Goal: Task Accomplishment & Management: Use online tool/utility

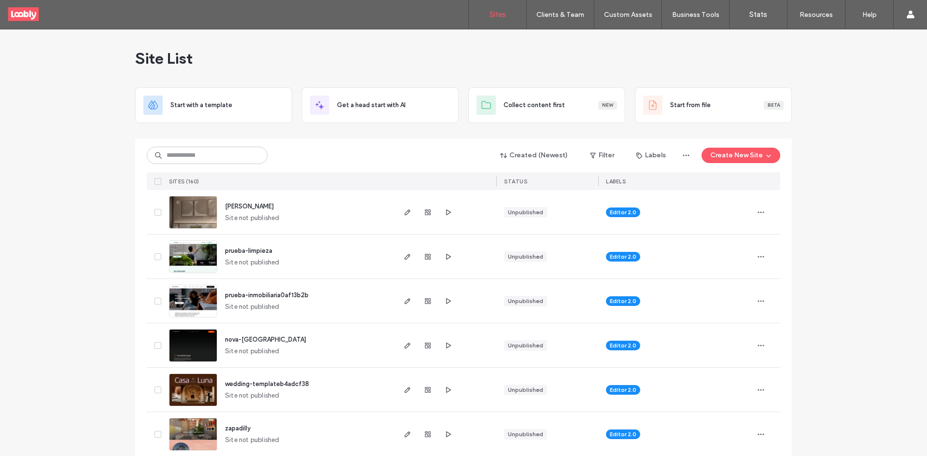
click at [199, 142] on div "Created (Newest) Filter Labels Create New Site SITES (160) STATUS LABELS" at bounding box center [463, 165] width 633 height 52
click at [215, 154] on input at bounding box center [207, 155] width 121 height 17
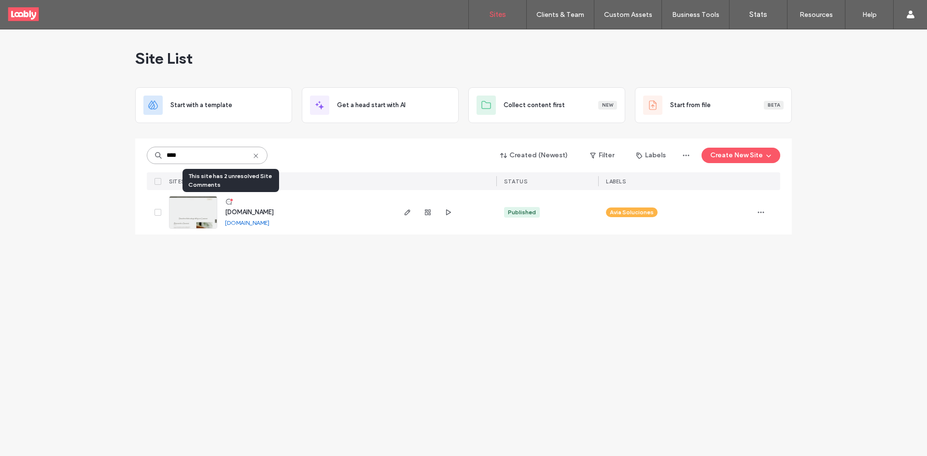
type input "****"
click at [229, 201] on icon at bounding box center [229, 202] width 8 height 8
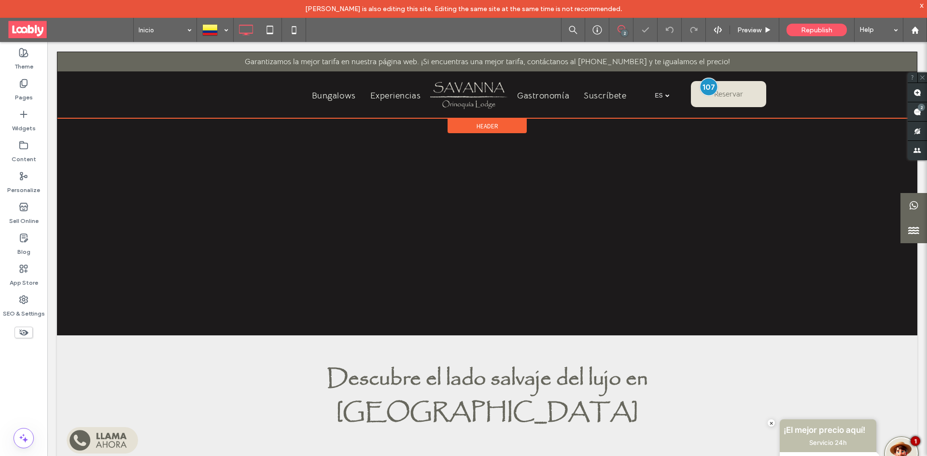
click at [703, 88] on div at bounding box center [709, 87] width 18 height 18
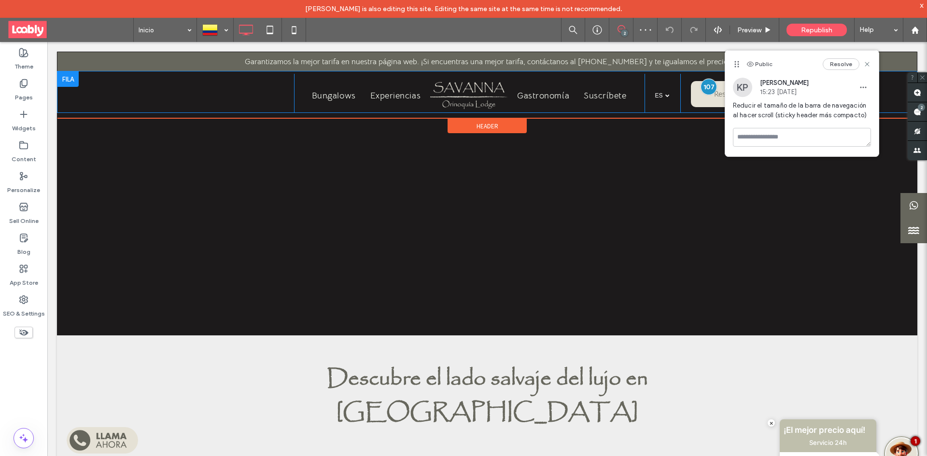
drag, startPoint x: 703, startPoint y: 88, endPoint x: 685, endPoint y: 95, distance: 19.7
click at [685, 95] on div "Reservar Click To Paste" at bounding box center [728, 93] width 97 height 39
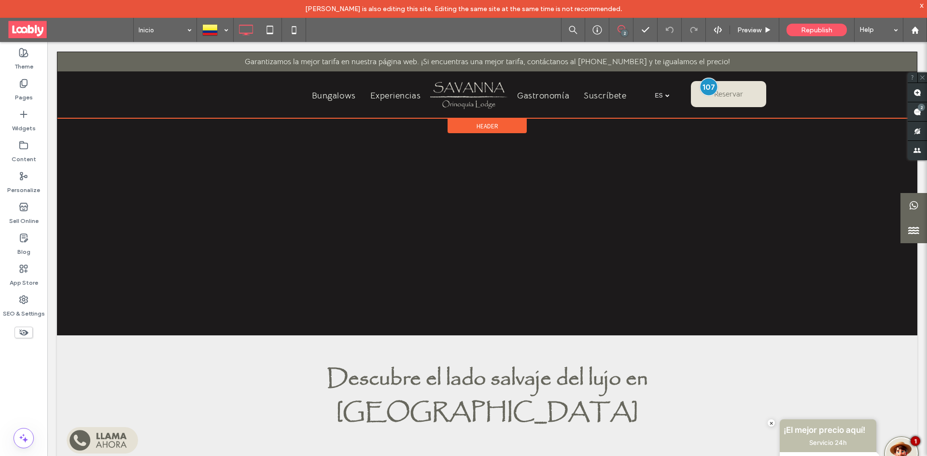
click at [703, 89] on div at bounding box center [709, 87] width 18 height 18
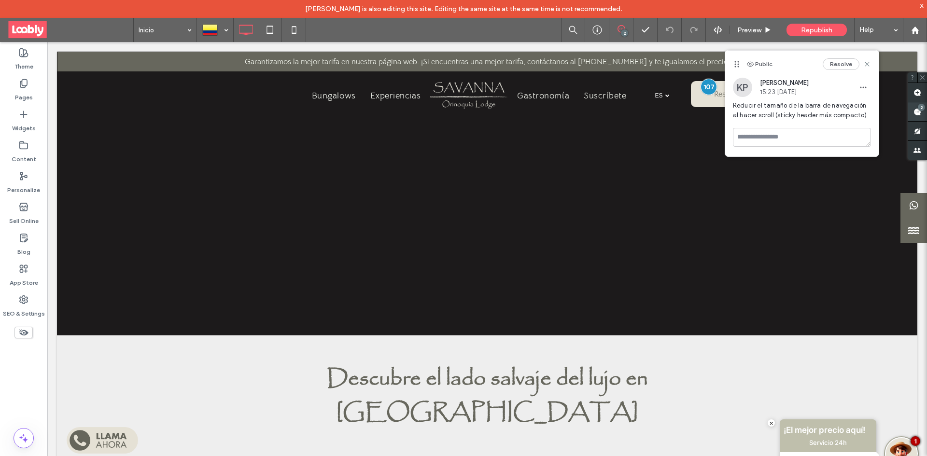
click at [914, 103] on span at bounding box center [917, 111] width 19 height 19
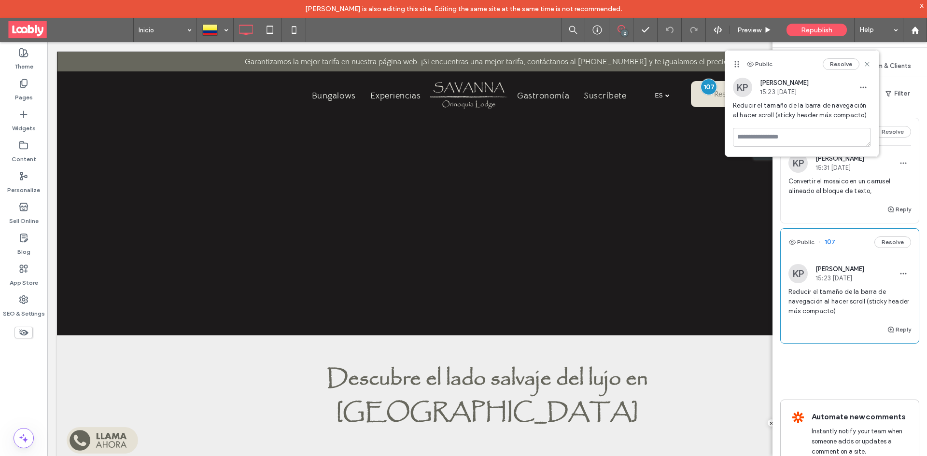
click at [879, 166] on div "KP Karen Pulido 15:31 Sep 12 2025" at bounding box center [849, 163] width 123 height 19
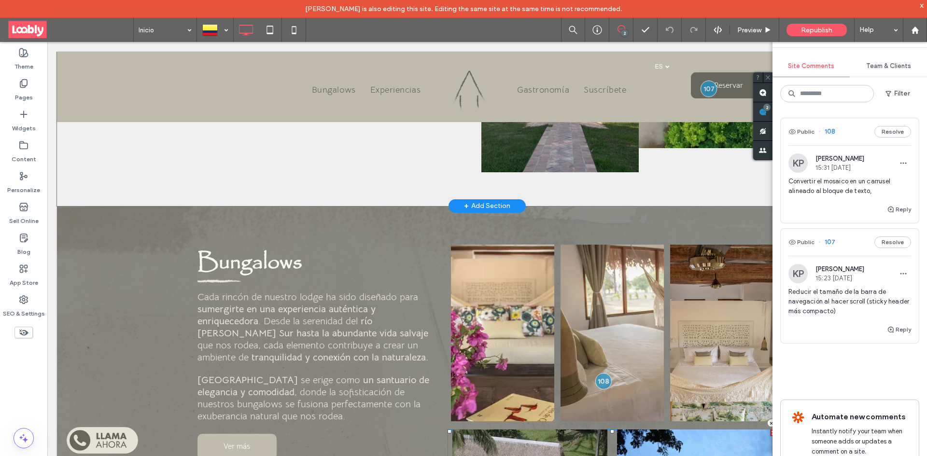
scroll to position [687, 0]
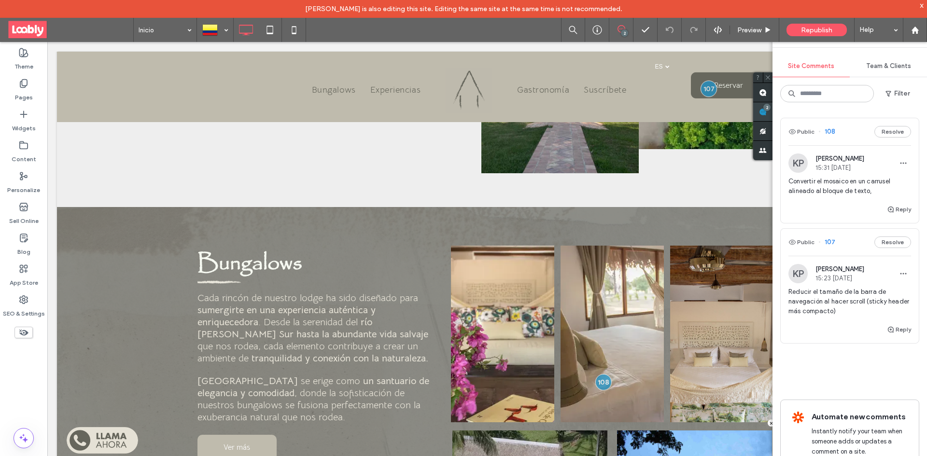
click at [767, 109] on div "2" at bounding box center [766, 107] width 7 height 7
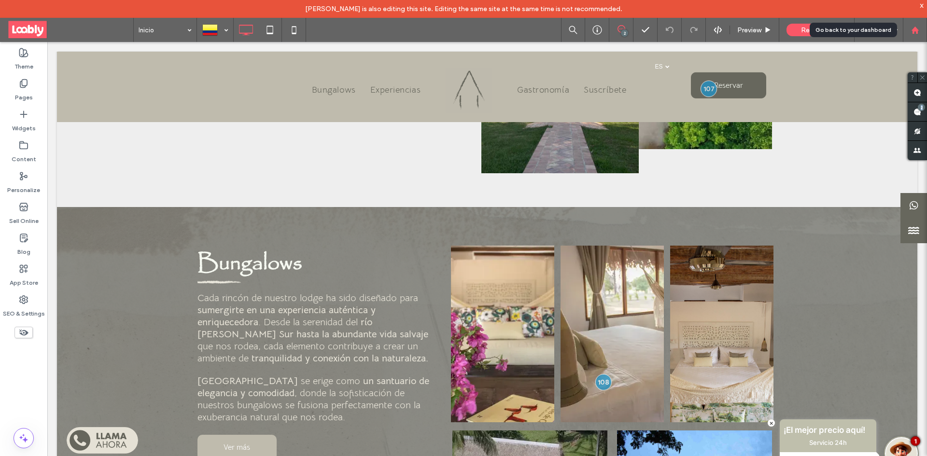
click at [927, 19] on div at bounding box center [915, 30] width 24 height 24
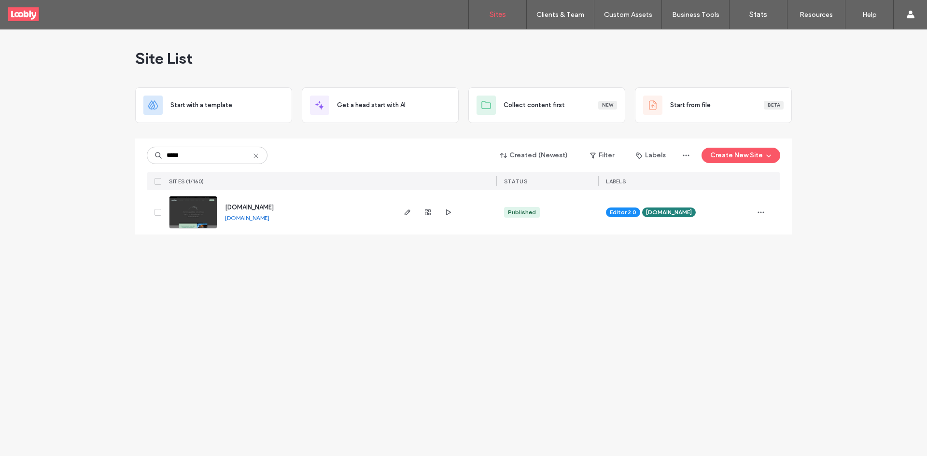
type input "*****"
click at [254, 209] on span "www.neusahills.com" at bounding box center [249, 207] width 49 height 7
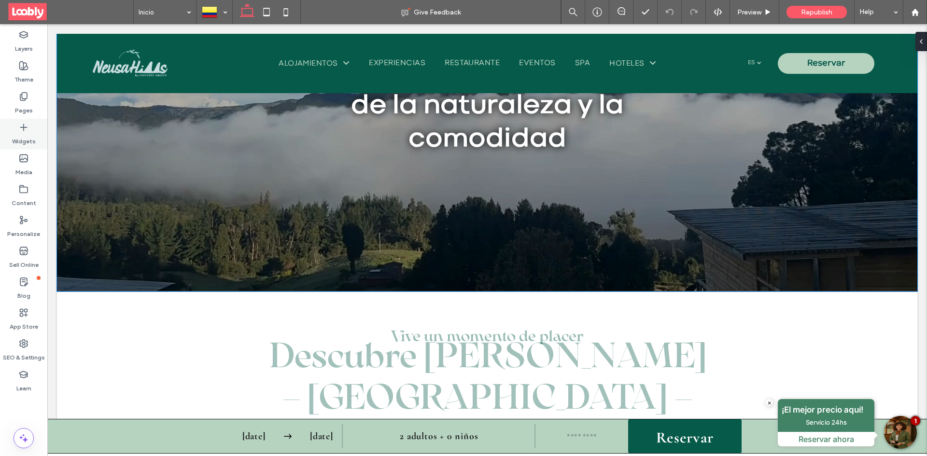
scroll to position [97, 0]
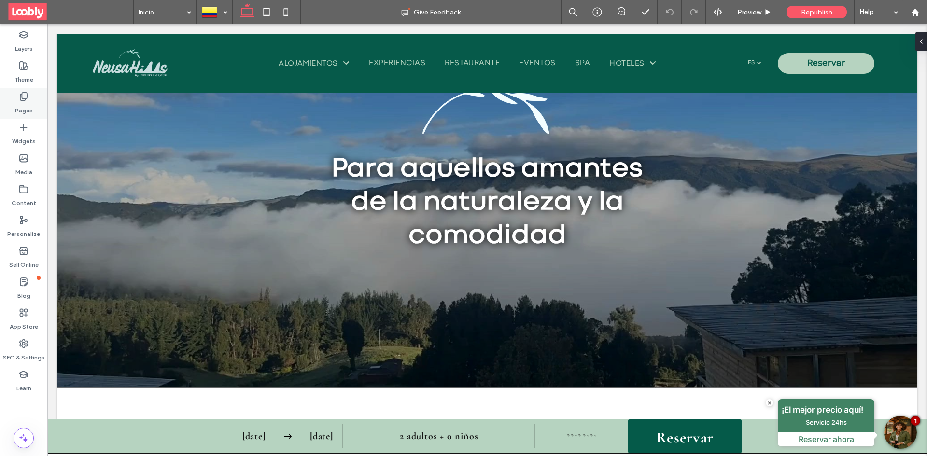
click at [31, 110] on label "Pages" at bounding box center [24, 108] width 18 height 14
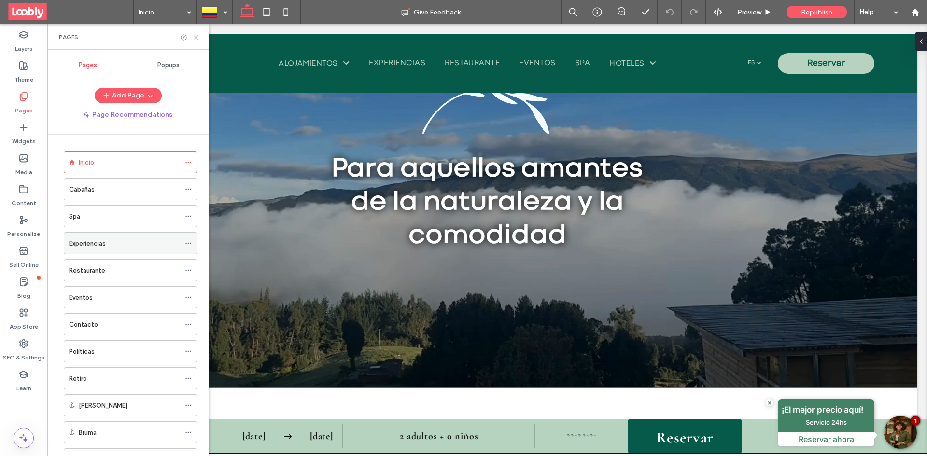
click at [144, 246] on div "Experiencias" at bounding box center [124, 244] width 111 height 10
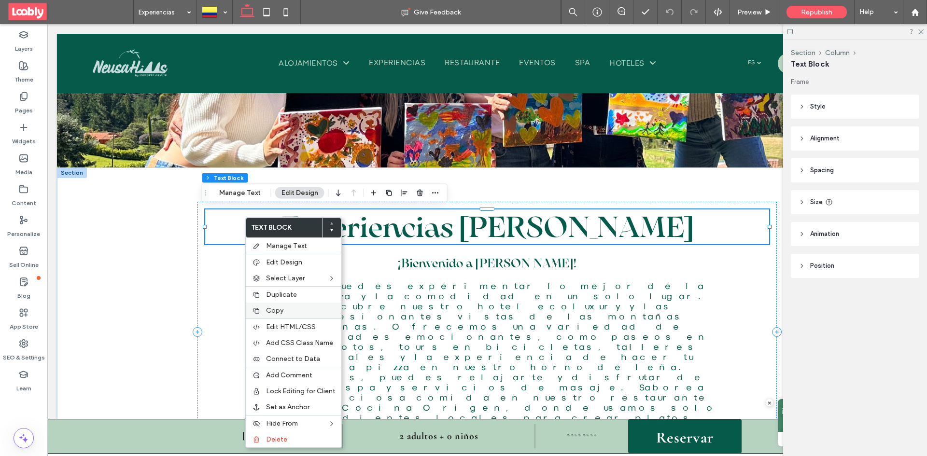
click at [288, 308] on label "Copy" at bounding box center [301, 311] width 70 height 8
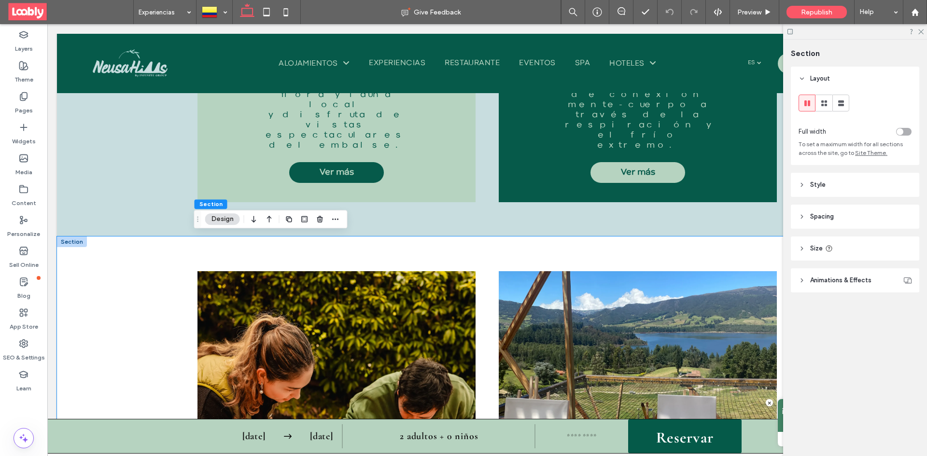
scroll to position [2303, 0]
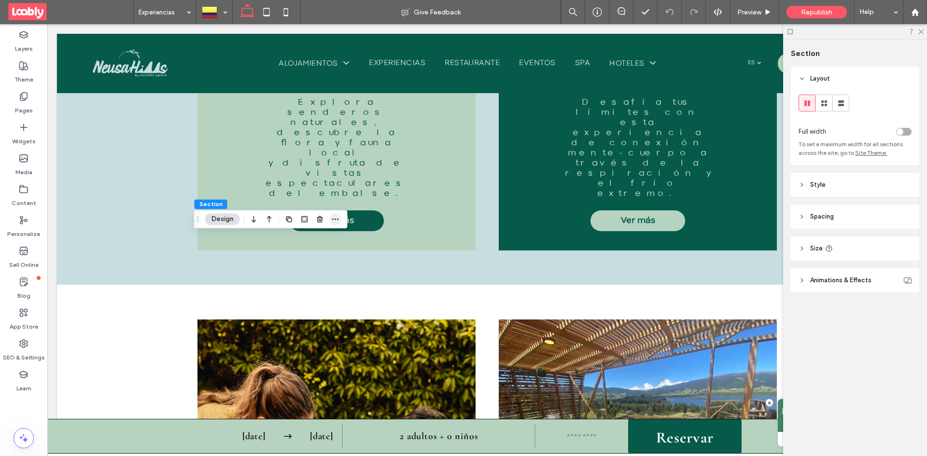
click at [333, 224] on span "button" at bounding box center [336, 219] width 12 height 12
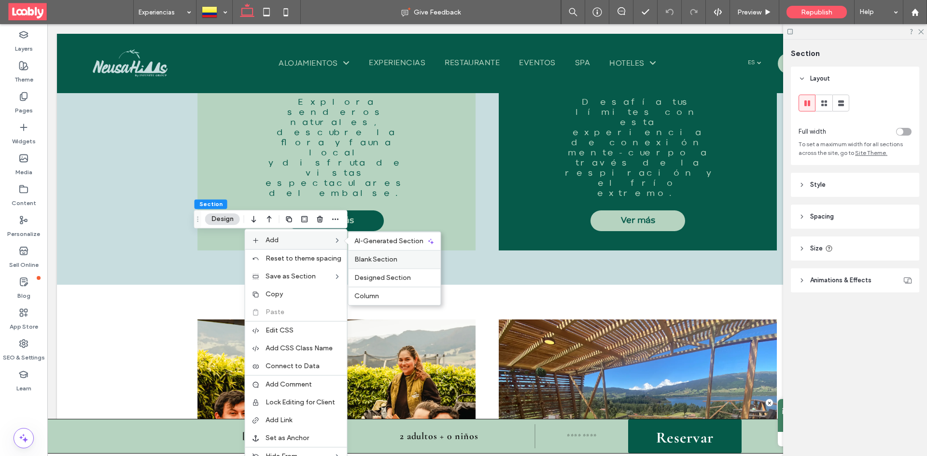
click at [397, 262] on label "Blank Section" at bounding box center [394, 259] width 81 height 8
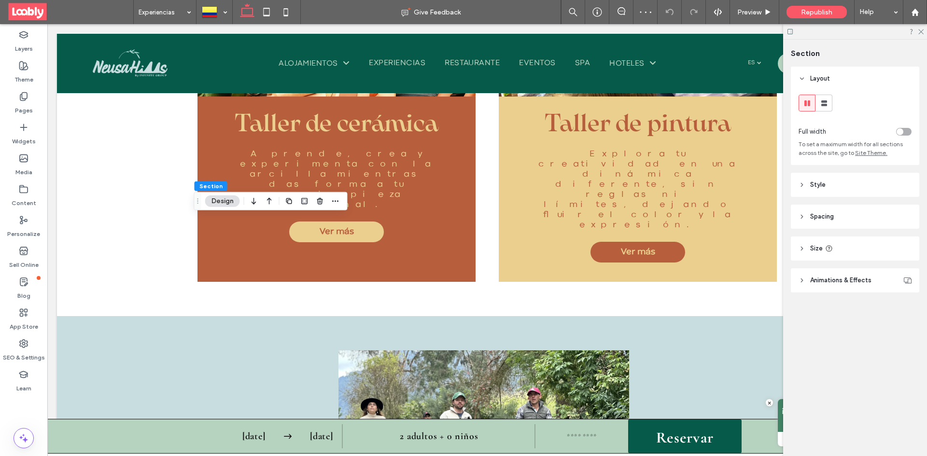
scroll to position [2710, 0]
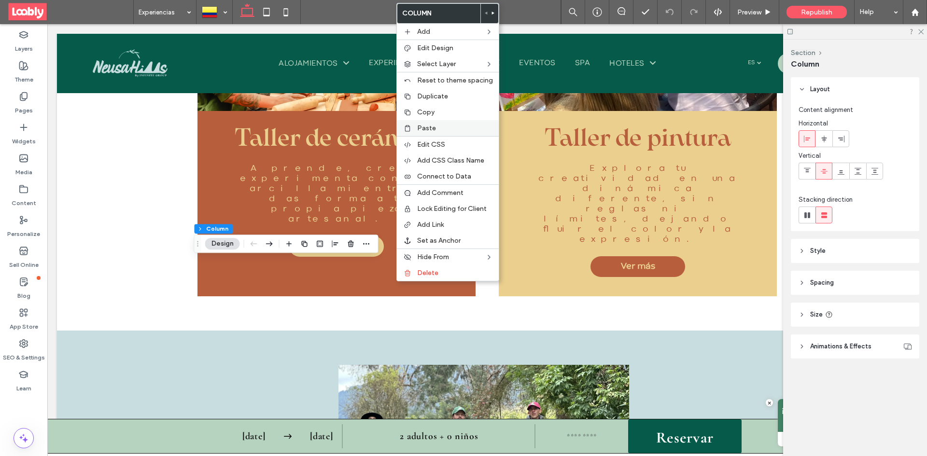
click at [451, 132] on label "Paste" at bounding box center [455, 128] width 76 height 8
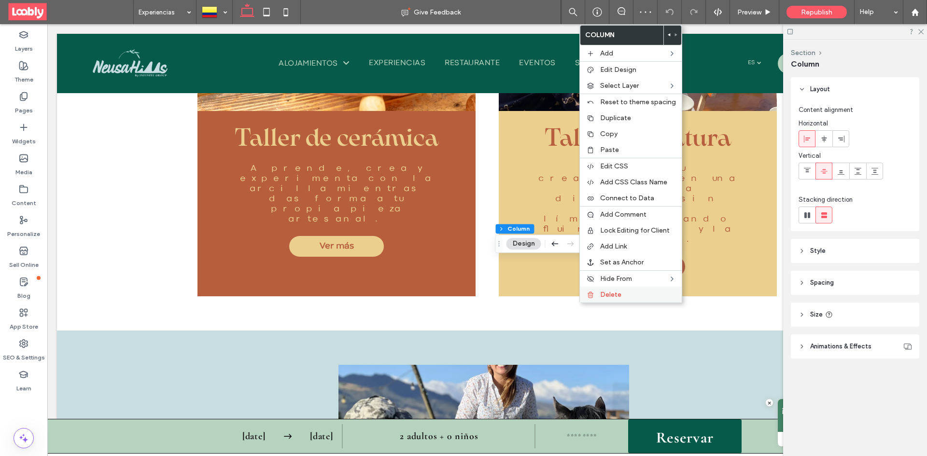
click at [623, 294] on label "Delete" at bounding box center [638, 295] width 76 height 8
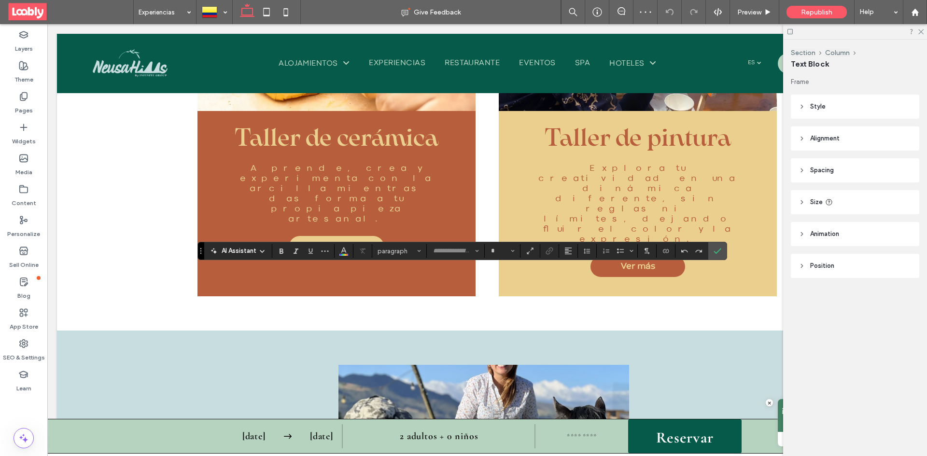
type input "**********"
type input "**"
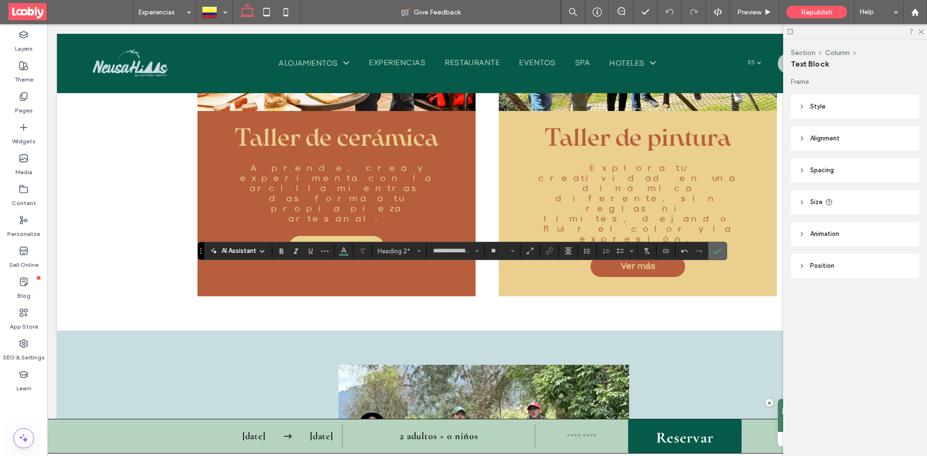
drag, startPoint x: 720, startPoint y: 255, endPoint x: 679, endPoint y: 240, distance: 43.9
click at [720, 255] on span "Confirm" at bounding box center [718, 251] width 8 height 16
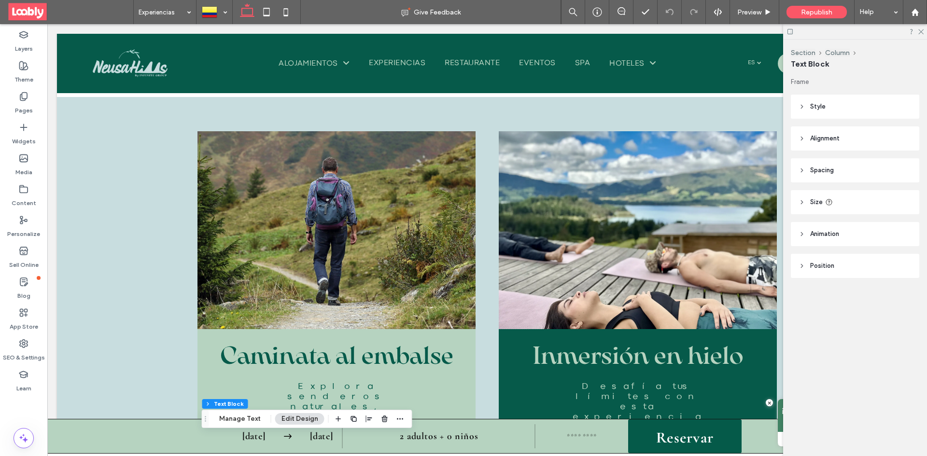
scroll to position [2034, 0]
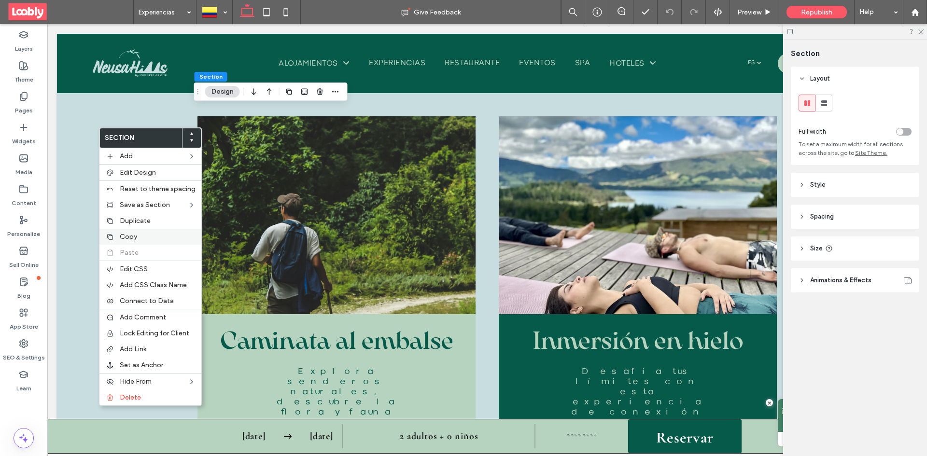
click at [140, 235] on label "Copy" at bounding box center [158, 237] width 76 height 8
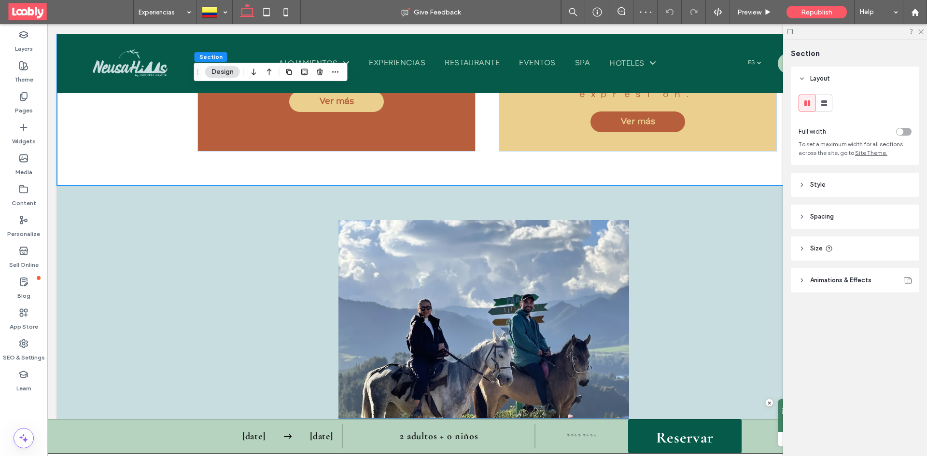
scroll to position [2758, 0]
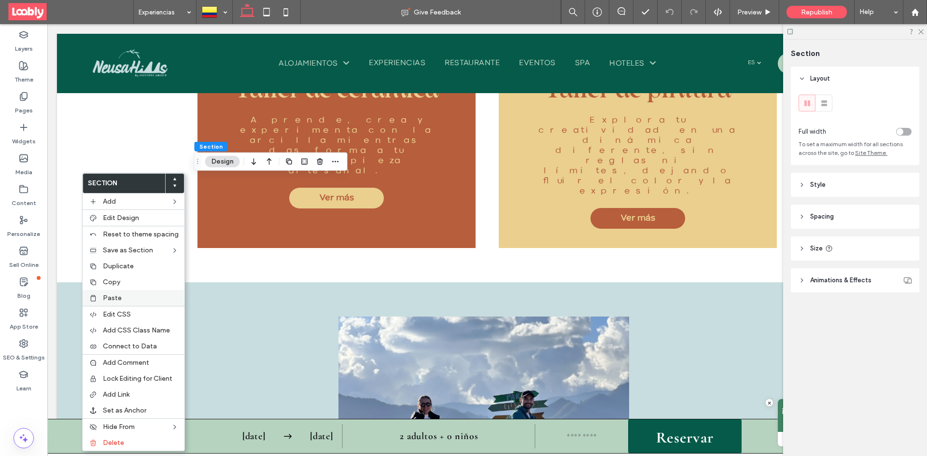
click at [146, 296] on label "Paste" at bounding box center [141, 298] width 76 height 8
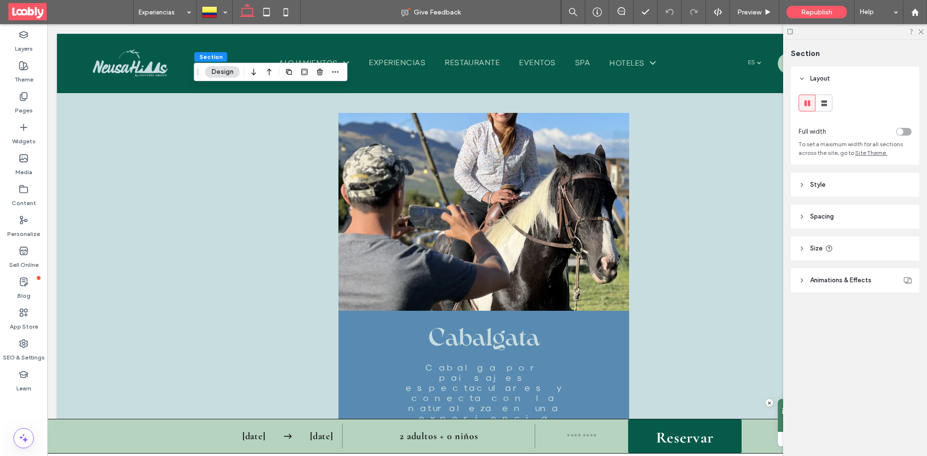
scroll to position [3048, 0]
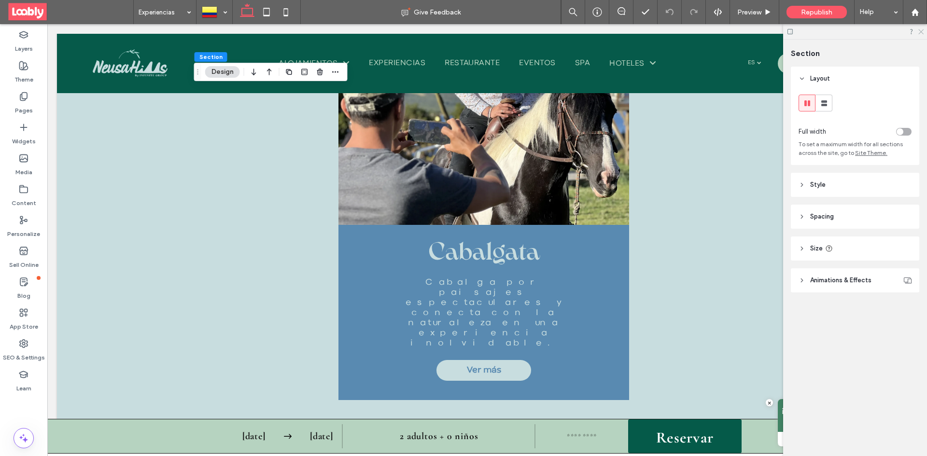
drag, startPoint x: 921, startPoint y: 30, endPoint x: 713, endPoint y: 81, distance: 214.7
click at [921, 30] on icon at bounding box center [920, 31] width 6 height 6
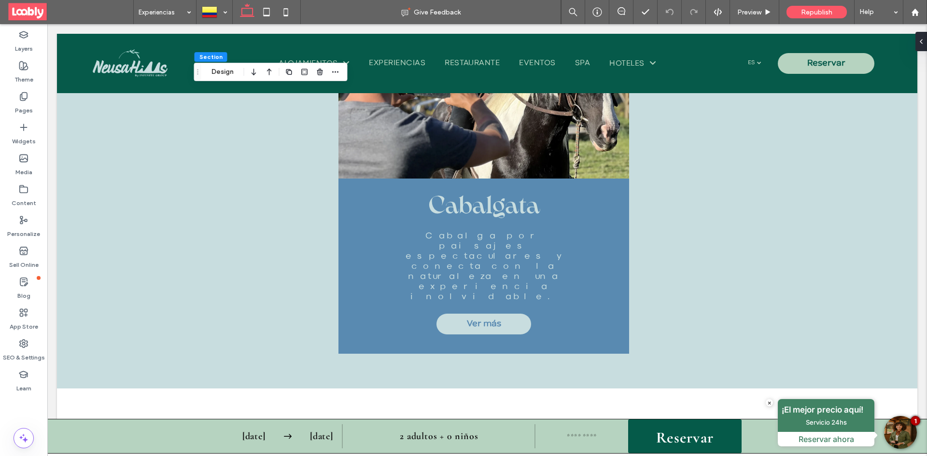
scroll to position [2999, 0]
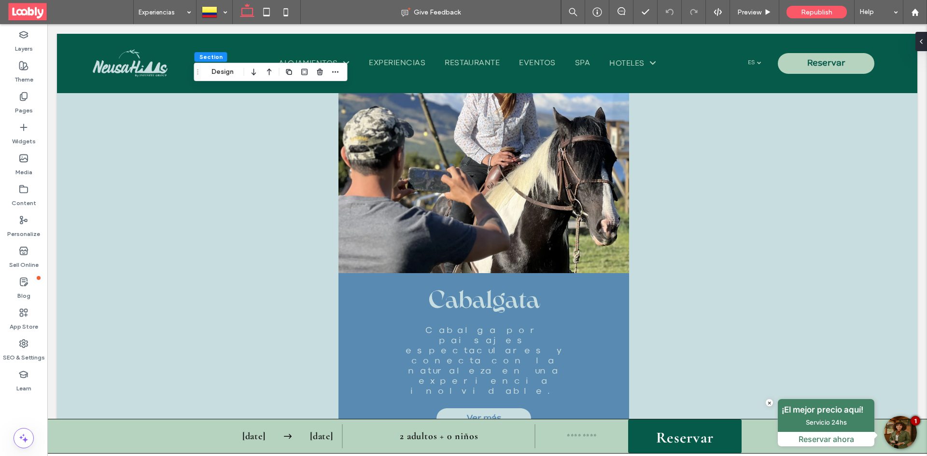
drag, startPoint x: 291, startPoint y: 211, endPoint x: 342, endPoint y: 212, distance: 51.2
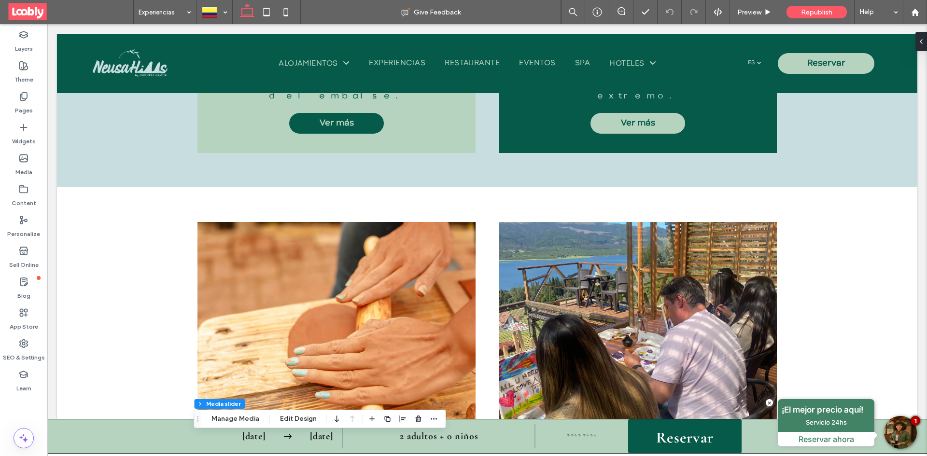
scroll to position [2372, 0]
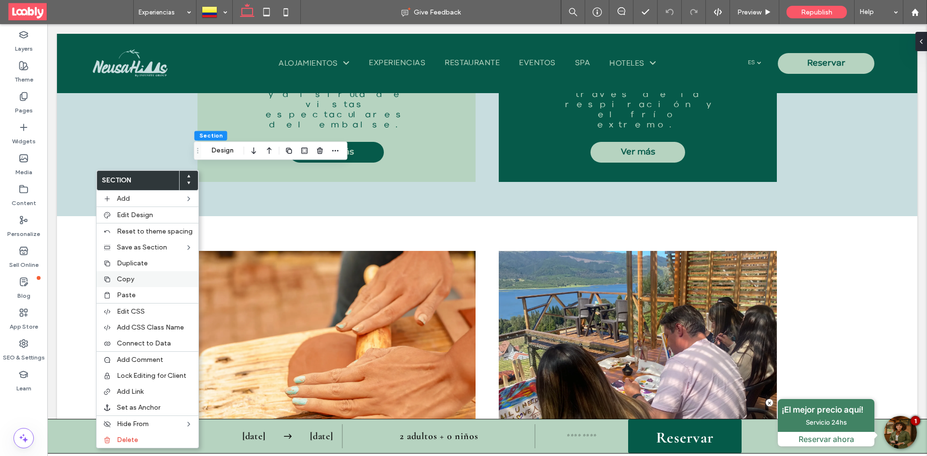
click at [155, 284] on div "Copy" at bounding box center [148, 279] width 102 height 16
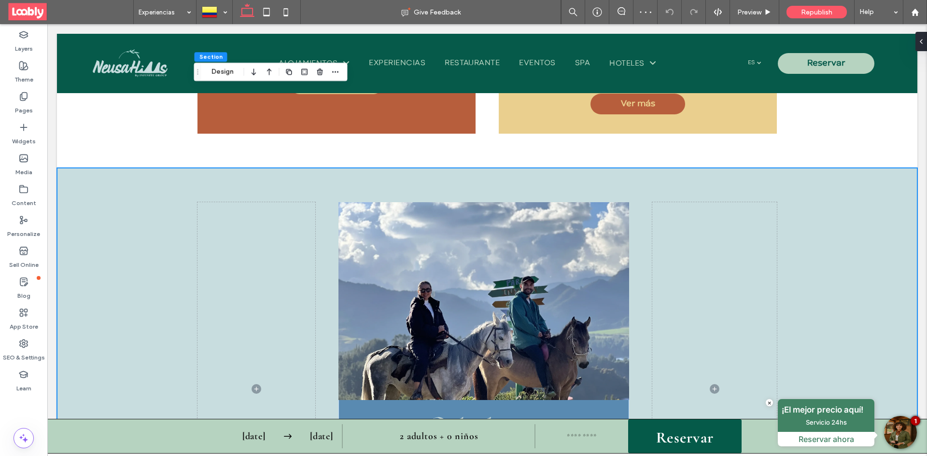
scroll to position [2951, 0]
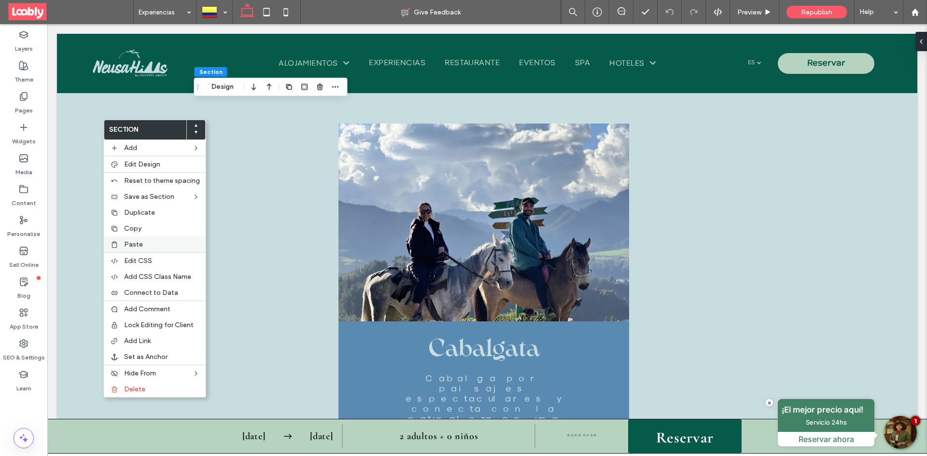
click at [152, 250] on div "Paste" at bounding box center [155, 245] width 102 height 16
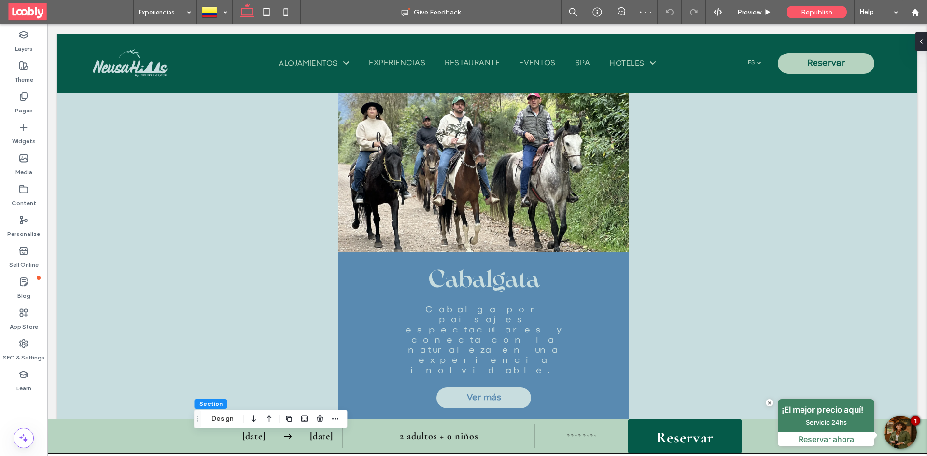
scroll to position [2958, 0]
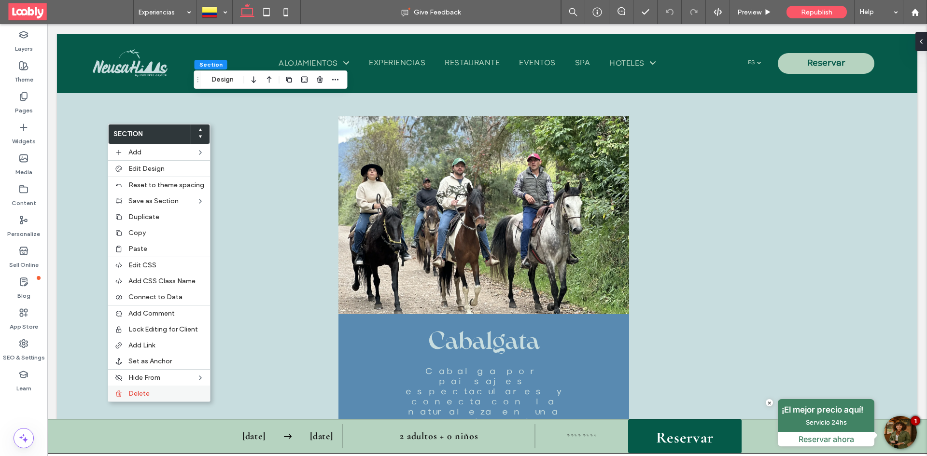
click at [156, 393] on label "Delete" at bounding box center [166, 394] width 76 height 8
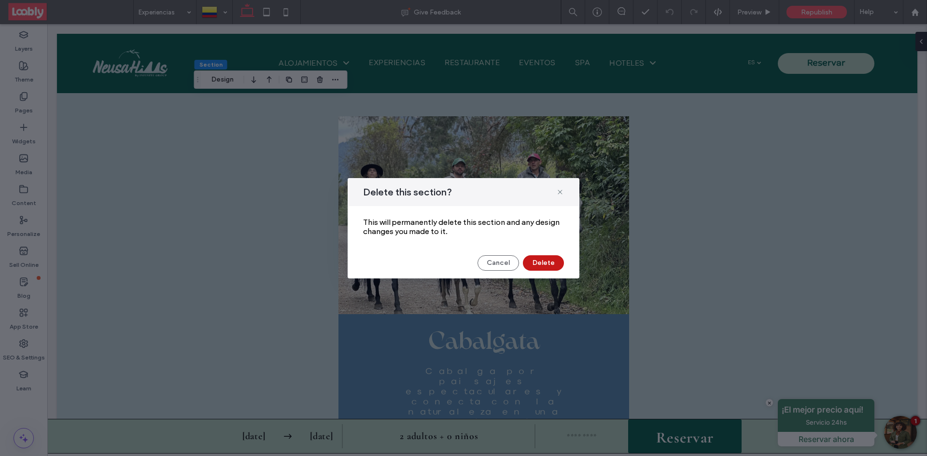
click at [537, 265] on button "Delete" at bounding box center [543, 262] width 41 height 15
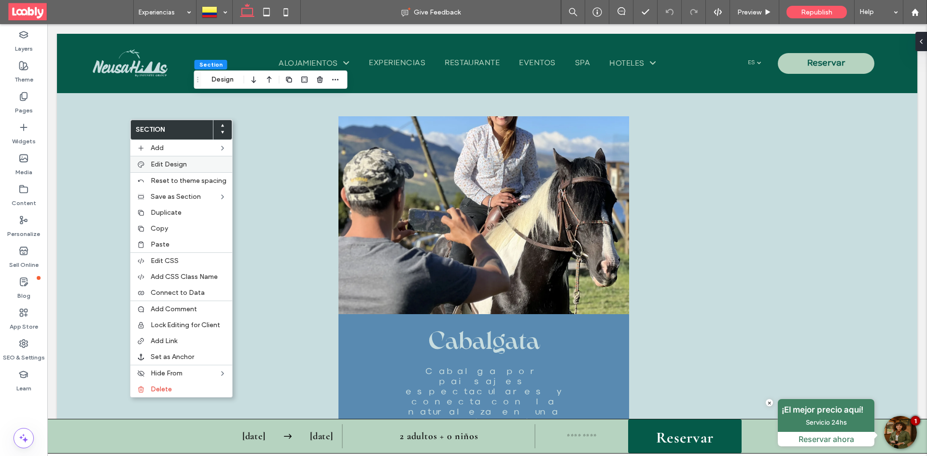
drag, startPoint x: 194, startPoint y: 162, endPoint x: 414, endPoint y: 190, distance: 221.5
click at [194, 162] on label "Edit Design" at bounding box center [189, 164] width 76 height 8
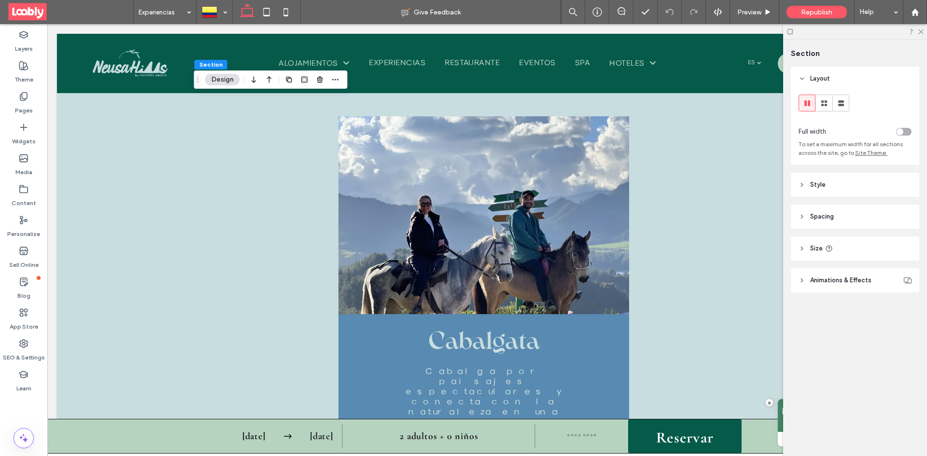
click at [803, 186] on icon at bounding box center [802, 185] width 7 height 7
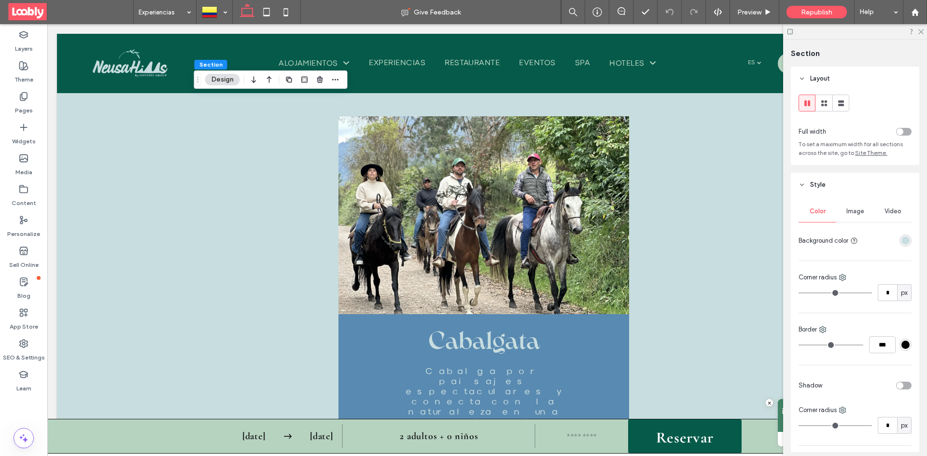
click at [901, 239] on div "rgba(200, 221, 223, 1)" at bounding box center [905, 241] width 8 height 8
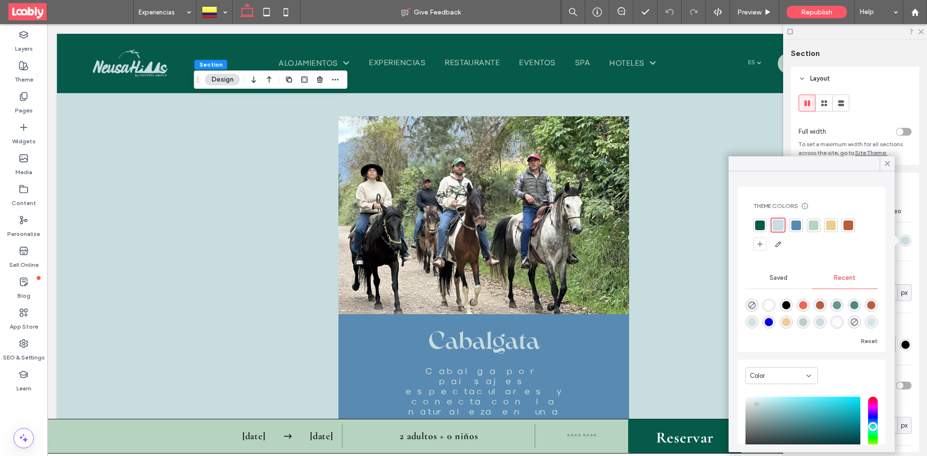
click at [795, 283] on div "Saved" at bounding box center [779, 277] width 66 height 21
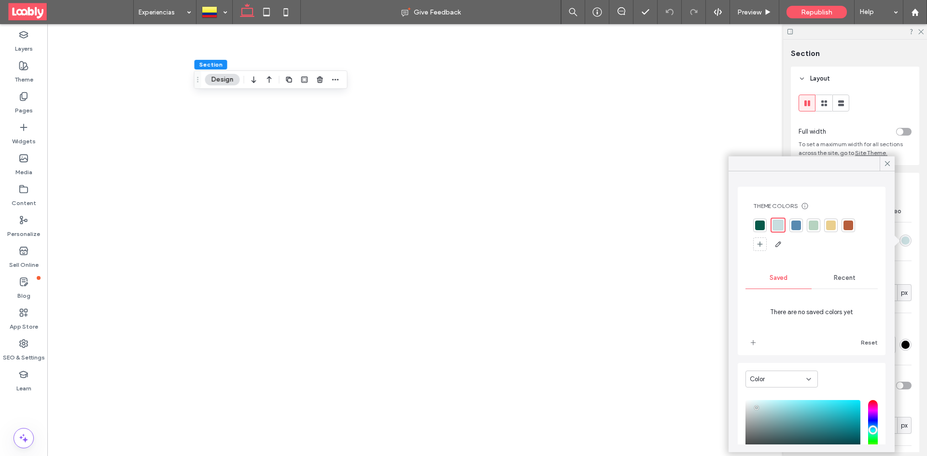
click at [835, 279] on span "Recent" at bounding box center [845, 278] width 22 height 8
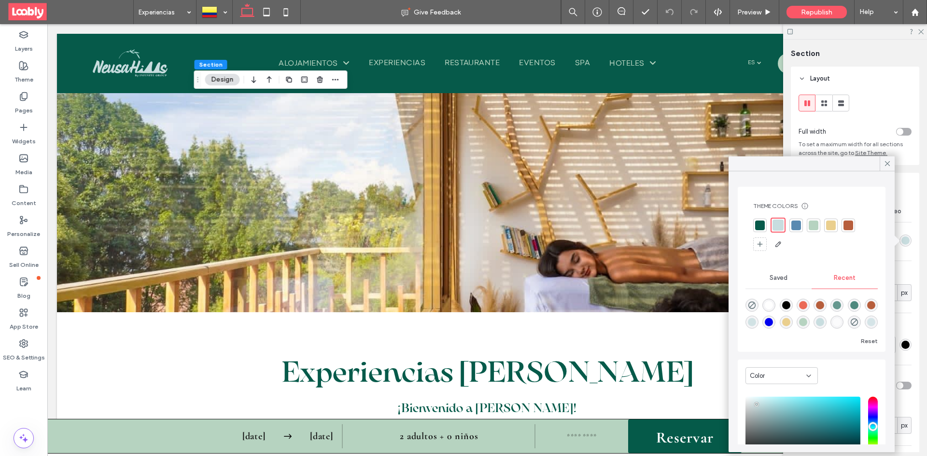
click at [754, 306] on icon "rgba(0, 0, 0, 0)" at bounding box center [752, 305] width 8 height 8
type input "*******"
type input "*"
type input "**"
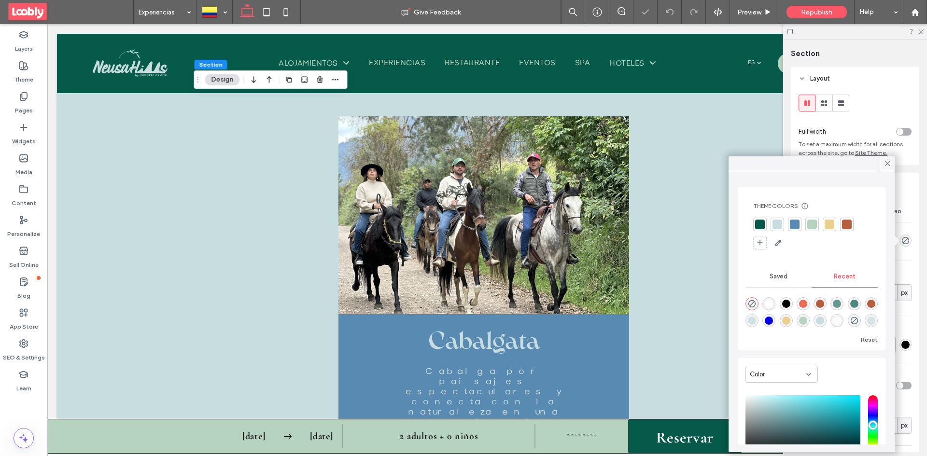
scroll to position [2958, 0]
click at [884, 165] on icon at bounding box center [887, 163] width 9 height 9
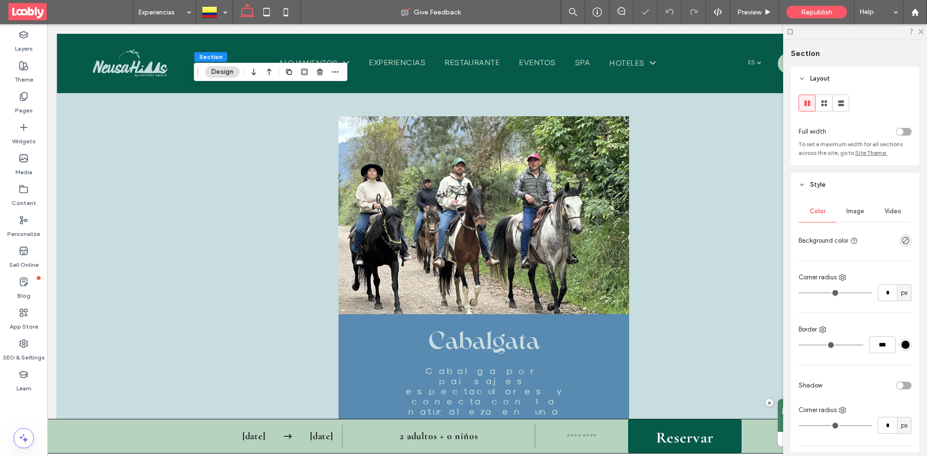
scroll to position [3055, 0]
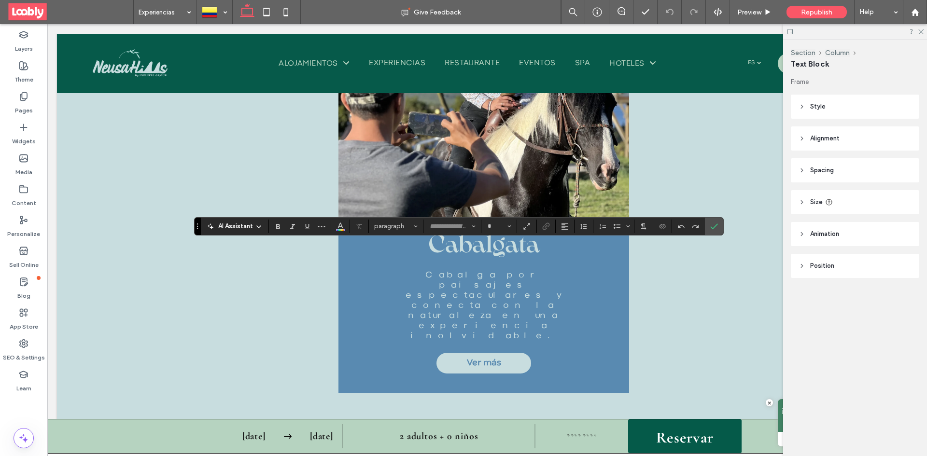
type input "**********"
type input "**"
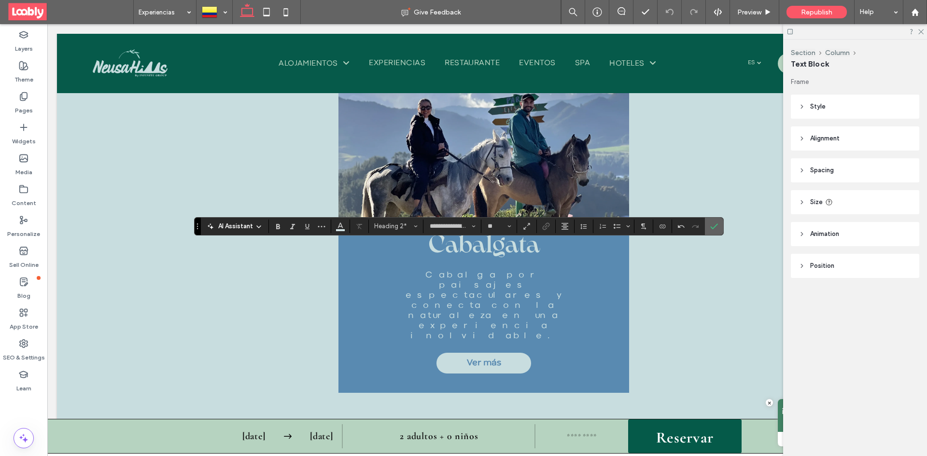
click at [708, 228] on label "Confirm" at bounding box center [714, 226] width 14 height 17
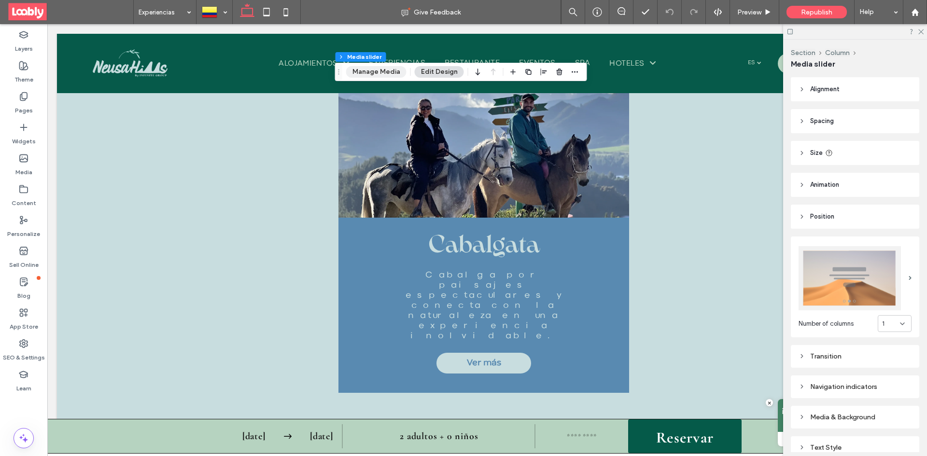
click at [388, 74] on button "Manage Media" at bounding box center [376, 72] width 60 height 12
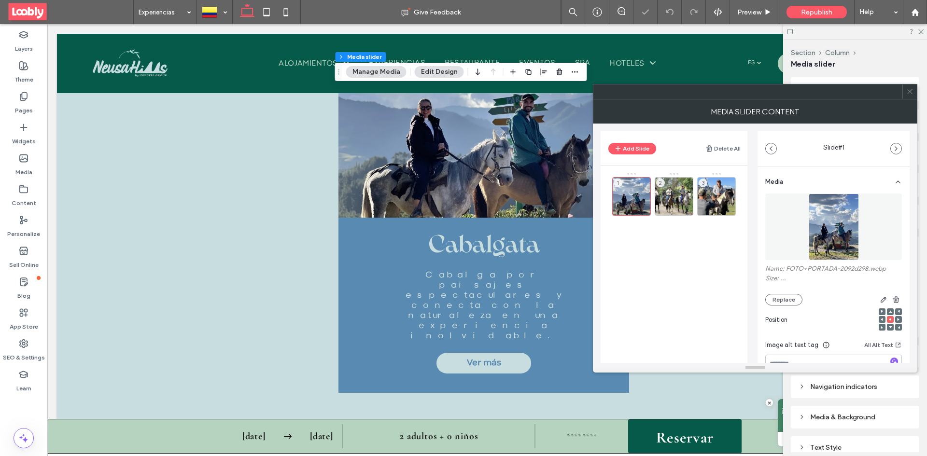
click at [822, 223] on img at bounding box center [834, 227] width 50 height 67
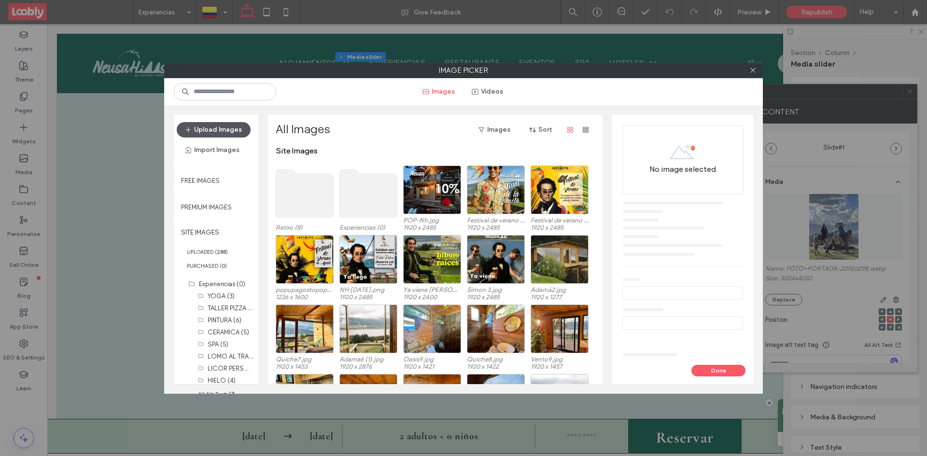
click at [227, 132] on button "Upload Images" at bounding box center [214, 129] width 74 height 15
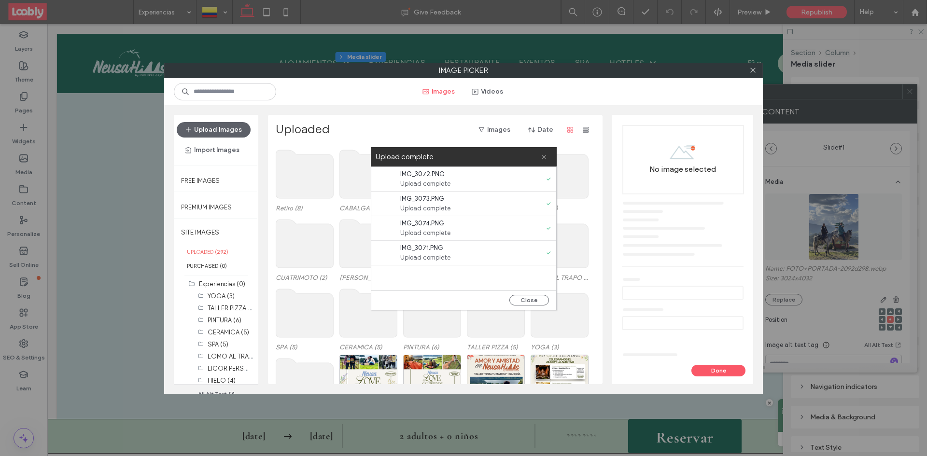
click at [546, 155] on icon at bounding box center [544, 157] width 6 height 6
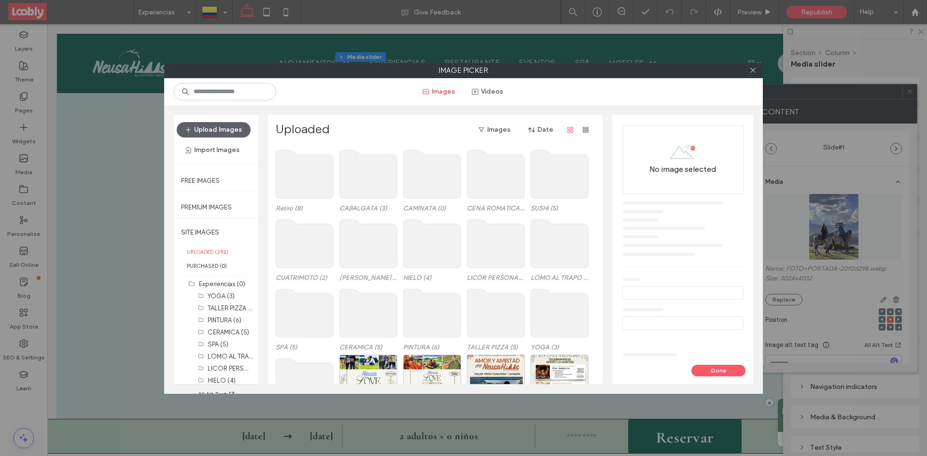
click at [221, 252] on b "292" at bounding box center [222, 252] width 10 height 7
click at [240, 257] on label "UPLOADED ( 292 )" at bounding box center [216, 252] width 84 height 14
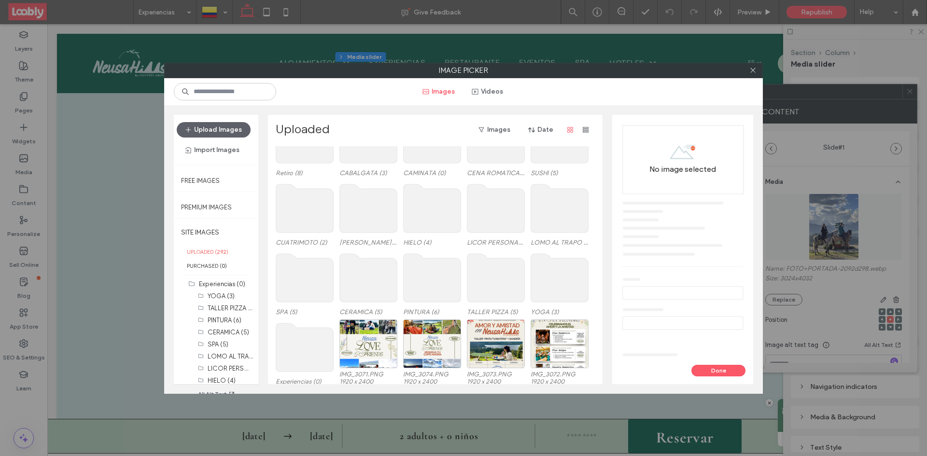
scroll to position [40, 0]
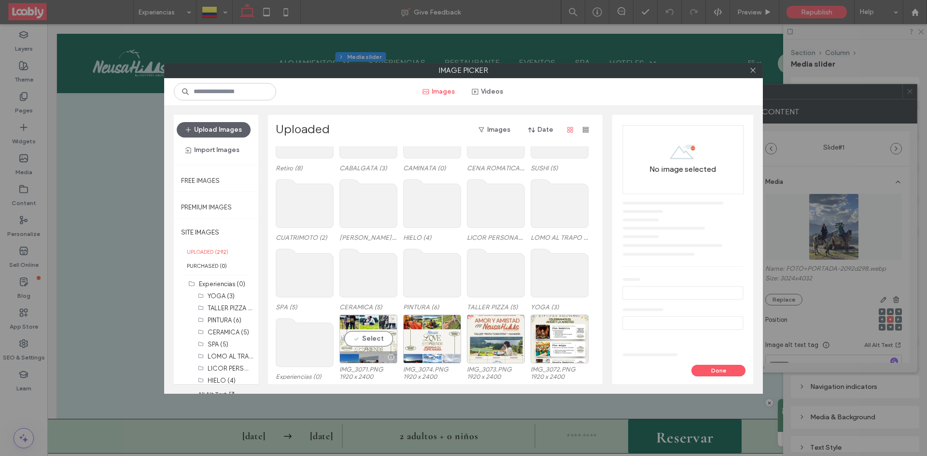
drag, startPoint x: 363, startPoint y: 343, endPoint x: 471, endPoint y: 337, distance: 107.9
click at [474, 337] on div "Experiencias (0) Select IMG_3071.PNG 1920 x 2400 IMG_3074.PNG 1920 x 2400 IMG_3…" at bounding box center [438, 350] width 324 height 70
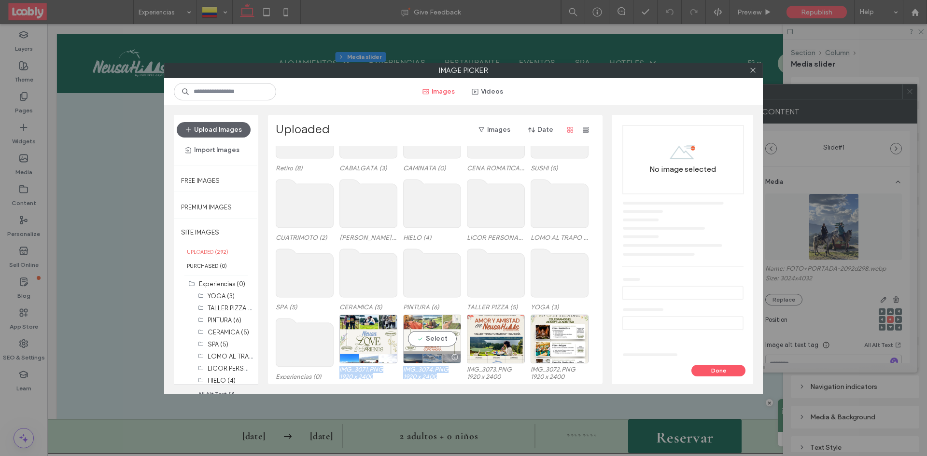
click at [427, 339] on div "Select" at bounding box center [432, 339] width 58 height 49
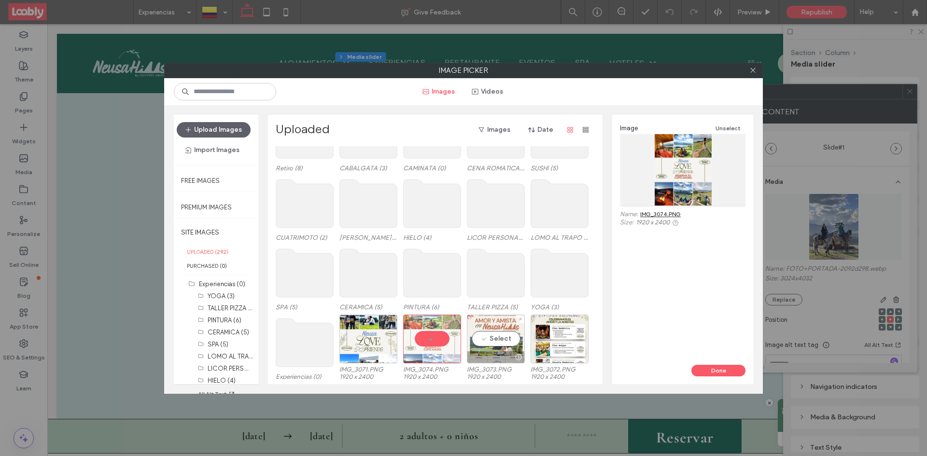
click at [499, 338] on div "Select" at bounding box center [496, 339] width 58 height 49
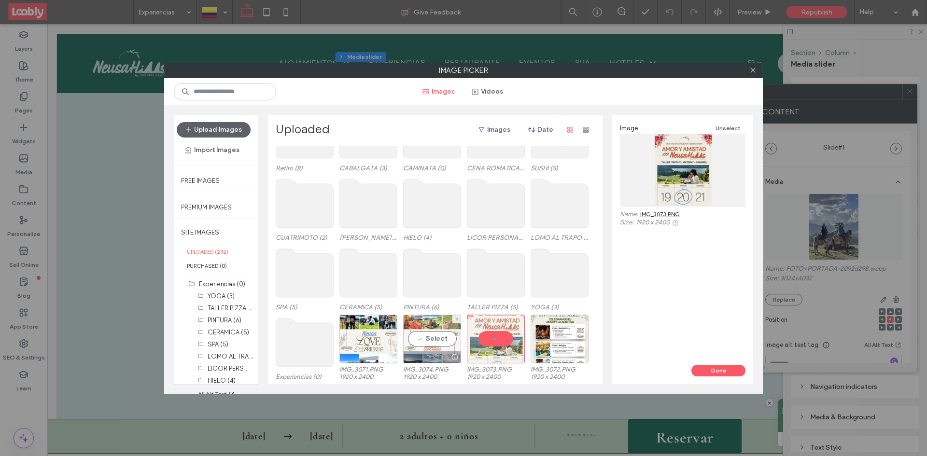
click at [405, 339] on div "Select" at bounding box center [432, 339] width 58 height 49
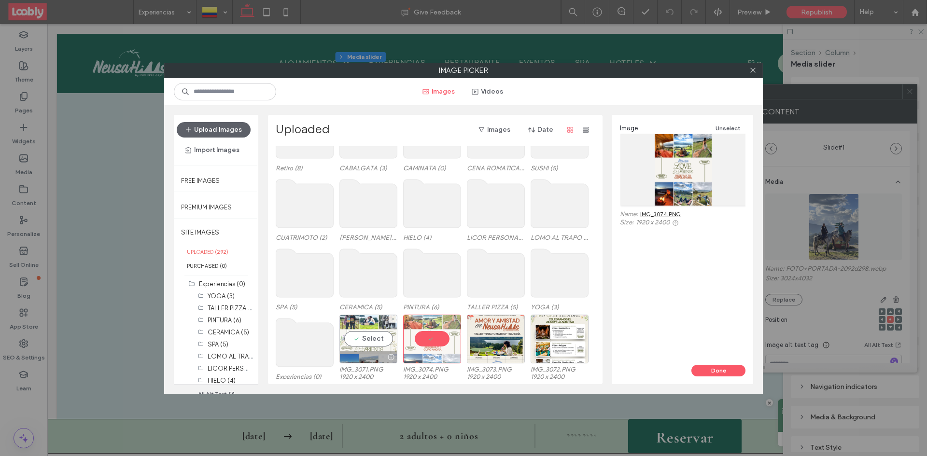
click at [360, 333] on div "Select" at bounding box center [368, 339] width 58 height 49
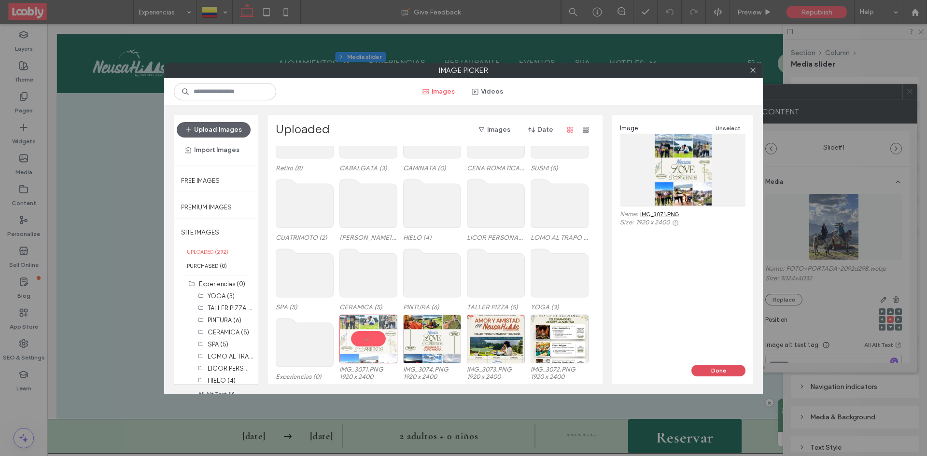
click at [715, 372] on button "Done" at bounding box center [718, 371] width 54 height 12
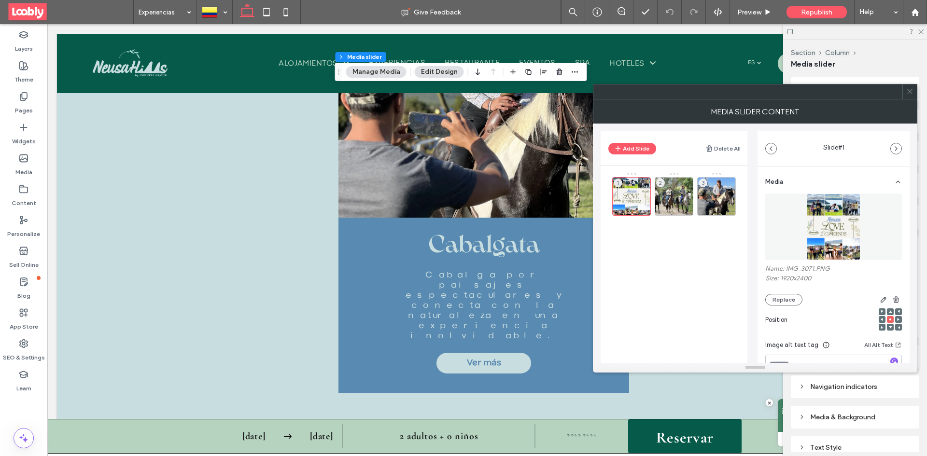
click at [636, 149] on button "Add Slide" at bounding box center [632, 149] width 48 height 12
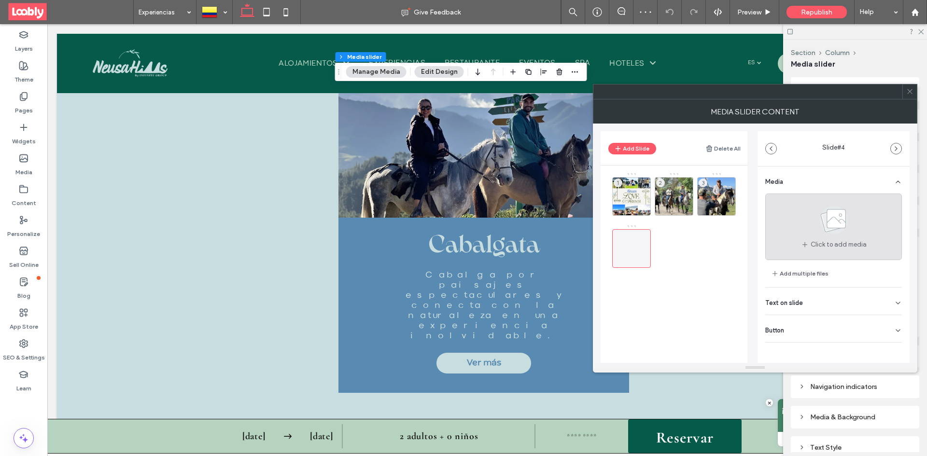
click at [816, 218] on icon at bounding box center [834, 220] width 48 height 32
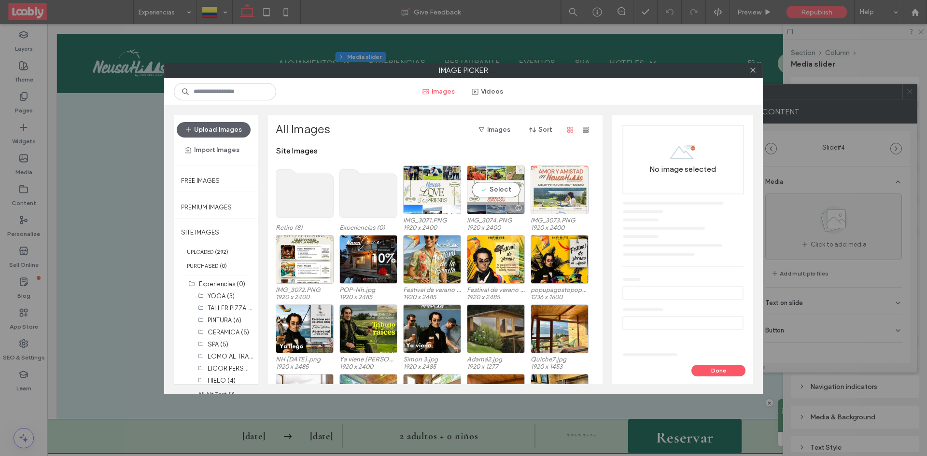
drag, startPoint x: 497, startPoint y: 194, endPoint x: 550, endPoint y: 186, distance: 53.1
click at [498, 194] on div "Select" at bounding box center [496, 190] width 58 height 49
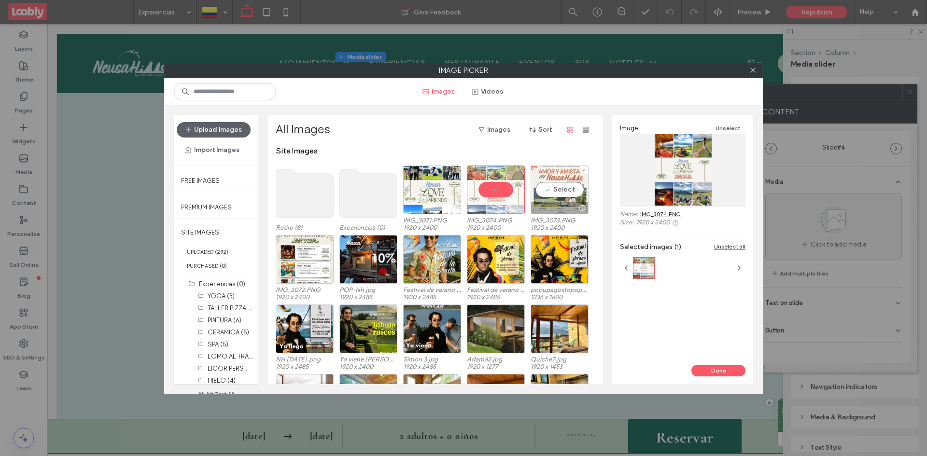
click at [567, 188] on div "Select" at bounding box center [560, 190] width 58 height 49
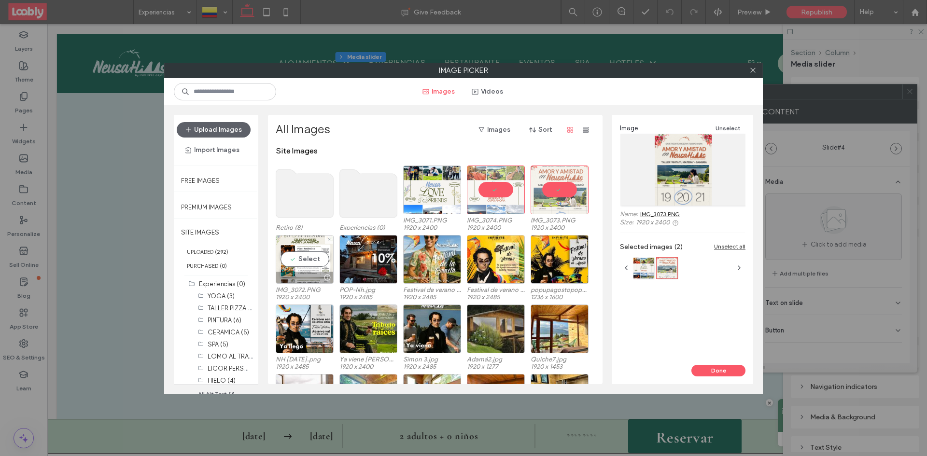
drag, startPoint x: 304, startPoint y: 263, endPoint x: 460, endPoint y: 292, distance: 159.0
click at [306, 263] on div "Select" at bounding box center [305, 259] width 58 height 49
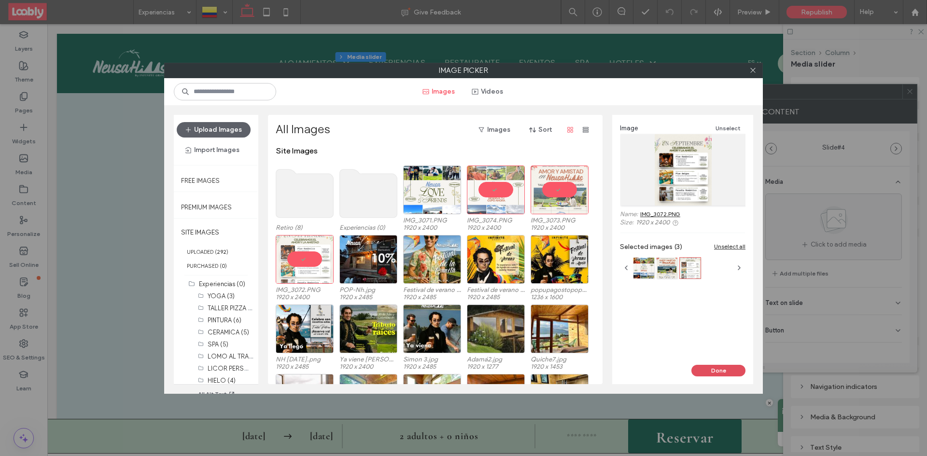
click at [719, 372] on button "Done" at bounding box center [718, 371] width 54 height 12
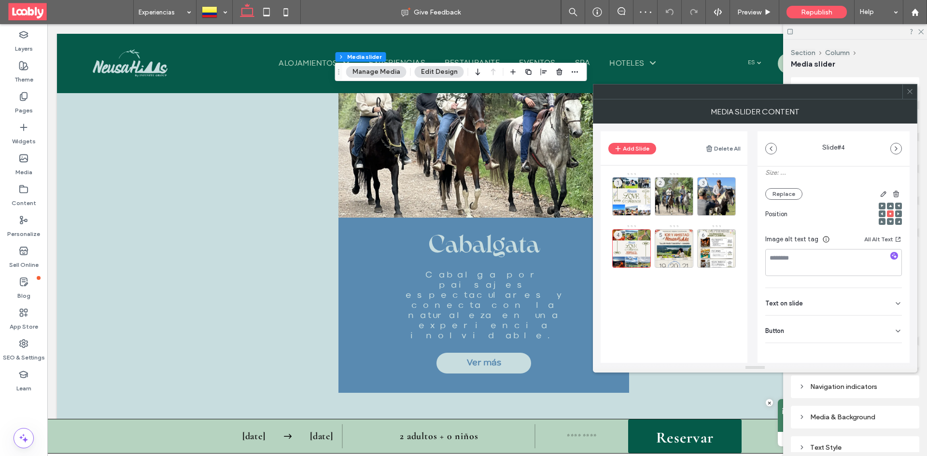
scroll to position [109, 0]
click at [897, 330] on div "Media Name: IMG_3074.PNG Size: ... Replace Position Image alt text tag All Alt …" at bounding box center [834, 228] width 152 height 340
click at [894, 326] on icon at bounding box center [898, 328] width 8 height 8
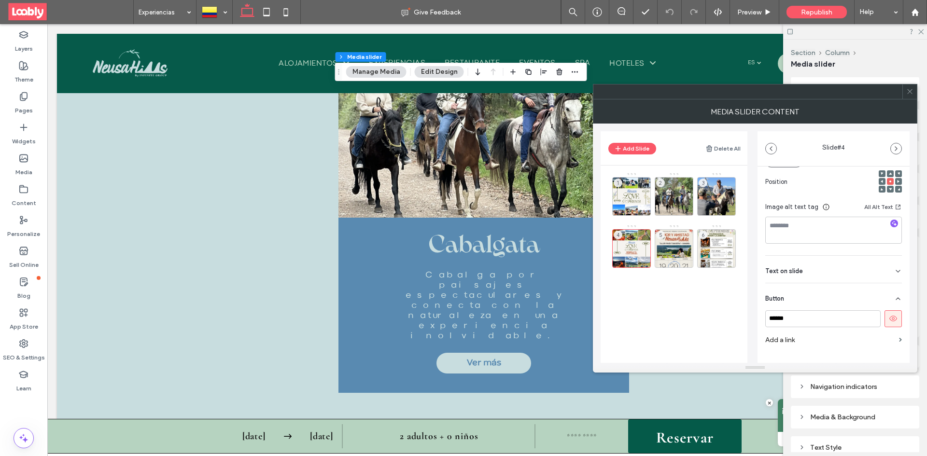
scroll to position [155, 0]
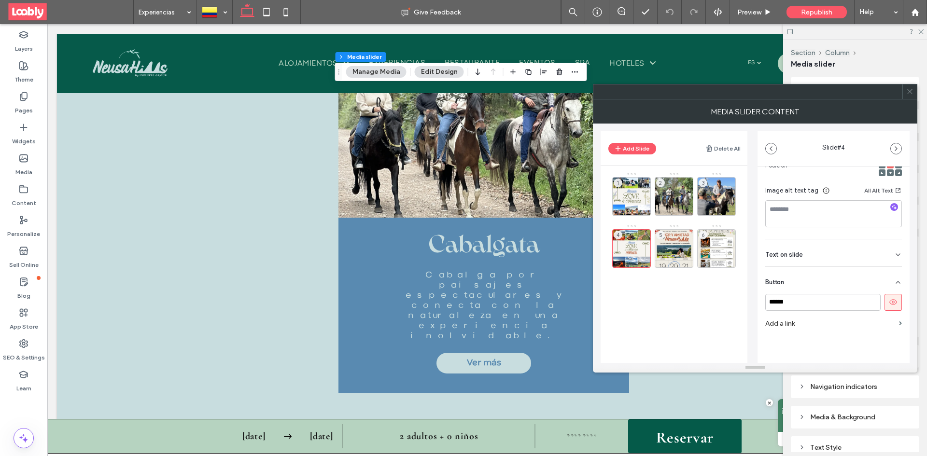
click at [891, 305] on icon at bounding box center [893, 302] width 9 height 9
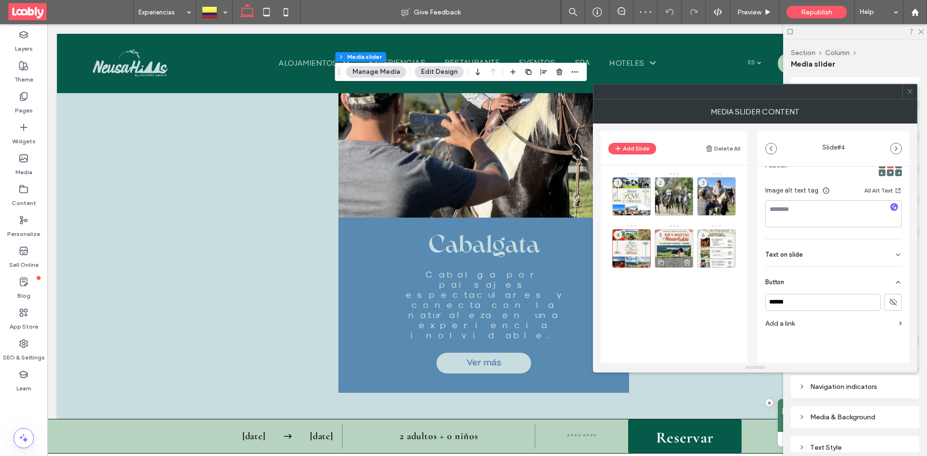
click at [676, 243] on div "5" at bounding box center [674, 248] width 39 height 39
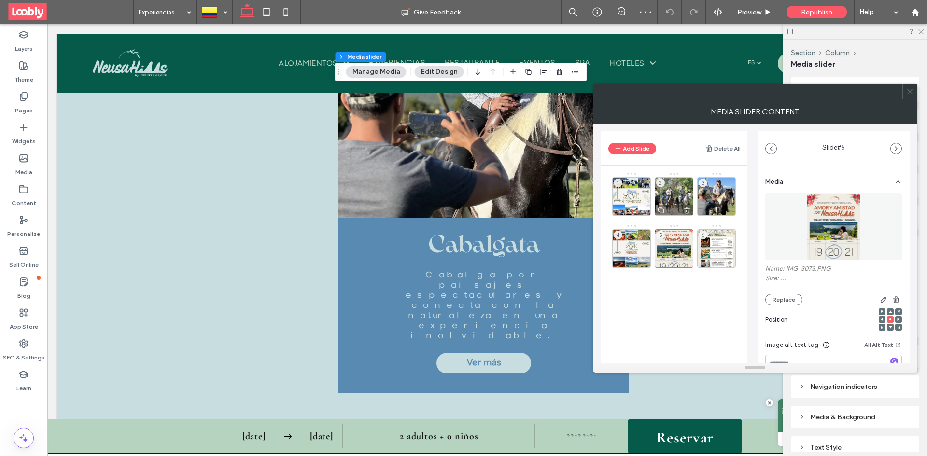
click at [685, 211] on use at bounding box center [687, 210] width 6 height 6
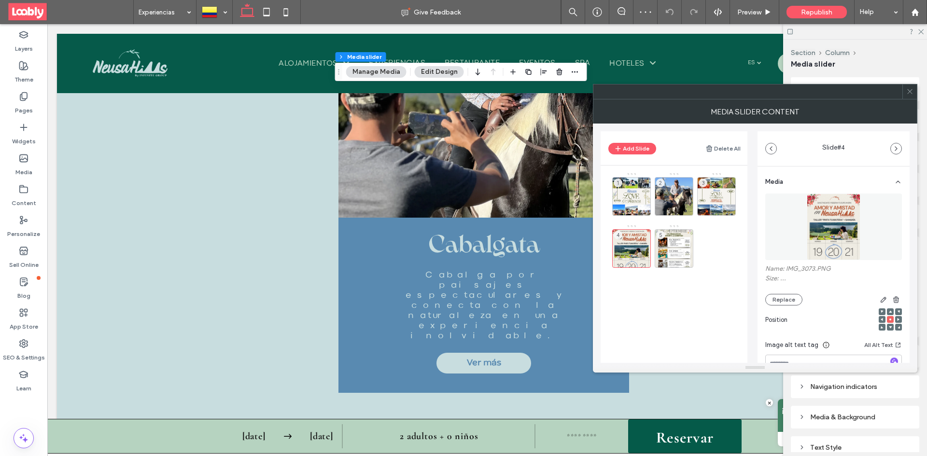
click at [0, 0] on use at bounding box center [0, 0] width 0 height 0
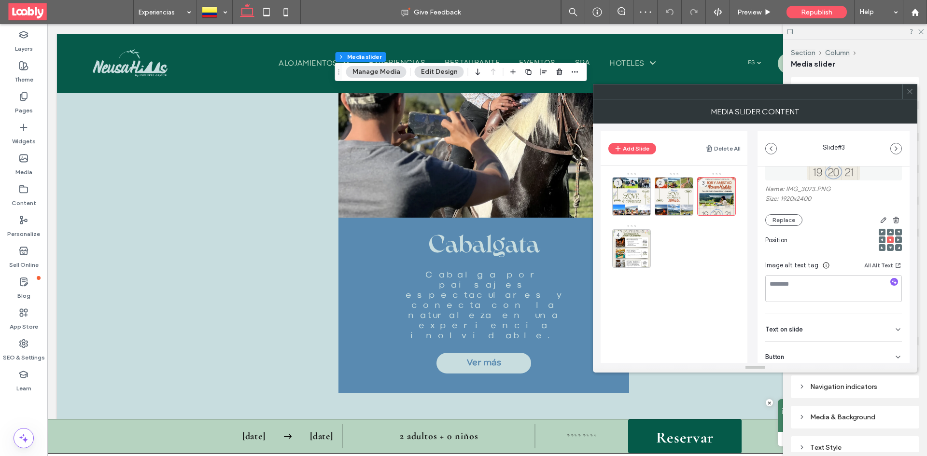
scroll to position [109, 0]
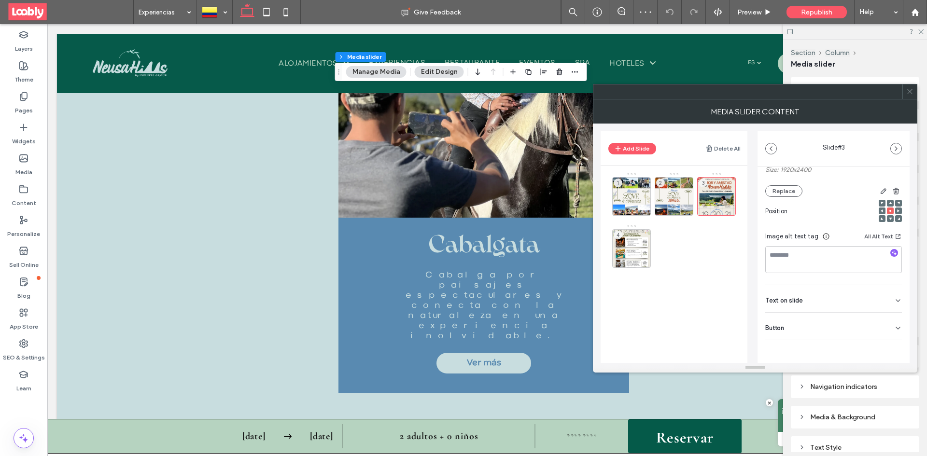
click at [899, 323] on div "Media Name: IMG_3073.PNG Size: 1920x2400 Replace Position Image alt text tag Al…" at bounding box center [834, 228] width 152 height 340
click at [894, 327] on icon at bounding box center [898, 328] width 8 height 8
click at [891, 349] on icon at bounding box center [893, 348] width 9 height 9
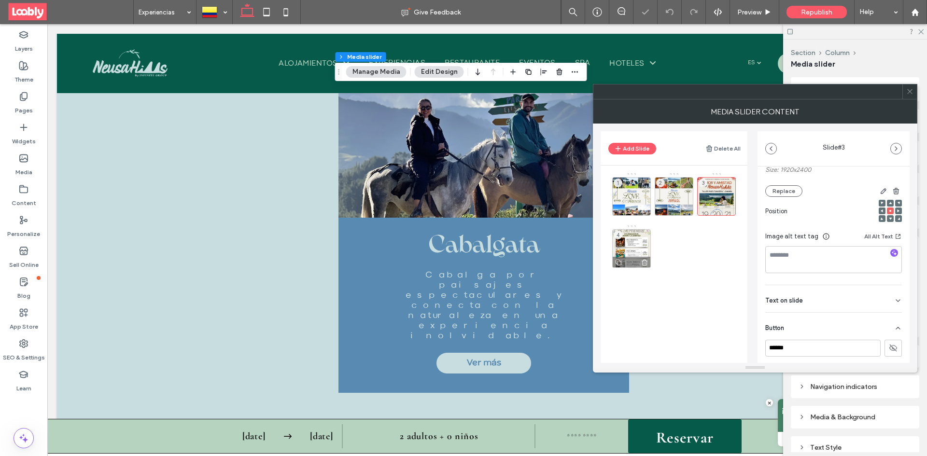
click at [637, 249] on div "4" at bounding box center [631, 248] width 39 height 39
click at [885, 325] on div "Button" at bounding box center [833, 326] width 137 height 27
click at [889, 346] on use at bounding box center [893, 348] width 8 height 6
click at [636, 197] on div "1" at bounding box center [631, 196] width 39 height 39
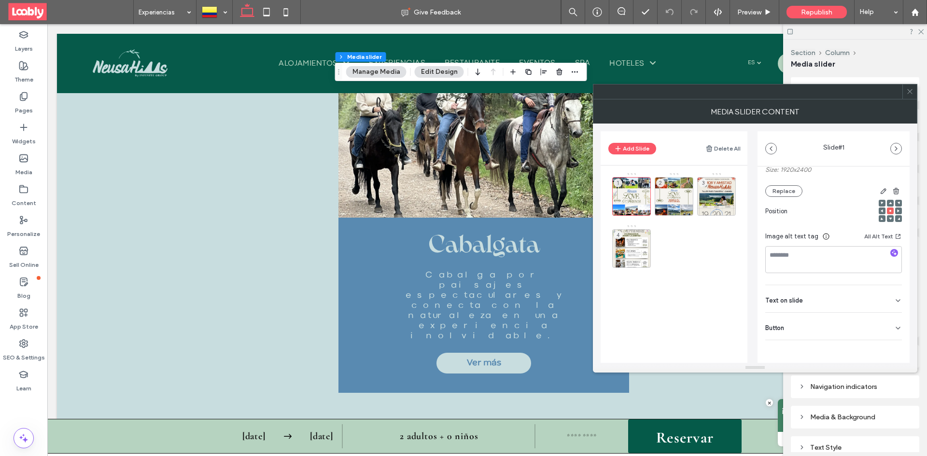
click at [906, 95] on div at bounding box center [909, 91] width 14 height 14
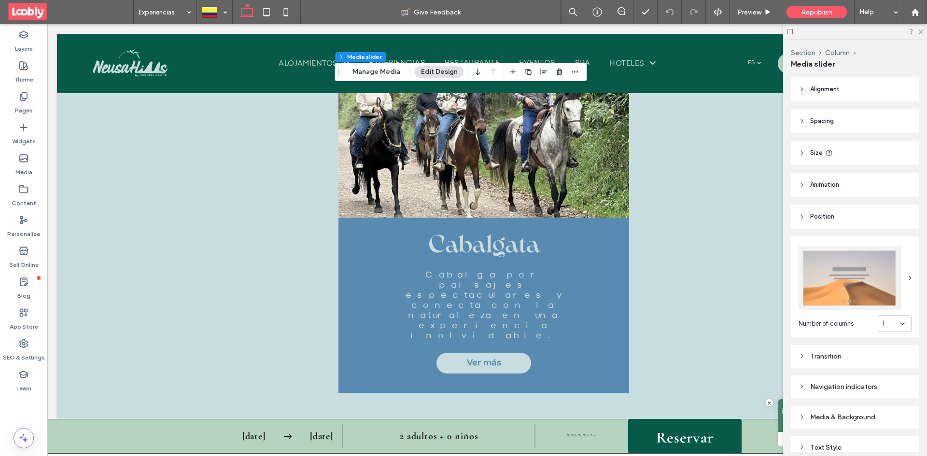
click at [423, 73] on button "Edit Design" at bounding box center [439, 72] width 49 height 12
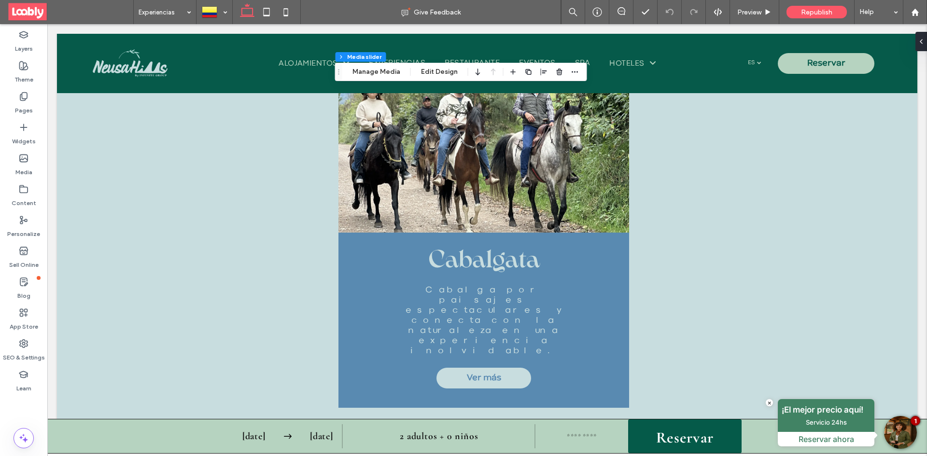
scroll to position [3007, 0]
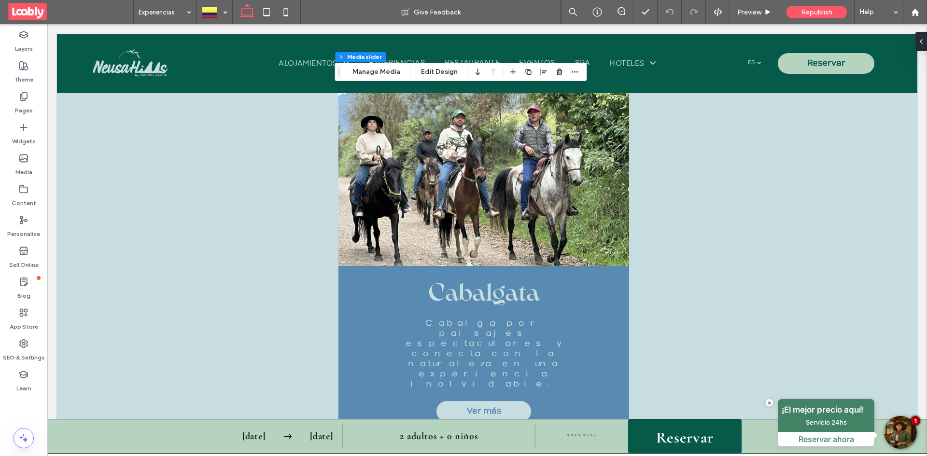
click at [428, 75] on button "Edit Design" at bounding box center [439, 72] width 49 height 12
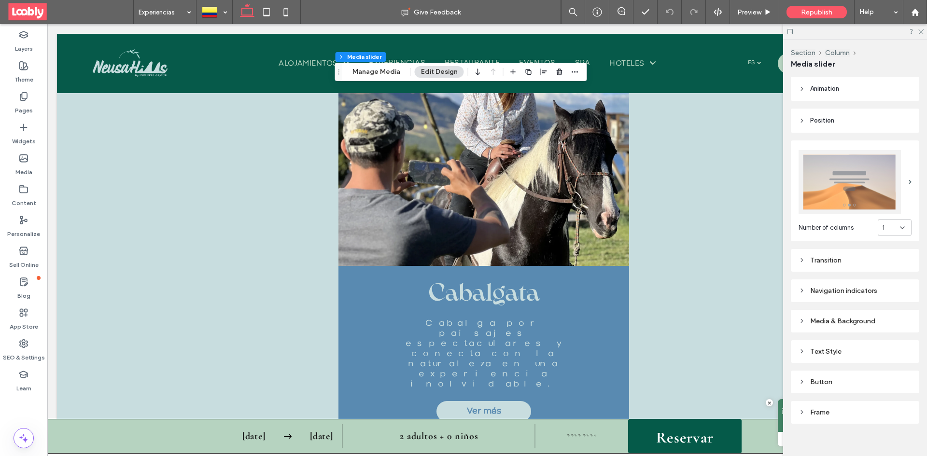
scroll to position [97, 0]
click at [804, 317] on icon at bounding box center [802, 320] width 7 height 7
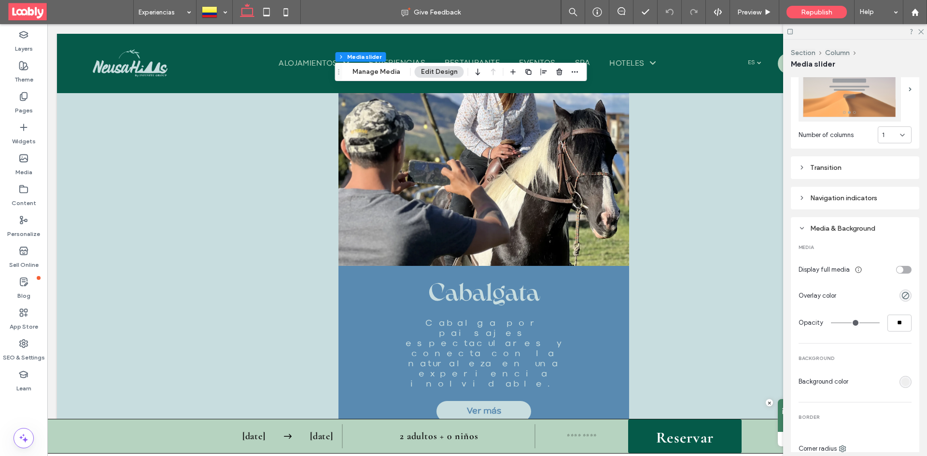
scroll to position [193, 0]
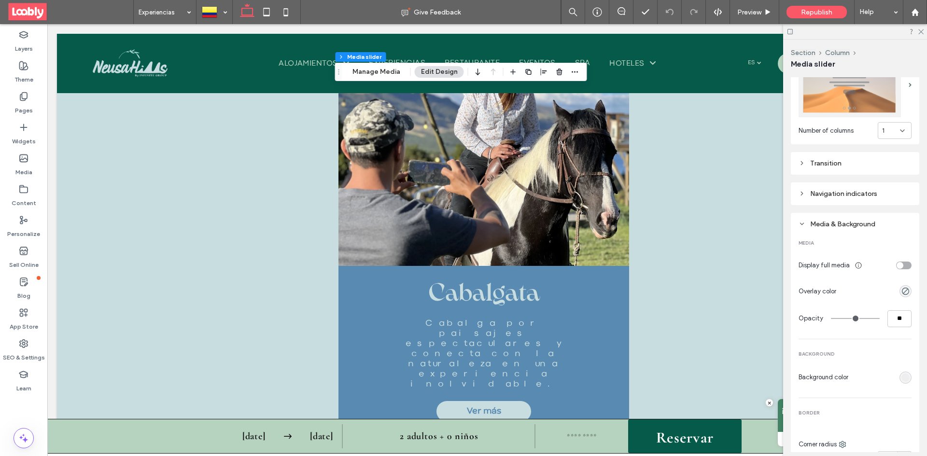
click at [899, 262] on div "toggle" at bounding box center [903, 266] width 15 height 8
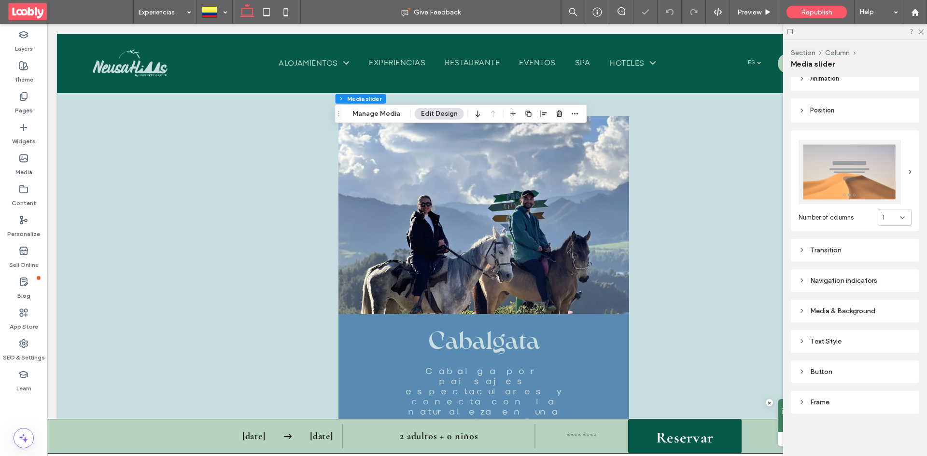
scroll to position [103, 0]
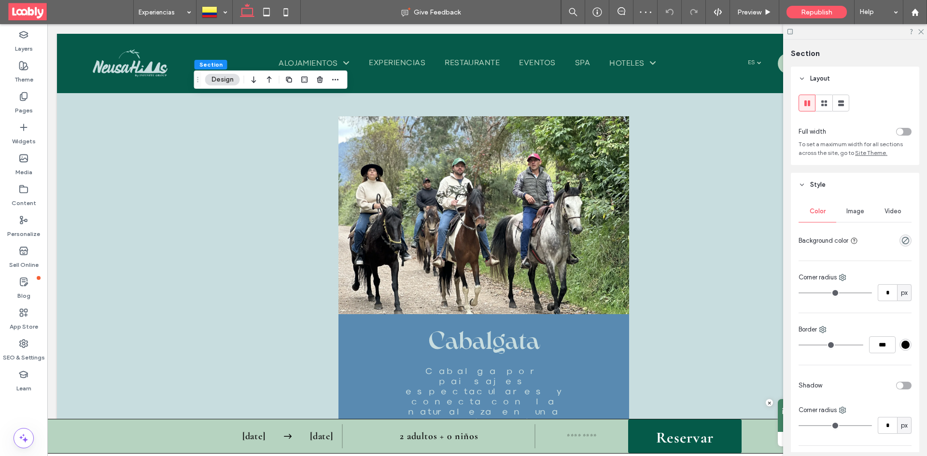
drag, startPoint x: 312, startPoint y: 286, endPoint x: 311, endPoint y: 293, distance: 6.8
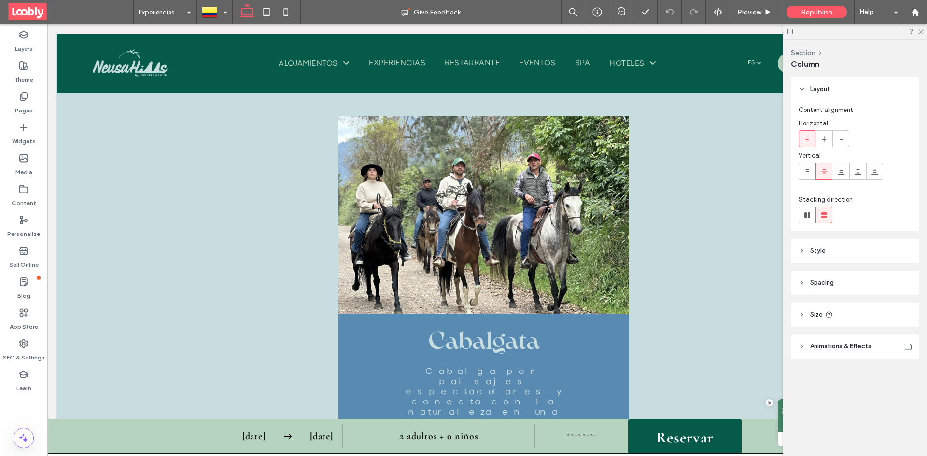
scroll to position [2958, 0]
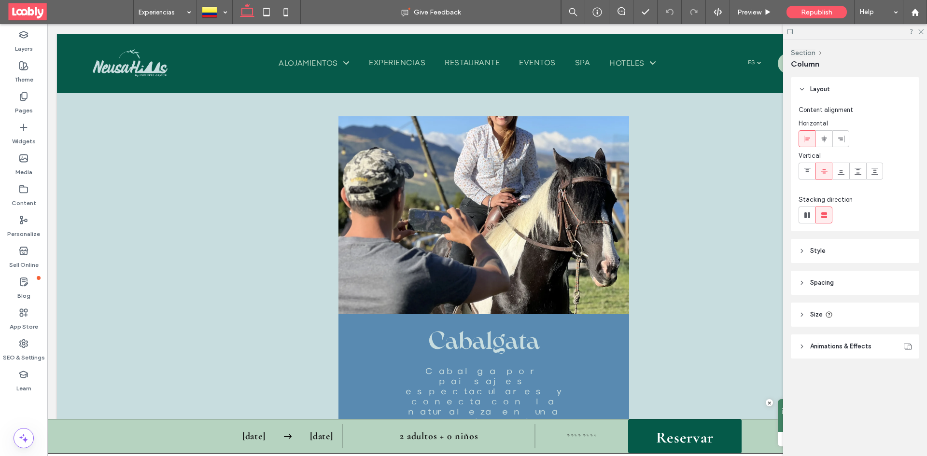
type input "**"
type input "*****"
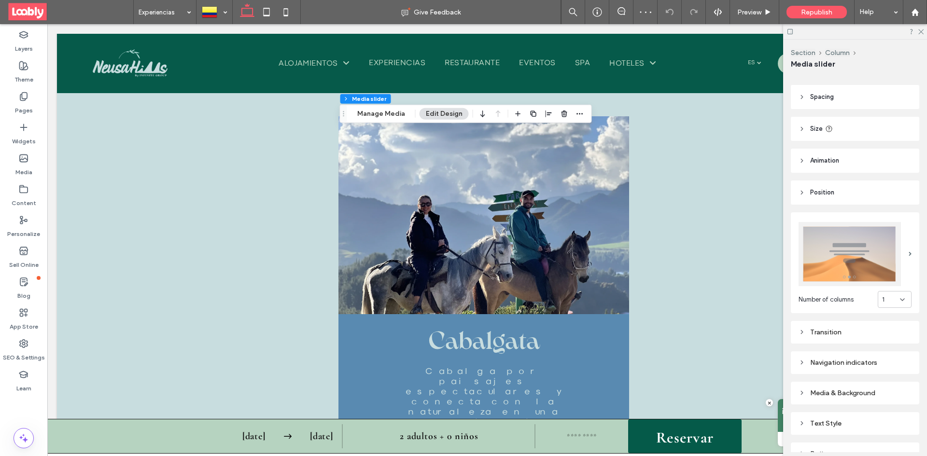
scroll to position [48, 0]
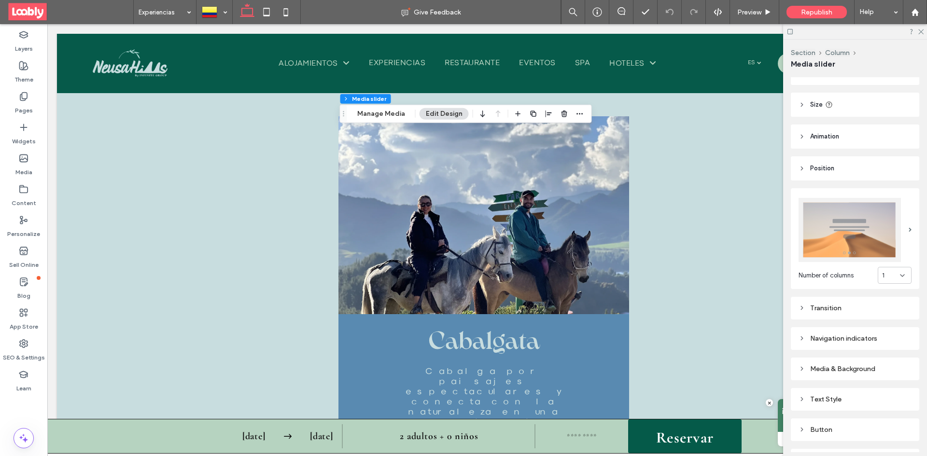
click at [869, 365] on div "Media & Background" at bounding box center [855, 369] width 113 height 8
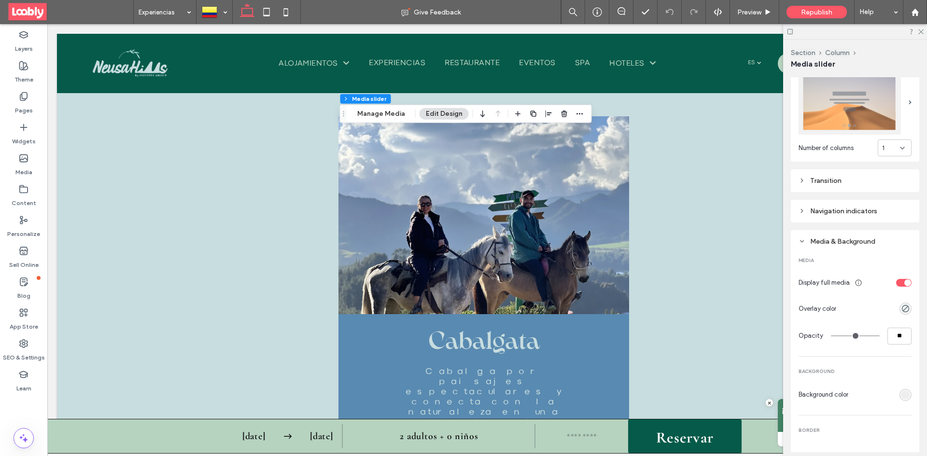
scroll to position [193, 0]
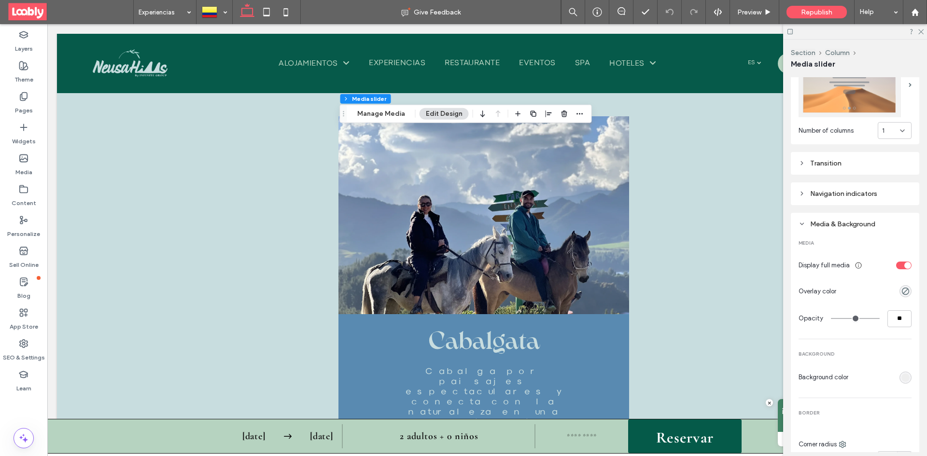
click at [902, 374] on div "rgb(238, 238, 238)" at bounding box center [905, 378] width 8 height 8
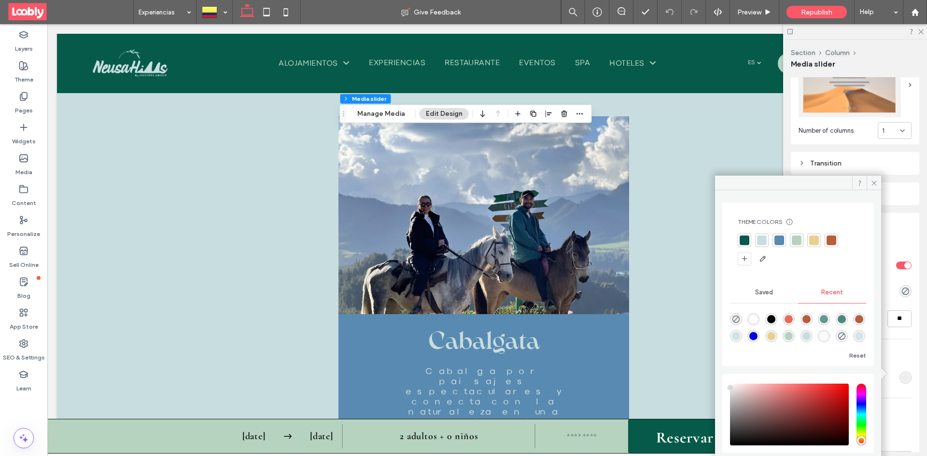
click at [740, 321] on div "rgba(0, 0, 0, 0)" at bounding box center [736, 319] width 12 height 12
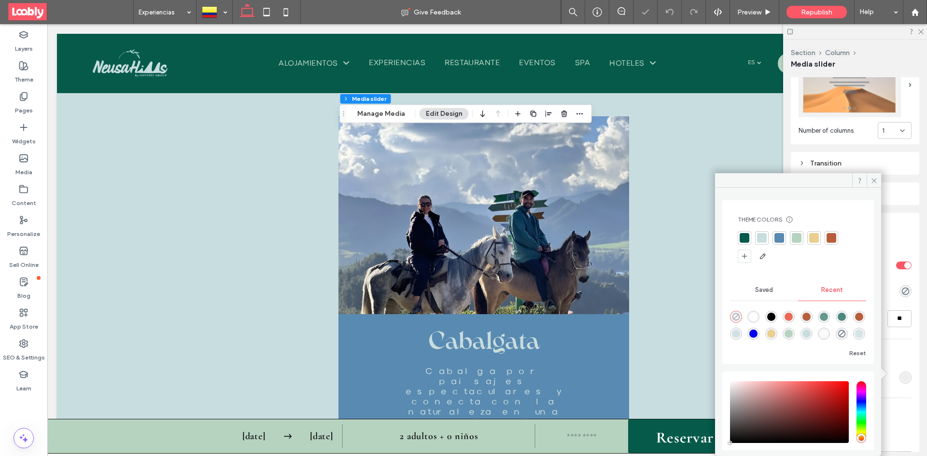
type input "*******"
type input "*"
type input "**"
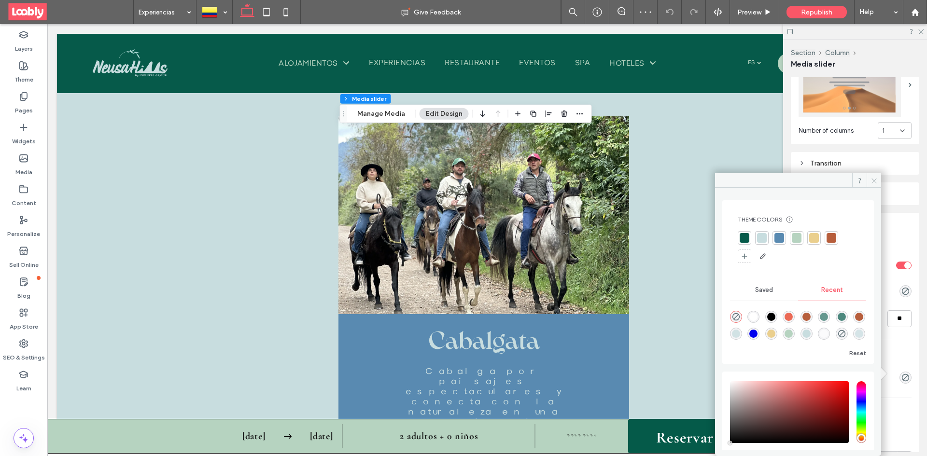
click at [871, 183] on icon at bounding box center [874, 180] width 7 height 7
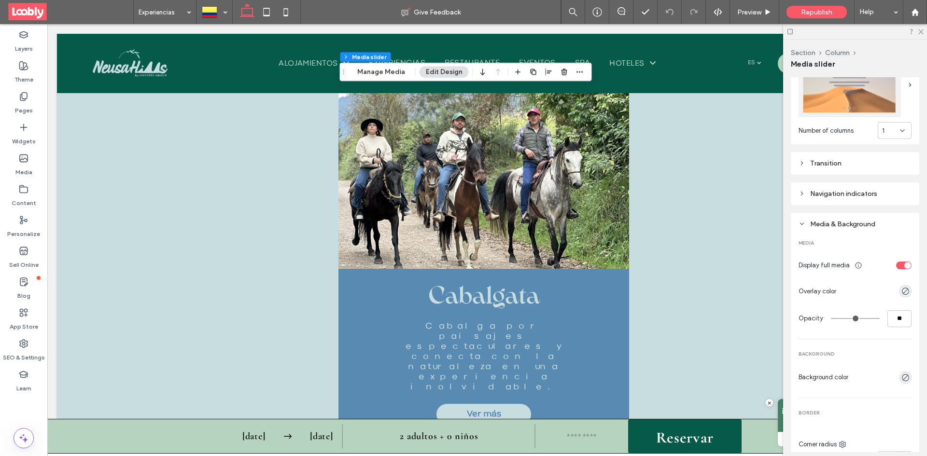
scroll to position [2958, 0]
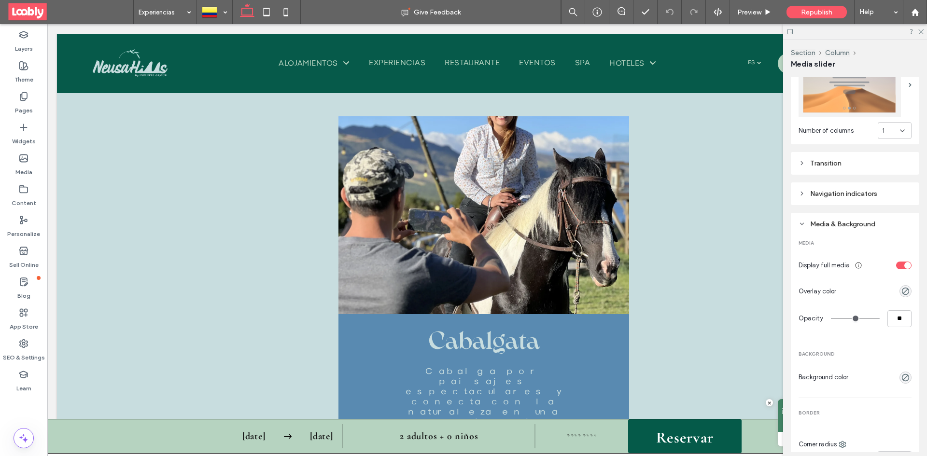
drag, startPoint x: 482, startPoint y: 328, endPoint x: 490, endPoint y: 360, distance: 32.2
type input "***"
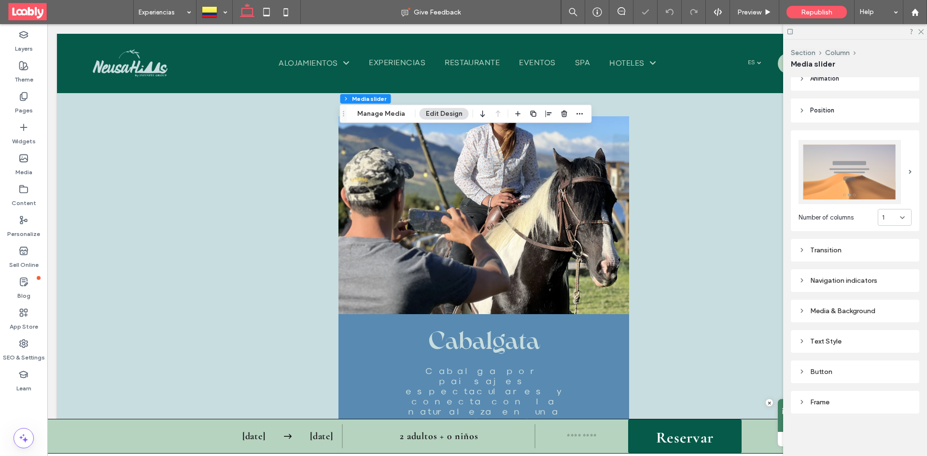
type input "***"
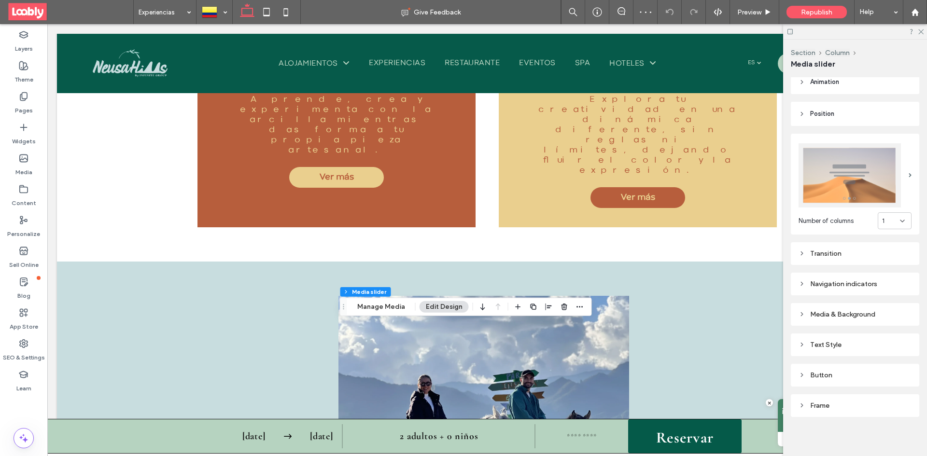
scroll to position [2765, 0]
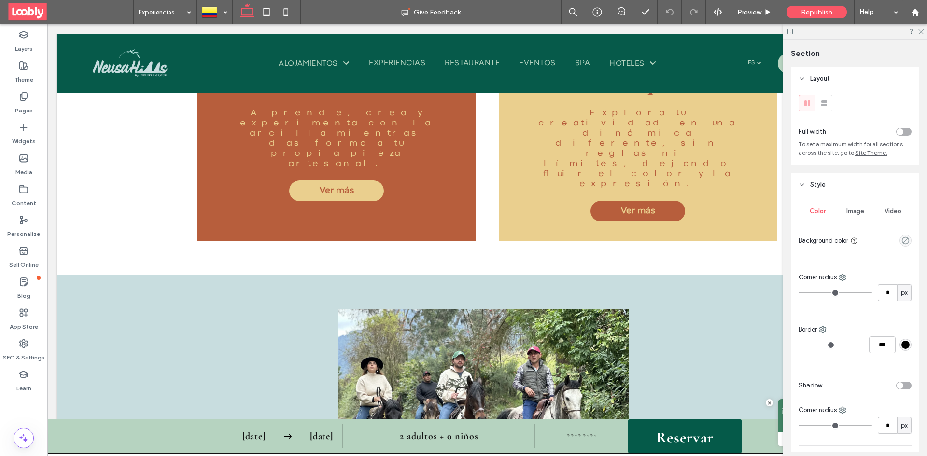
drag, startPoint x: 331, startPoint y: 288, endPoint x: 331, endPoint y: 203, distance: 85.0
type input "**"
drag, startPoint x: 295, startPoint y: 288, endPoint x: 298, endPoint y: 281, distance: 8.0
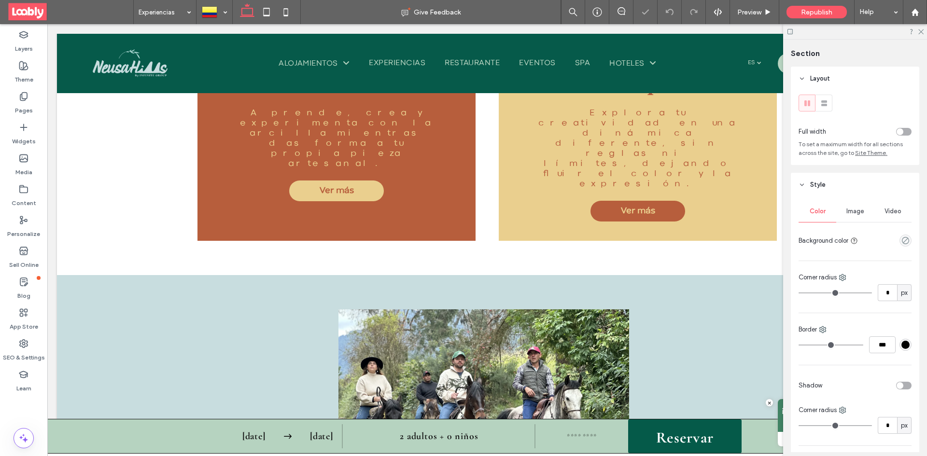
type input "***"
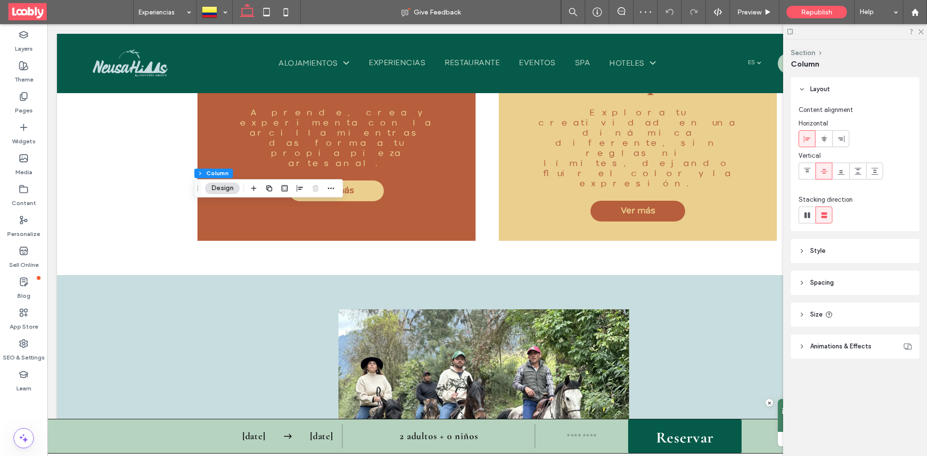
click at [839, 283] on header "Spacing" at bounding box center [855, 283] width 128 height 24
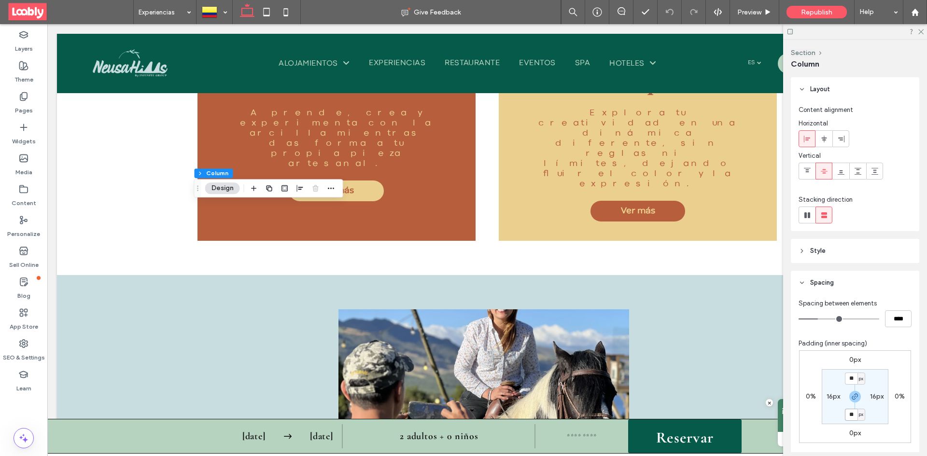
click at [851, 417] on input "**" at bounding box center [851, 415] width 13 height 12
type input "*"
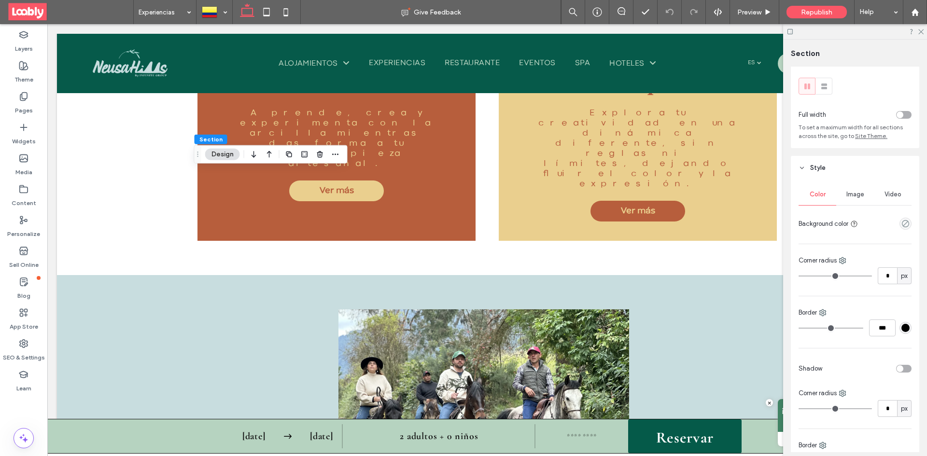
scroll to position [0, 0]
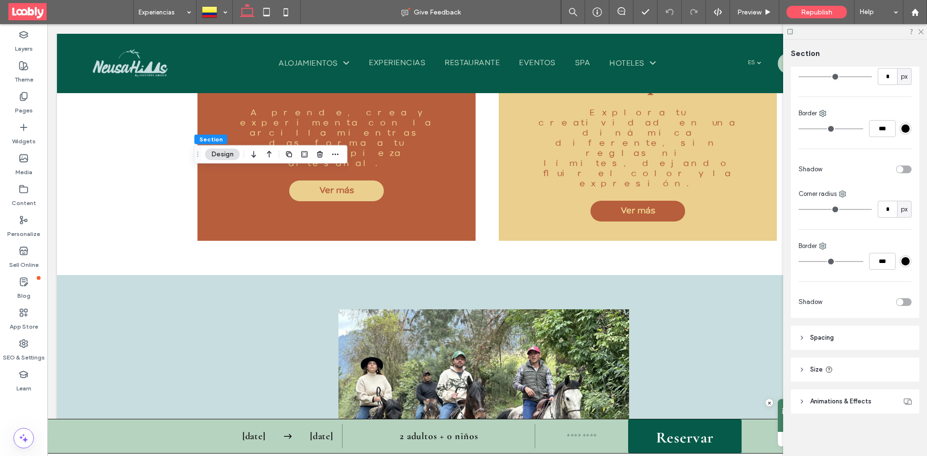
click at [828, 335] on span "Spacing" at bounding box center [822, 338] width 24 height 10
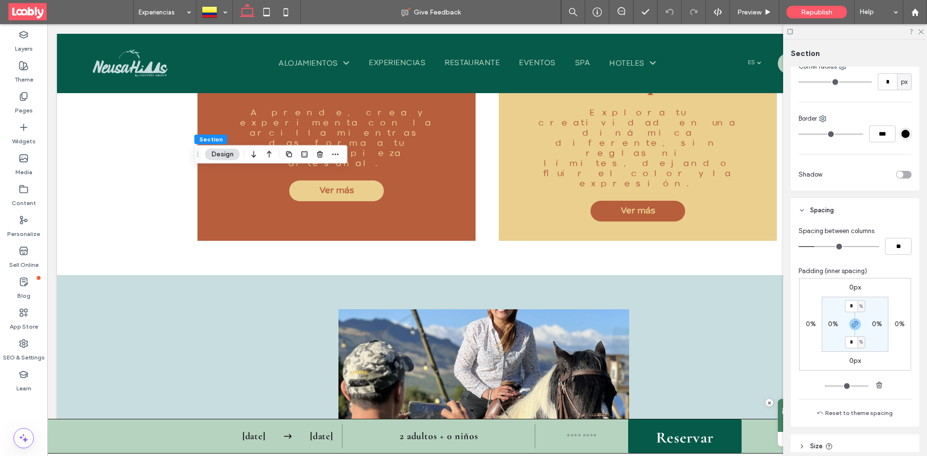
scroll to position [361, 0]
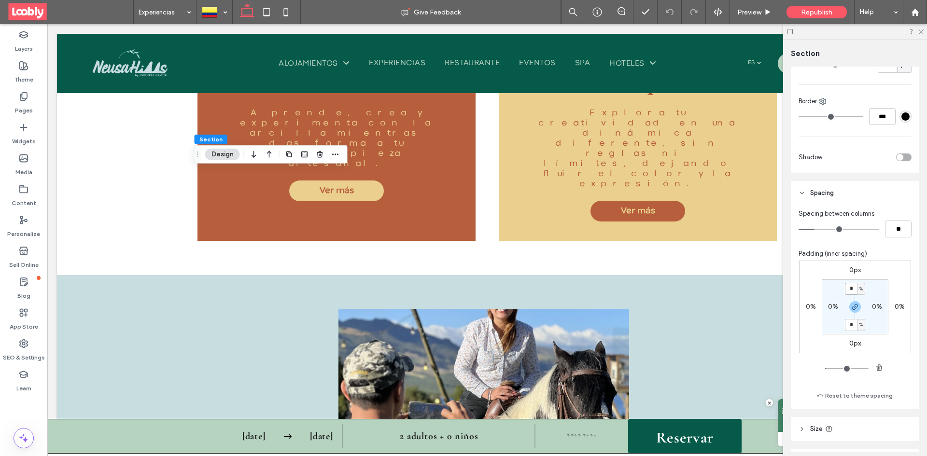
click at [852, 290] on input "*" at bounding box center [851, 289] width 13 height 12
type input "*"
click at [851, 327] on input "*" at bounding box center [851, 325] width 13 height 12
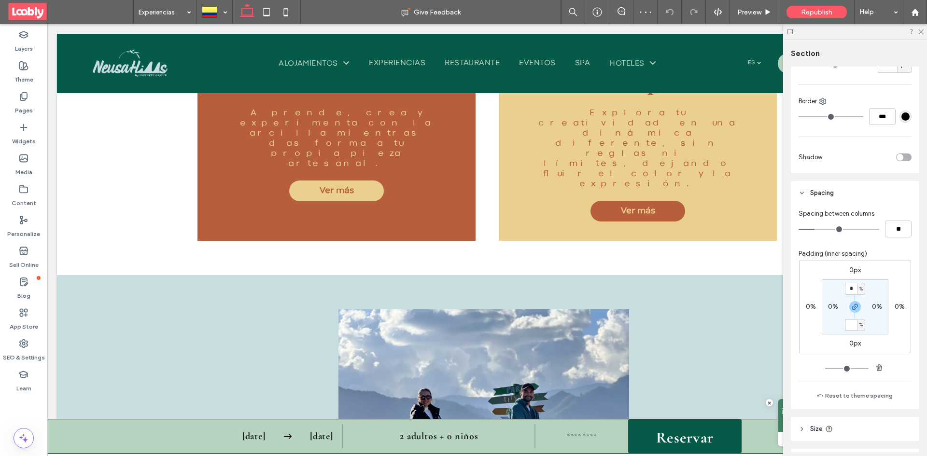
drag, startPoint x: 591, startPoint y: 280, endPoint x: 601, endPoint y: 240, distance: 40.9
type input "***"
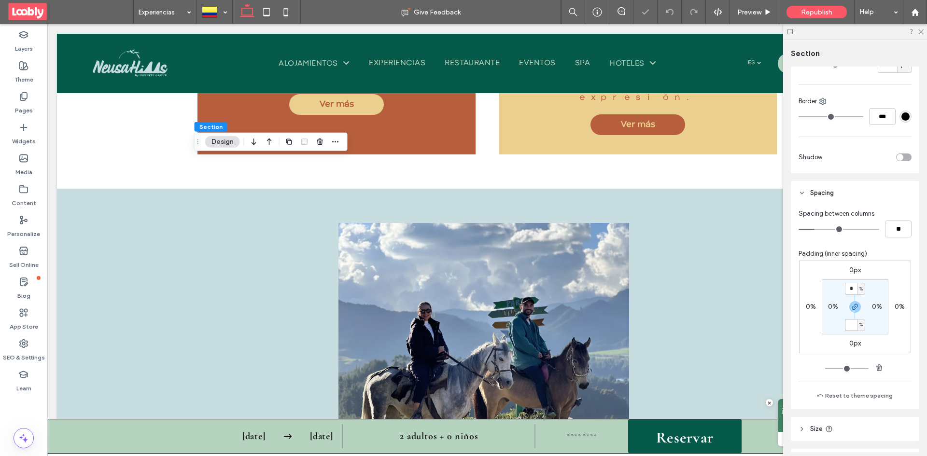
scroll to position [2862, 0]
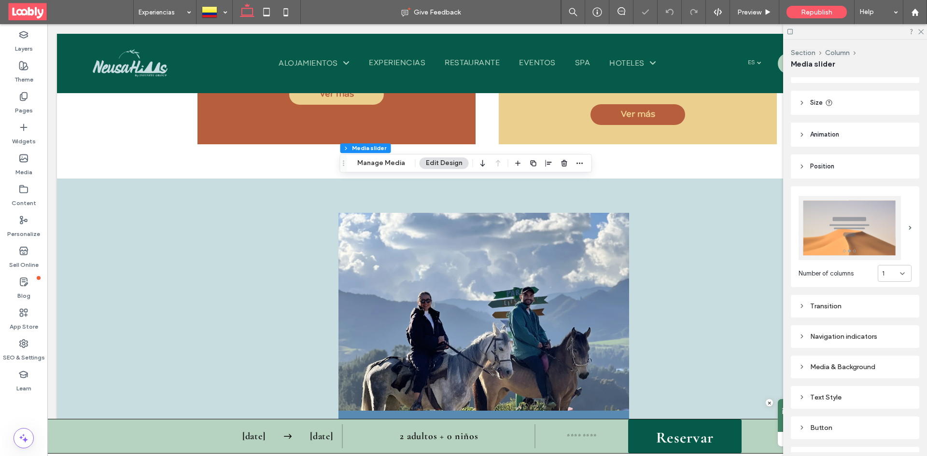
scroll to position [97, 0]
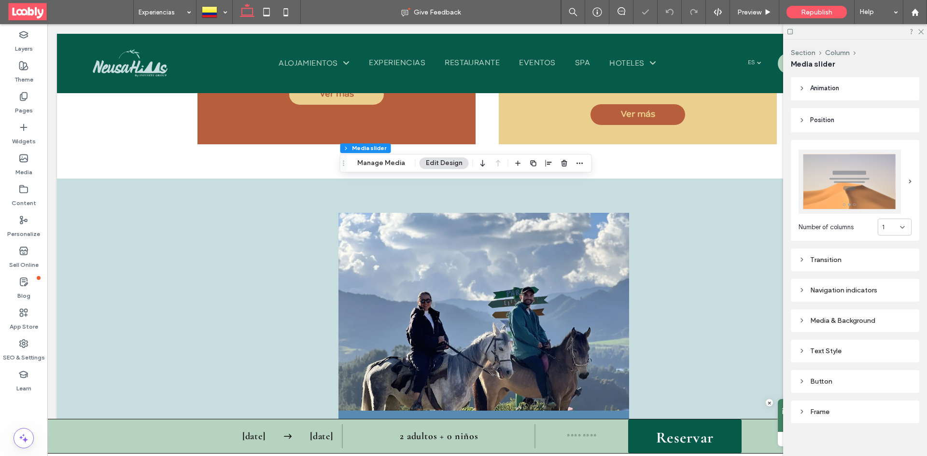
click at [856, 318] on div "Media & Background" at bounding box center [855, 321] width 113 height 8
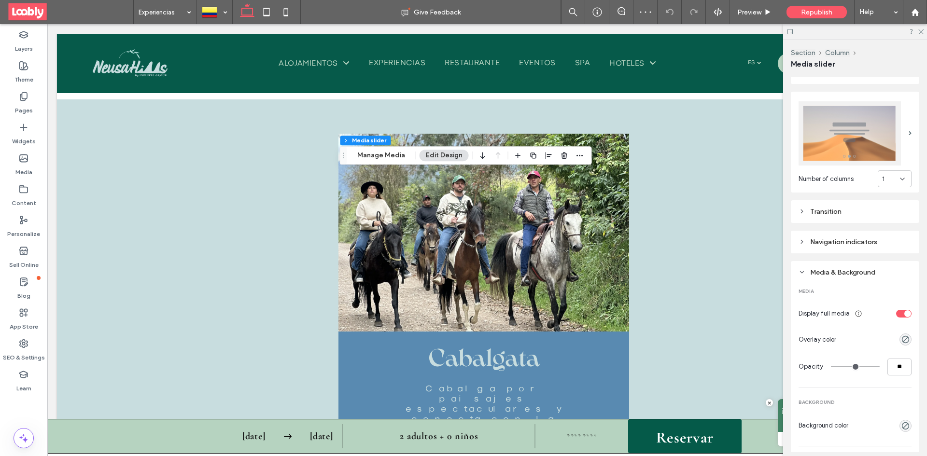
scroll to position [3007, 0]
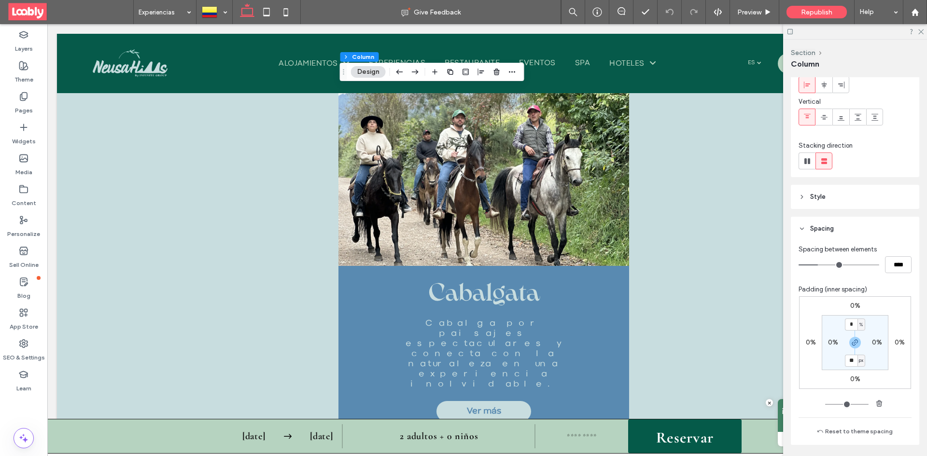
scroll to position [0, 0]
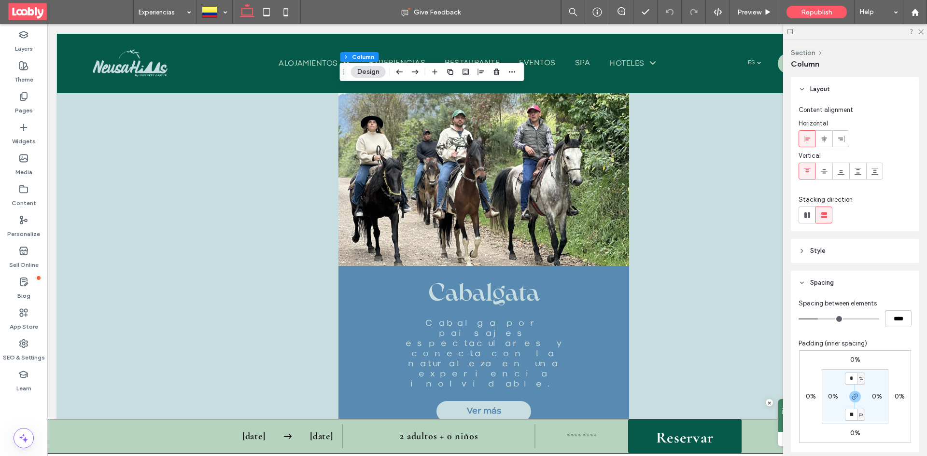
click at [812, 249] on span "Style" at bounding box center [817, 251] width 15 height 10
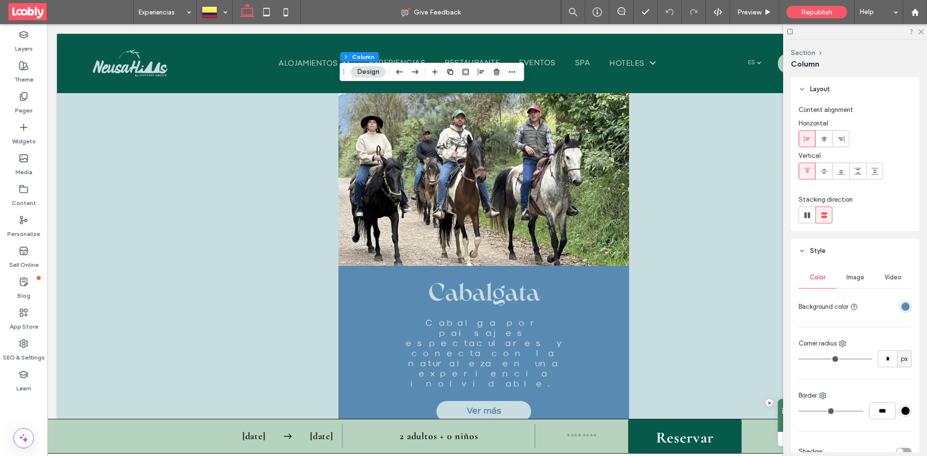
click at [902, 310] on div "rgba(89, 138, 177, 1)" at bounding box center [905, 307] width 8 height 8
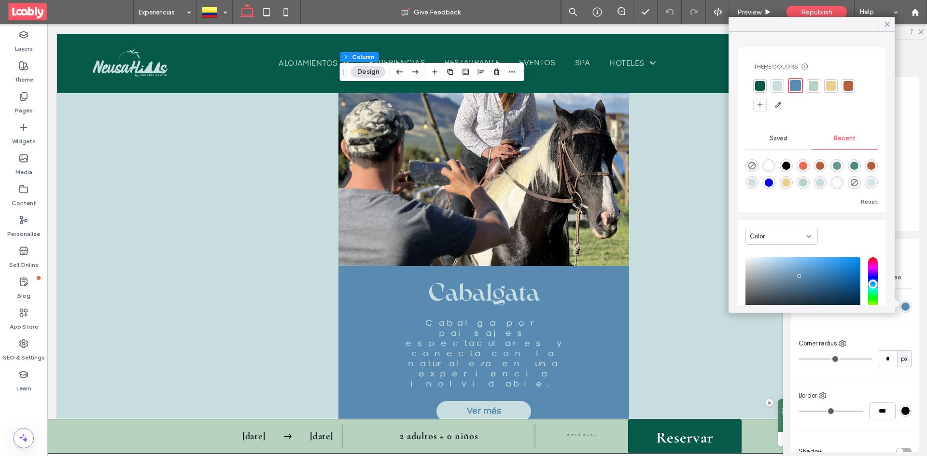
click at [756, 165] on use "rgba(0, 0, 0, 0)" at bounding box center [751, 165] width 7 height 7
type input "*******"
type input "*"
type input "**"
click at [882, 26] on div at bounding box center [887, 24] width 15 height 14
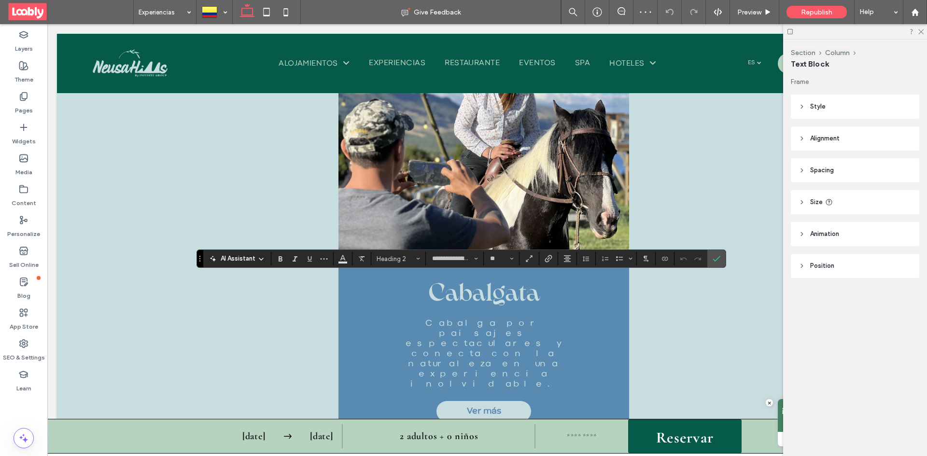
type input "**********"
type input "**"
drag, startPoint x: 582, startPoint y: 294, endPoint x: 380, endPoint y: 290, distance: 202.3
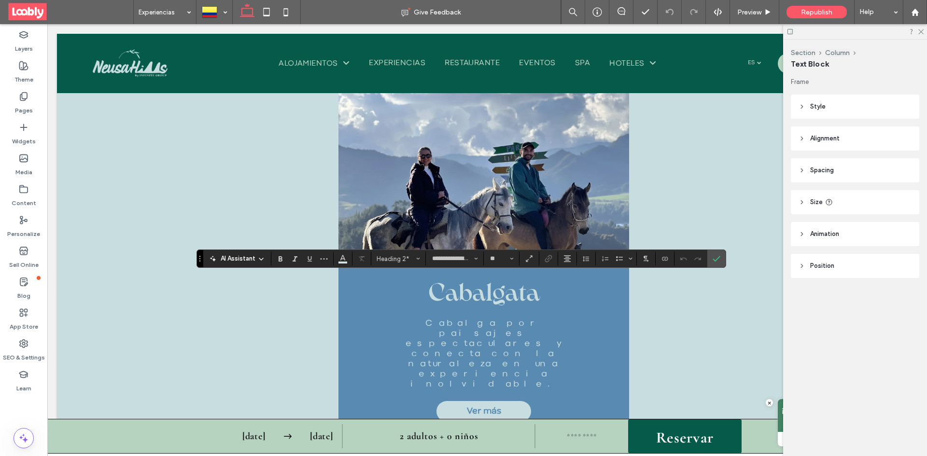
drag, startPoint x: 530, startPoint y: 294, endPoint x: 504, endPoint y: 288, distance: 26.8
drag, startPoint x: 600, startPoint y: 290, endPoint x: 362, endPoint y: 290, distance: 237.6
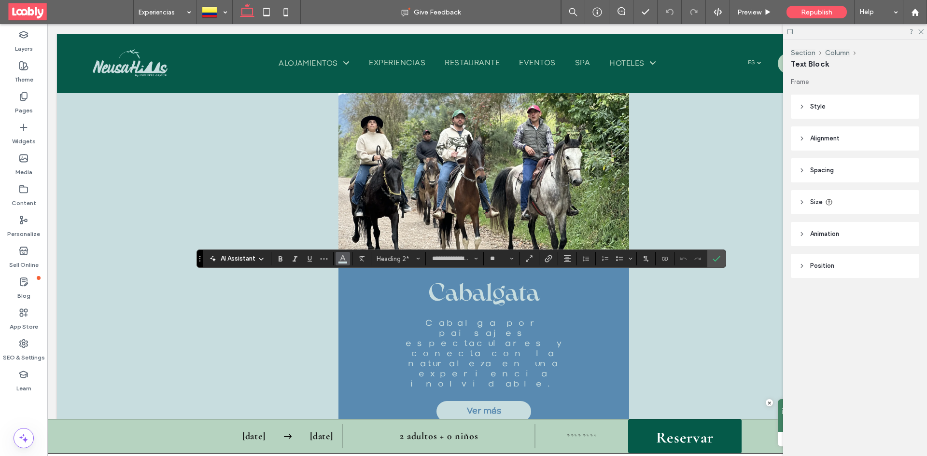
click at [350, 257] on button "Color" at bounding box center [343, 259] width 14 height 14
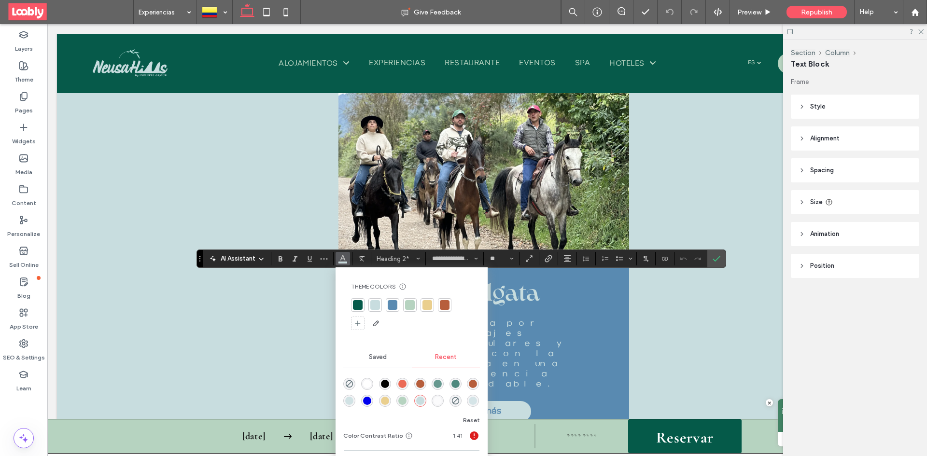
click at [359, 304] on div at bounding box center [358, 305] width 10 height 10
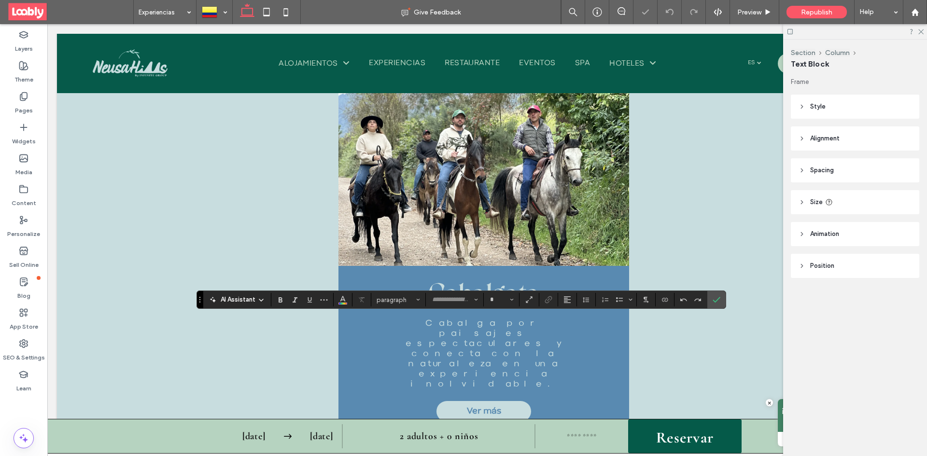
type input "**********"
type input "**"
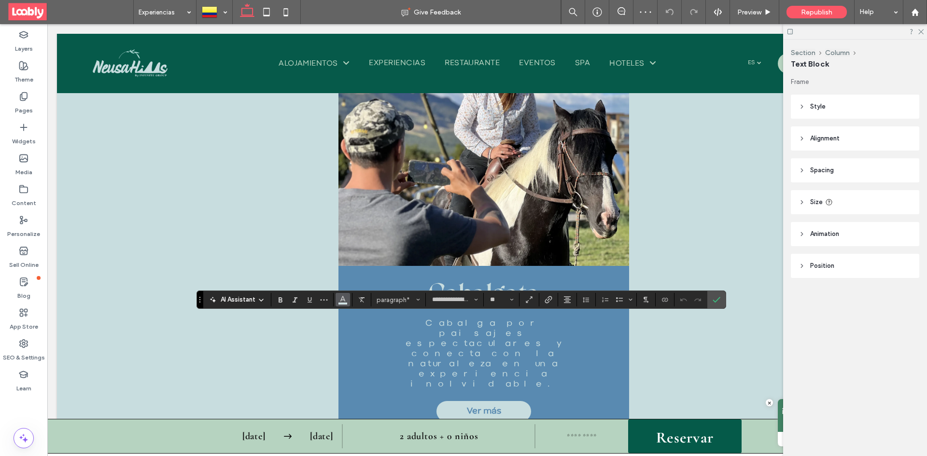
click at [339, 301] on icon "Color" at bounding box center [343, 299] width 8 height 8
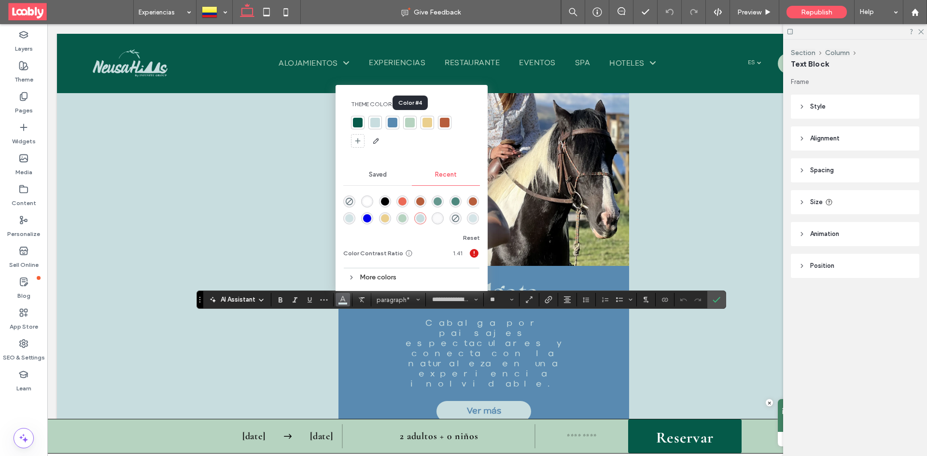
click at [411, 123] on div at bounding box center [410, 123] width 10 height 10
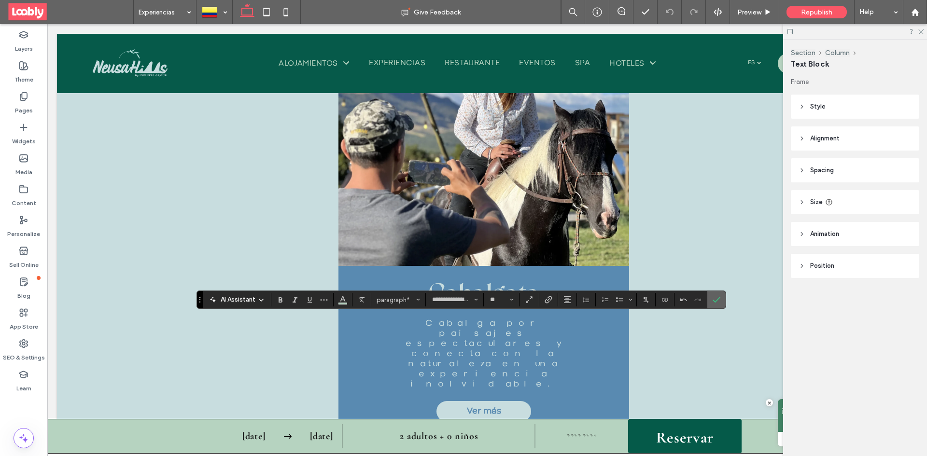
drag, startPoint x: 723, startPoint y: 299, endPoint x: 665, endPoint y: 275, distance: 62.3
click at [723, 299] on label "Confirm" at bounding box center [716, 299] width 14 height 17
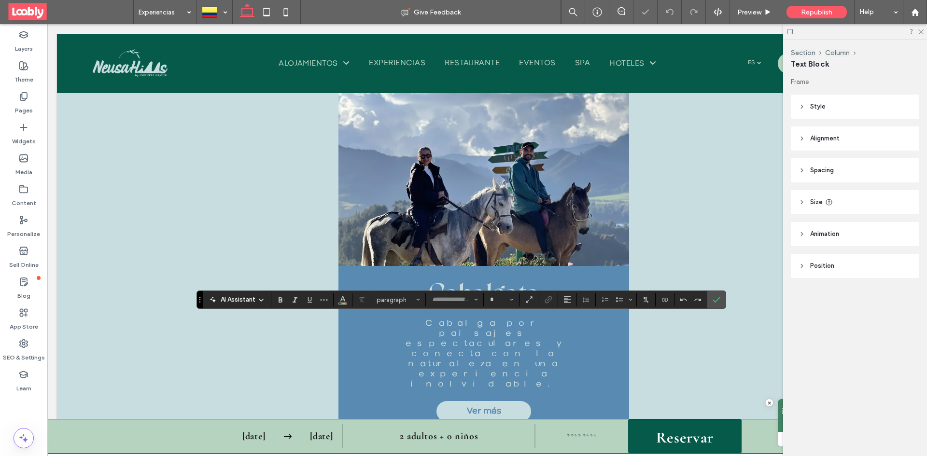
type input "**********"
type input "**"
click at [345, 303] on icon "Color" at bounding box center [343, 299] width 8 height 8
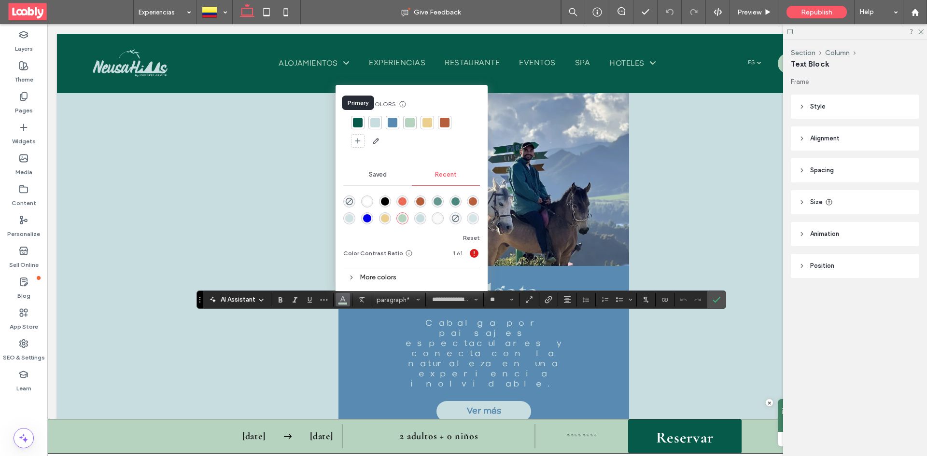
click at [358, 121] on div at bounding box center [358, 123] width 10 height 10
click at [716, 299] on icon "Confirm" at bounding box center [717, 300] width 8 height 8
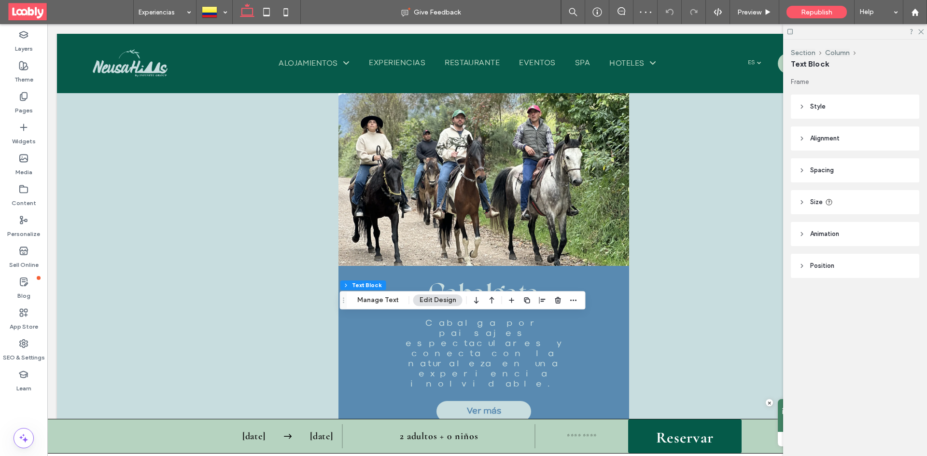
click at [925, 31] on div at bounding box center [855, 31] width 144 height 15
click at [919, 32] on icon at bounding box center [920, 31] width 6 height 6
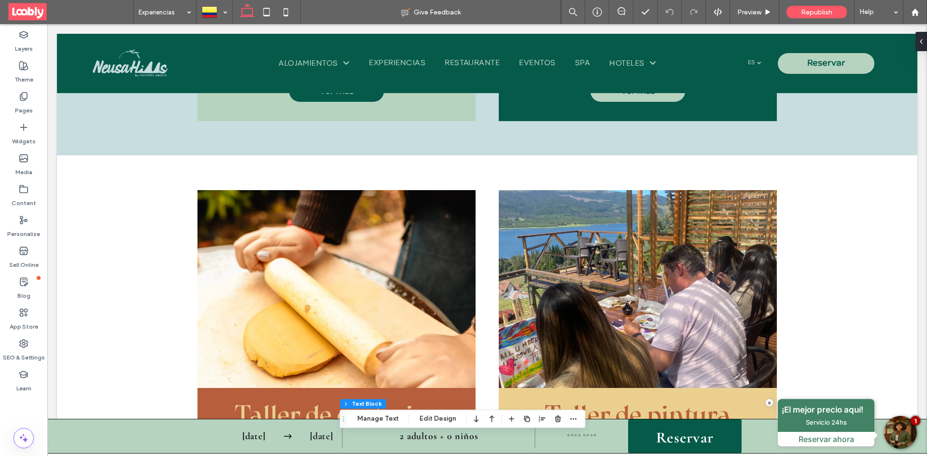
scroll to position [2424, 0]
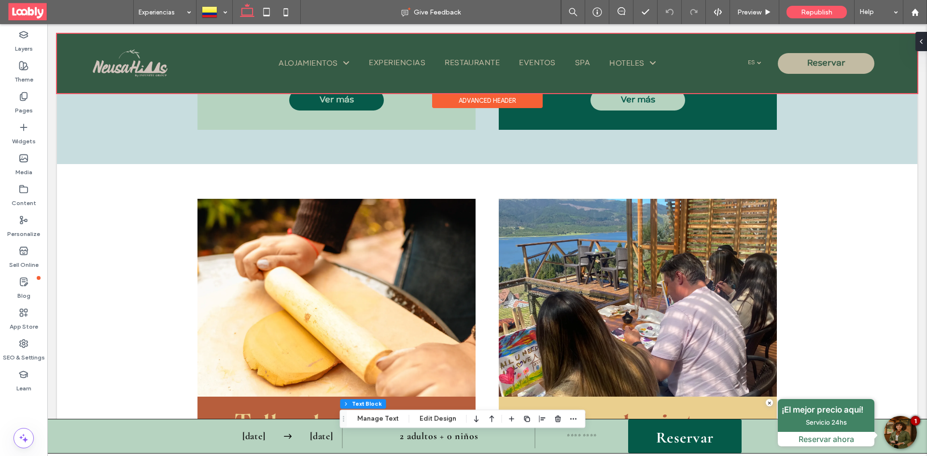
click at [836, 69] on div at bounding box center [487, 63] width 860 height 59
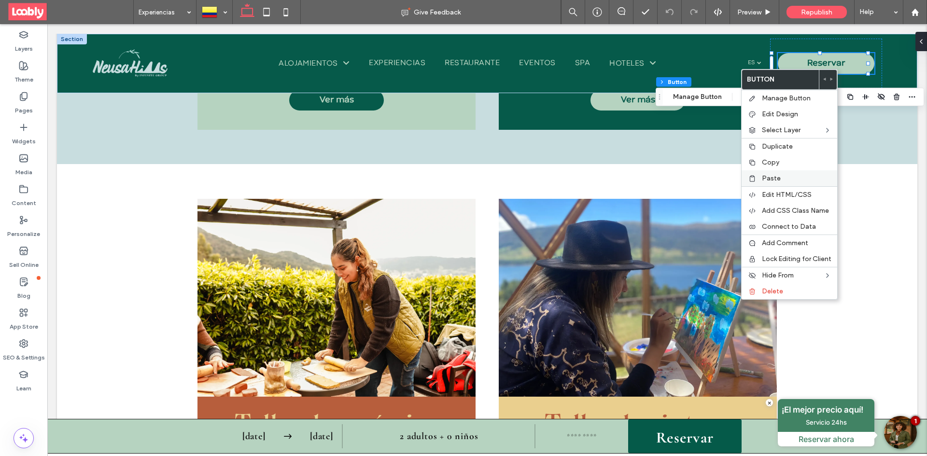
type input "**"
click at [786, 164] on label "Copy" at bounding box center [797, 162] width 70 height 8
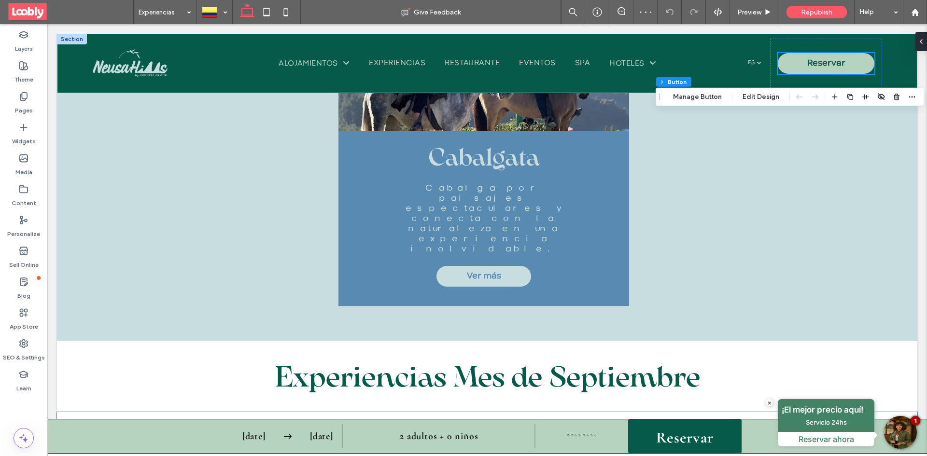
scroll to position [3085, 0]
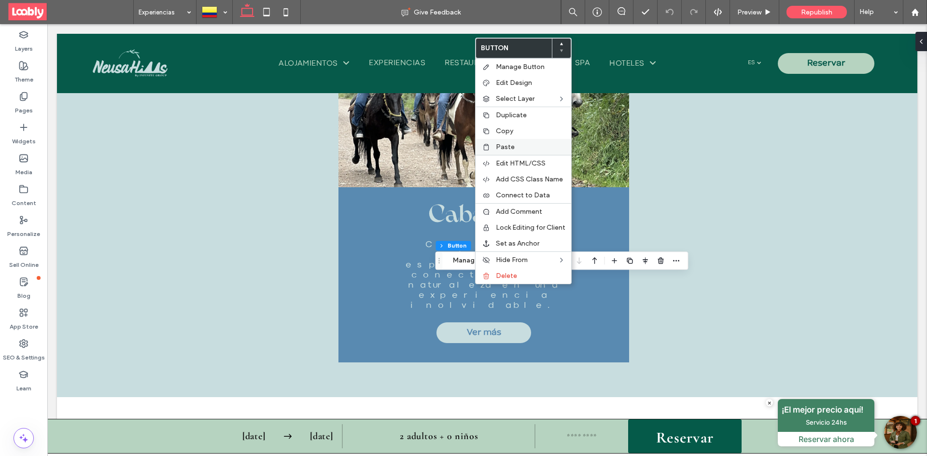
type input "**"
click at [514, 147] on label "Paste" at bounding box center [531, 147] width 70 height 8
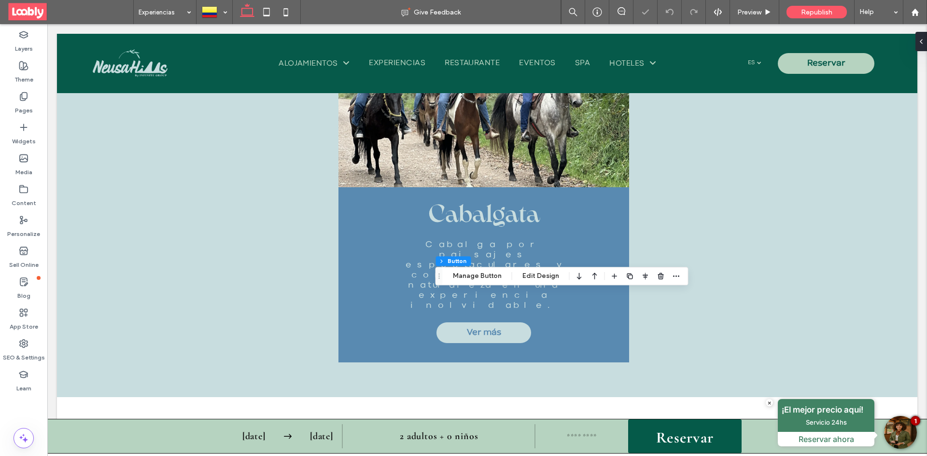
scroll to position [3101, 0]
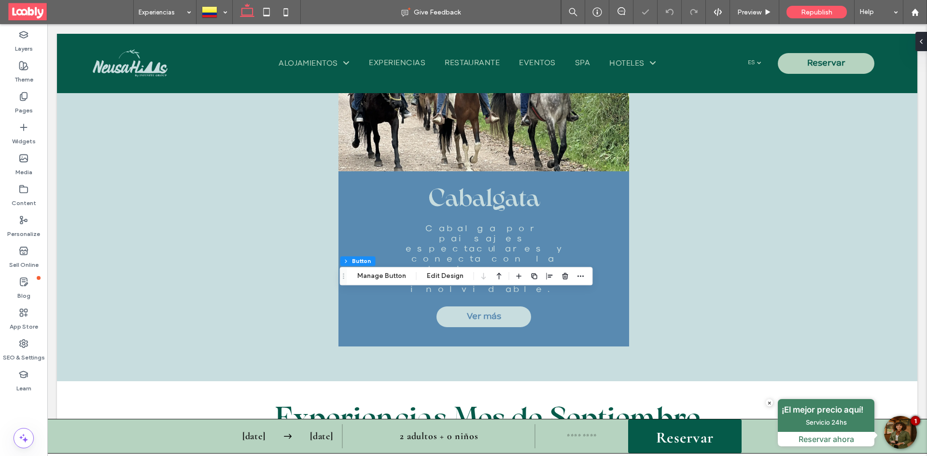
type input "**"
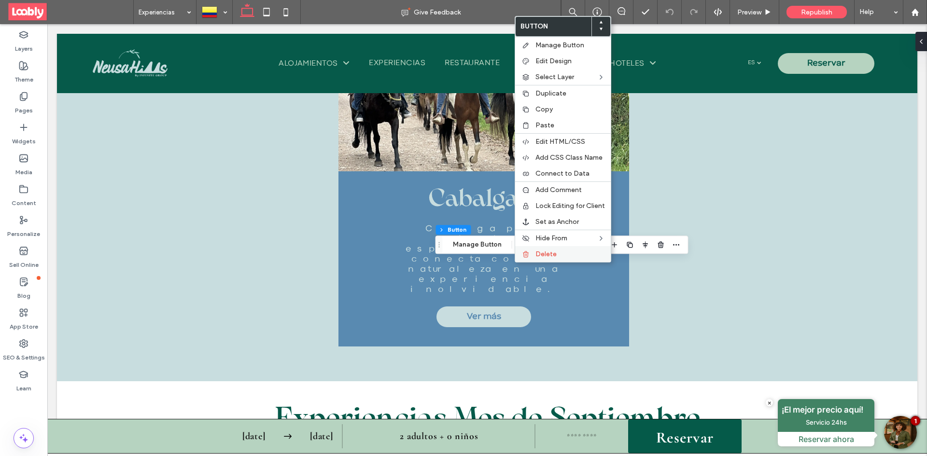
type input "**"
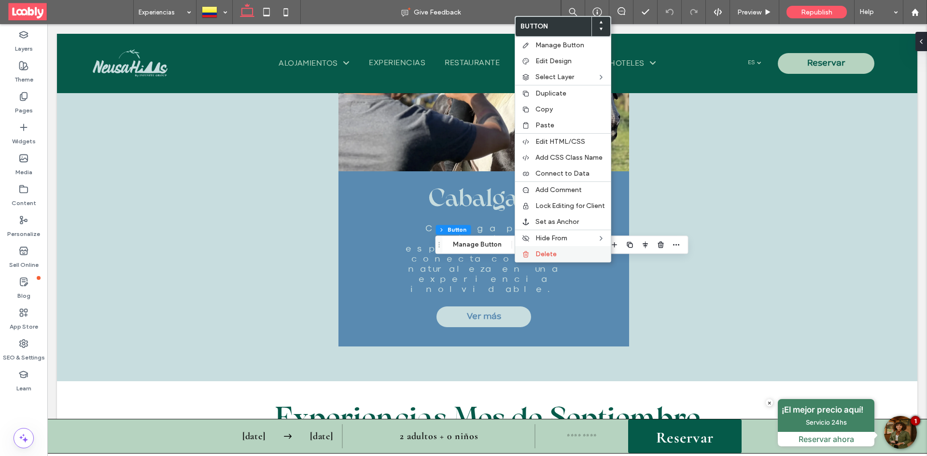
drag, startPoint x: 544, startPoint y: 254, endPoint x: 453, endPoint y: 240, distance: 91.4
click at [544, 254] on span "Delete" at bounding box center [545, 254] width 21 height 8
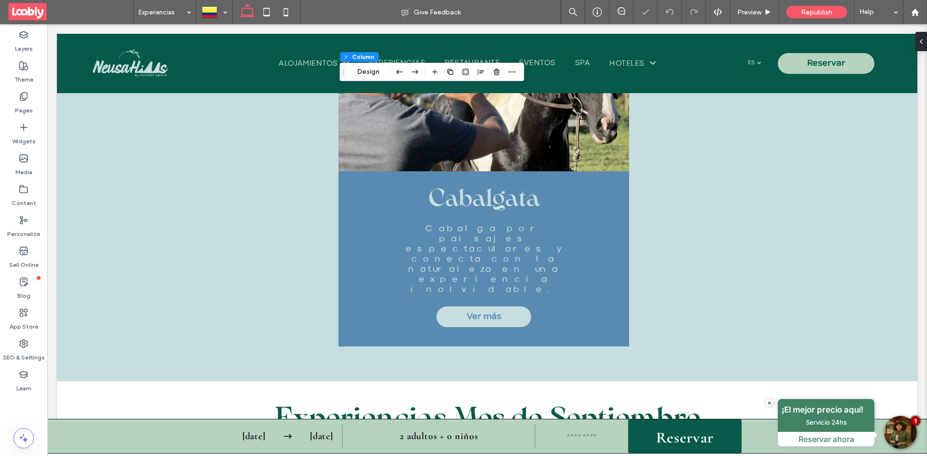
scroll to position [3085, 0]
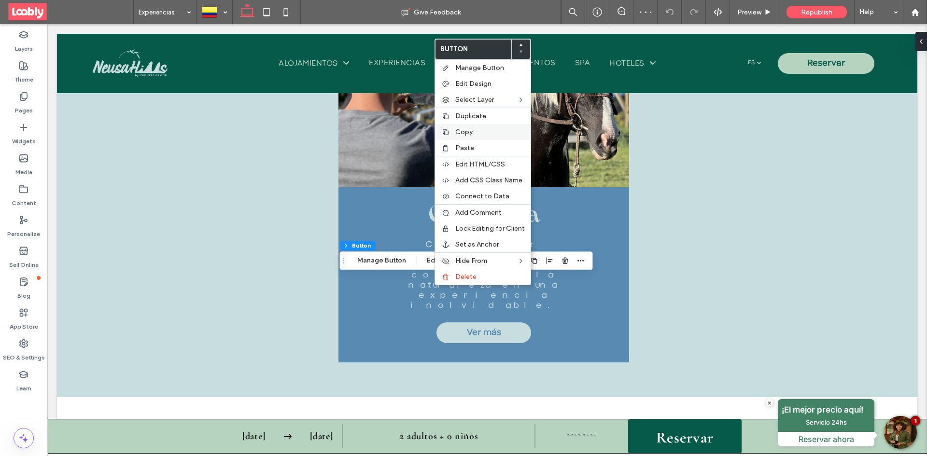
type input "**"
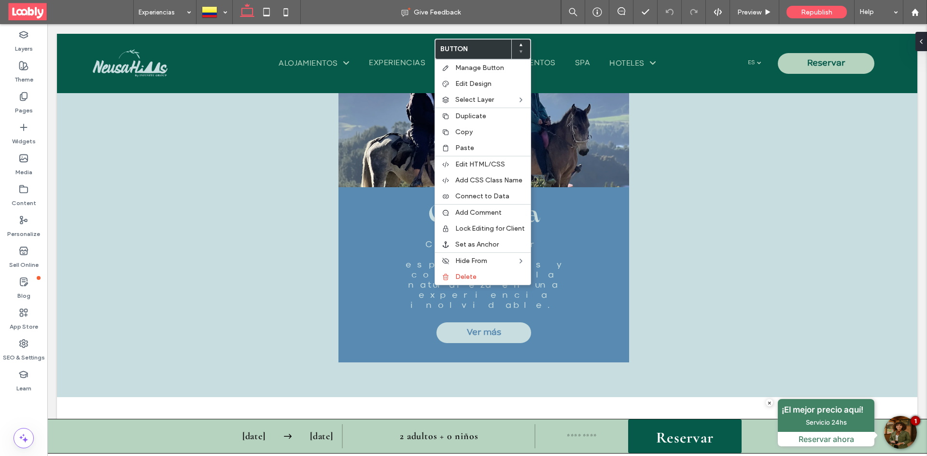
drag, startPoint x: 474, startPoint y: 297, endPoint x: 436, endPoint y: 291, distance: 38.6
type input "***"
type input "**"
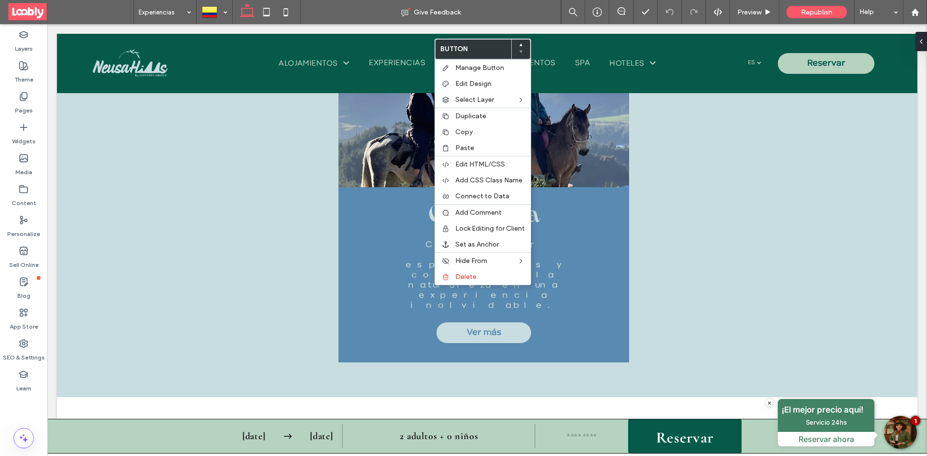
type input "**"
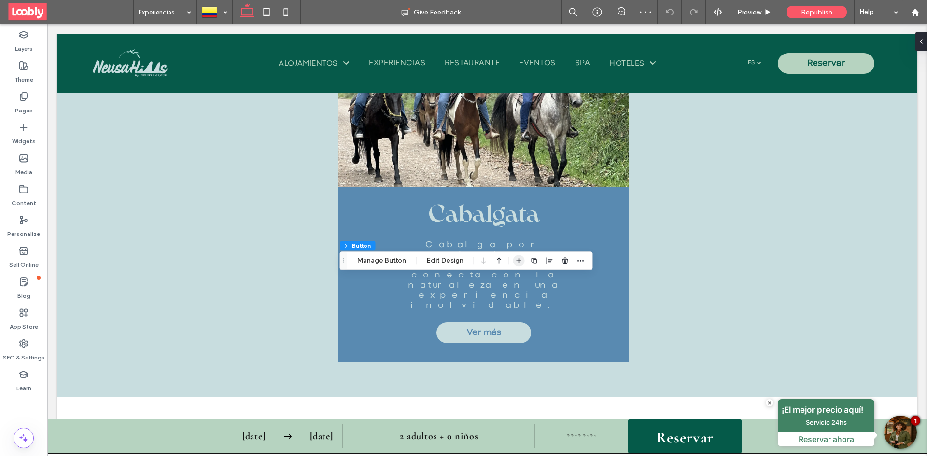
type input "**"
click at [537, 265] on span "button" at bounding box center [535, 261] width 12 height 12
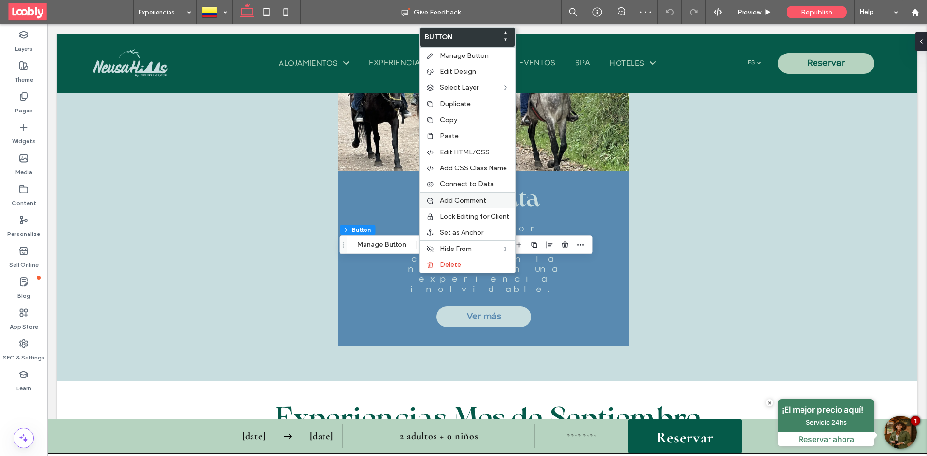
type input "**"
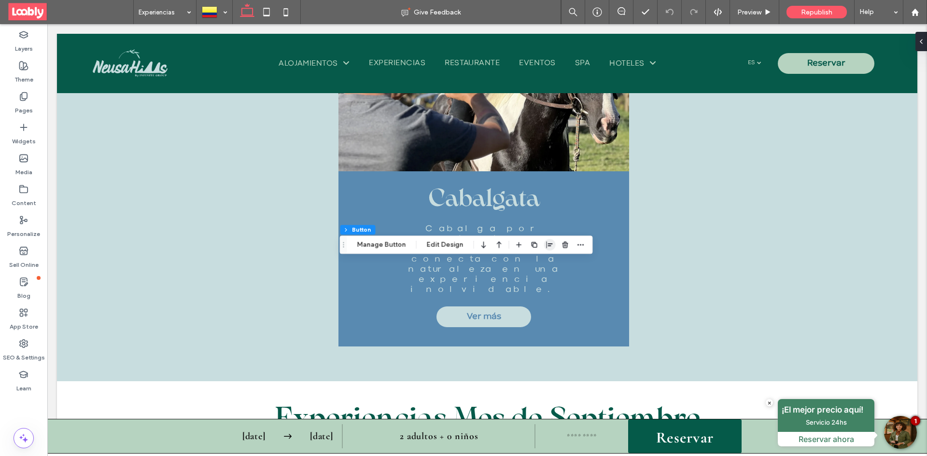
click at [549, 246] on use "button" at bounding box center [550, 244] width 6 height 7
click at [544, 267] on div at bounding box center [549, 263] width 75 height 18
click at [542, 267] on icon "center" at bounding box center [540, 264] width 8 height 8
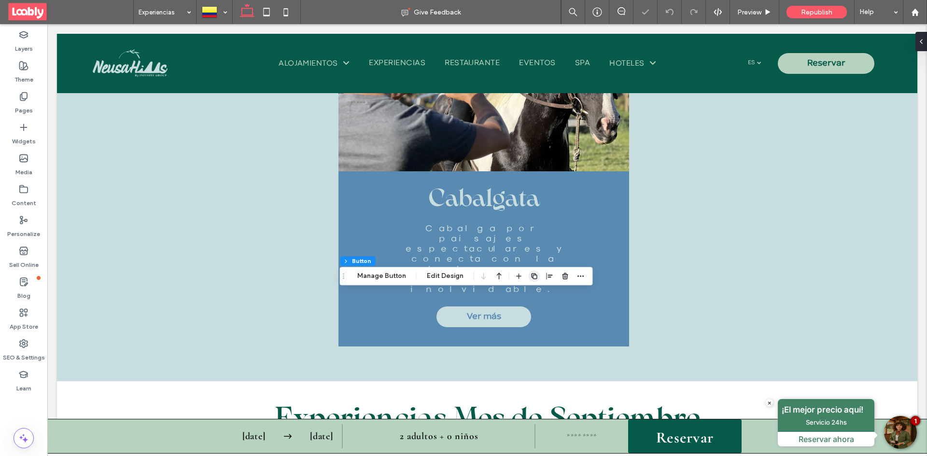
type input "**"
click at [564, 277] on use "button" at bounding box center [565, 276] width 6 height 6
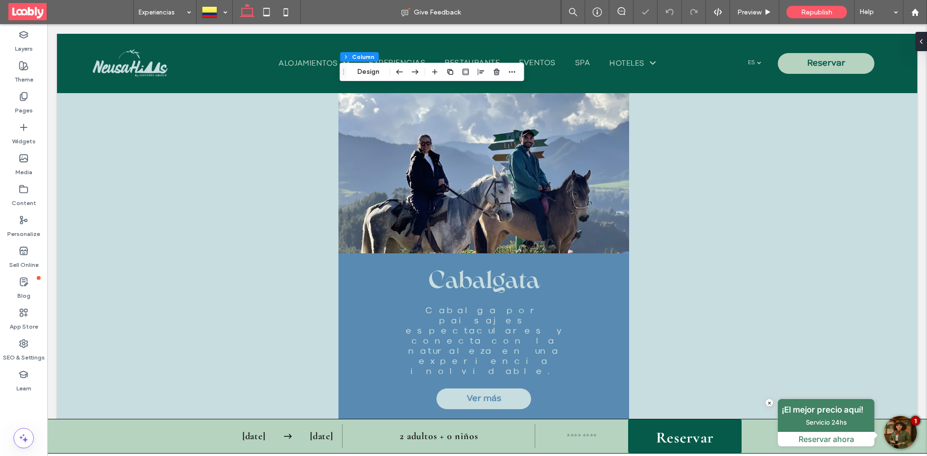
scroll to position [2941, 0]
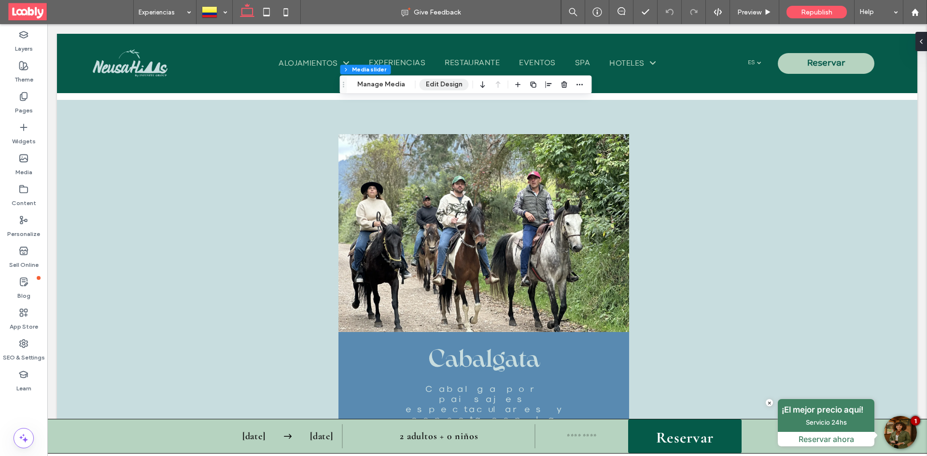
click at [431, 83] on button "Edit Design" at bounding box center [444, 85] width 49 height 12
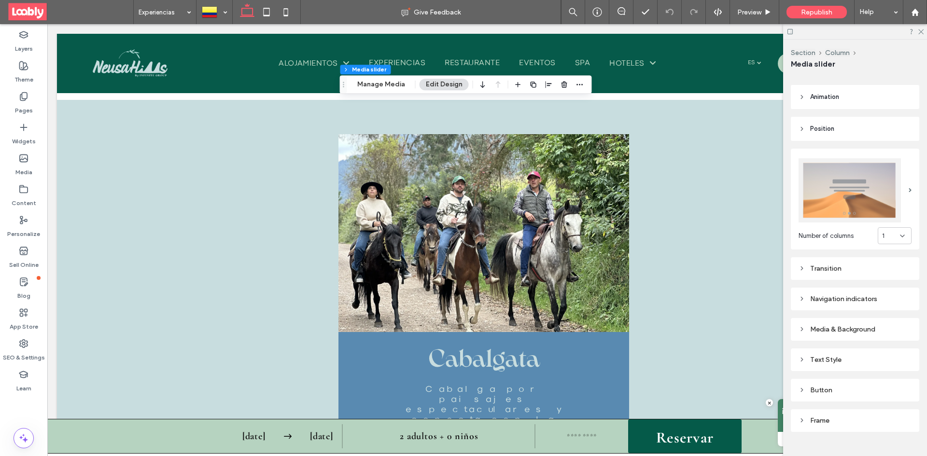
scroll to position [97, 0]
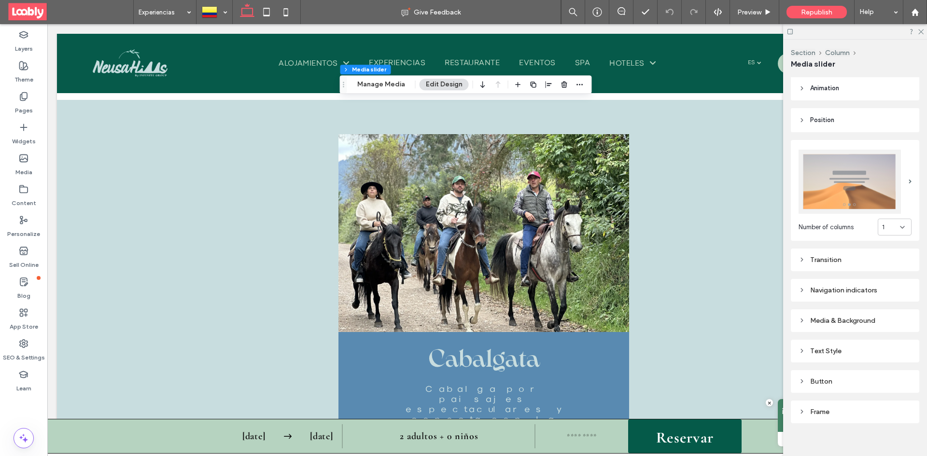
click at [866, 289] on div "Navigation indicators" at bounding box center [855, 290] width 113 height 8
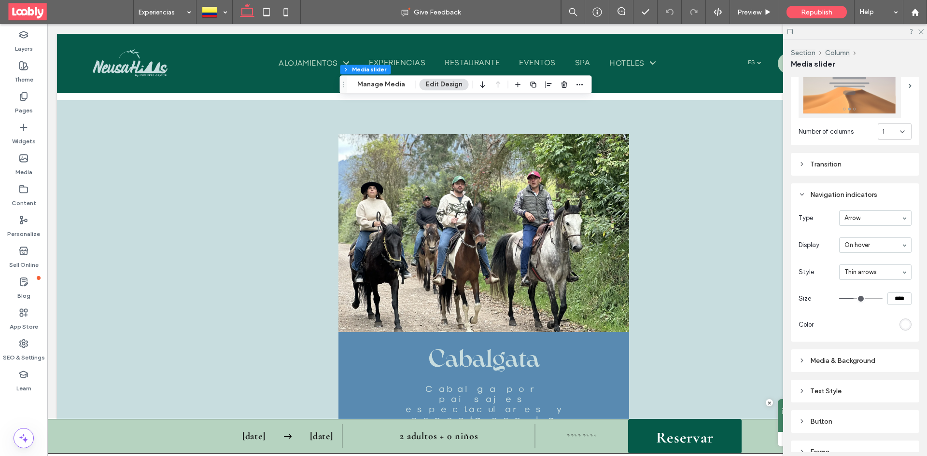
scroll to position [193, 0]
click at [906, 319] on div "rgb(255, 255, 255)" at bounding box center [906, 324] width 12 height 12
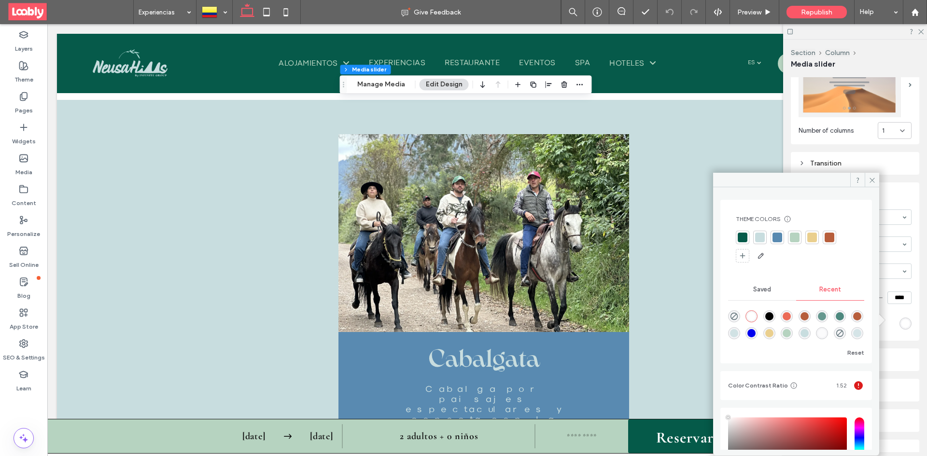
click at [743, 236] on div at bounding box center [743, 238] width 10 height 10
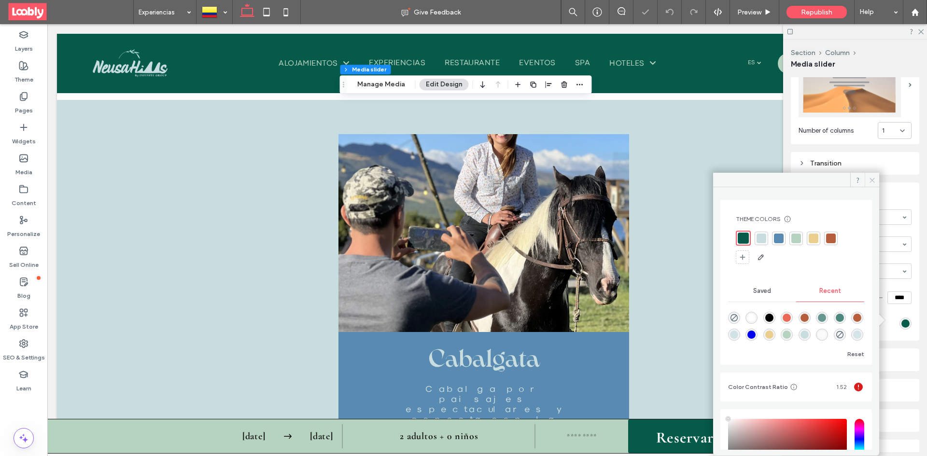
click at [870, 183] on icon at bounding box center [872, 180] width 7 height 7
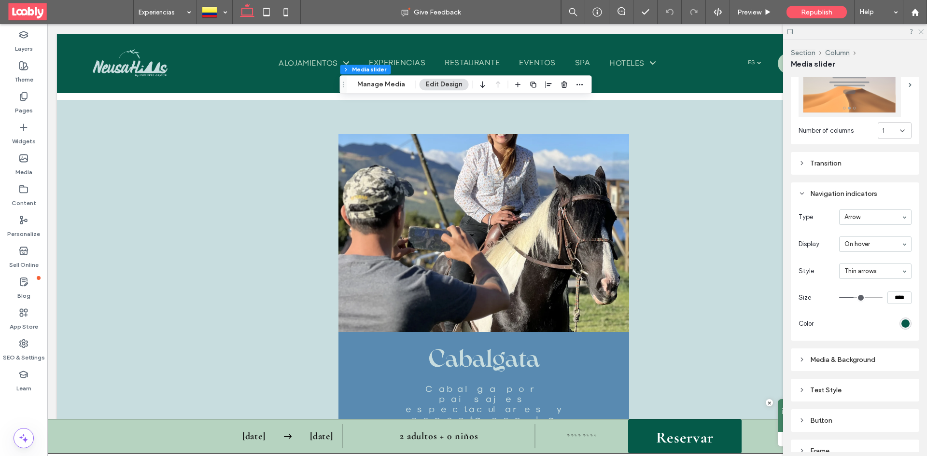
click at [923, 29] on icon at bounding box center [920, 31] width 6 height 6
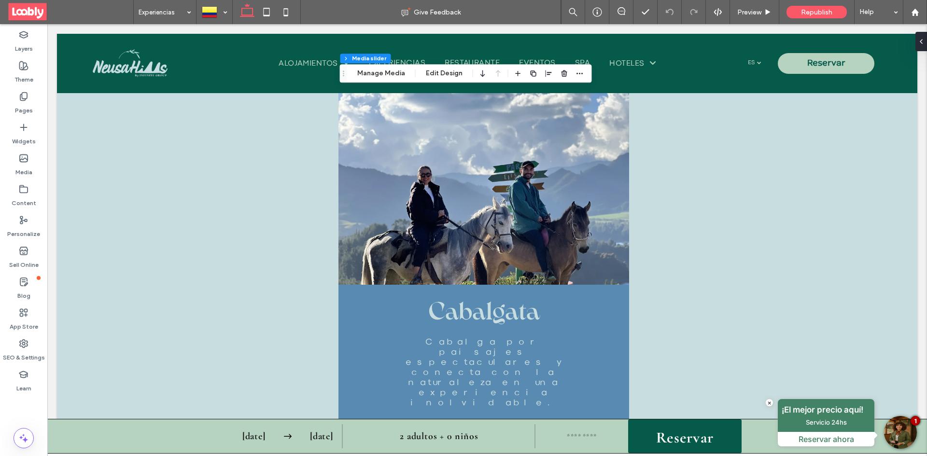
scroll to position [2989, 0]
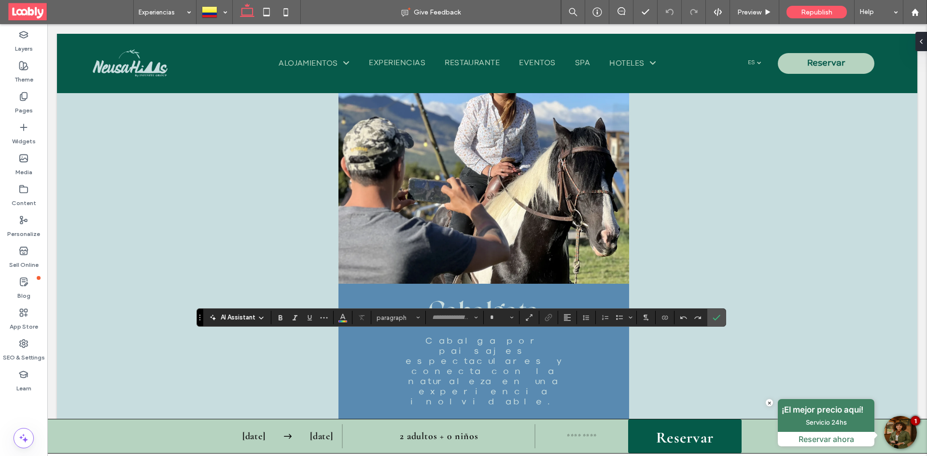
type input "**********"
type input "**"
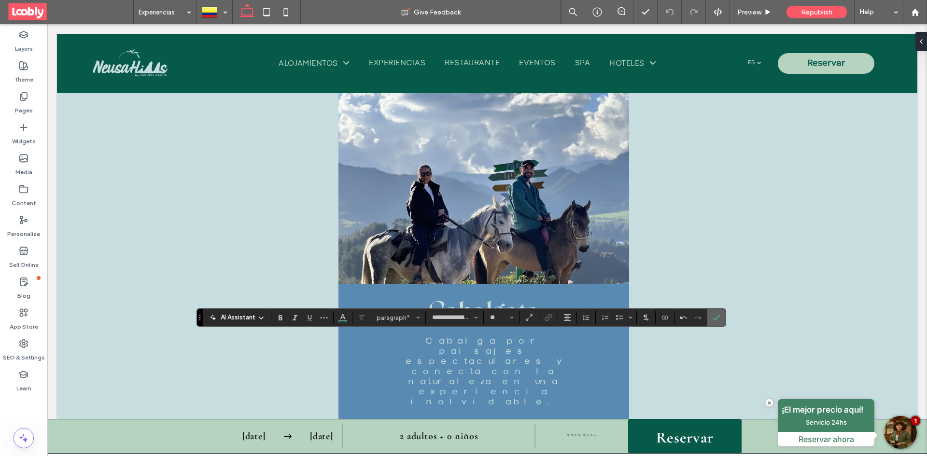
click at [714, 317] on icon "Confirm" at bounding box center [717, 318] width 8 height 8
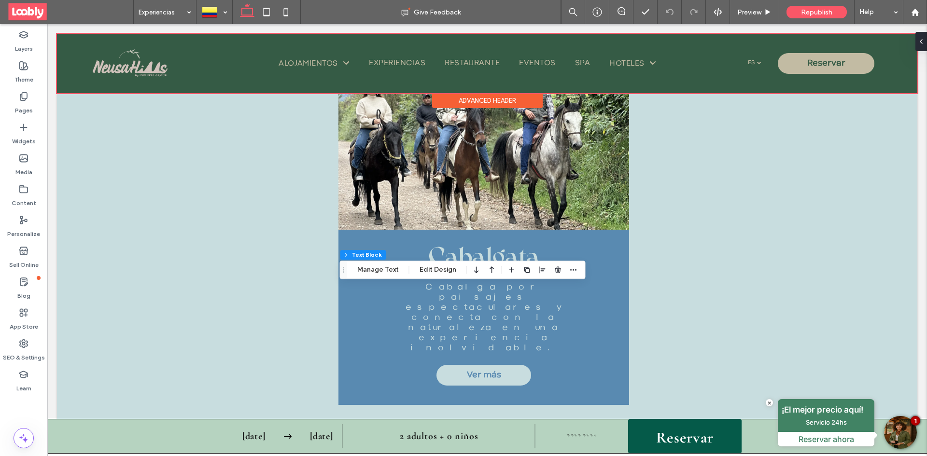
scroll to position [3037, 0]
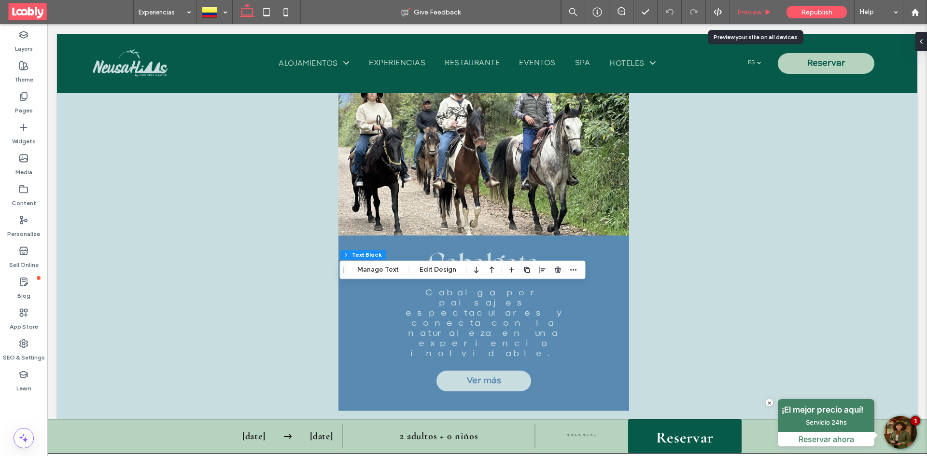
click at [760, 17] on div "Preview" at bounding box center [754, 12] width 49 height 24
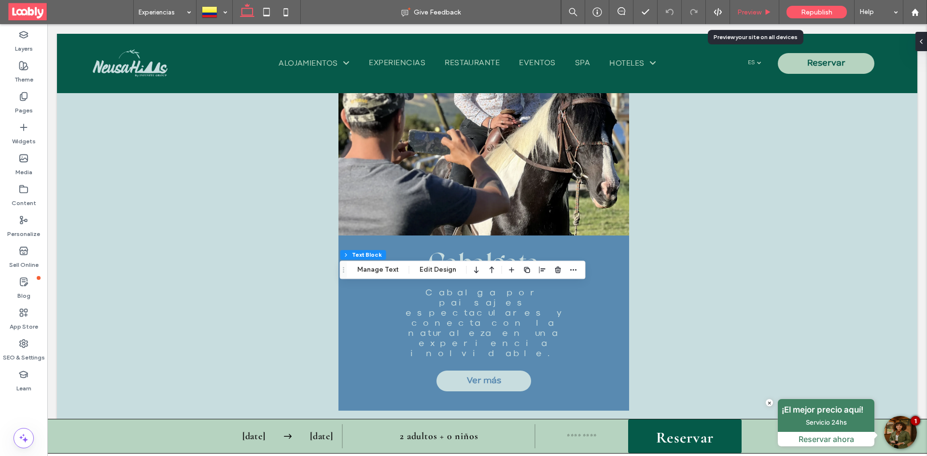
drag, startPoint x: 754, startPoint y: 14, endPoint x: 340, endPoint y: 47, distance: 415.1
click at [754, 14] on span "Preview" at bounding box center [749, 12] width 24 height 8
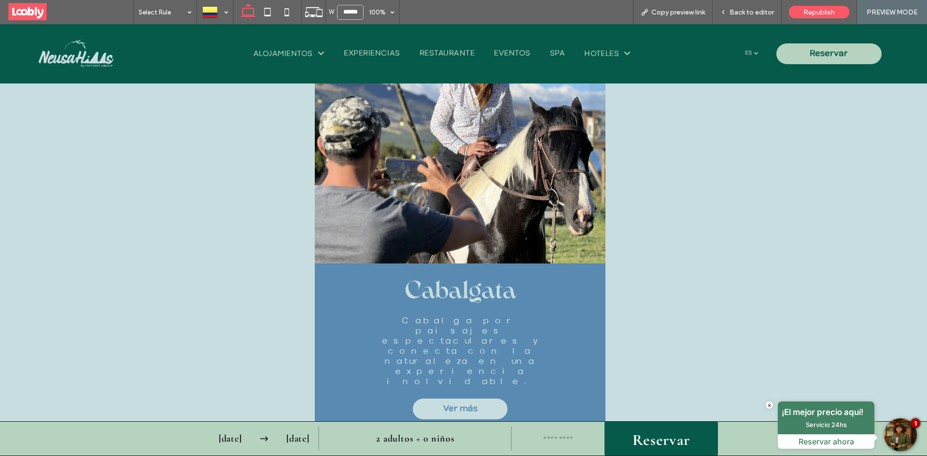
scroll to position [3068, 0]
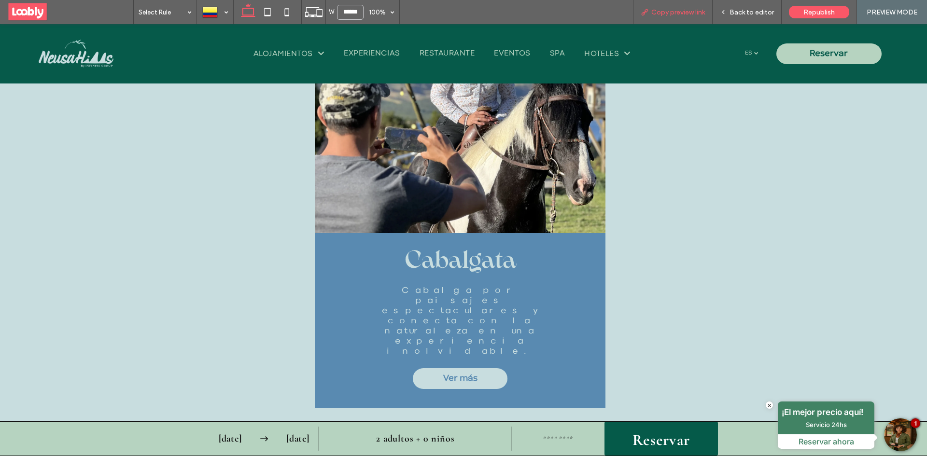
click at [685, 11] on span "Copy preview link" at bounding box center [678, 12] width 54 height 8
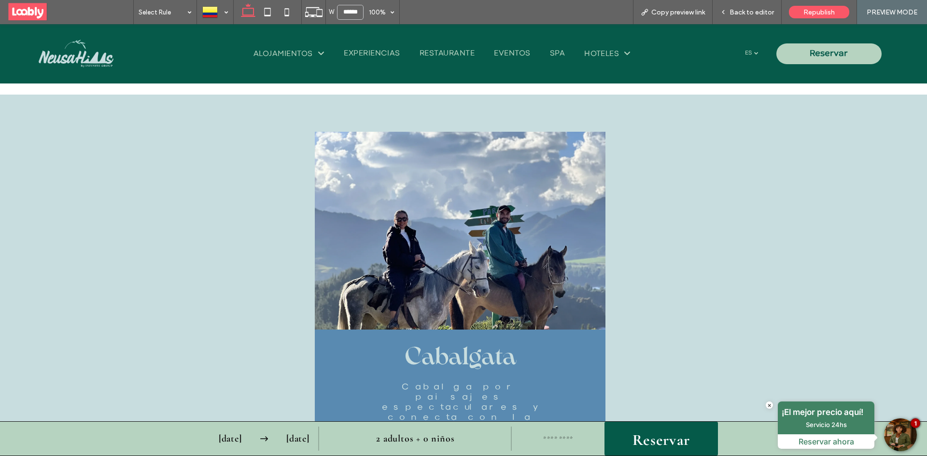
scroll to position [3019, 0]
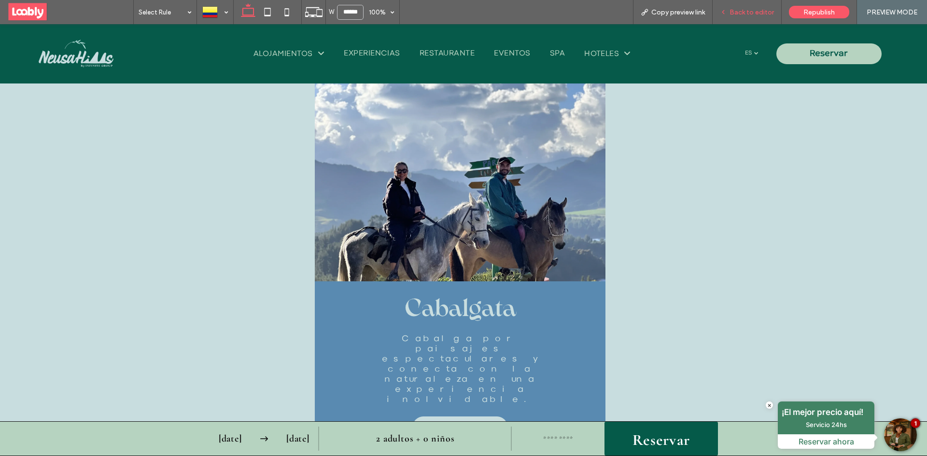
click at [746, 17] on div "Back to editor" at bounding box center [747, 12] width 69 height 24
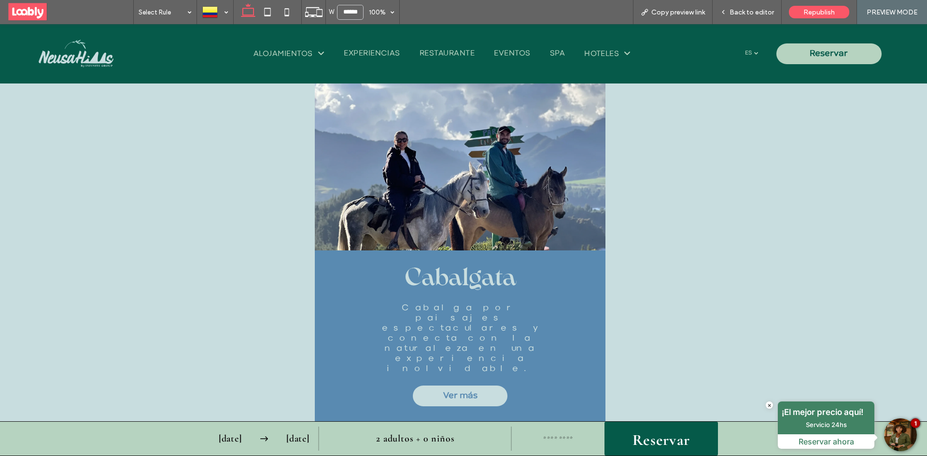
scroll to position [3068, 0]
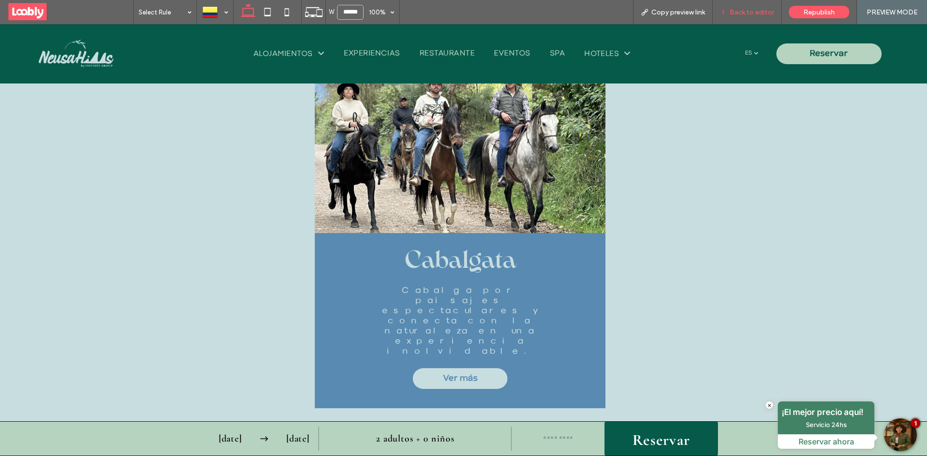
click at [737, 10] on span "Back to editor" at bounding box center [752, 12] width 44 height 8
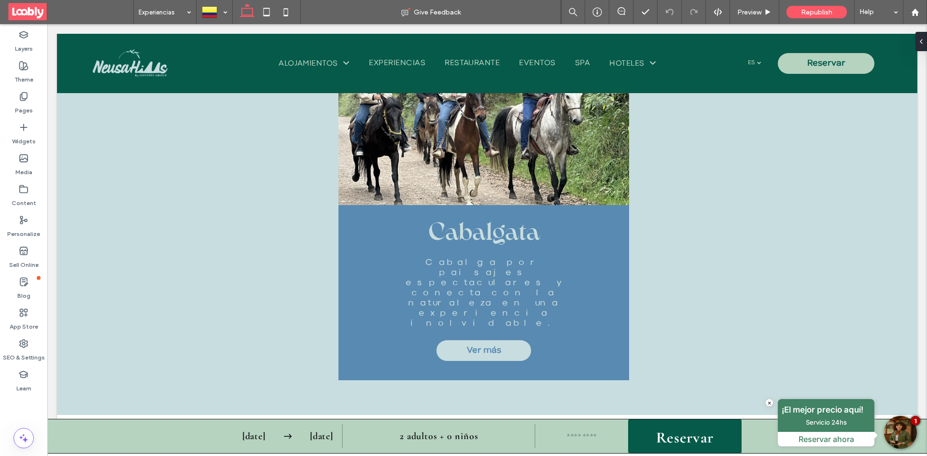
scroll to position [3034, 0]
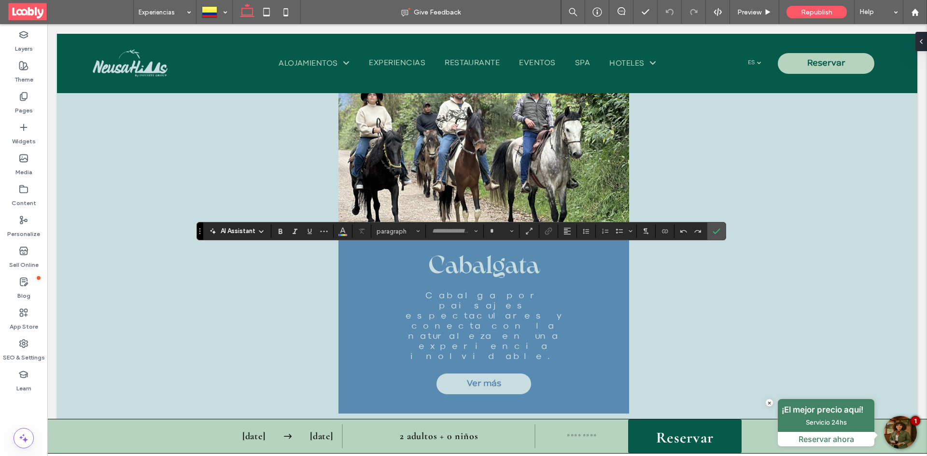
type input "**********"
type input "**"
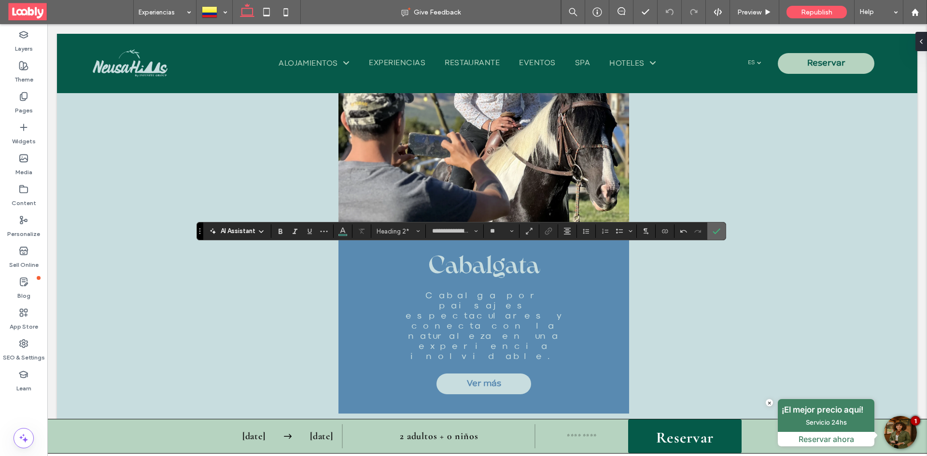
click at [718, 229] on icon "Confirm" at bounding box center [717, 231] width 8 height 8
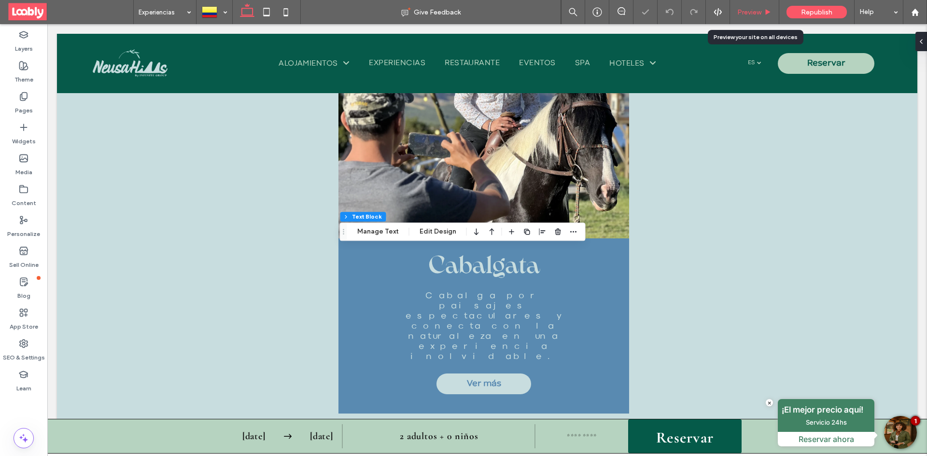
click at [752, 16] on div "Preview" at bounding box center [754, 12] width 49 height 24
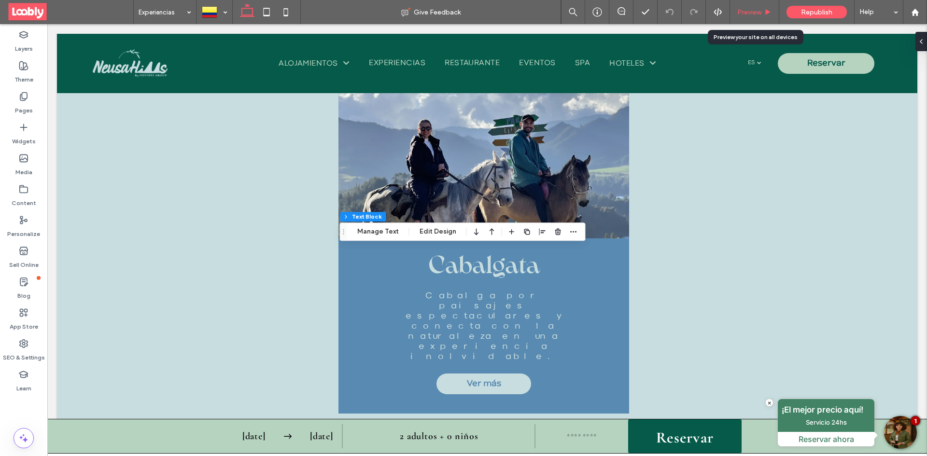
drag, startPoint x: 738, startPoint y: 15, endPoint x: 638, endPoint y: 10, distance: 100.1
click at [738, 15] on span "Preview" at bounding box center [749, 12] width 24 height 8
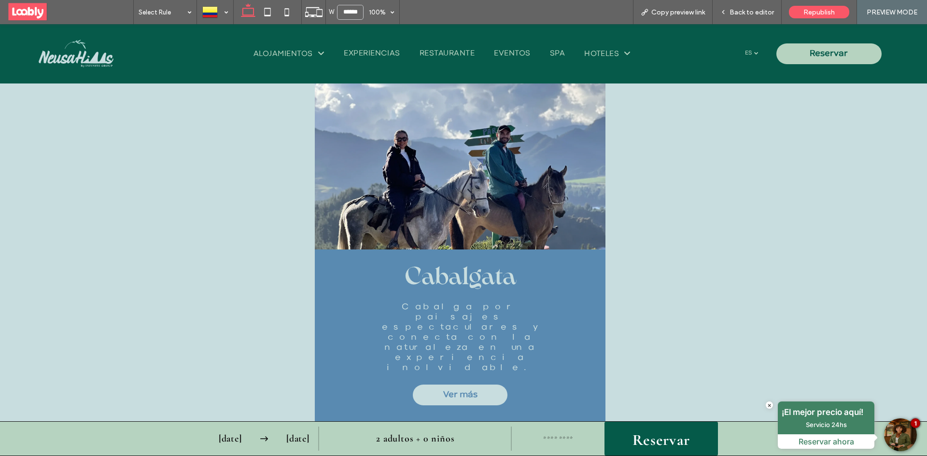
scroll to position [3065, 0]
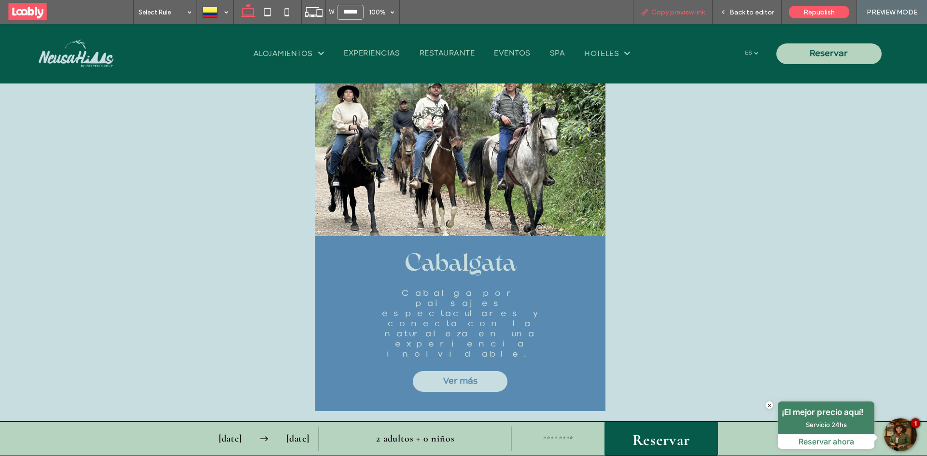
click at [673, 14] on span "Copy preview link" at bounding box center [678, 12] width 54 height 8
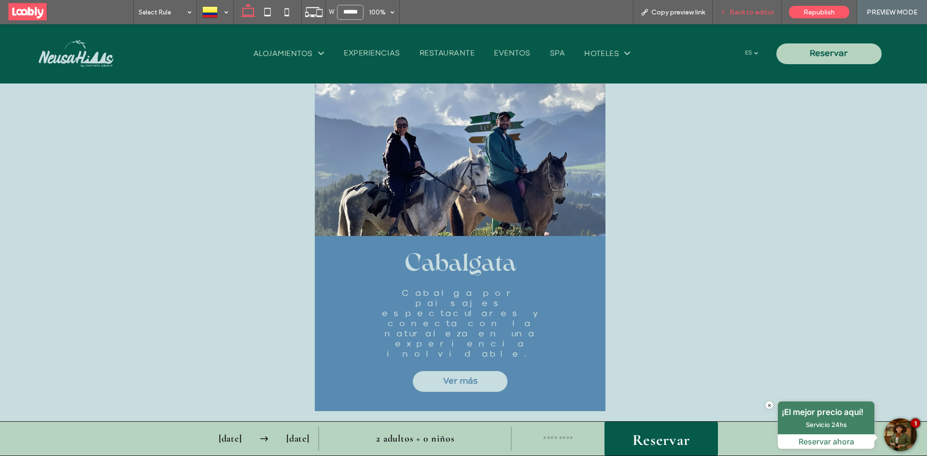
drag, startPoint x: 745, startPoint y: 13, endPoint x: 251, endPoint y: 62, distance: 496.0
click at [745, 13] on span "Back to editor" at bounding box center [752, 12] width 44 height 8
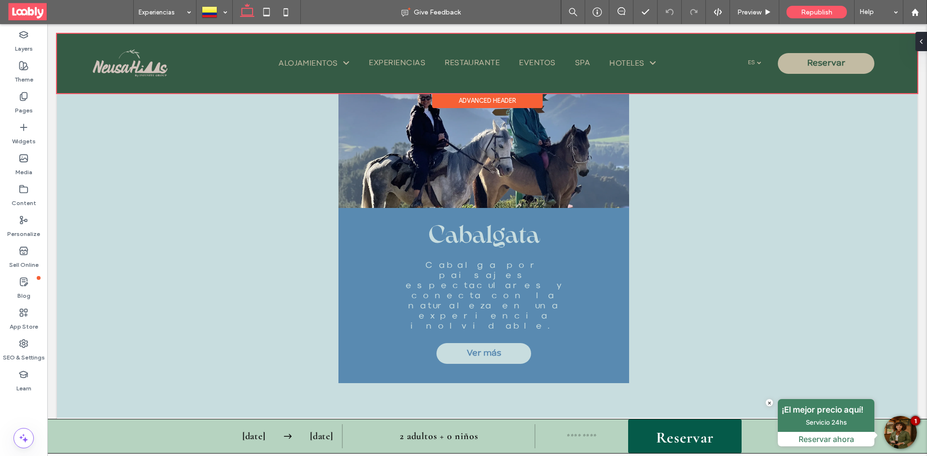
scroll to position [3031, 0]
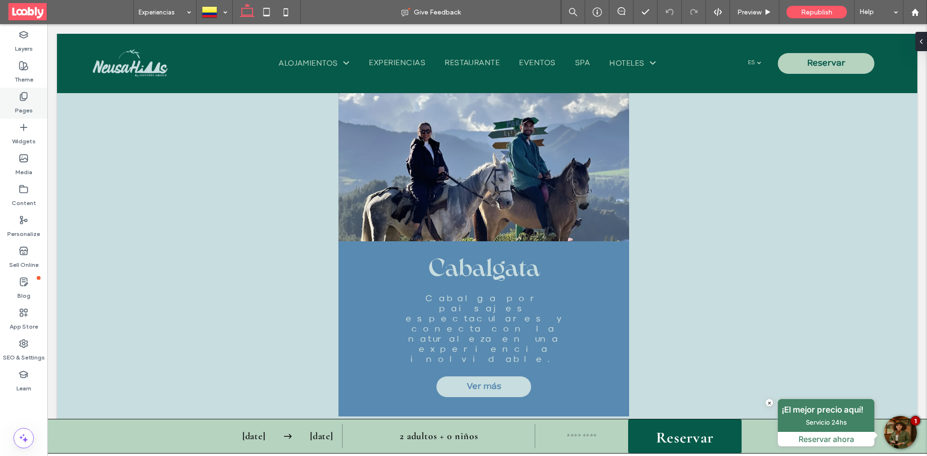
click at [28, 96] on div "Pages" at bounding box center [23, 103] width 47 height 31
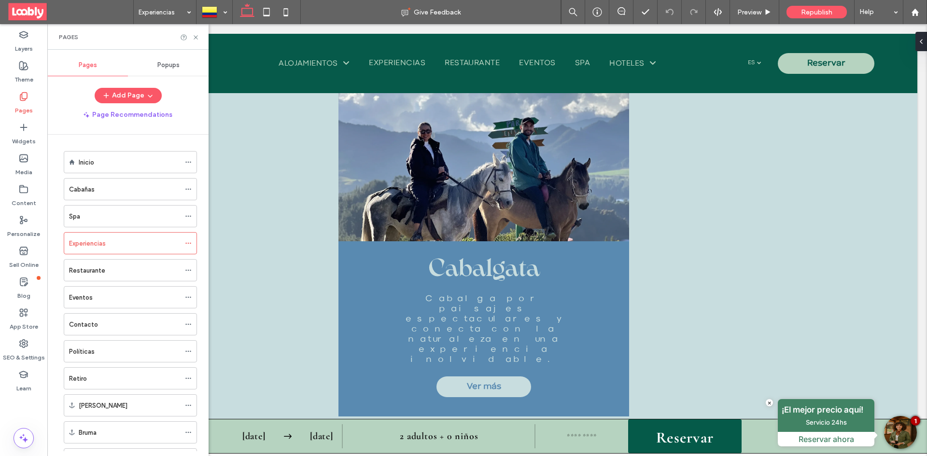
drag, startPoint x: 146, startPoint y: 191, endPoint x: 306, endPoint y: 179, distance: 160.3
click at [146, 192] on div "Cabañas" at bounding box center [124, 189] width 111 height 10
click at [195, 36] on icon at bounding box center [195, 37] width 7 height 7
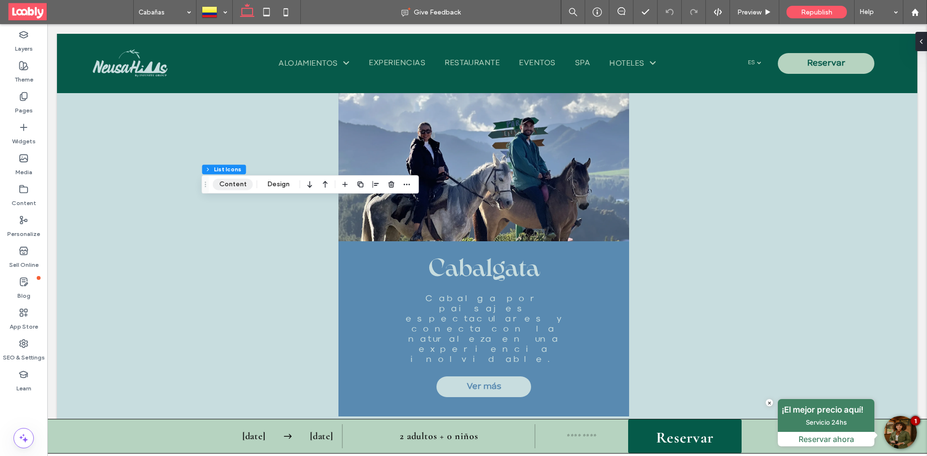
click at [239, 184] on button "Content" at bounding box center [233, 185] width 40 height 12
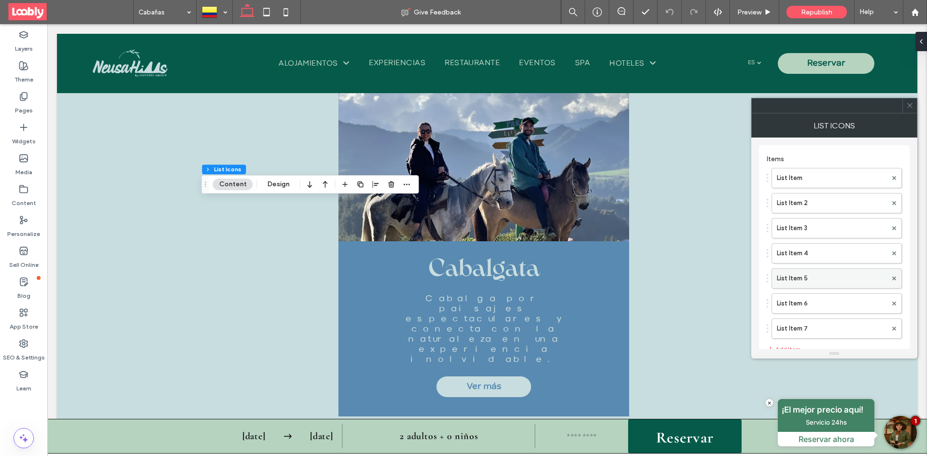
click at [845, 269] on label "List Item 5" at bounding box center [832, 278] width 110 height 19
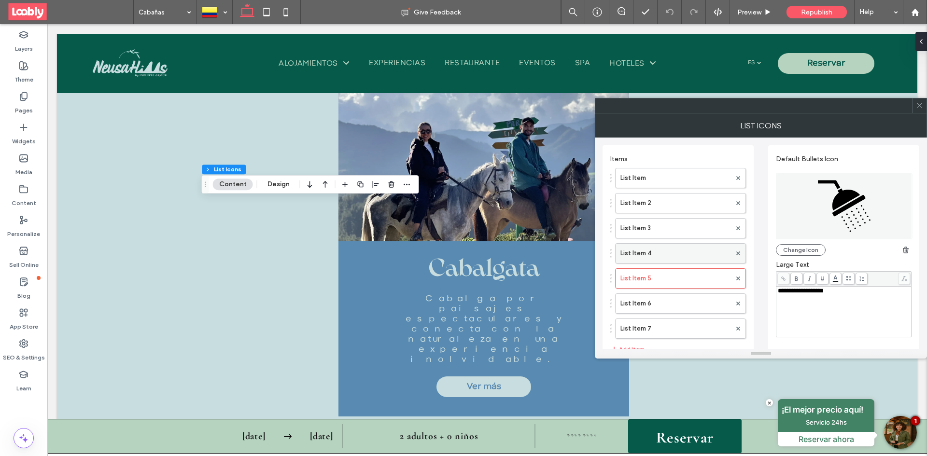
click at [674, 253] on label "List Item 4" at bounding box center [675, 253] width 111 height 19
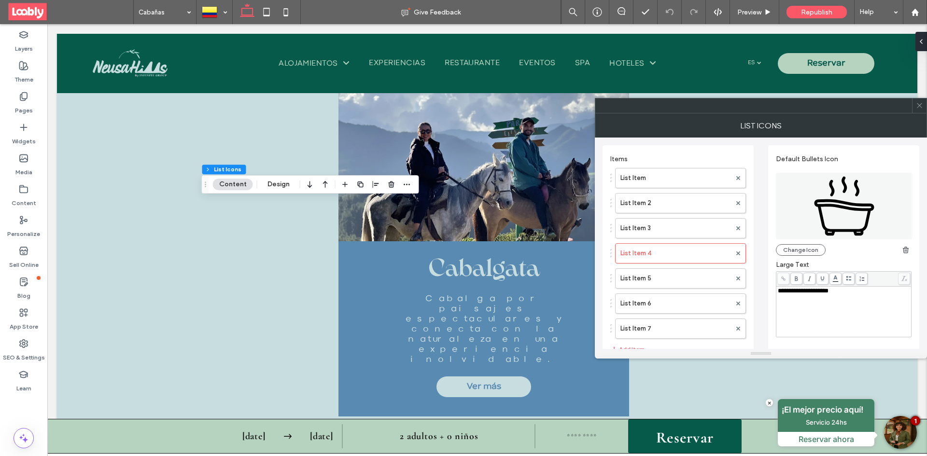
click at [853, 292] on div "**********" at bounding box center [844, 291] width 132 height 7
click at [922, 108] on use at bounding box center [919, 105] width 5 height 5
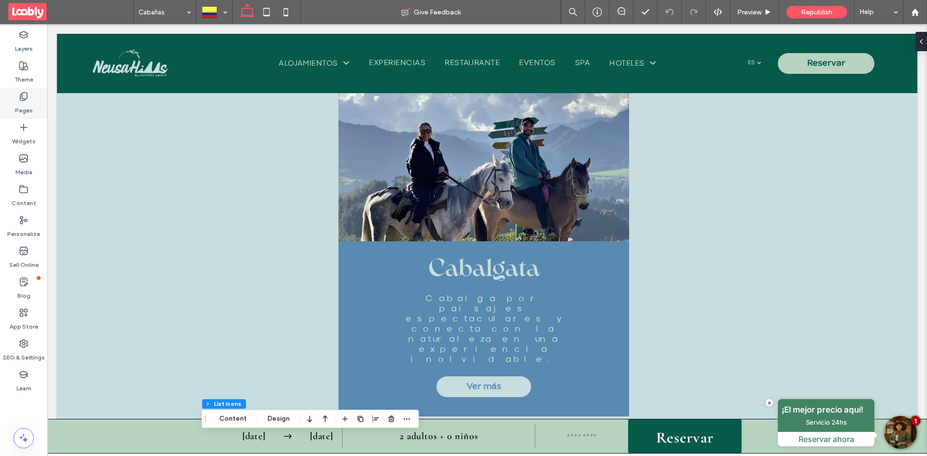
click at [28, 96] on div "Pages" at bounding box center [23, 103] width 47 height 31
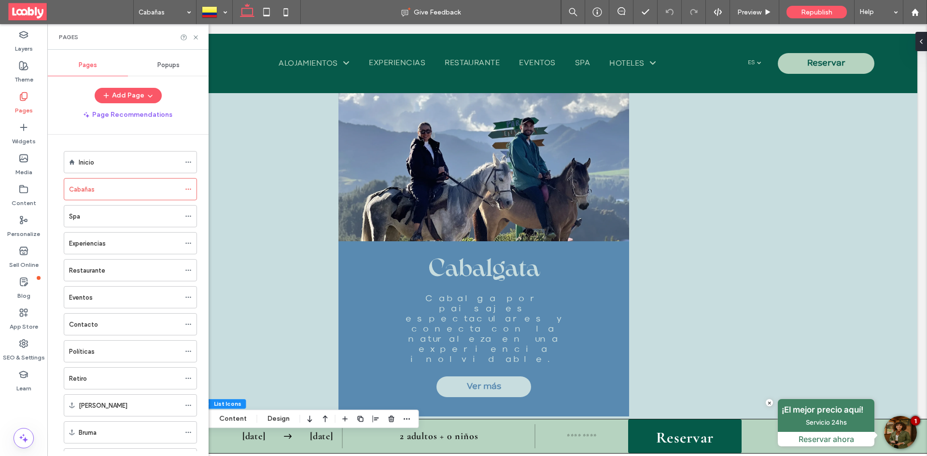
drag, startPoint x: 135, startPoint y: 239, endPoint x: 133, endPoint y: 0, distance: 239.0
click at [135, 239] on div "Experiencias" at bounding box center [124, 244] width 111 height 10
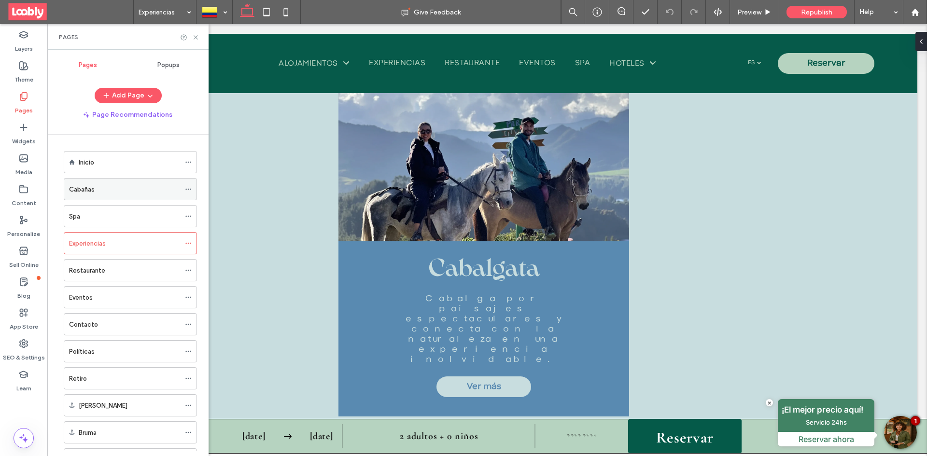
click at [123, 191] on div "Cabañas" at bounding box center [124, 189] width 111 height 10
click at [195, 36] on use at bounding box center [196, 37] width 4 height 4
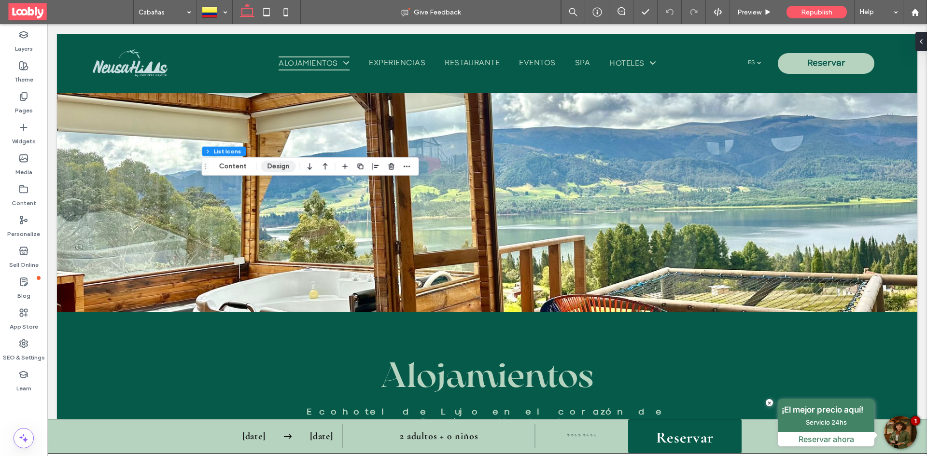
scroll to position [869, 0]
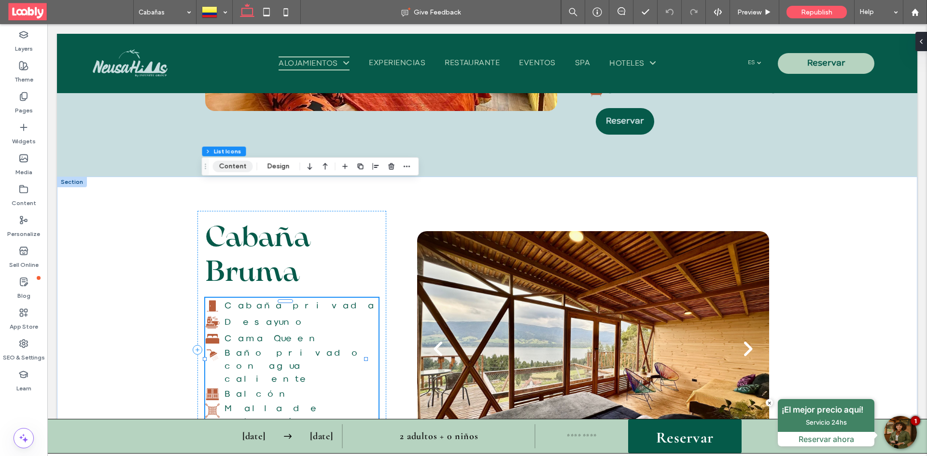
click at [242, 168] on button "Content" at bounding box center [233, 167] width 40 height 12
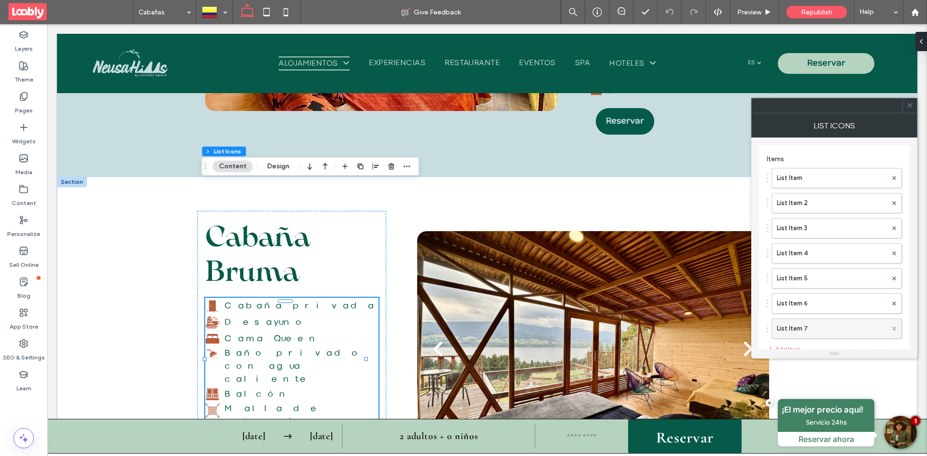
click at [895, 328] on icon at bounding box center [894, 329] width 4 height 4
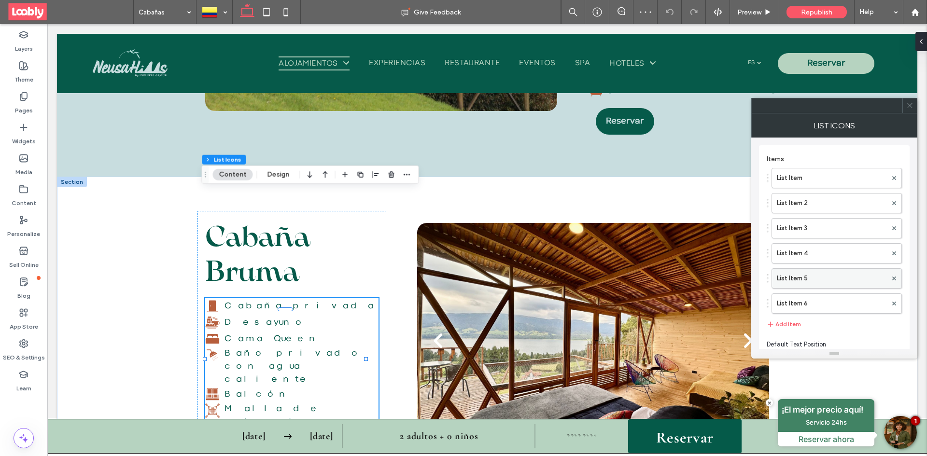
click at [809, 271] on label "List Item 5" at bounding box center [832, 278] width 110 height 19
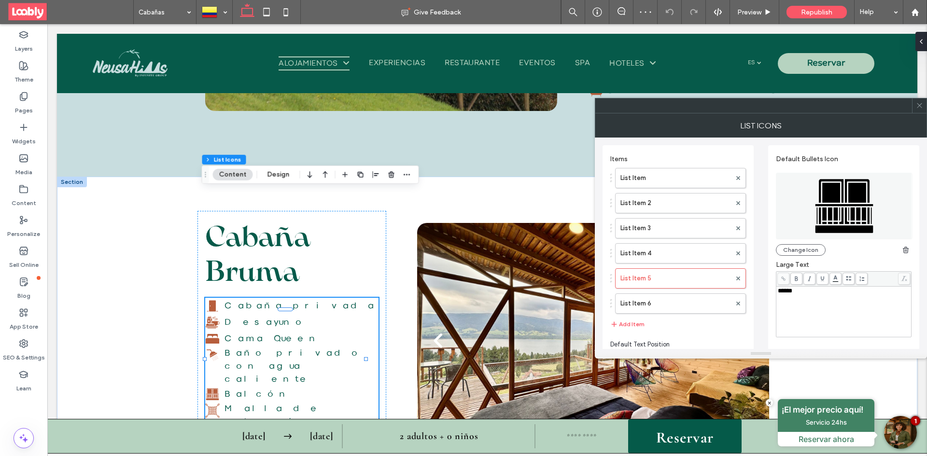
click at [830, 291] on div "******" at bounding box center [844, 291] width 132 height 7
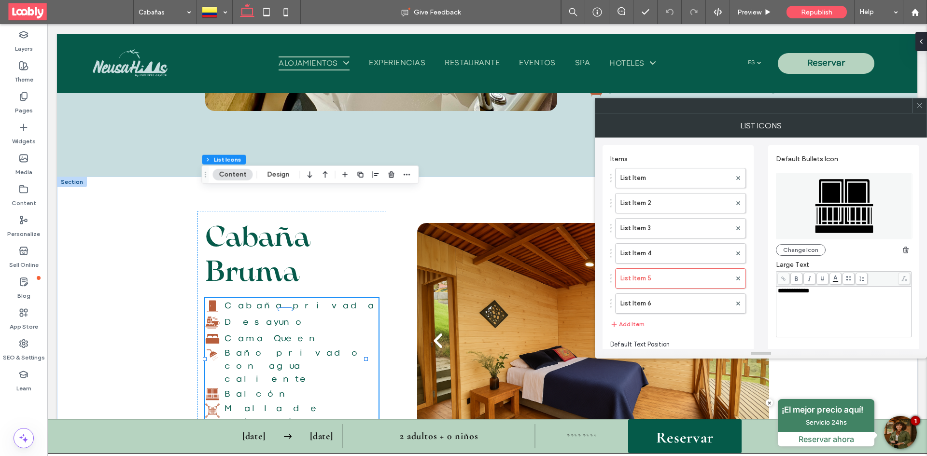
click at [917, 104] on icon at bounding box center [919, 105] width 7 height 7
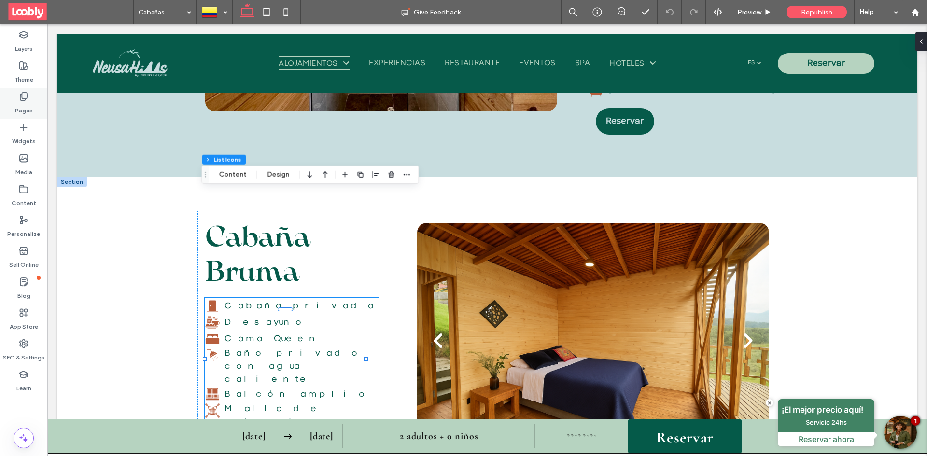
click at [15, 118] on div "Pages" at bounding box center [23, 103] width 47 height 31
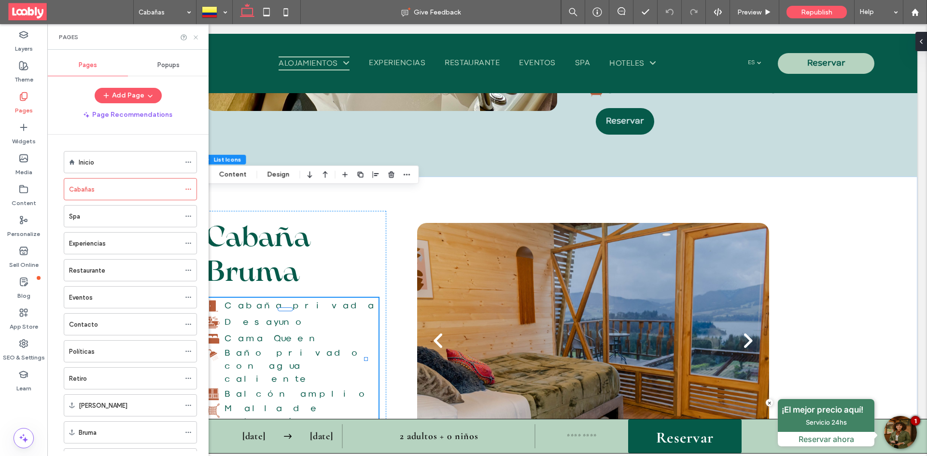
click at [193, 35] on icon at bounding box center [195, 37] width 7 height 7
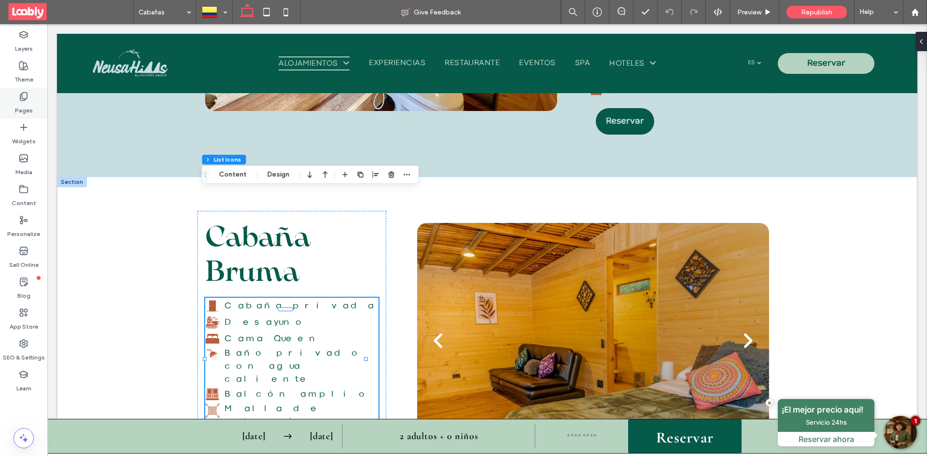
click at [25, 99] on icon at bounding box center [24, 97] width 10 height 10
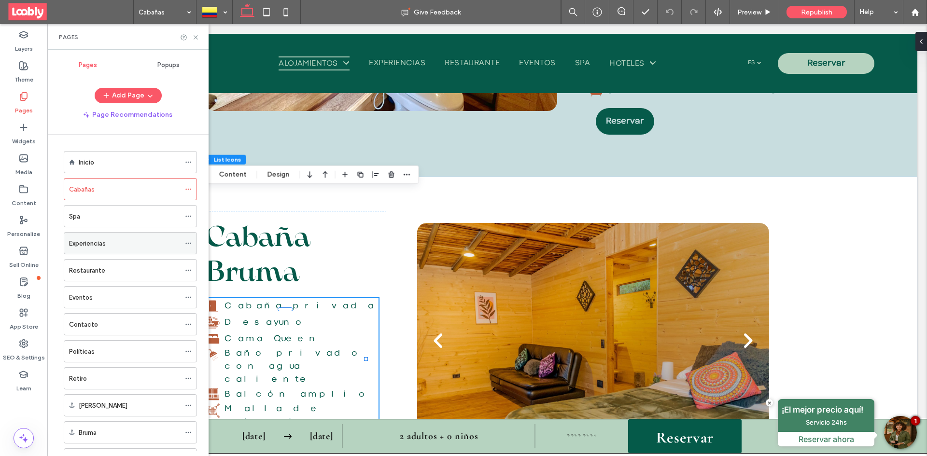
click at [118, 249] on div "Experiencias" at bounding box center [124, 243] width 111 height 21
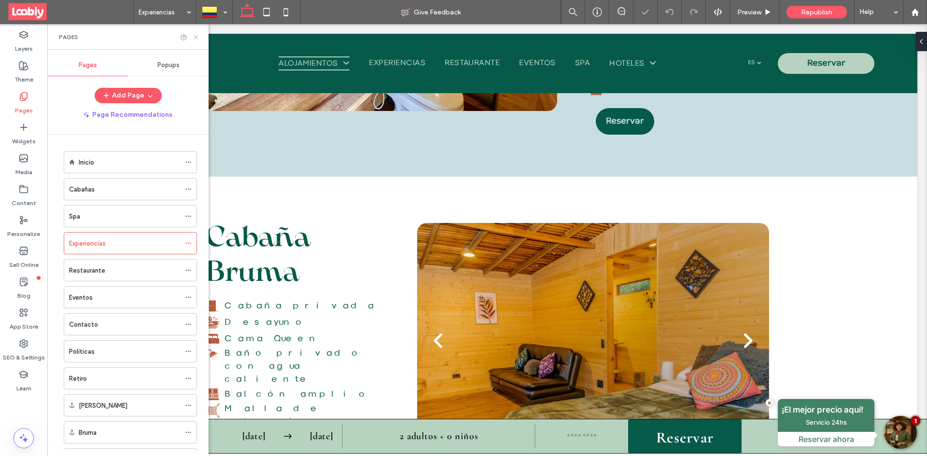
click at [196, 37] on use at bounding box center [196, 37] width 4 height 4
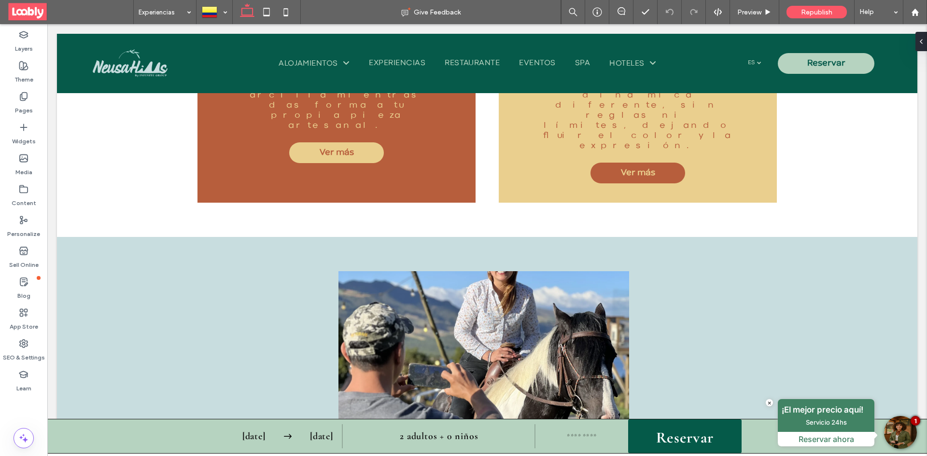
scroll to position [2713, 0]
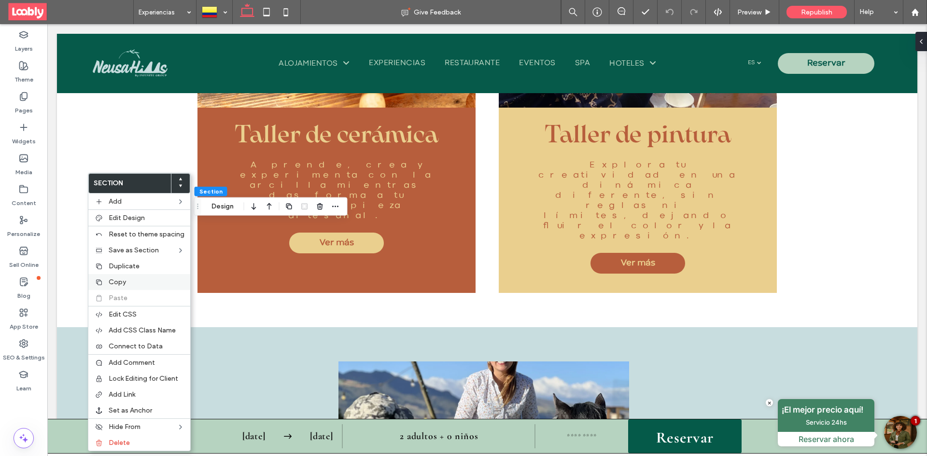
click at [150, 282] on label "Copy" at bounding box center [147, 282] width 76 height 8
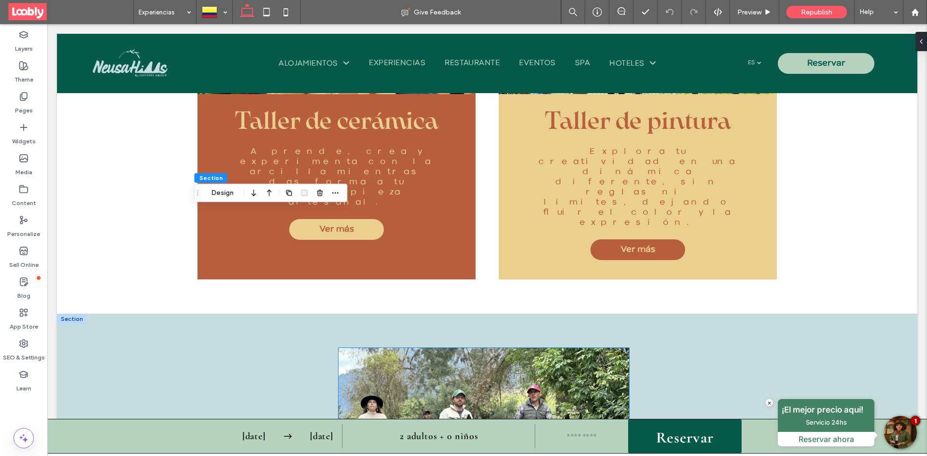
scroll to position [2761, 0]
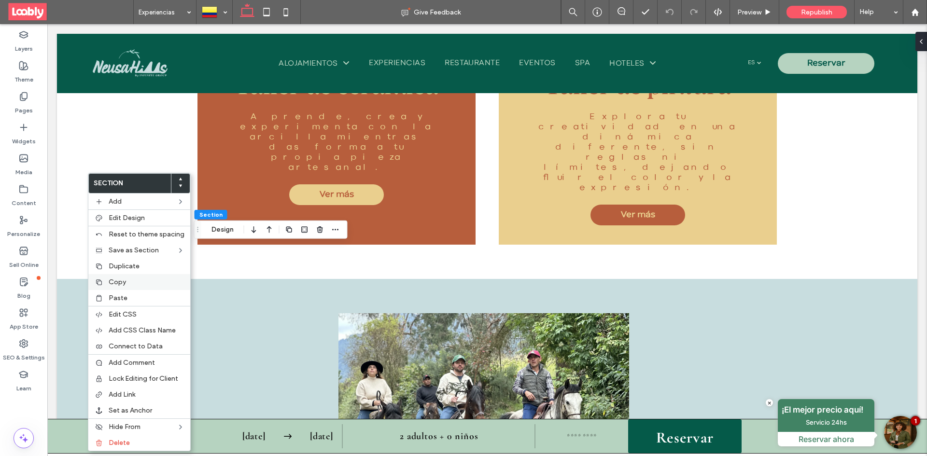
click at [131, 286] on label "Copy" at bounding box center [147, 282] width 76 height 8
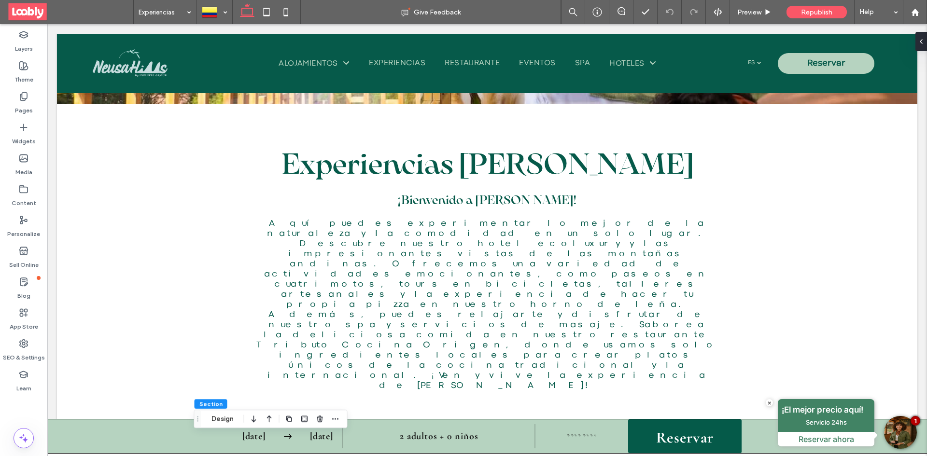
scroll to position [299, 0]
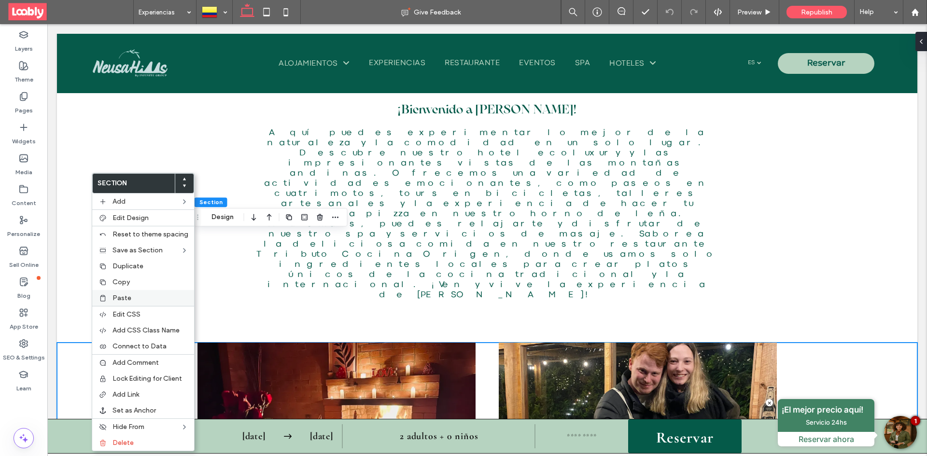
click at [141, 299] on label "Paste" at bounding box center [151, 298] width 76 height 8
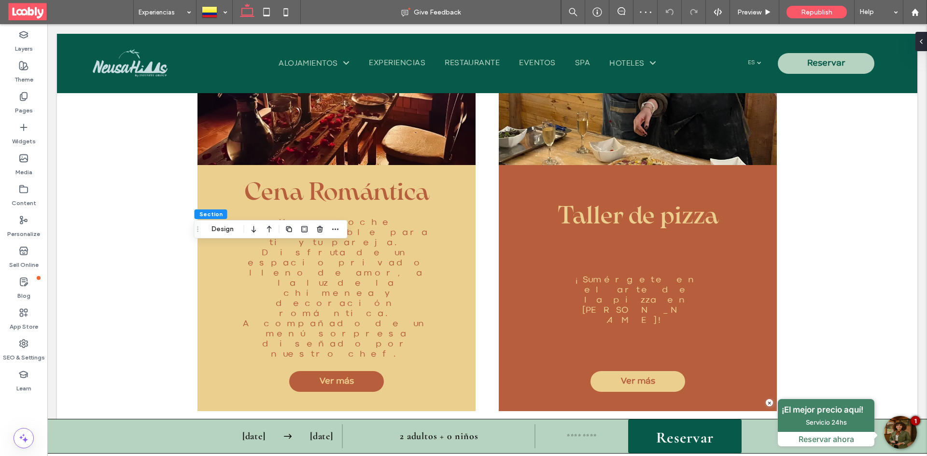
scroll to position [662, 0]
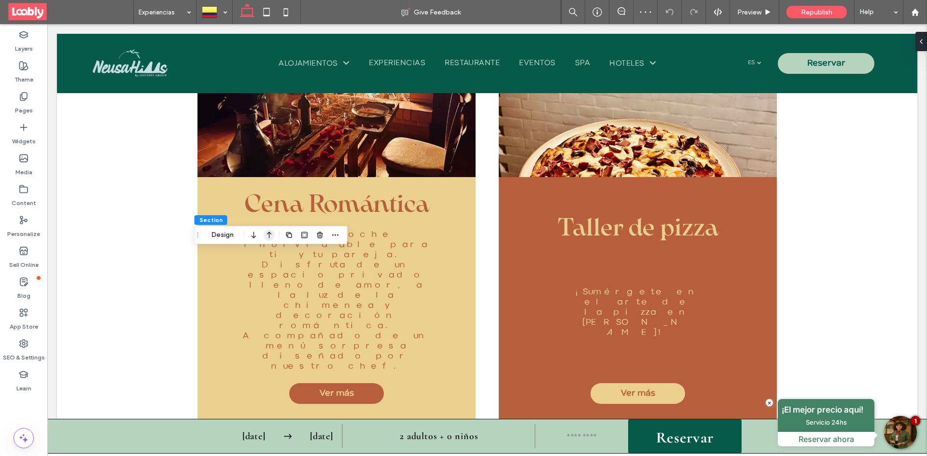
click at [268, 233] on use "button" at bounding box center [269, 235] width 5 height 7
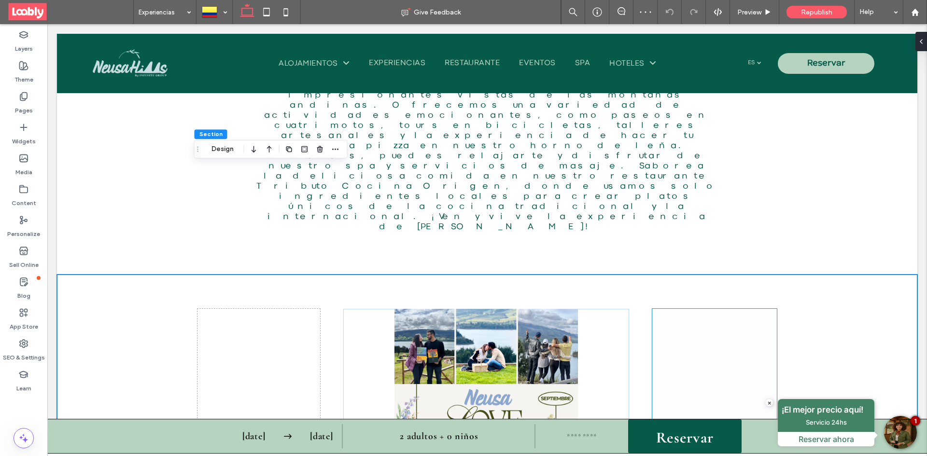
scroll to position [464, 0]
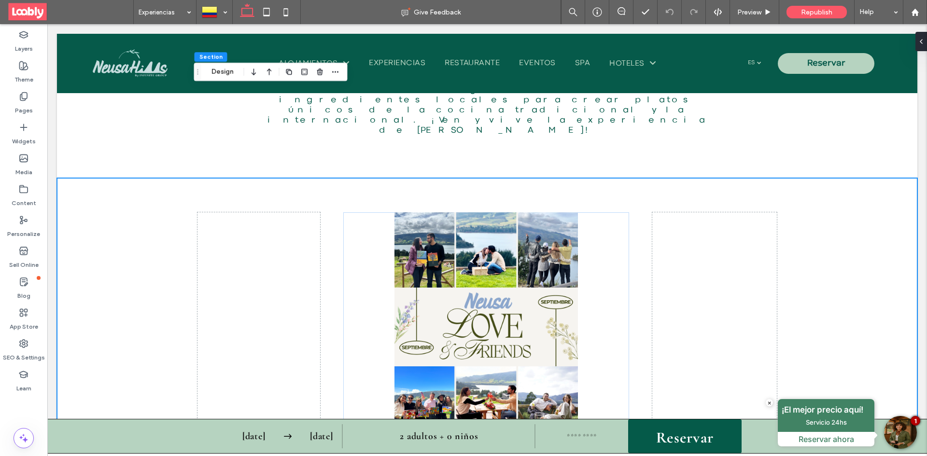
click at [850, 267] on div "a a a a Amor y Amistad Este septiembre celebramos el Amor y la Amistad con expe…" at bounding box center [487, 455] width 860 height 555
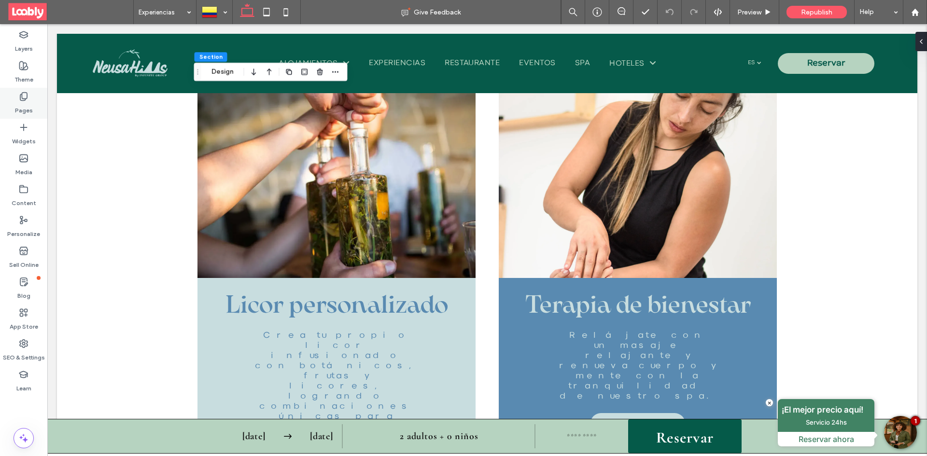
scroll to position [2105, 0]
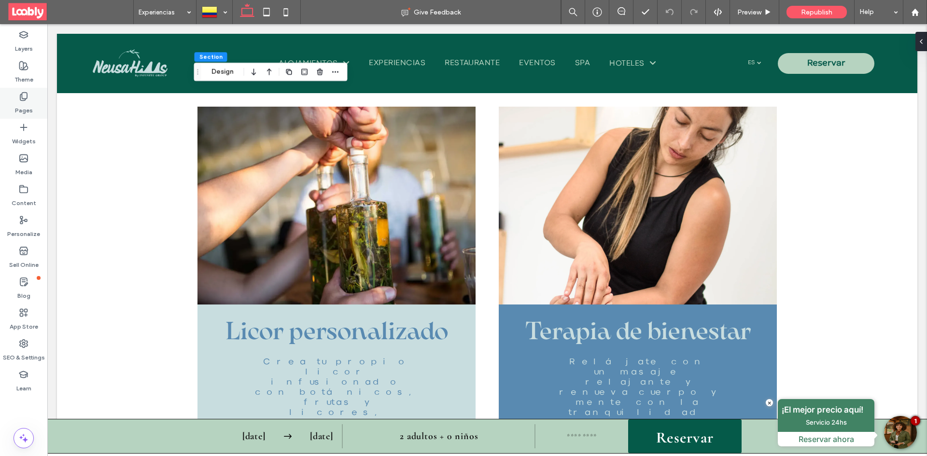
click at [23, 106] on label "Pages" at bounding box center [24, 108] width 18 height 14
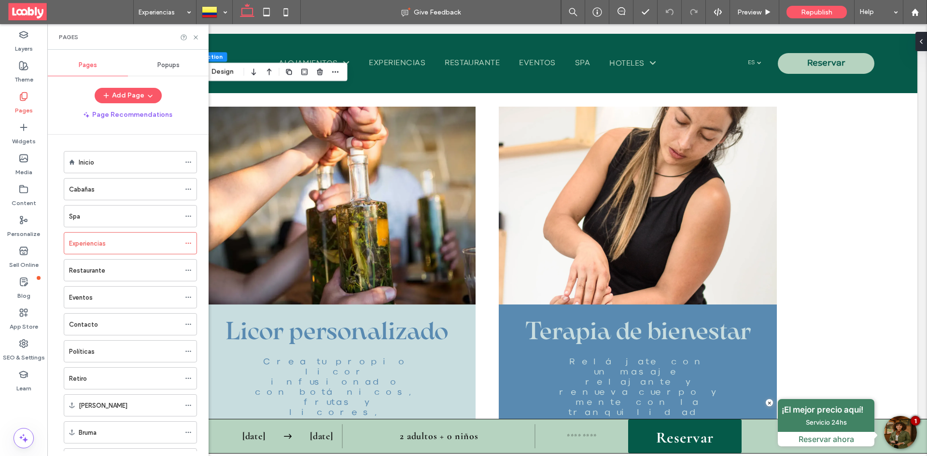
drag, startPoint x: 175, startPoint y: 68, endPoint x: 228, endPoint y: 112, distance: 68.3
click at [175, 68] on span "Popups" at bounding box center [168, 65] width 22 height 8
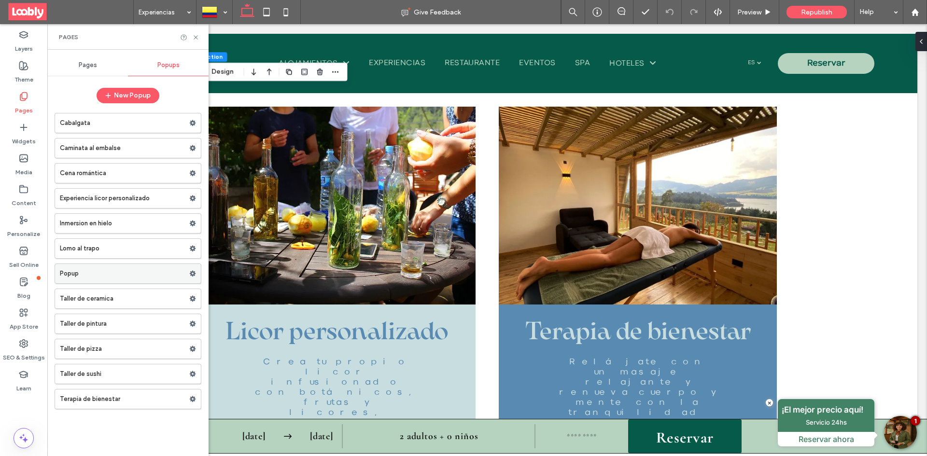
click at [126, 272] on label "Popup" at bounding box center [124, 273] width 129 height 19
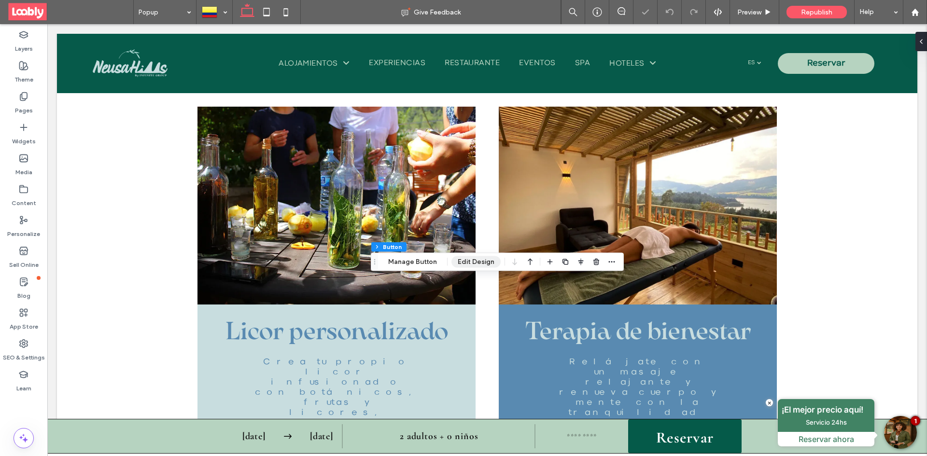
type input "**"
click at [422, 262] on button "Manage Button" at bounding box center [412, 262] width 61 height 12
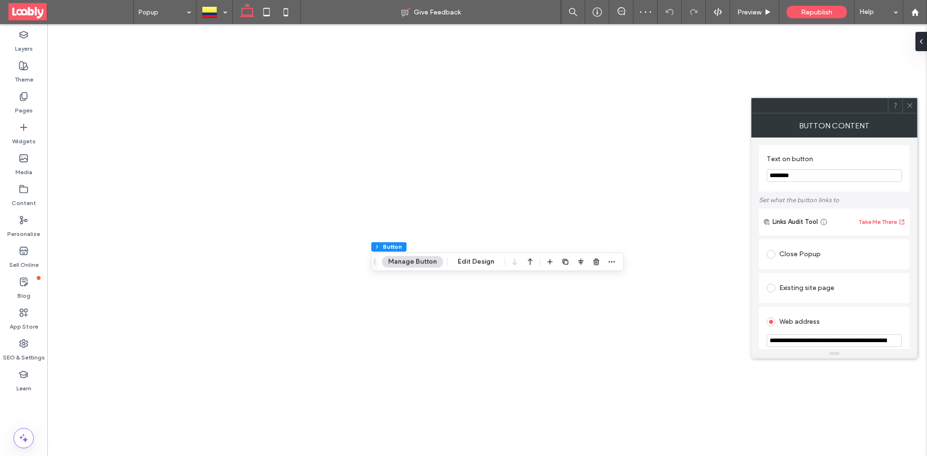
click at [841, 338] on input "**********" at bounding box center [834, 341] width 135 height 13
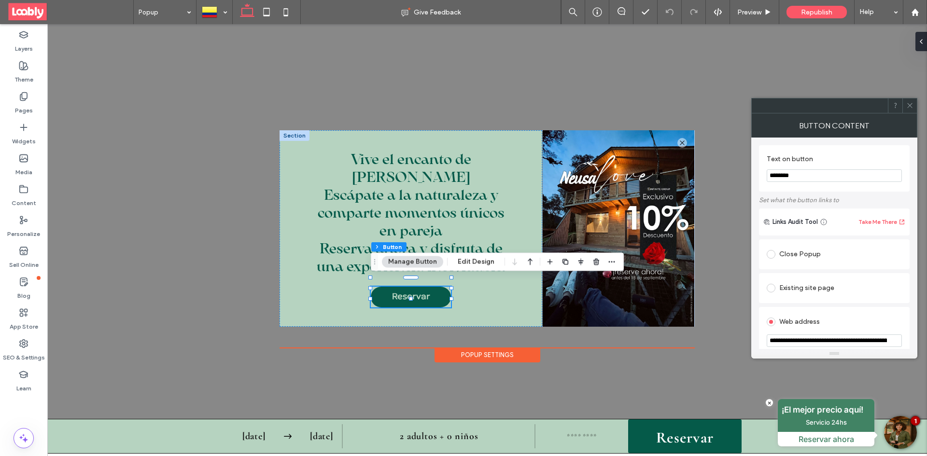
click at [909, 111] on span at bounding box center [909, 106] width 7 height 14
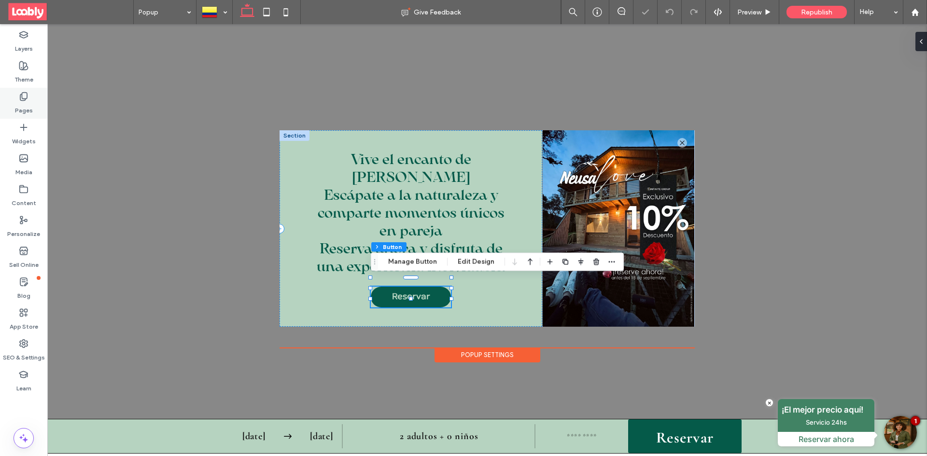
click at [31, 98] on div "Pages" at bounding box center [23, 103] width 47 height 31
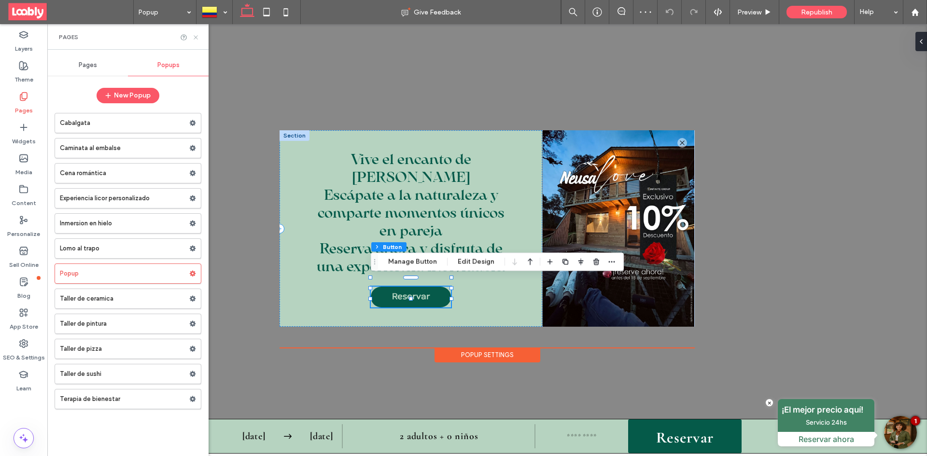
click at [197, 35] on icon at bounding box center [195, 37] width 7 height 7
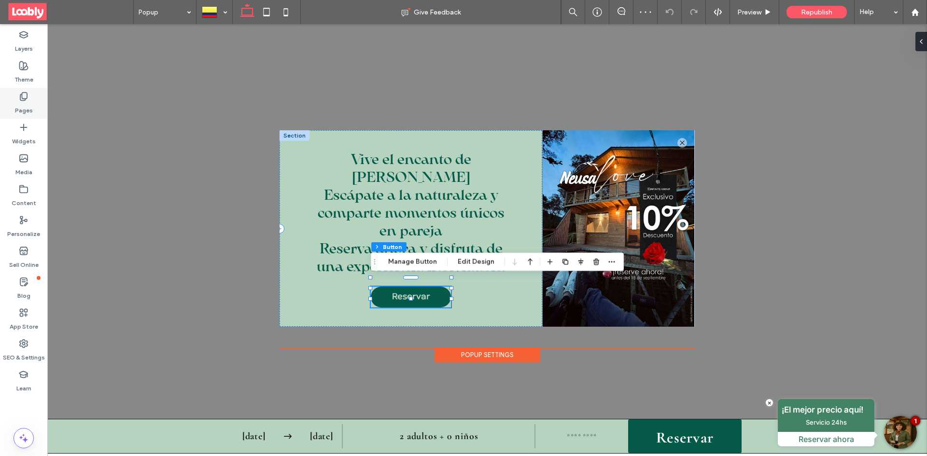
click at [29, 101] on div "Pages" at bounding box center [23, 103] width 47 height 31
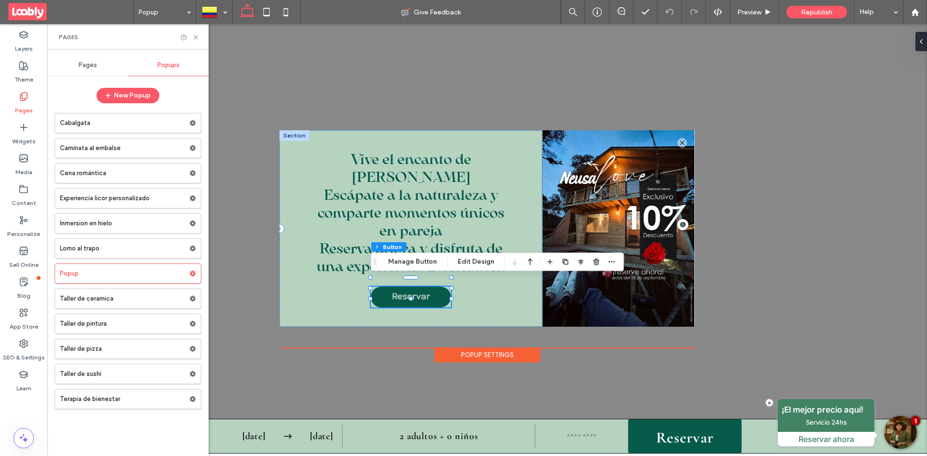
click at [93, 65] on span "Pages" at bounding box center [88, 65] width 18 height 8
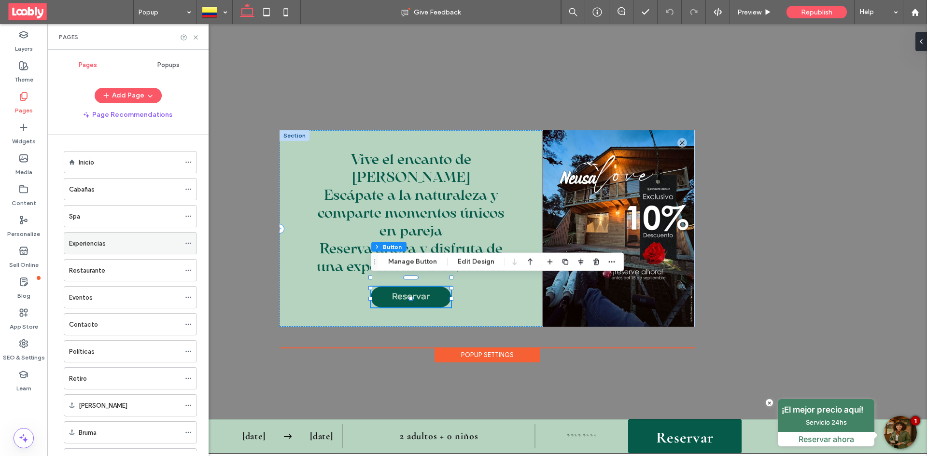
click at [121, 242] on div "Experiencias" at bounding box center [124, 244] width 111 height 10
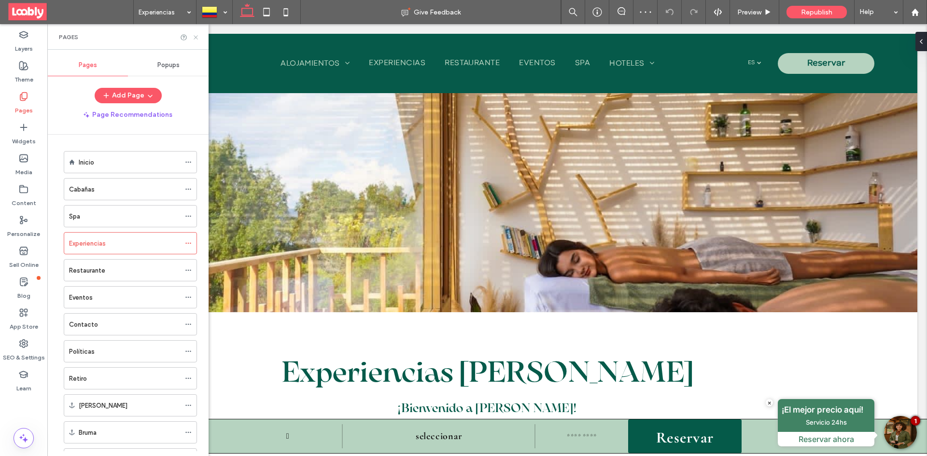
click at [197, 36] on icon at bounding box center [195, 37] width 7 height 7
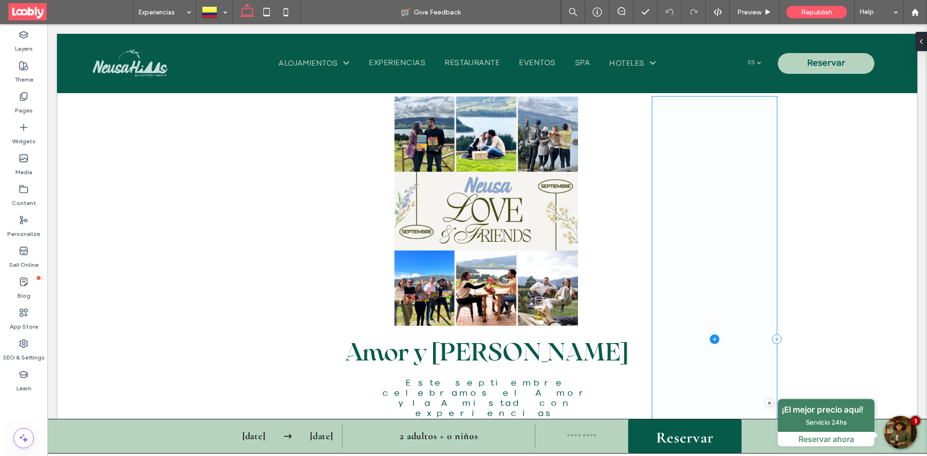
scroll to position [628, 0]
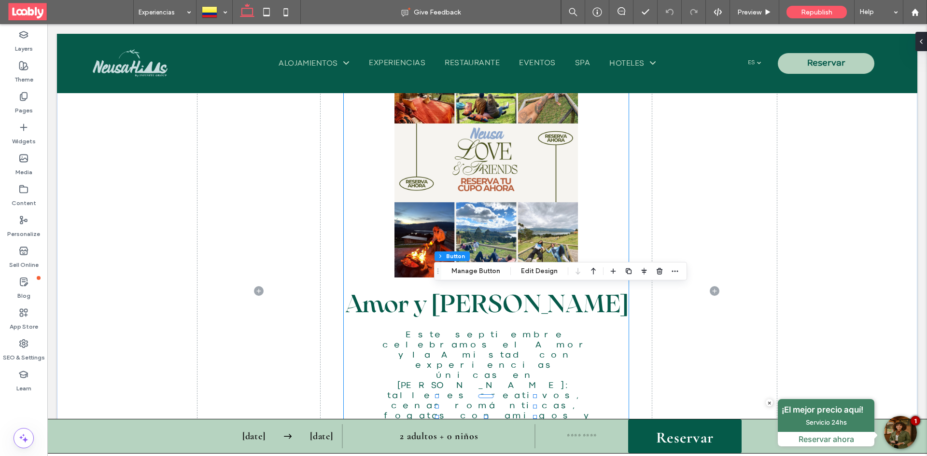
type input "**"
click at [472, 272] on button "Manage Button" at bounding box center [475, 272] width 61 height 12
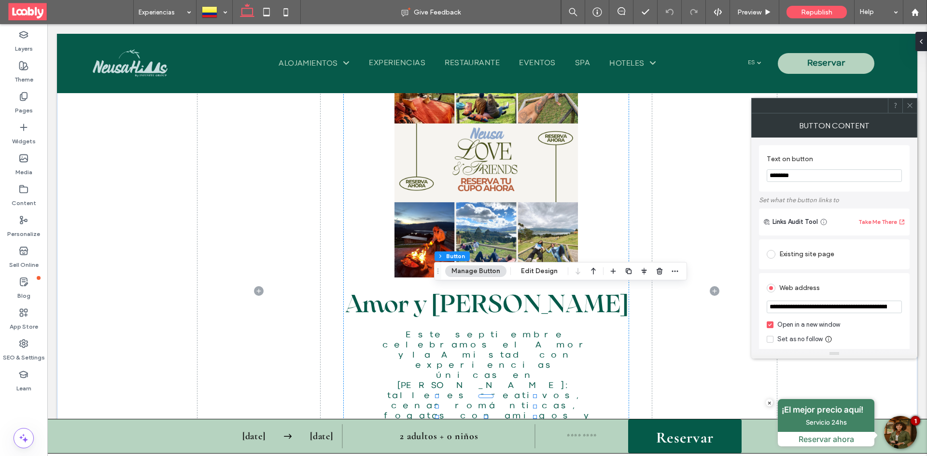
click at [823, 307] on input "**********" at bounding box center [834, 307] width 135 height 13
paste input "**********"
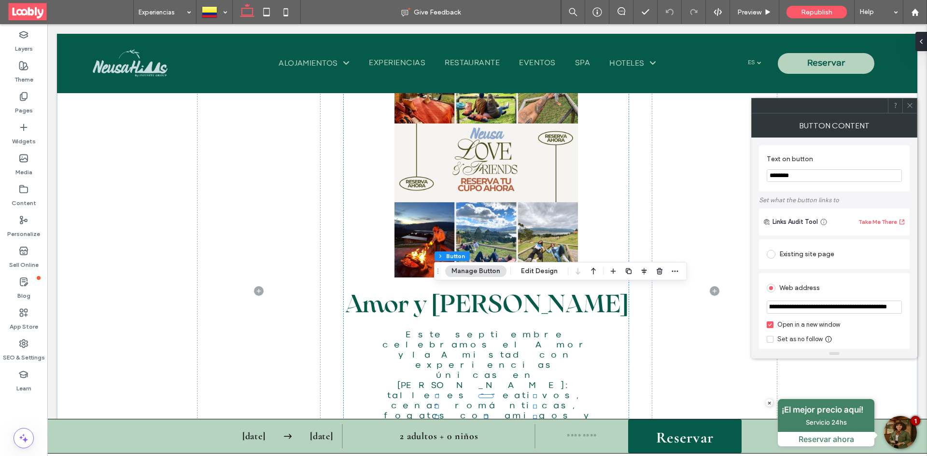
type input "**********"
click at [912, 106] on icon at bounding box center [909, 105] width 7 height 7
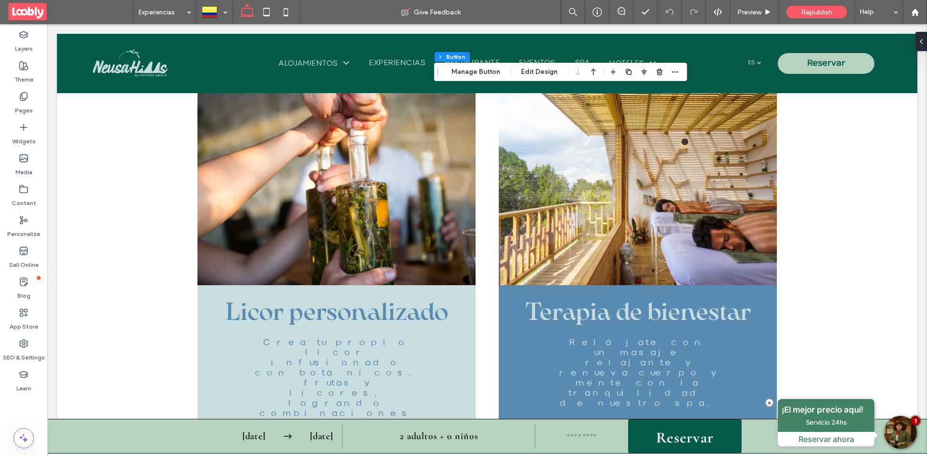
scroll to position [2366, 0]
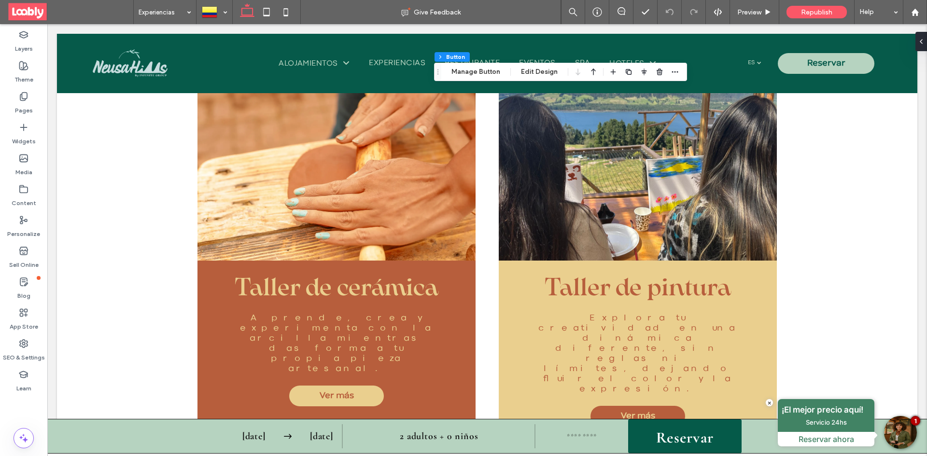
scroll to position [3139, 0]
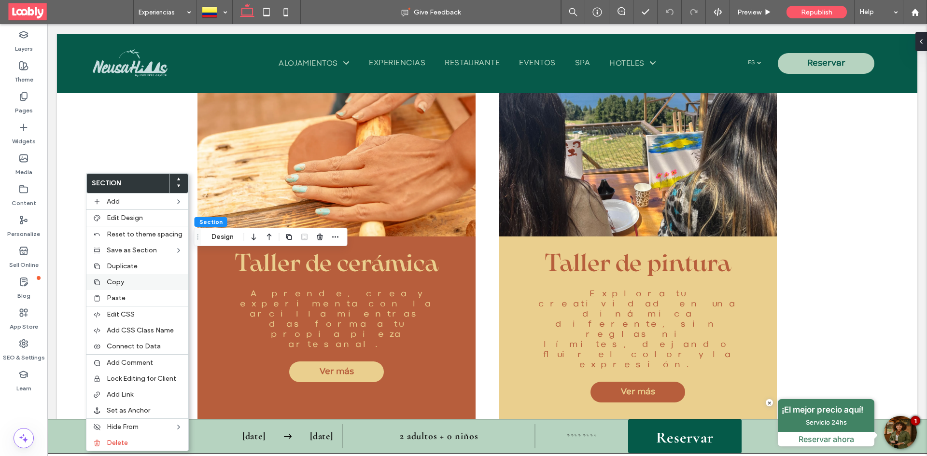
click at [124, 282] on label "Copy" at bounding box center [145, 282] width 76 height 8
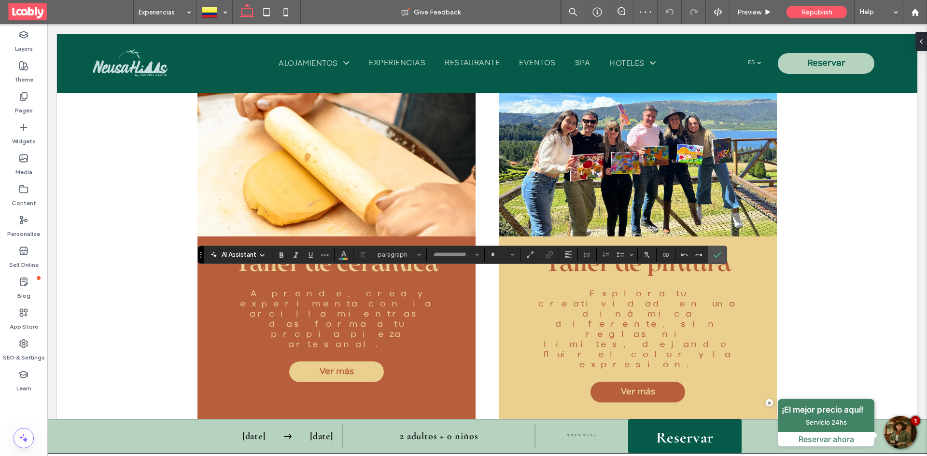
type input "**********"
type input "**"
click at [723, 257] on label "Confirm" at bounding box center [717, 254] width 14 height 17
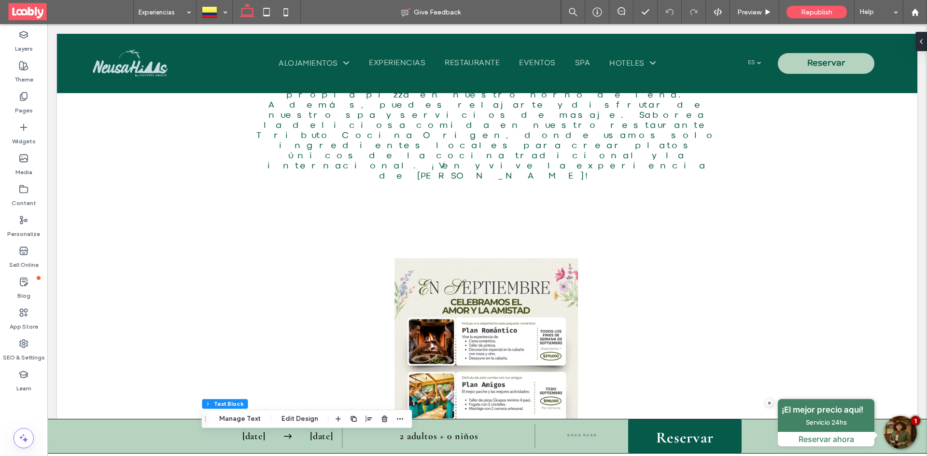
scroll to position [403, 0]
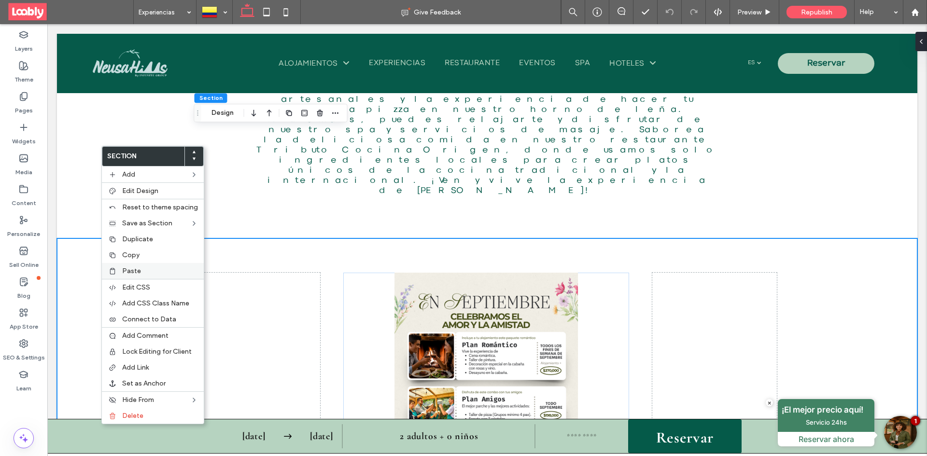
click at [144, 273] on label "Paste" at bounding box center [160, 271] width 76 height 8
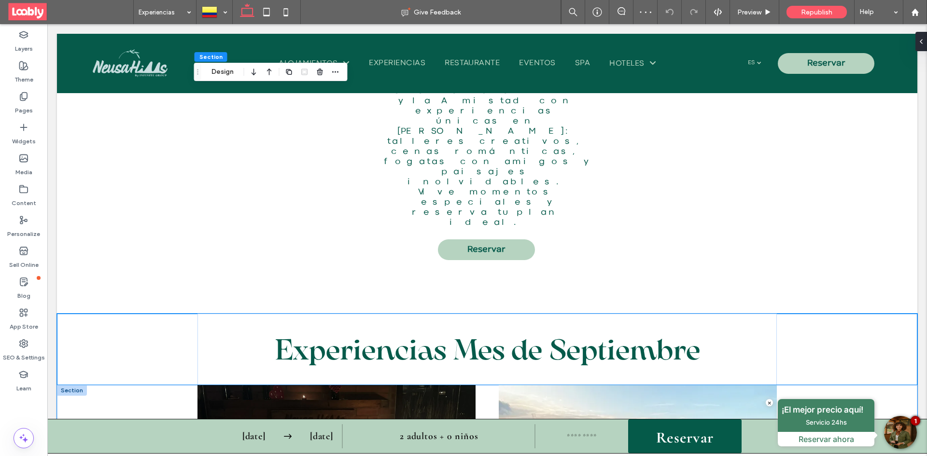
scroll to position [872, 0]
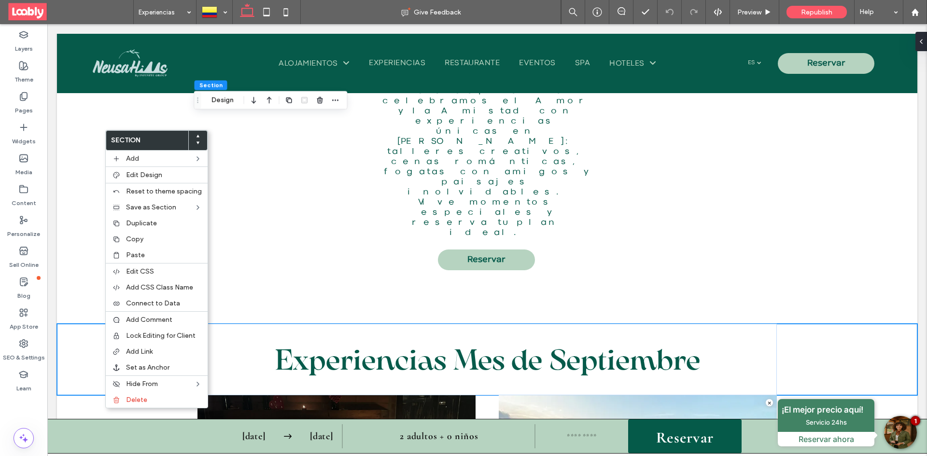
click at [198, 136] on div at bounding box center [197, 140] width 19 height 19
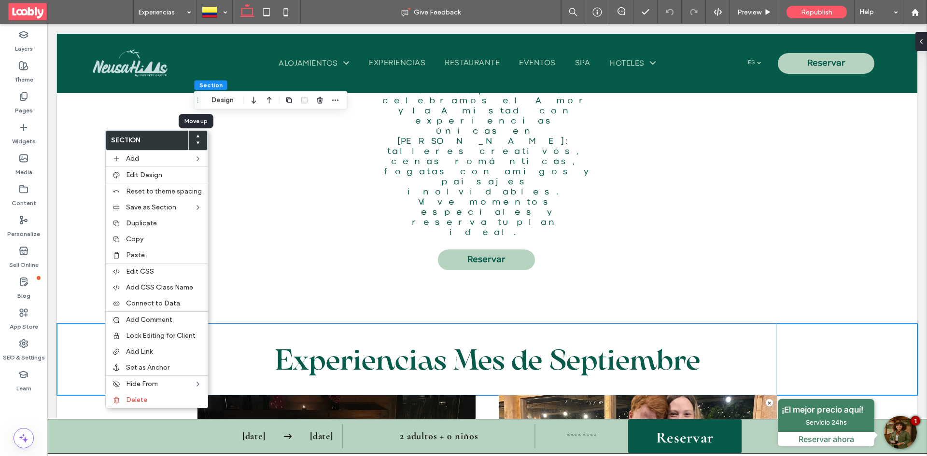
click at [197, 136] on use at bounding box center [198, 136] width 3 height 2
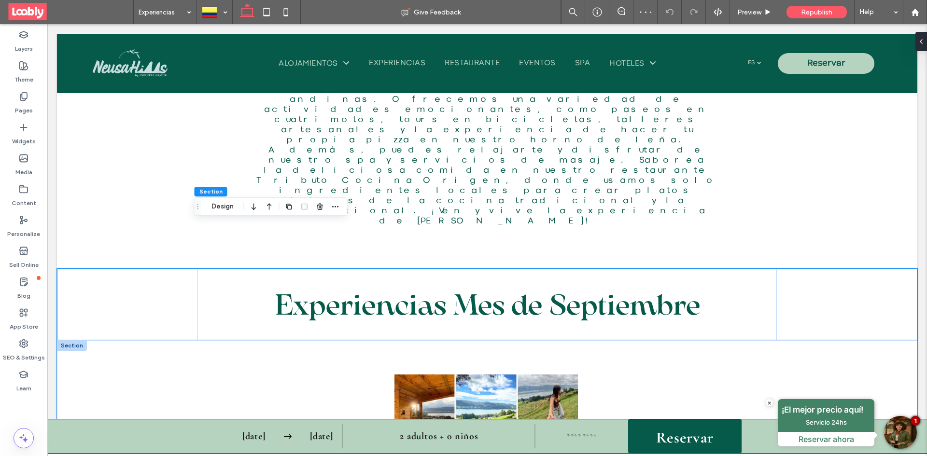
scroll to position [377, 0]
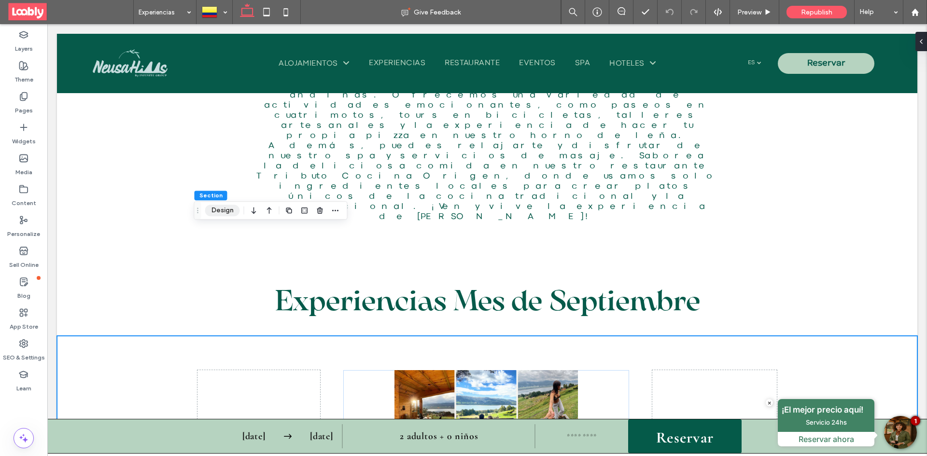
click at [230, 212] on button "Design" at bounding box center [222, 211] width 35 height 12
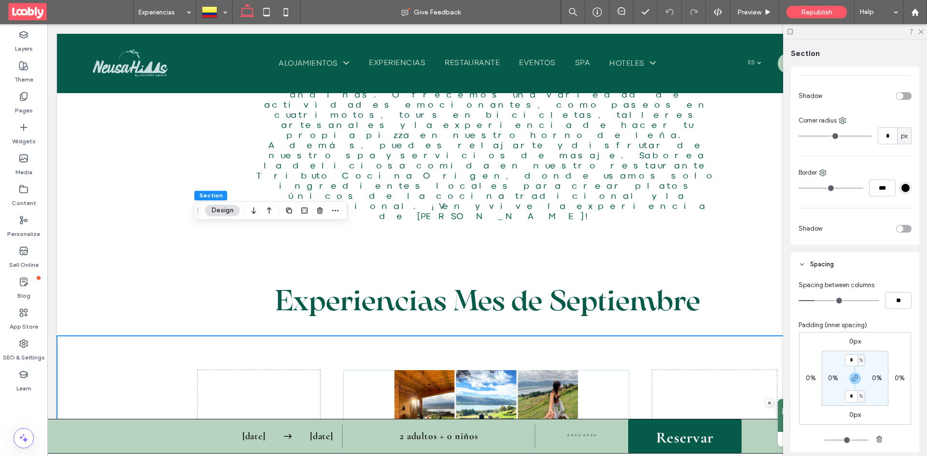
scroll to position [386, 0]
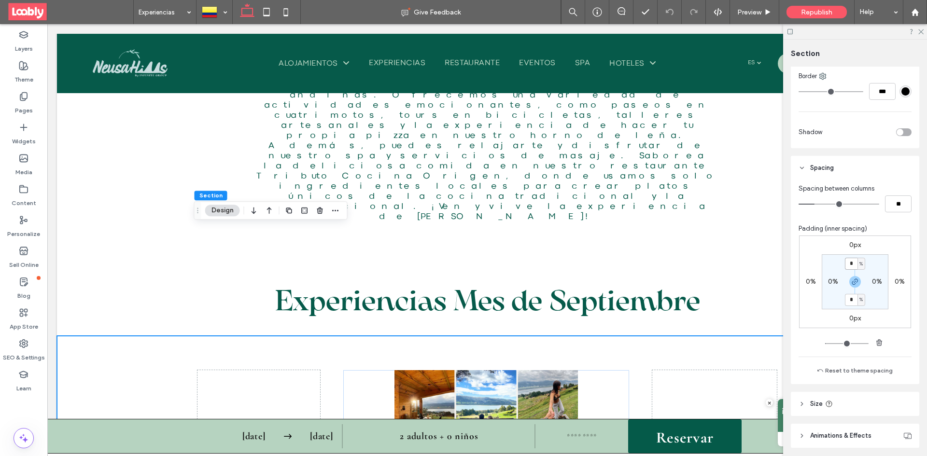
click at [851, 267] on input "*" at bounding box center [851, 264] width 13 height 12
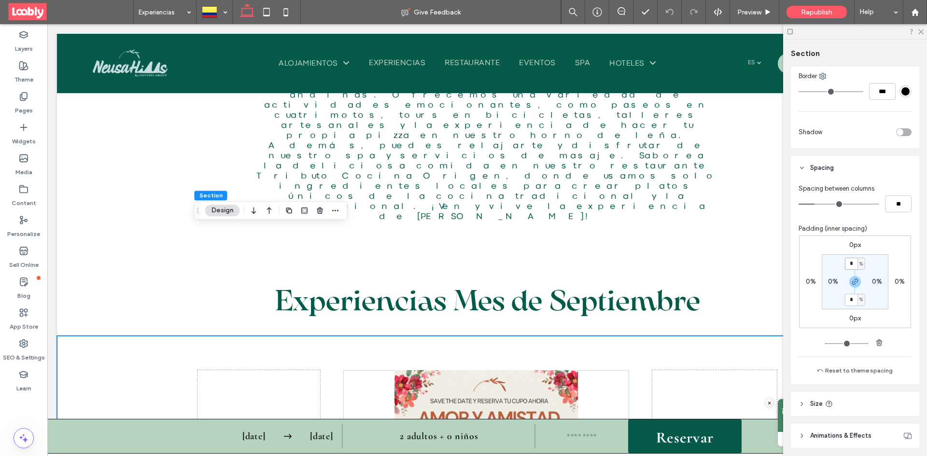
type input "*"
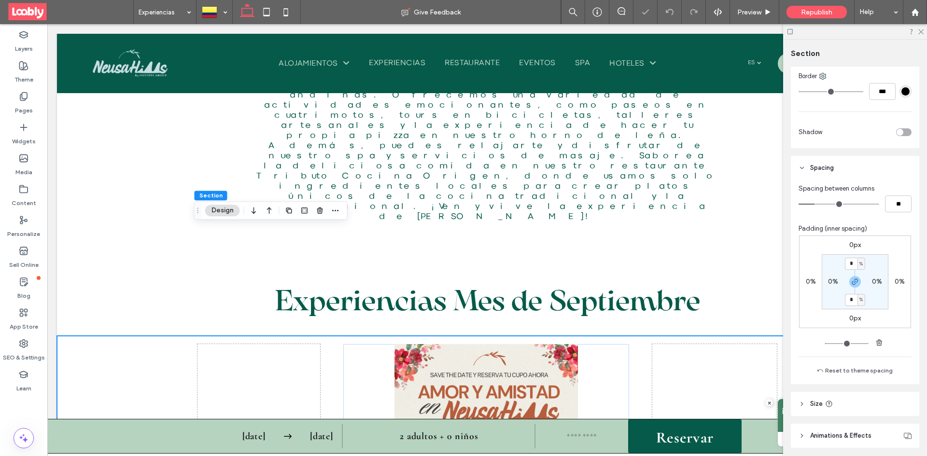
click at [921, 31] on use at bounding box center [920, 31] width 5 height 5
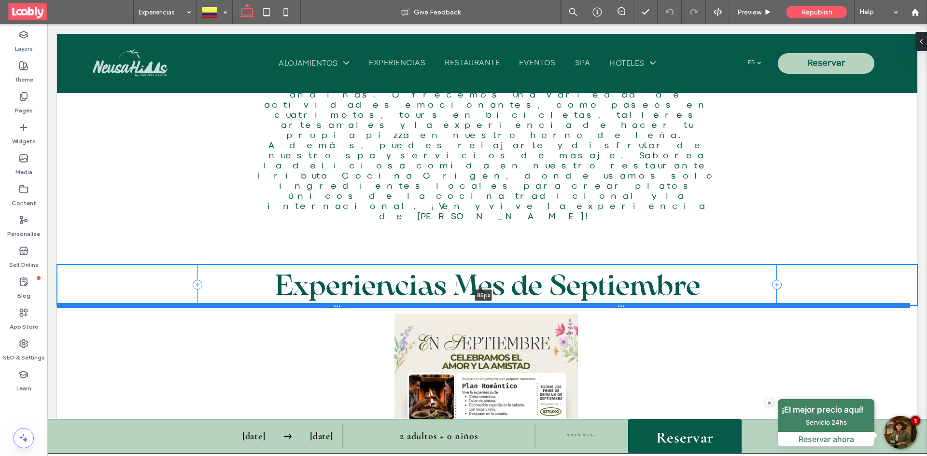
drag, startPoint x: 343, startPoint y: 225, endPoint x: 371, endPoint y: 195, distance: 41.3
click at [371, 303] on div at bounding box center [483, 305] width 853 height 5
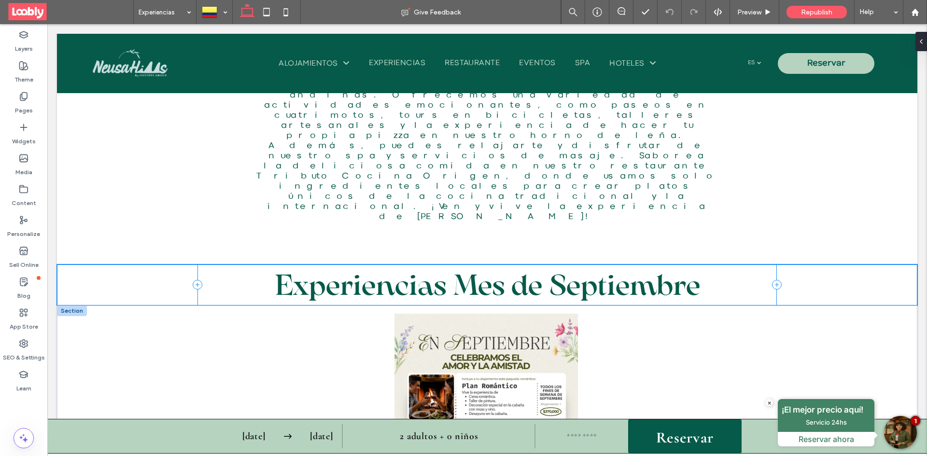
type input "**"
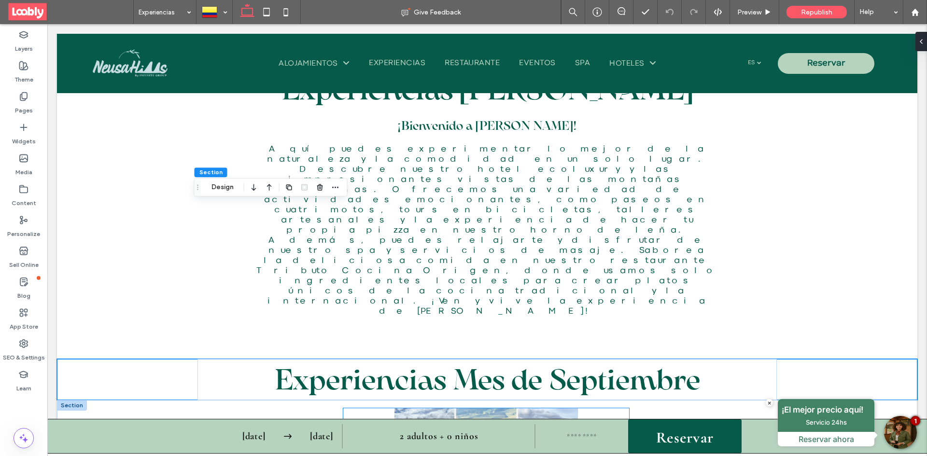
scroll to position [329, 0]
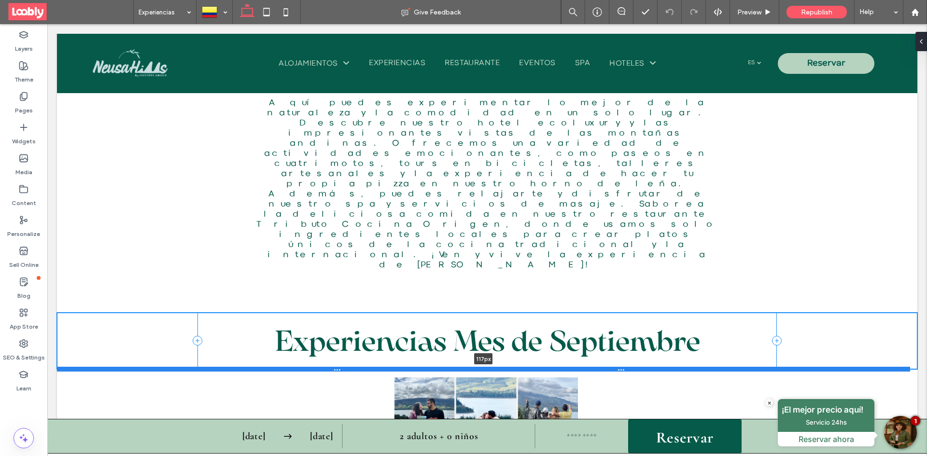
drag, startPoint x: 437, startPoint y: 243, endPoint x: 440, endPoint y: 259, distance: 15.7
click at [440, 367] on div at bounding box center [483, 369] width 853 height 5
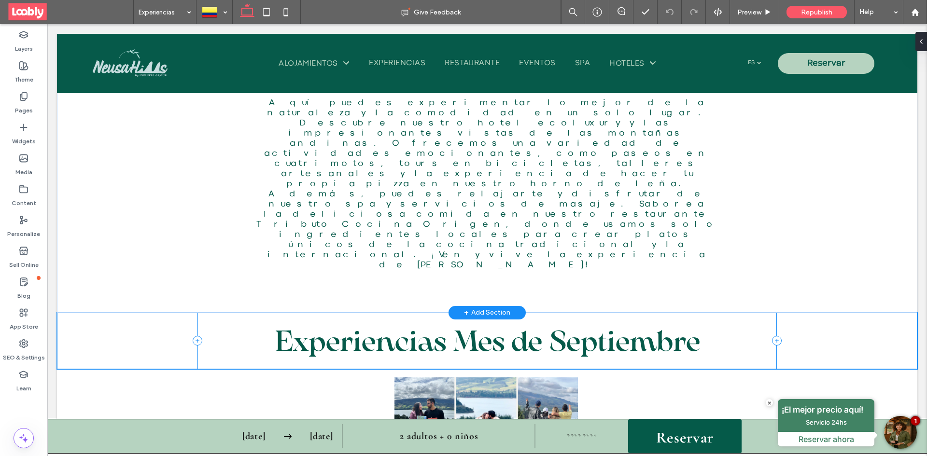
type input "***"
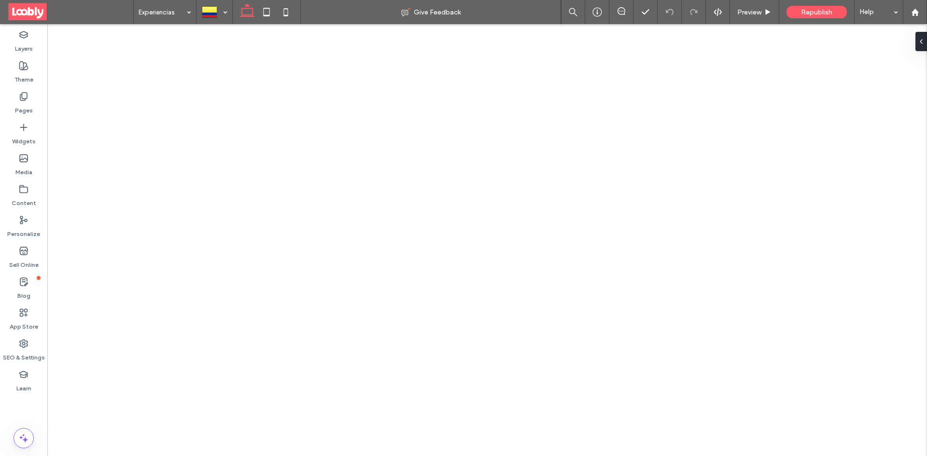
click at [286, 16] on use at bounding box center [286, 12] width 4 height 8
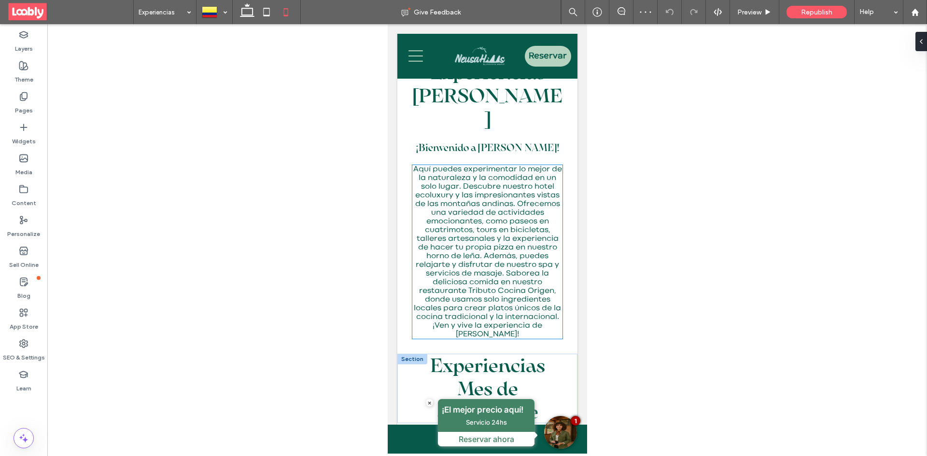
scroll to position [338, 0]
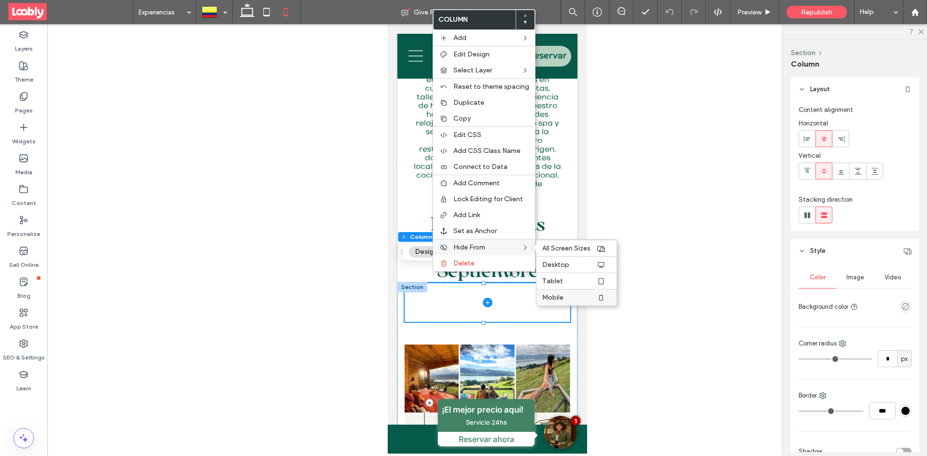
click at [581, 296] on label "Mobile" at bounding box center [569, 298] width 54 height 8
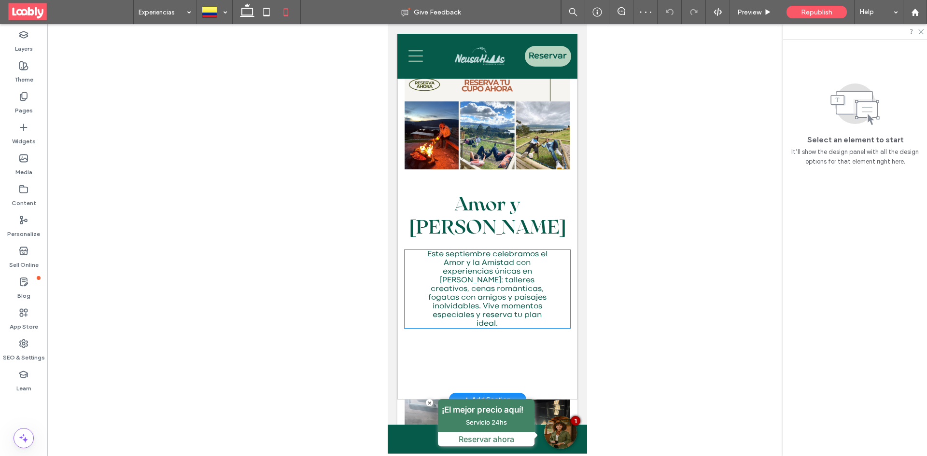
scroll to position [676, 0]
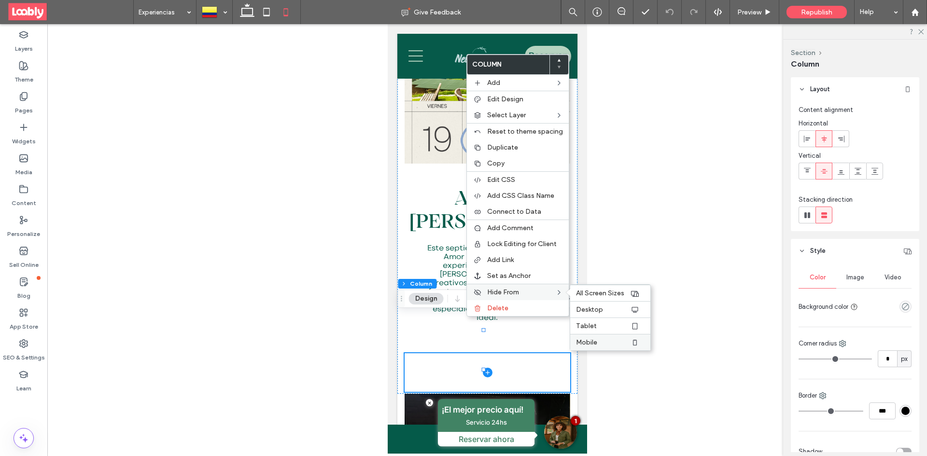
click at [605, 338] on div "Mobile" at bounding box center [610, 342] width 80 height 16
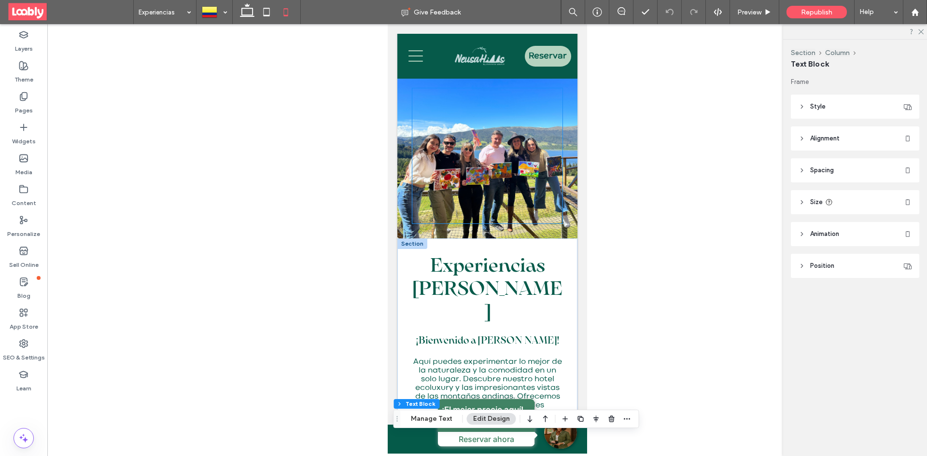
scroll to position [0, 0]
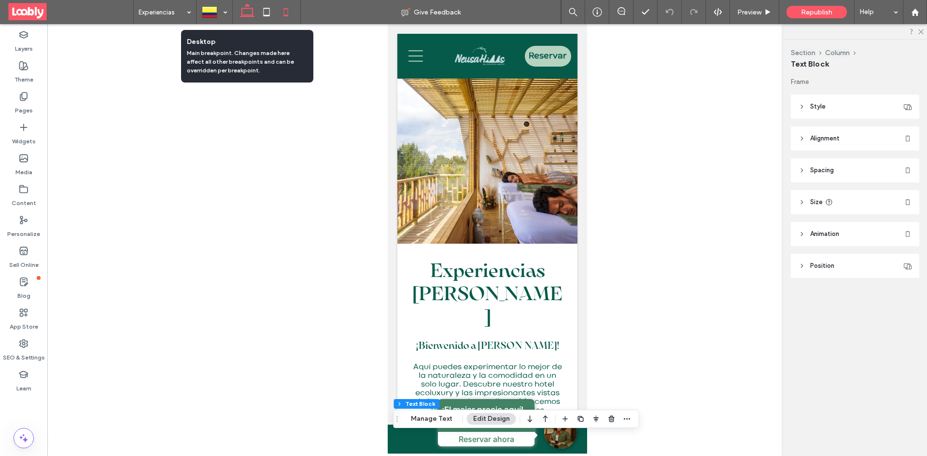
click at [250, 13] on icon at bounding box center [247, 11] width 19 height 19
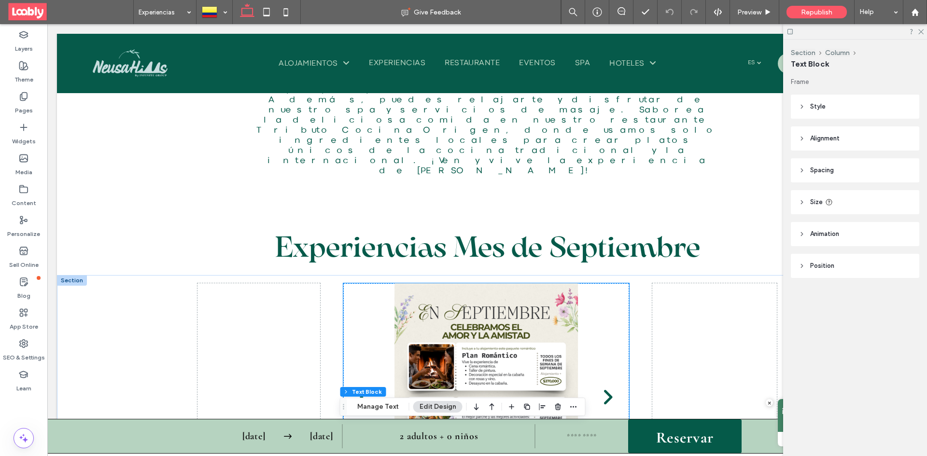
scroll to position [338, 0]
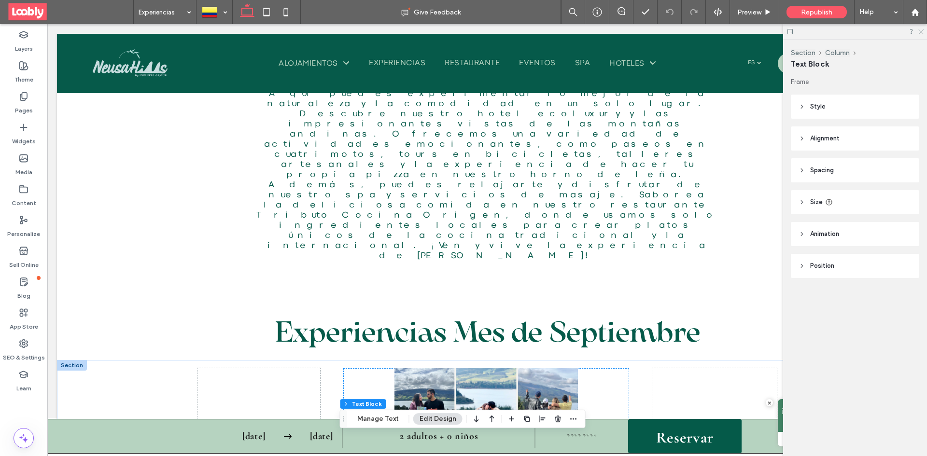
click at [922, 33] on icon at bounding box center [920, 31] width 6 height 6
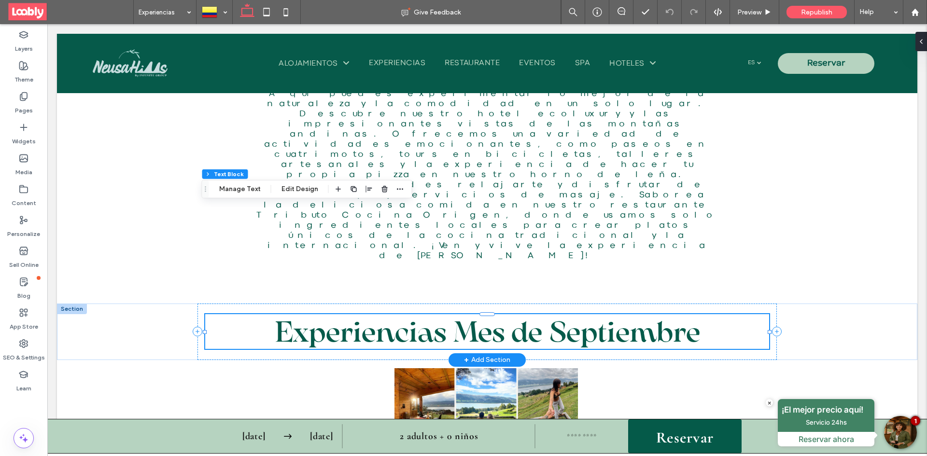
click at [429, 314] on span "Experiencias Mes de Septiembre" at bounding box center [487, 331] width 425 height 35
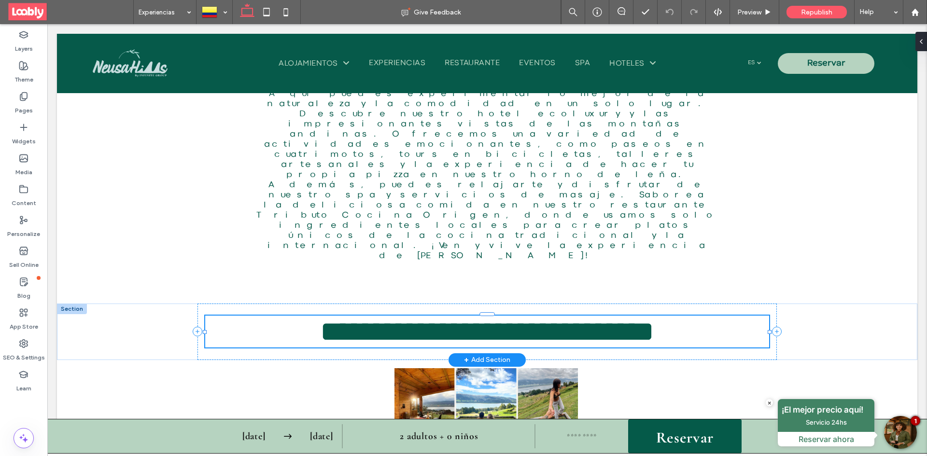
click at [442, 317] on span "**********" at bounding box center [487, 331] width 334 height 29
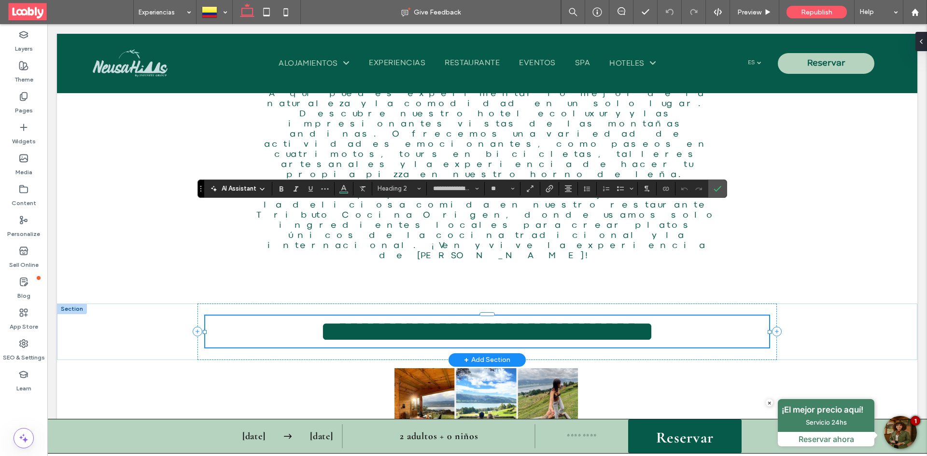
type input "**********"
type input "**"
drag, startPoint x: 442, startPoint y: 226, endPoint x: 249, endPoint y: 231, distance: 193.7
click at [249, 316] on h2 "**********" at bounding box center [487, 332] width 564 height 32
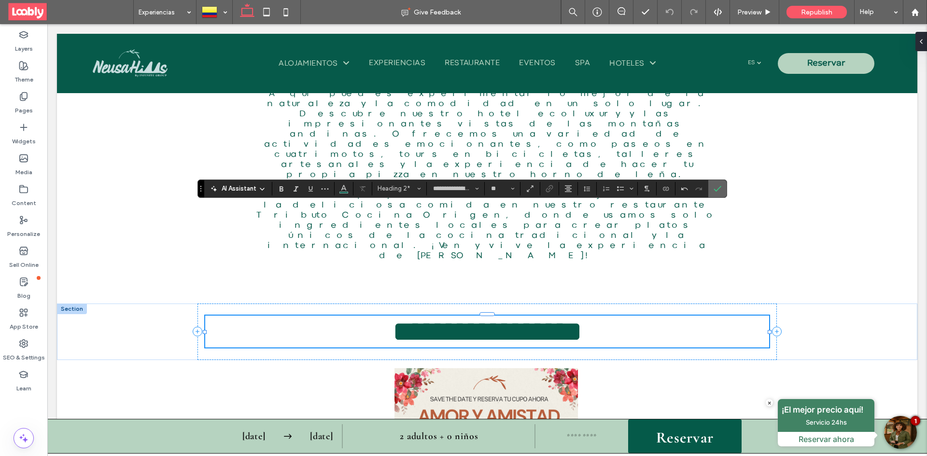
drag, startPoint x: 719, startPoint y: 189, endPoint x: 674, endPoint y: 158, distance: 55.0
click at [719, 189] on icon "Confirm" at bounding box center [718, 189] width 8 height 8
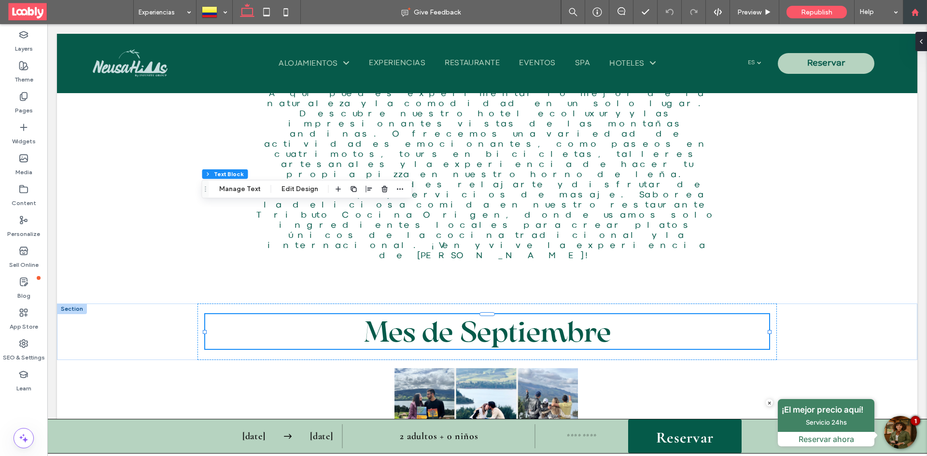
click at [926, 10] on div at bounding box center [914, 12] width 23 height 8
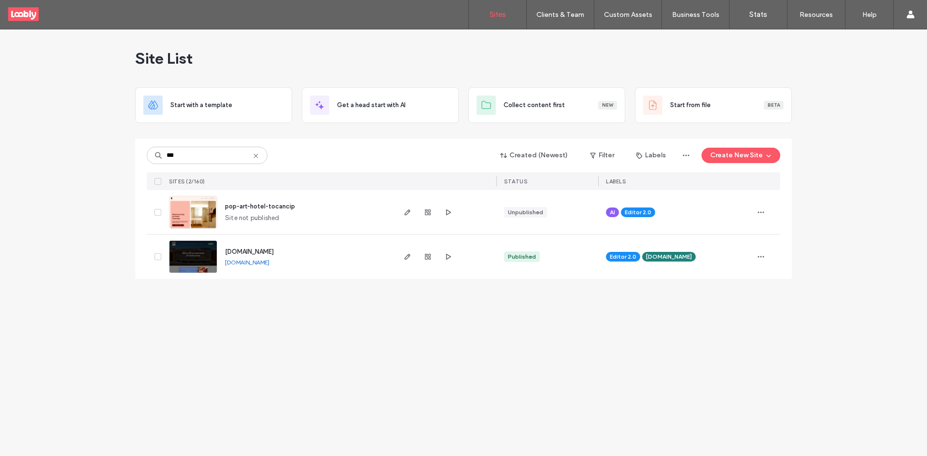
type input "***"
drag, startPoint x: 268, startPoint y: 253, endPoint x: 273, endPoint y: 249, distance: 5.8
click at [268, 253] on span "[DOMAIN_NAME]" at bounding box center [249, 251] width 49 height 7
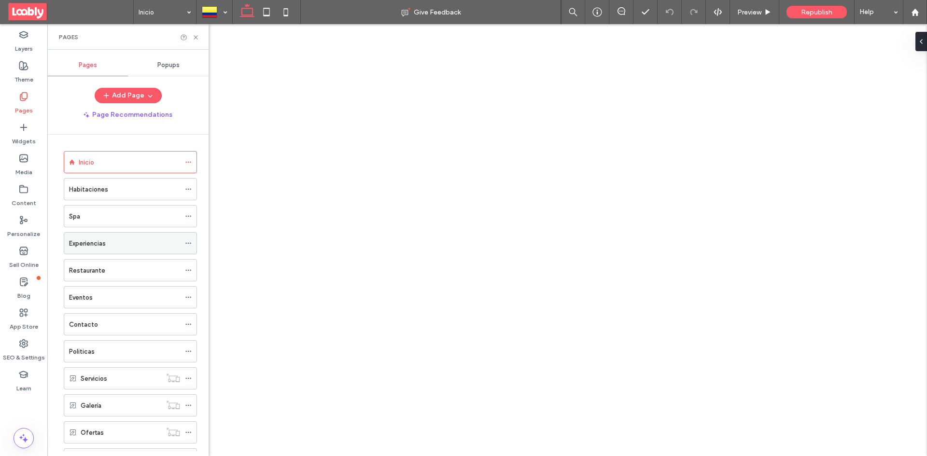
drag, startPoint x: 127, startPoint y: 246, endPoint x: 174, endPoint y: 217, distance: 54.8
click at [128, 247] on div "Experiencias" at bounding box center [124, 244] width 111 height 10
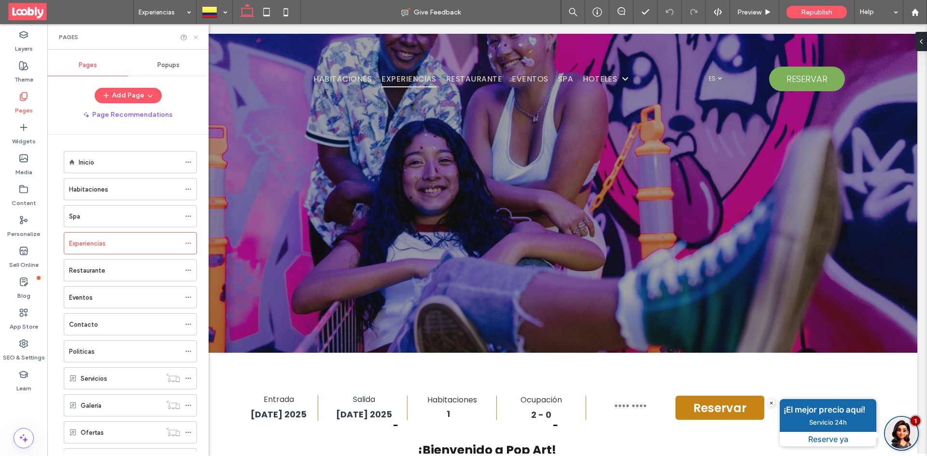
click at [196, 36] on icon at bounding box center [195, 37] width 7 height 7
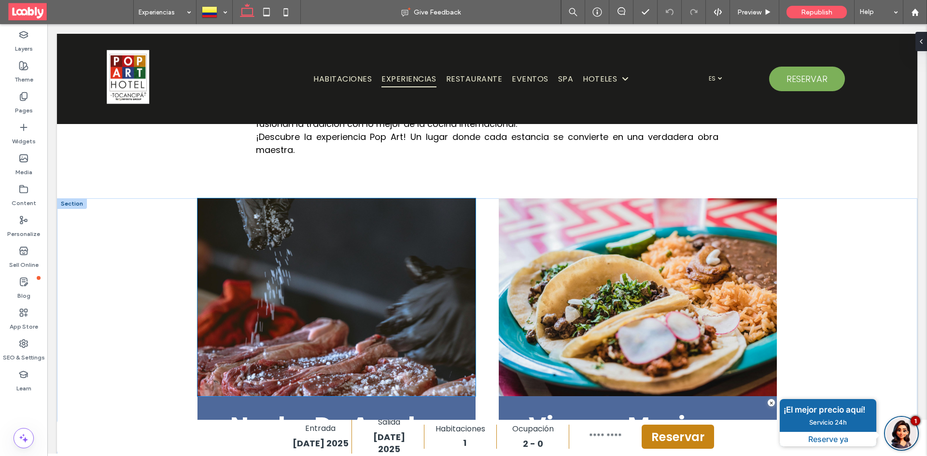
scroll to position [435, 0]
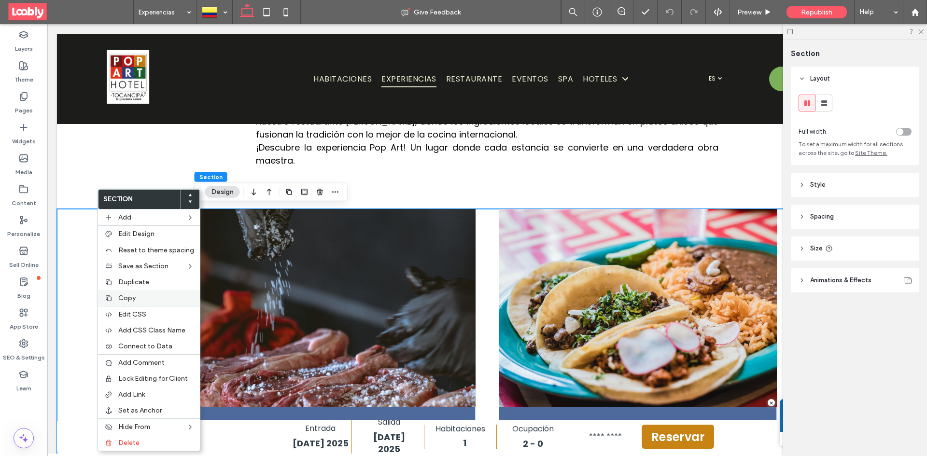
click at [152, 299] on label "Copy" at bounding box center [156, 298] width 76 height 8
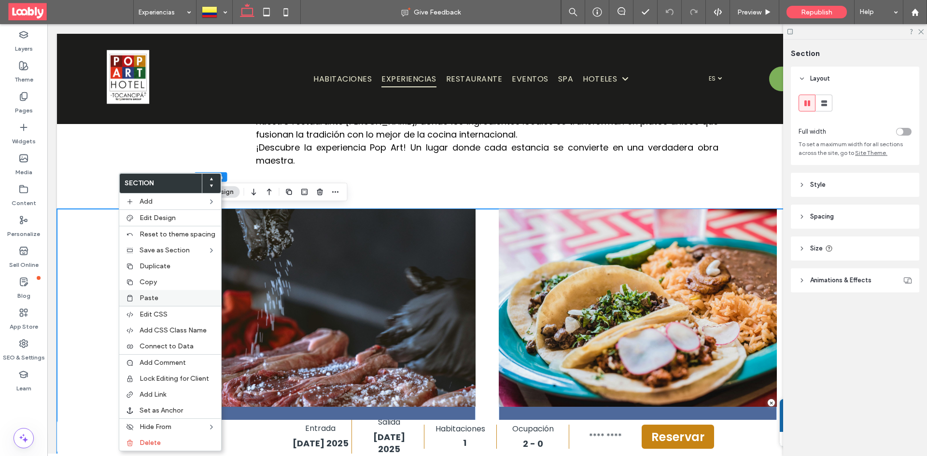
click at [171, 295] on label "Paste" at bounding box center [178, 298] width 76 height 8
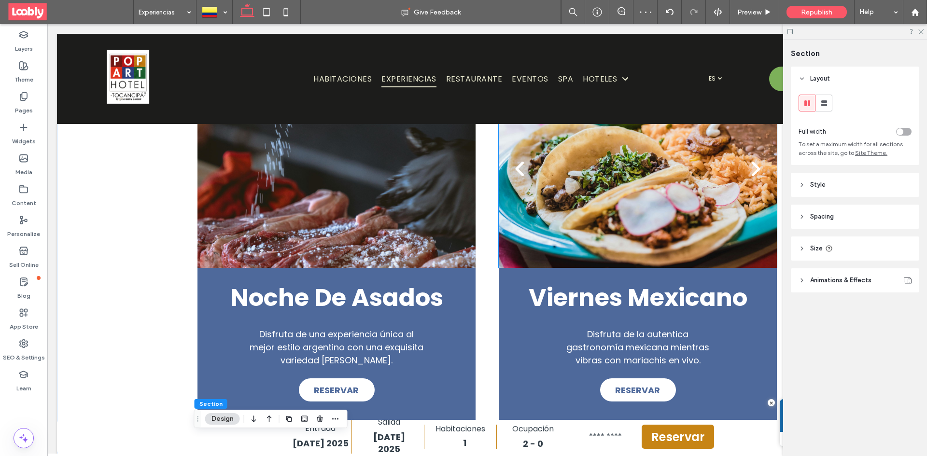
scroll to position [487, 0]
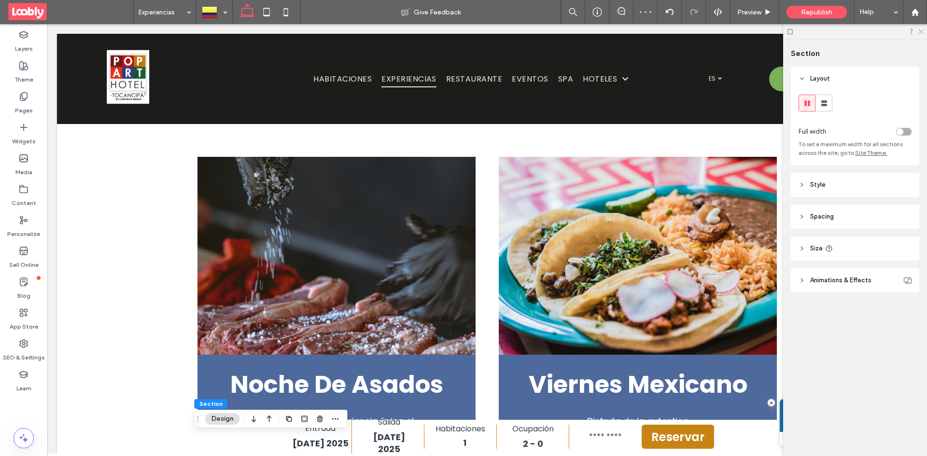
click at [921, 29] on icon at bounding box center [920, 31] width 6 height 6
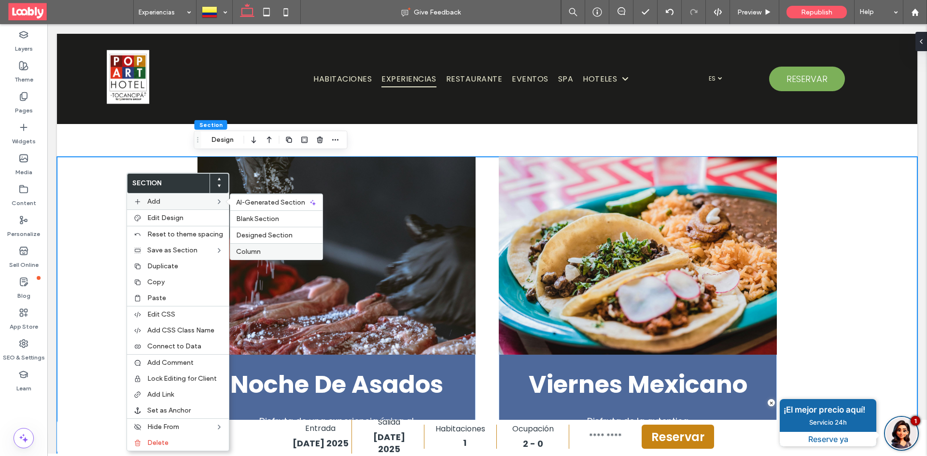
click at [271, 251] on label "Column" at bounding box center [276, 252] width 81 height 8
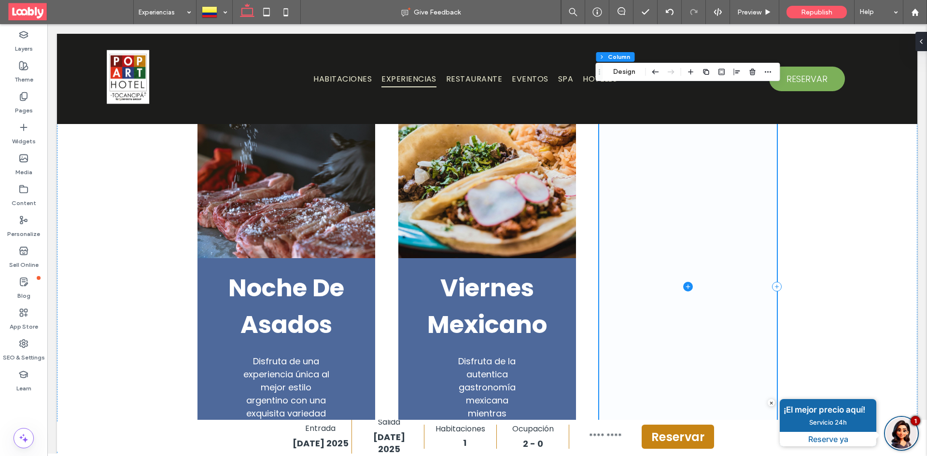
scroll to position [632, 0]
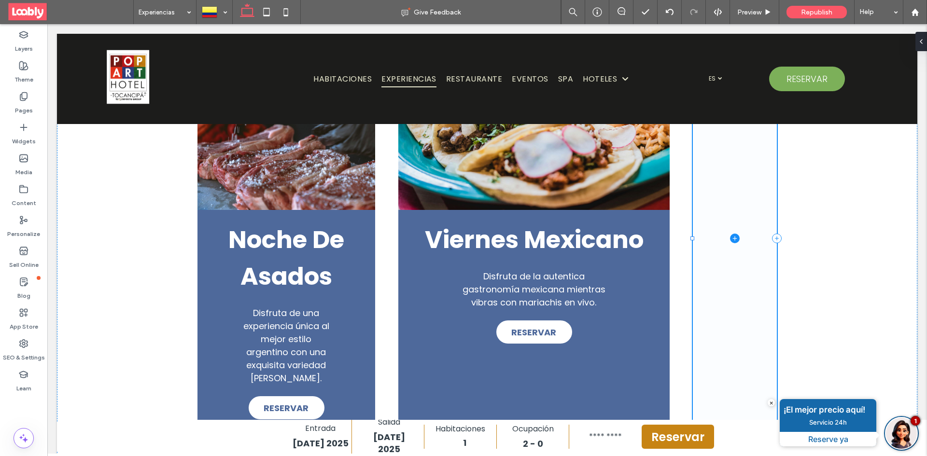
drag, startPoint x: 595, startPoint y: 239, endPoint x: 366, endPoint y: 217, distance: 229.9
click at [690, 238] on div at bounding box center [692, 239] width 4 height 4
type input "**"
type input "*****"
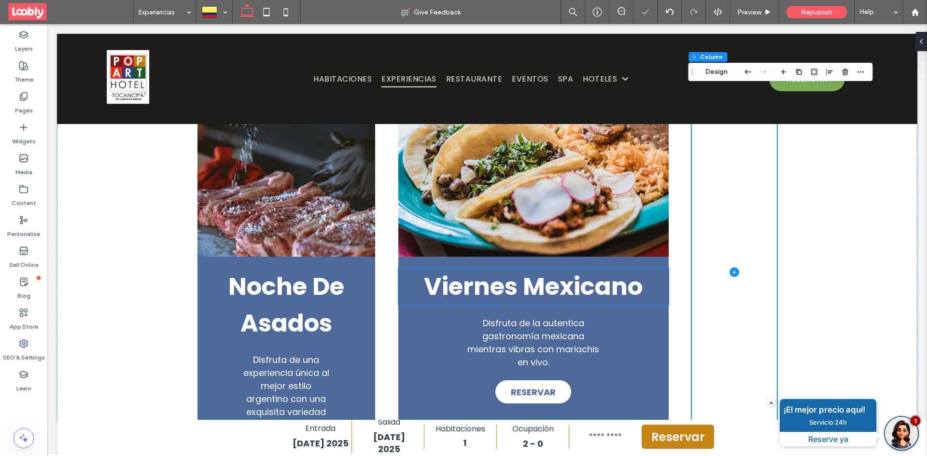
scroll to position [583, 0]
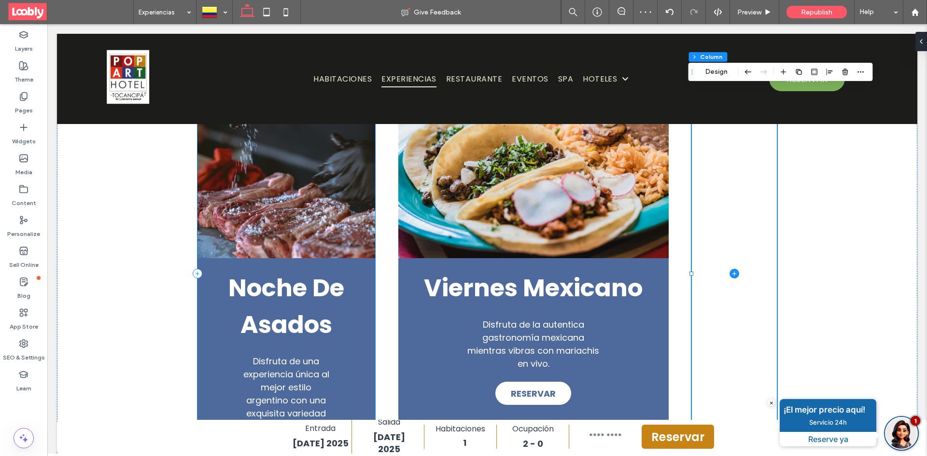
click at [369, 260] on div "a a a a Noche De Asados Disfruta de una experiencia única al mejor estilo argen…" at bounding box center [286, 273] width 178 height 427
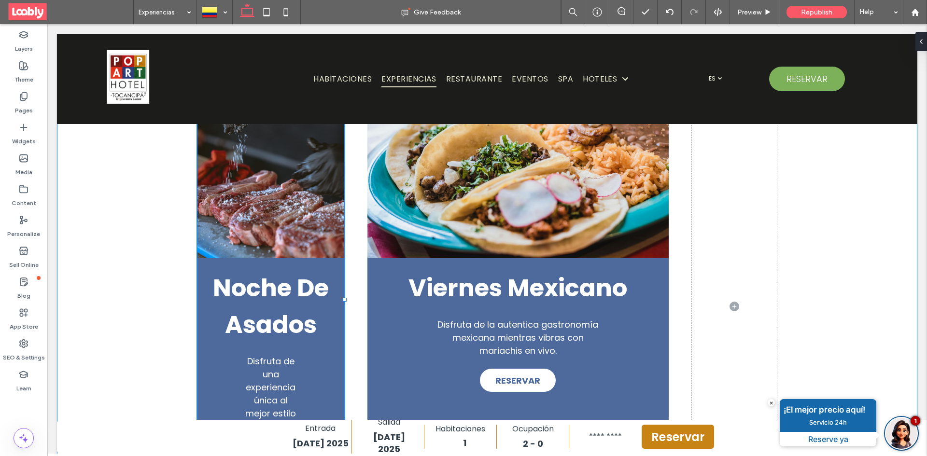
drag, startPoint x: 372, startPoint y: 274, endPoint x: 341, endPoint y: 273, distance: 30.9
click at [341, 273] on div "a a a a Noche De Asados Disfruta de una experiencia única al mejor estilo argen…" at bounding box center [486, 323] width 579 height 526
type input "**"
type input "*****"
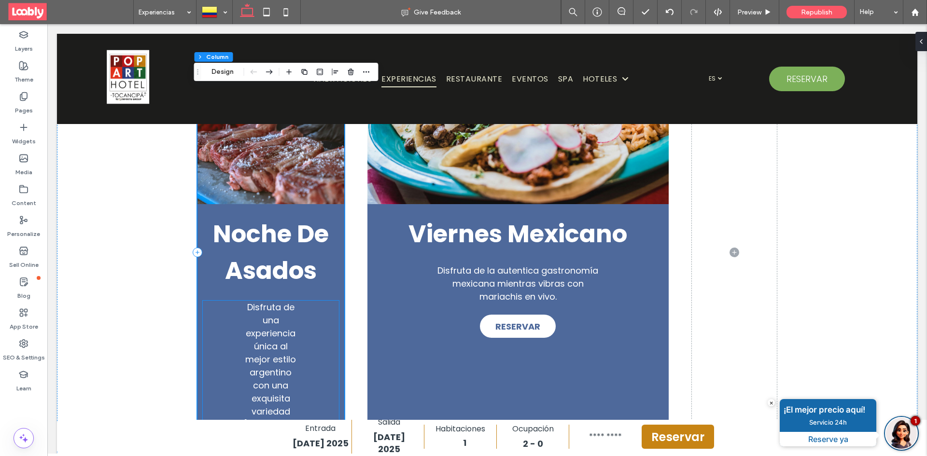
scroll to position [632, 0]
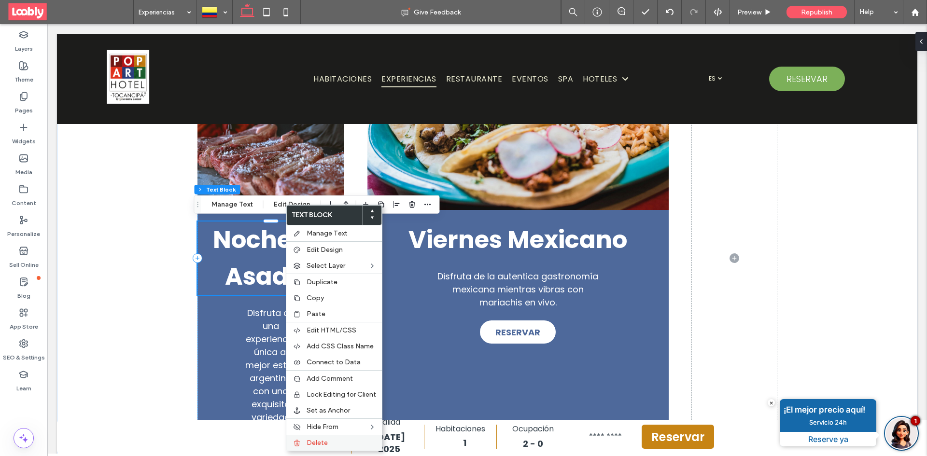
click at [336, 443] on label "Delete" at bounding box center [342, 443] width 70 height 8
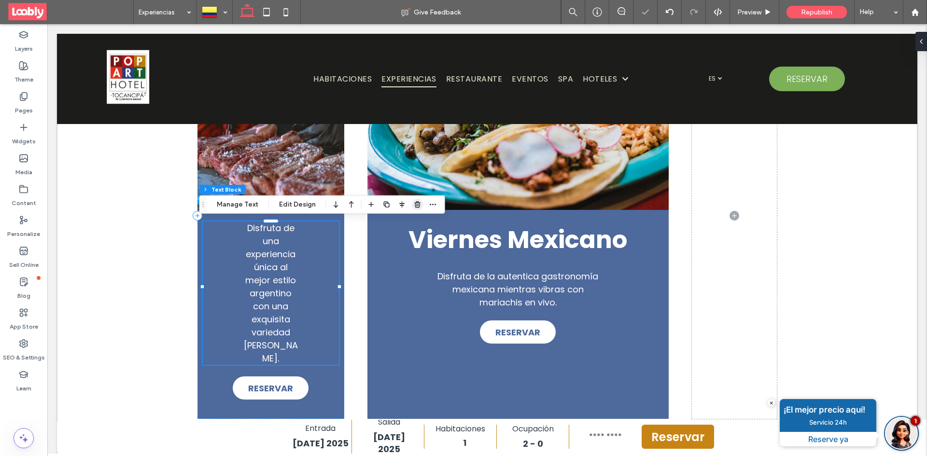
click at [414, 205] on use "button" at bounding box center [417, 204] width 6 height 6
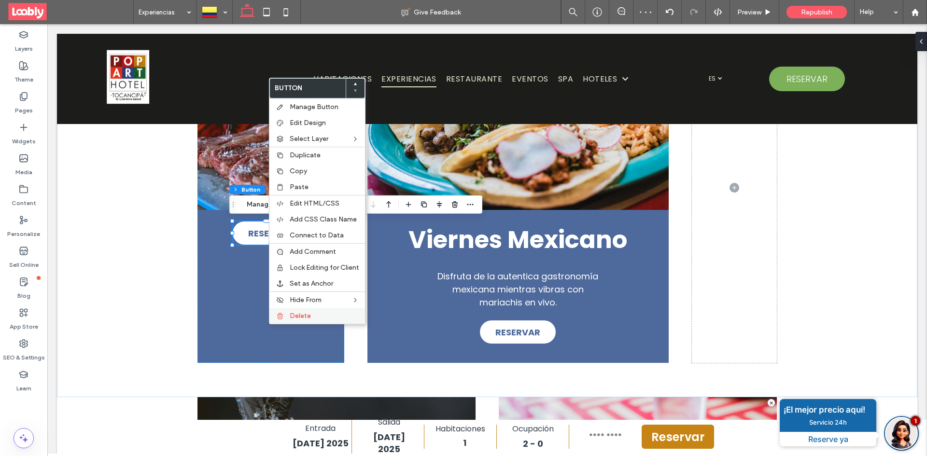
click at [322, 314] on label "Delete" at bounding box center [325, 316] width 70 height 8
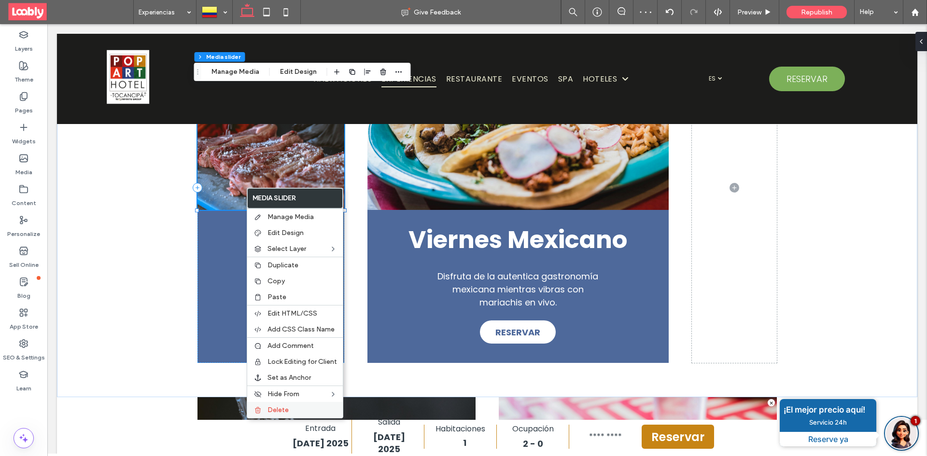
drag, startPoint x: 279, startPoint y: 411, endPoint x: 562, endPoint y: 256, distance: 322.2
click at [279, 411] on span "Delete" at bounding box center [277, 410] width 21 height 8
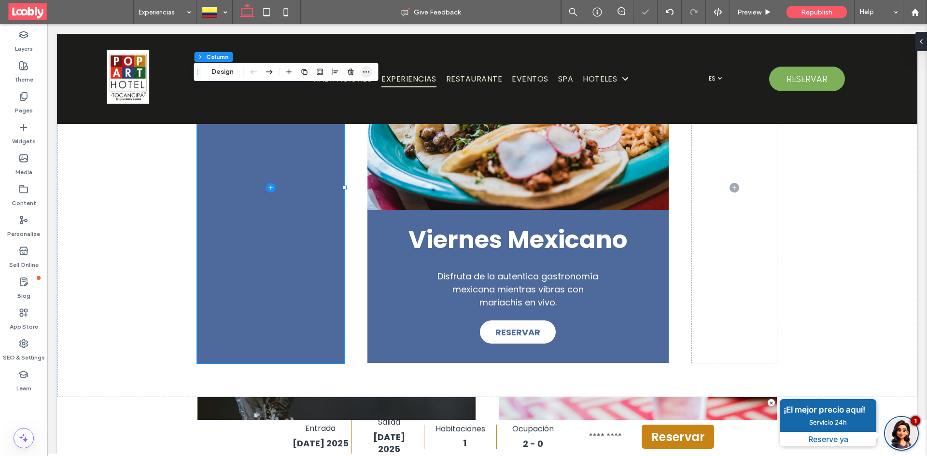
click at [368, 72] on use "button" at bounding box center [366, 71] width 6 height 1
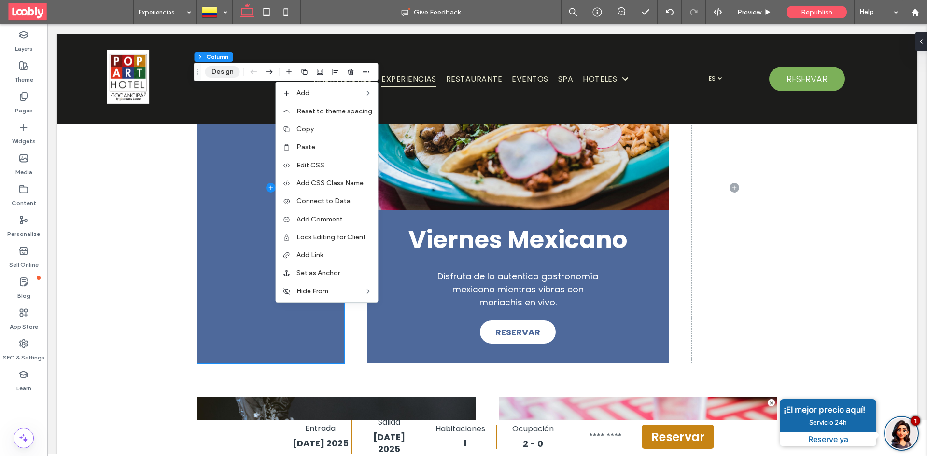
click at [233, 74] on button "Design" at bounding box center [222, 72] width 35 height 12
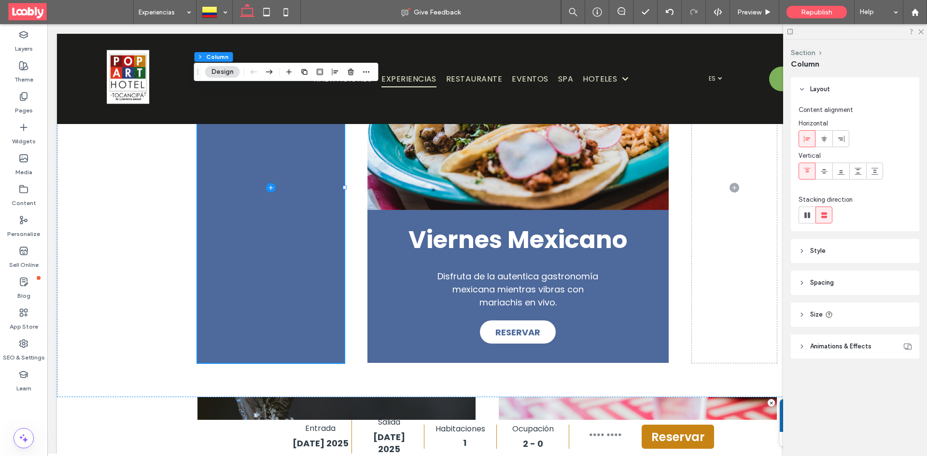
click at [837, 278] on header "Spacing" at bounding box center [855, 283] width 128 height 24
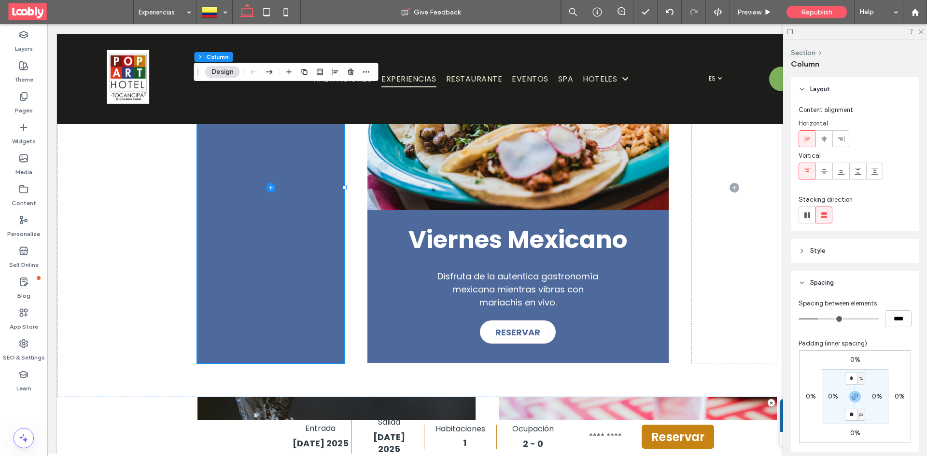
click at [834, 256] on header "Style" at bounding box center [855, 251] width 128 height 24
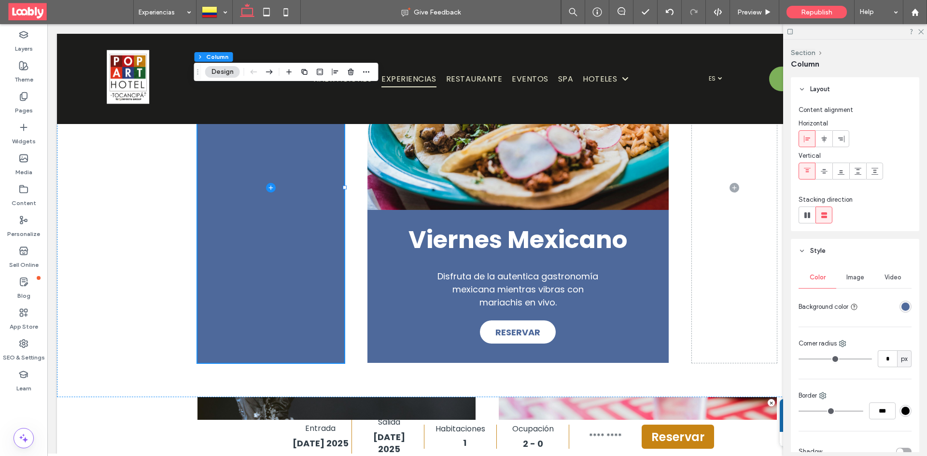
click at [901, 310] on div "rgba(78, 105, 155, 1)" at bounding box center [905, 307] width 8 height 8
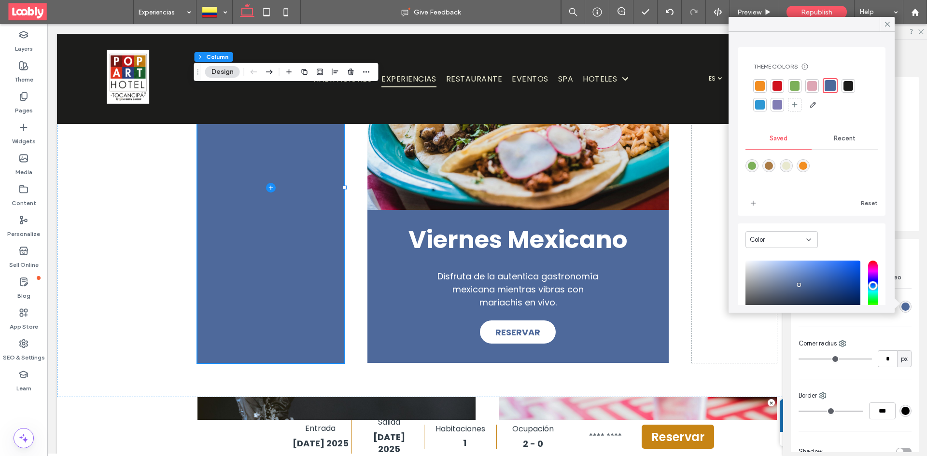
click at [842, 142] on span "Recent" at bounding box center [845, 139] width 22 height 8
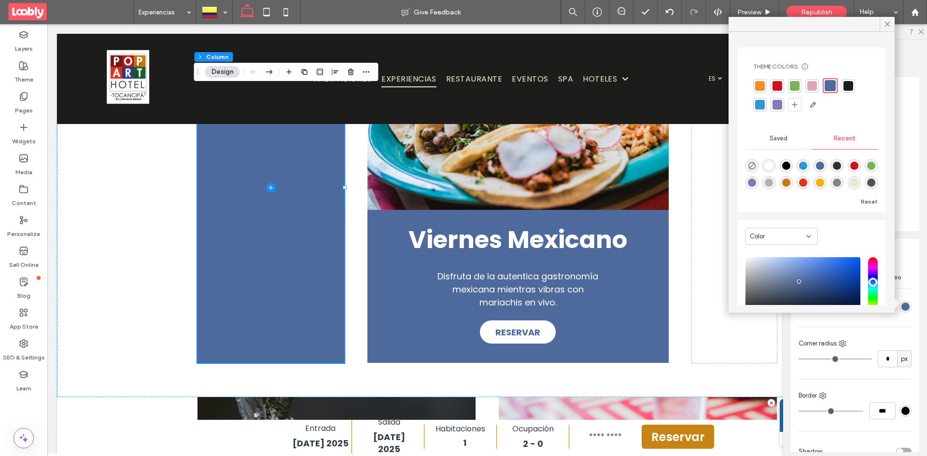
drag, startPoint x: 753, startPoint y: 164, endPoint x: 753, endPoint y: 170, distance: 5.8
click at [753, 166] on icon "rgba(0, 0, 0, 0)" at bounding box center [752, 166] width 8 height 8
type input "*******"
type input "*"
type input "**"
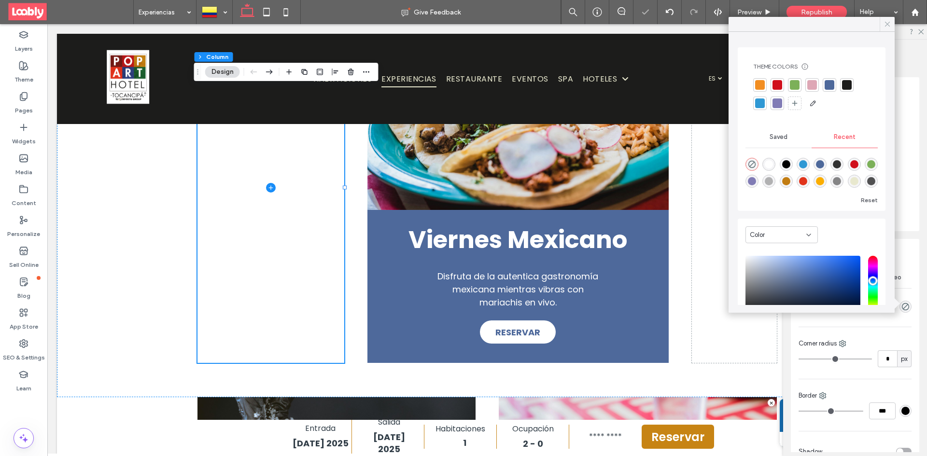
click at [888, 23] on icon at bounding box center [887, 24] width 9 height 9
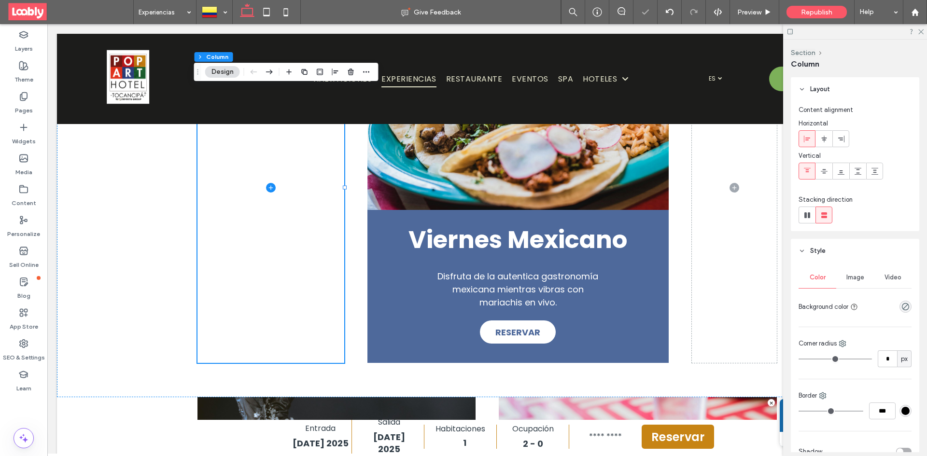
click at [922, 30] on icon at bounding box center [920, 31] width 6 height 6
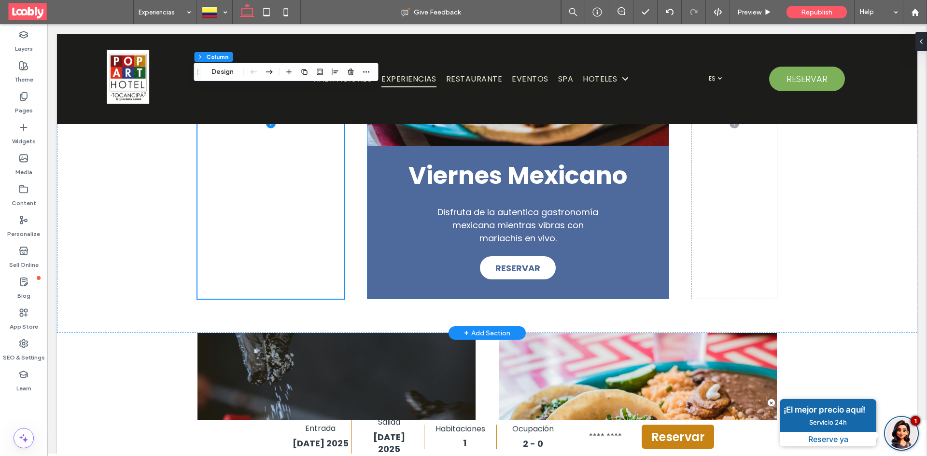
scroll to position [680, 0]
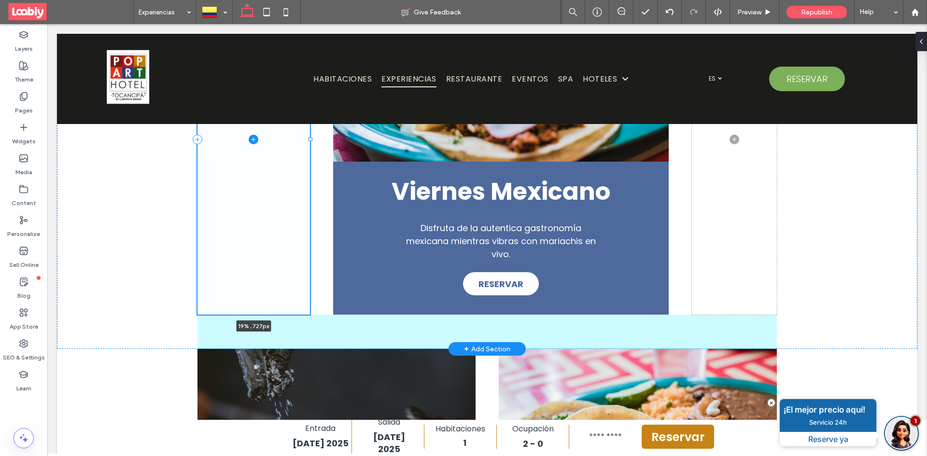
drag, startPoint x: 341, startPoint y: 138, endPoint x: 737, endPoint y: 281, distance: 420.7
click at [309, 138] on div at bounding box center [311, 140] width 4 height 4
type input "**"
type input "*****"
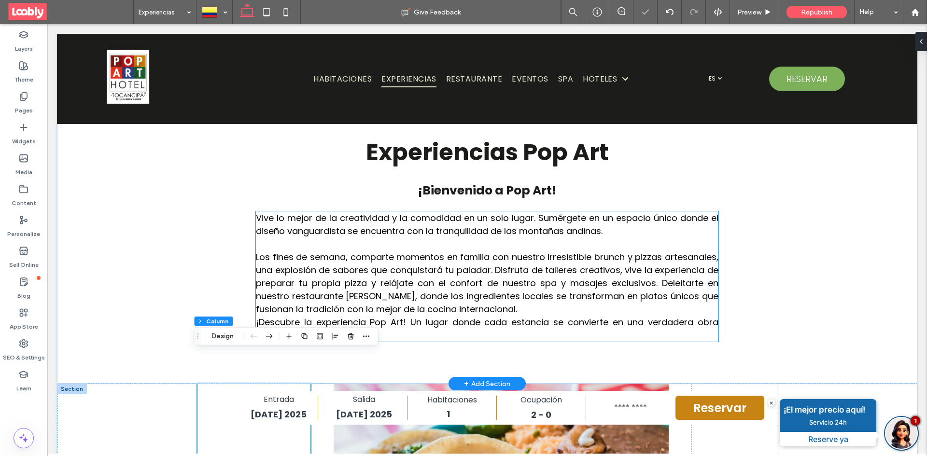
scroll to position [245, 0]
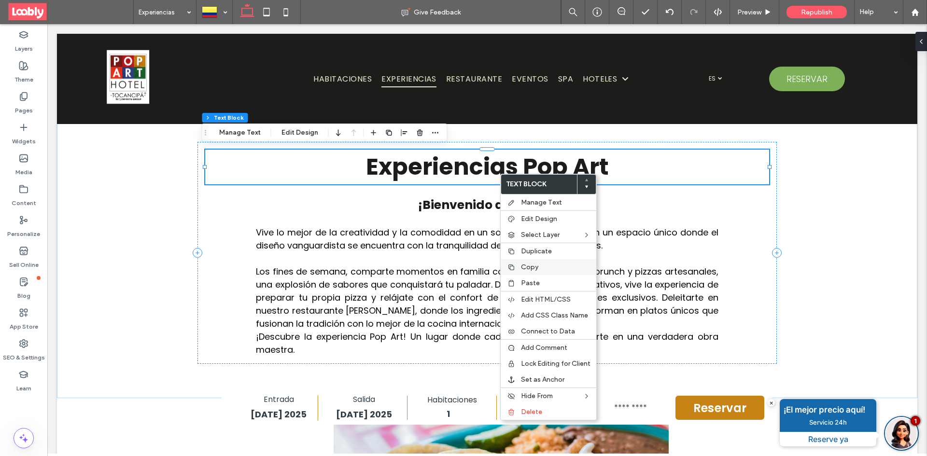
click at [532, 269] on span "Copy" at bounding box center [529, 267] width 17 height 8
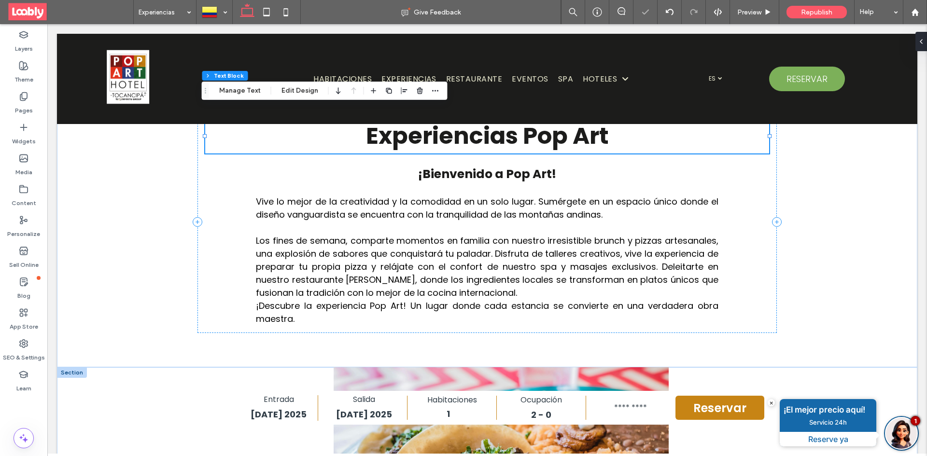
scroll to position [294, 0]
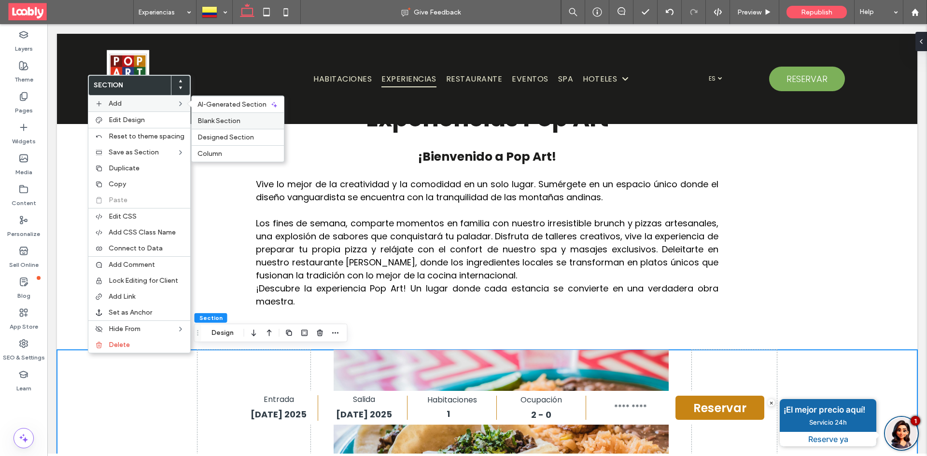
click at [260, 123] on label "Blank Section" at bounding box center [237, 121] width 81 height 8
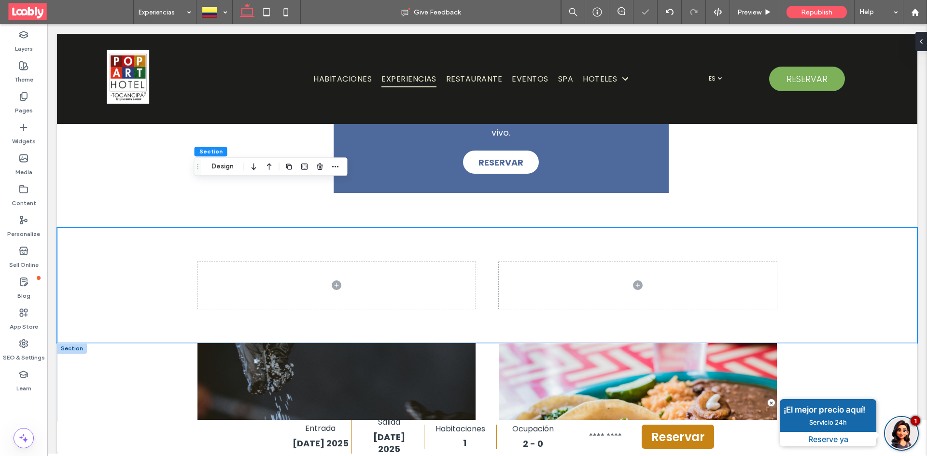
scroll to position [846, 0]
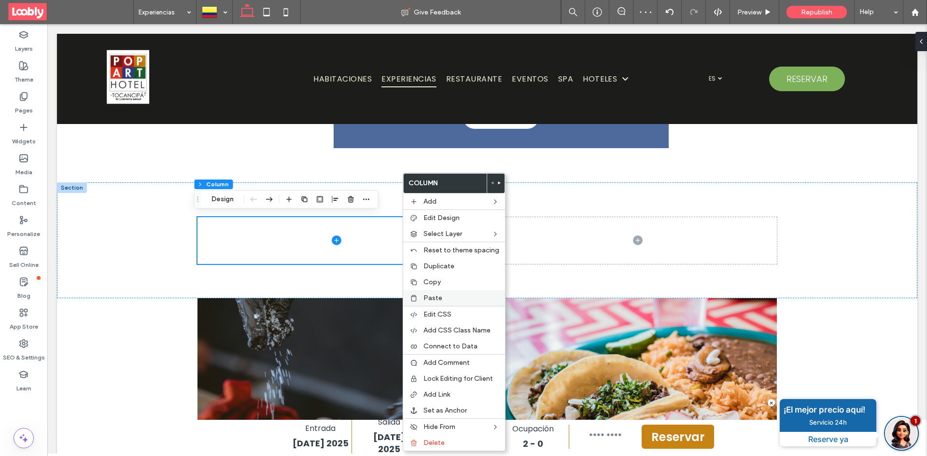
click at [446, 299] on label "Paste" at bounding box center [461, 298] width 76 height 8
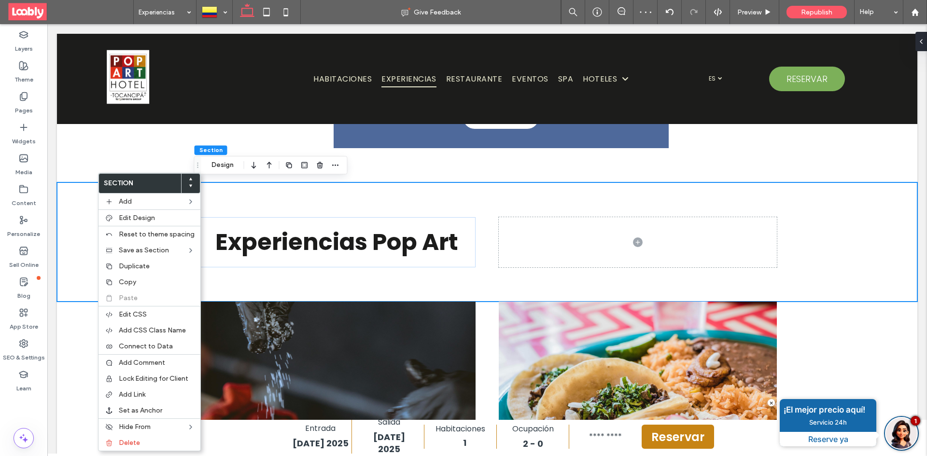
click at [190, 181] on div at bounding box center [190, 183] width 19 height 19
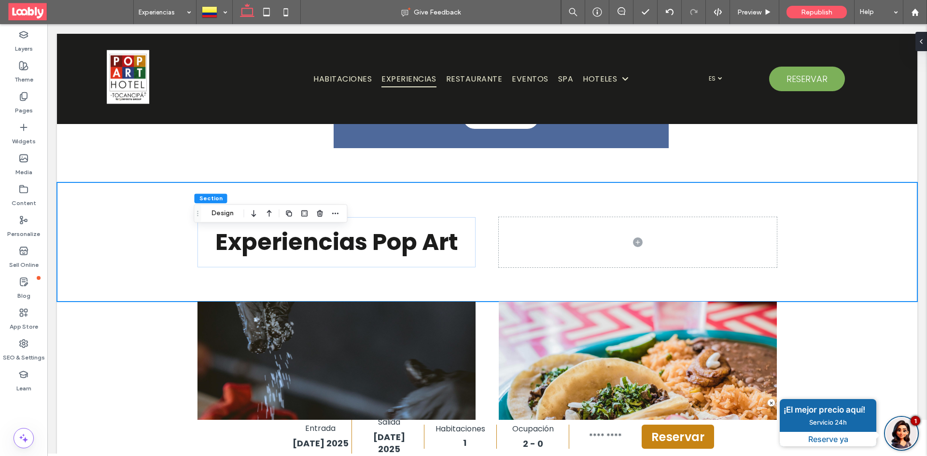
scroll to position [798, 0]
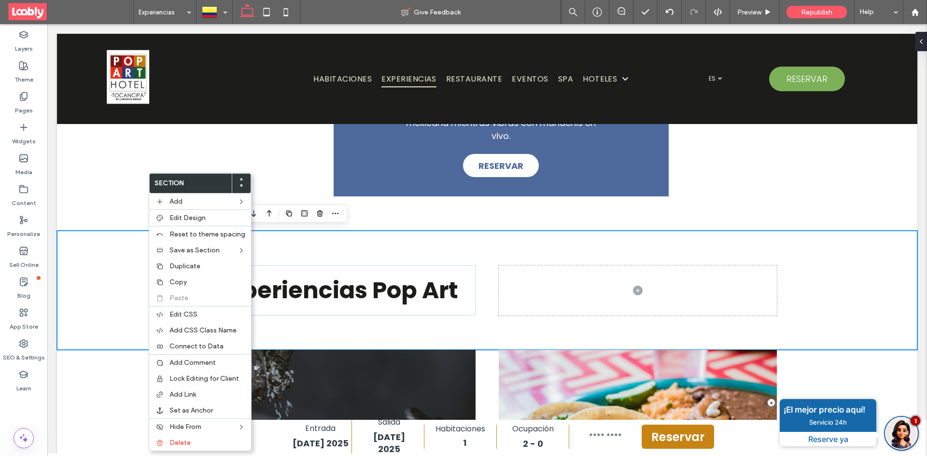
click at [239, 181] on icon at bounding box center [241, 179] width 4 height 4
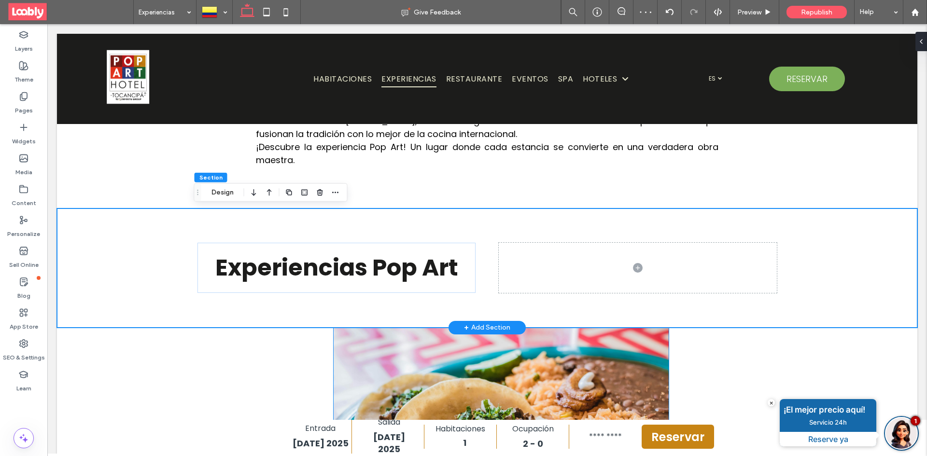
scroll to position [434, 0]
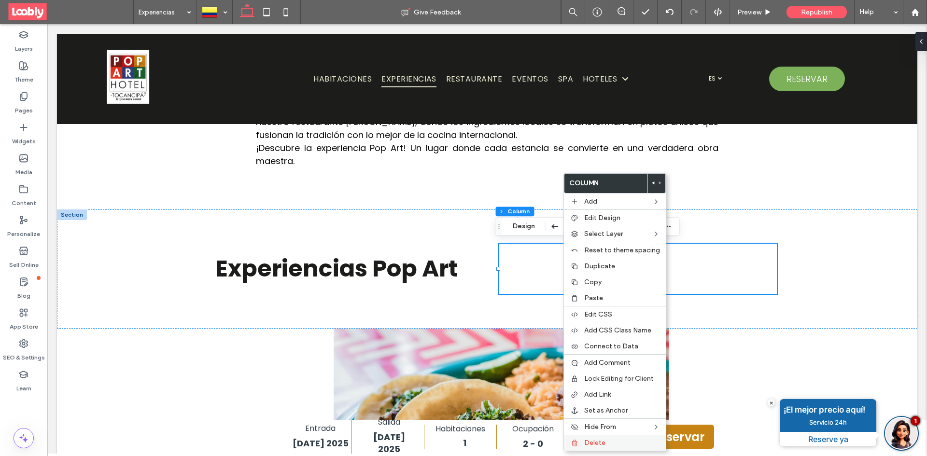
click at [604, 443] on span "Delete" at bounding box center [594, 443] width 21 height 8
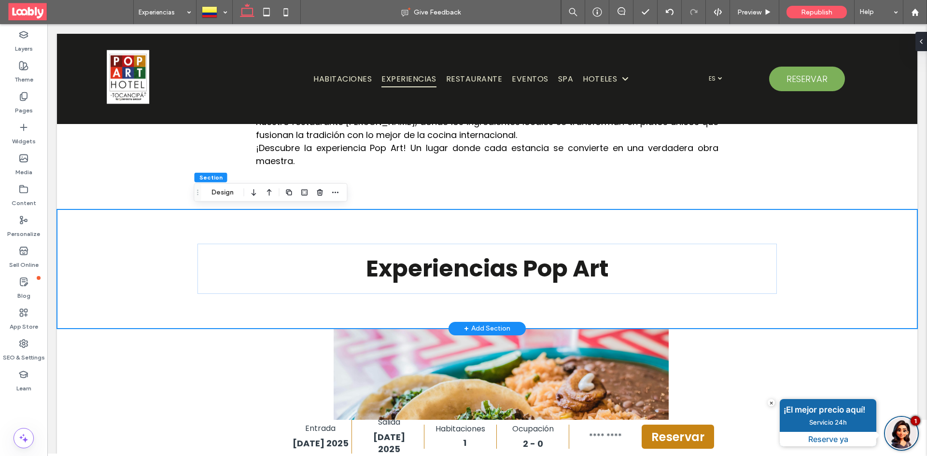
click at [127, 293] on div "Experiencias Pop Art" at bounding box center [487, 269] width 860 height 119
click at [617, 265] on h2 "Experiencias Pop Art" at bounding box center [487, 269] width 564 height 35
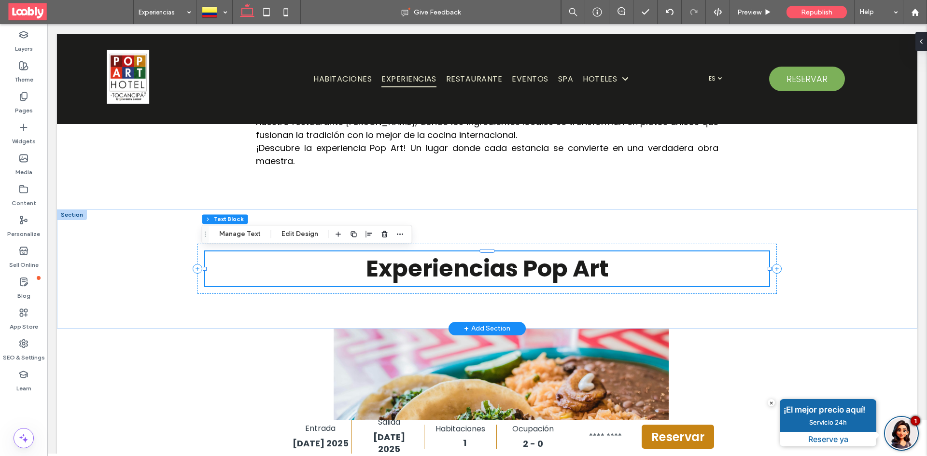
click at [611, 259] on h2 "Experiencias Pop Art" at bounding box center [487, 269] width 564 height 35
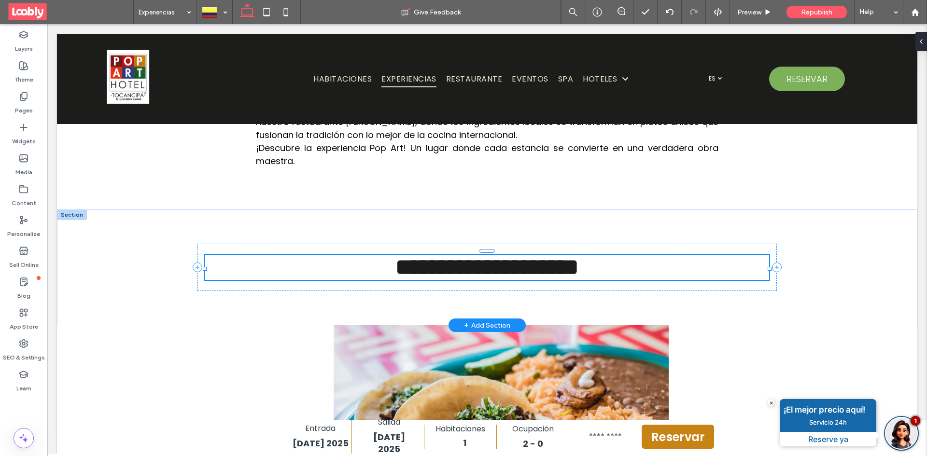
type input "*******"
type input "**"
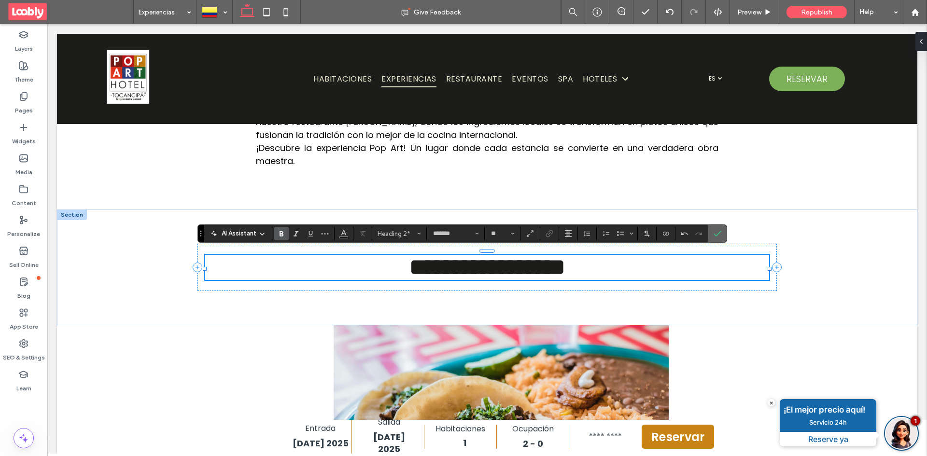
click at [717, 233] on icon "Confirm" at bounding box center [718, 234] width 8 height 8
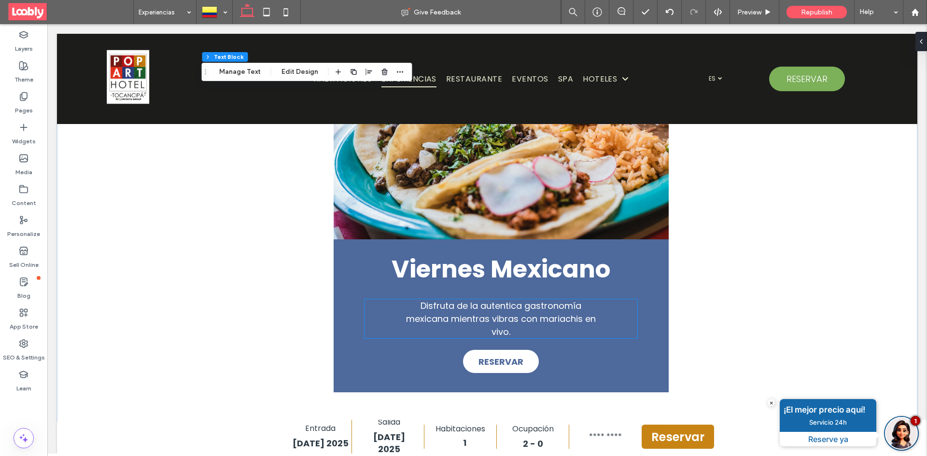
scroll to position [724, 0]
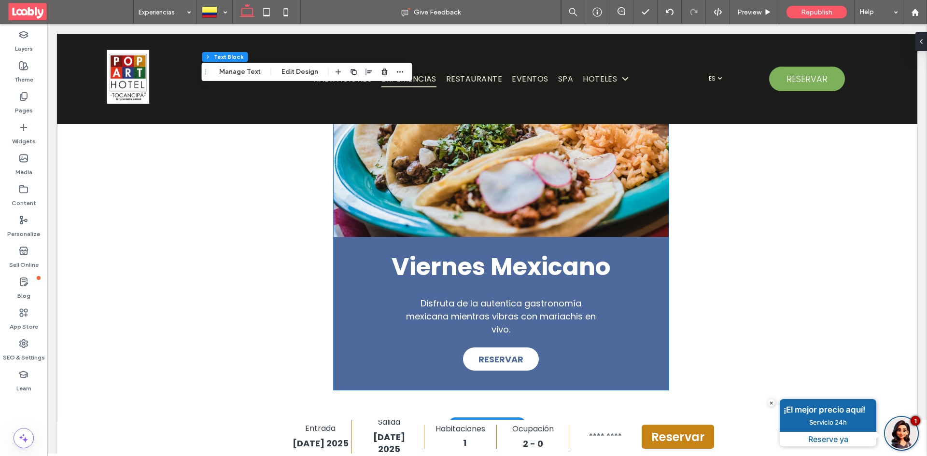
click at [353, 333] on div "a a a a Viernes Mexicano Disfruta de la autentica gastronomía mexicana mientras…" at bounding box center [501, 214] width 335 height 351
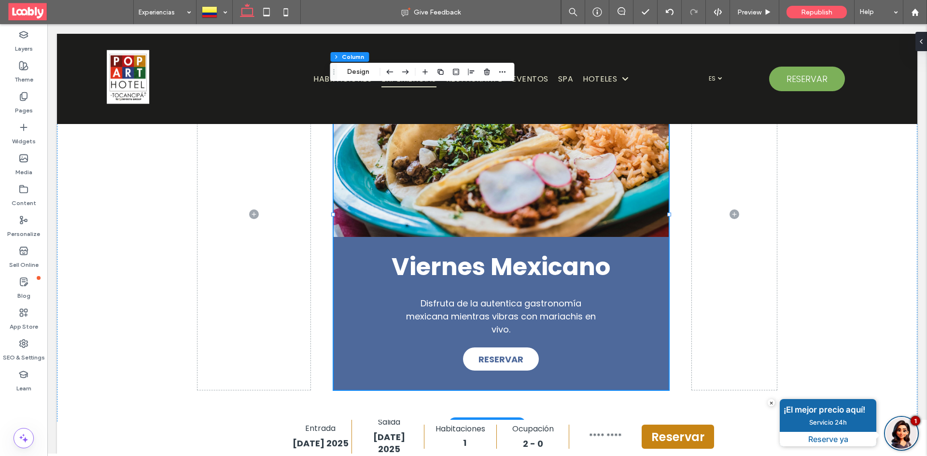
click at [342, 338] on div "a a a a Viernes Mexicano Disfruta de la autentica gastronomía mexicana mientras…" at bounding box center [501, 214] width 335 height 351
drag, startPoint x: 355, startPoint y: 71, endPoint x: 879, endPoint y: 238, distance: 550.3
click at [355, 71] on button "Design" at bounding box center [358, 72] width 35 height 12
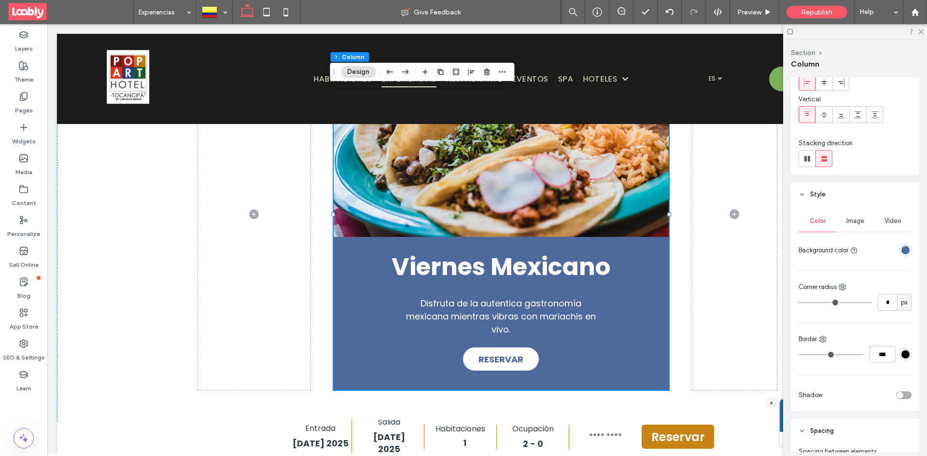
scroll to position [145, 0]
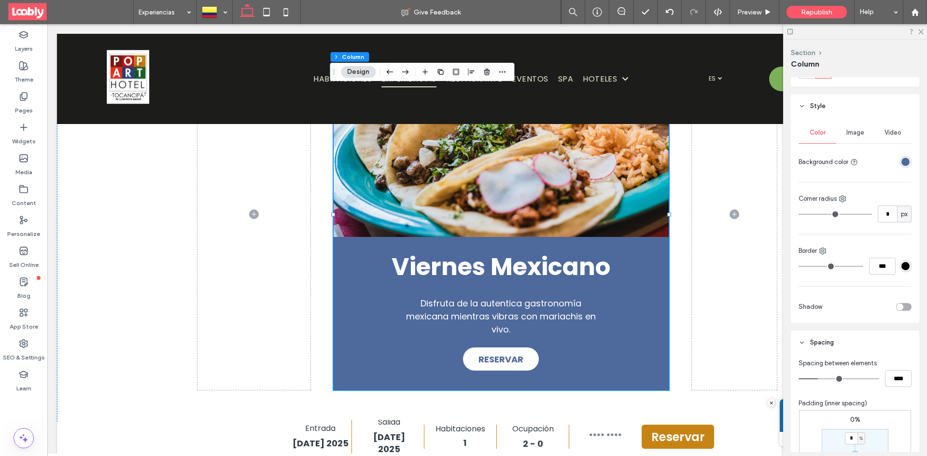
click at [902, 161] on div "rgba(78, 105, 155, 1)" at bounding box center [905, 162] width 8 height 8
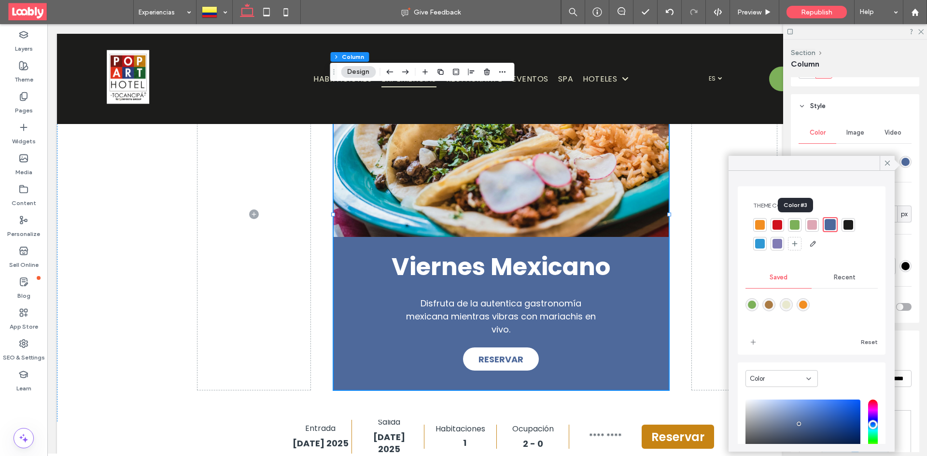
click at [794, 228] on div at bounding box center [795, 225] width 10 height 10
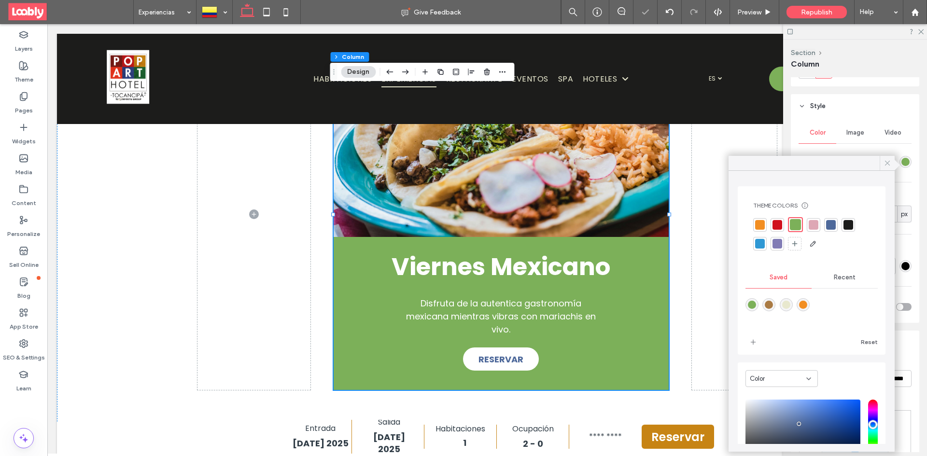
click at [889, 163] on icon at bounding box center [887, 163] width 9 height 9
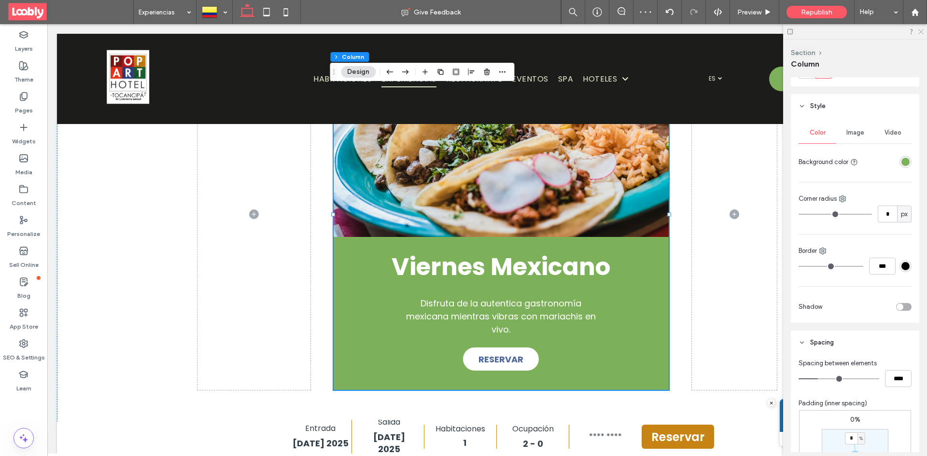
click at [918, 28] on icon at bounding box center [920, 31] width 6 height 6
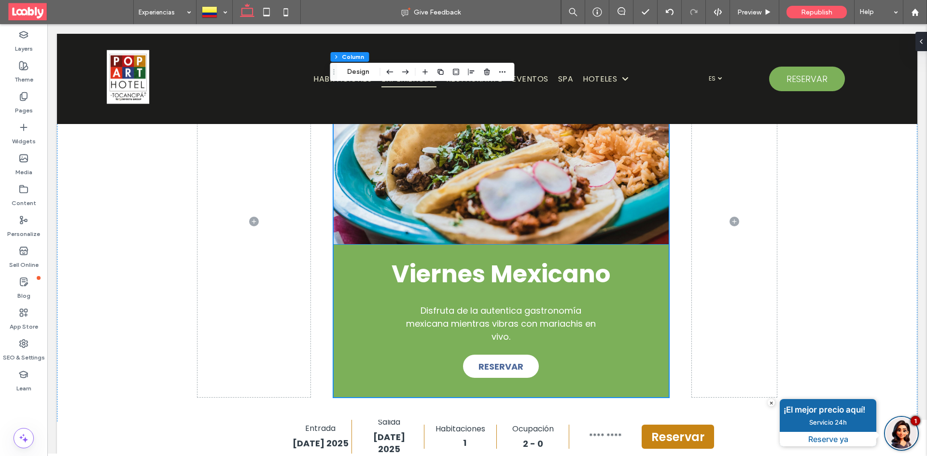
scroll to position [724, 0]
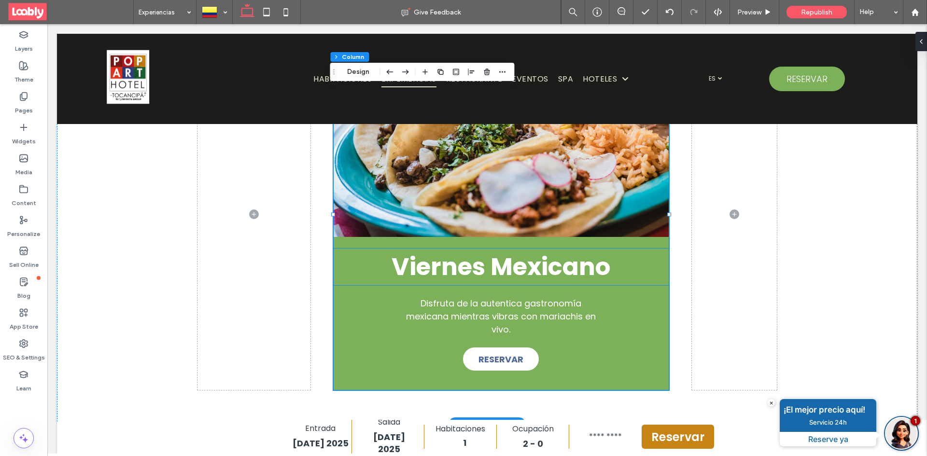
drag, startPoint x: 589, startPoint y: 268, endPoint x: 604, endPoint y: 268, distance: 15.0
click at [589, 268] on span "Viernes Mexicano" at bounding box center [501, 267] width 219 height 34
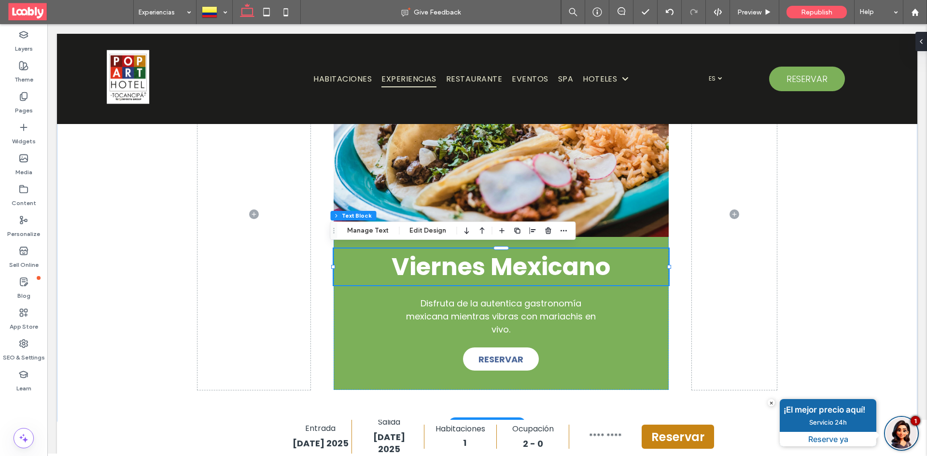
click at [614, 263] on h2 "Viernes Mexicano" at bounding box center [501, 267] width 335 height 37
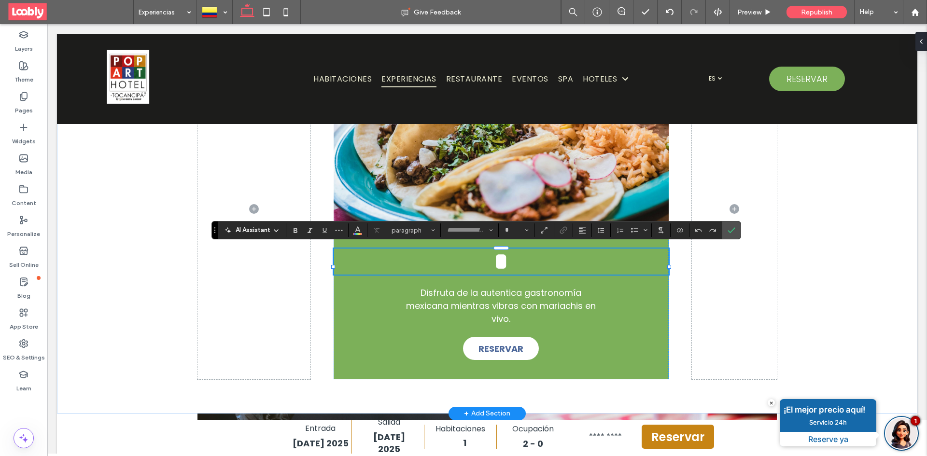
type input "*******"
type input "**"
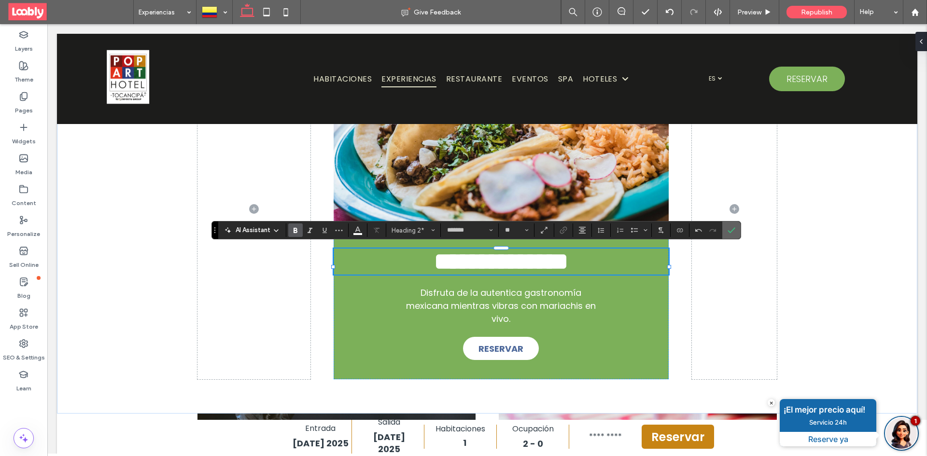
click at [733, 236] on span "Confirm" at bounding box center [732, 230] width 8 height 16
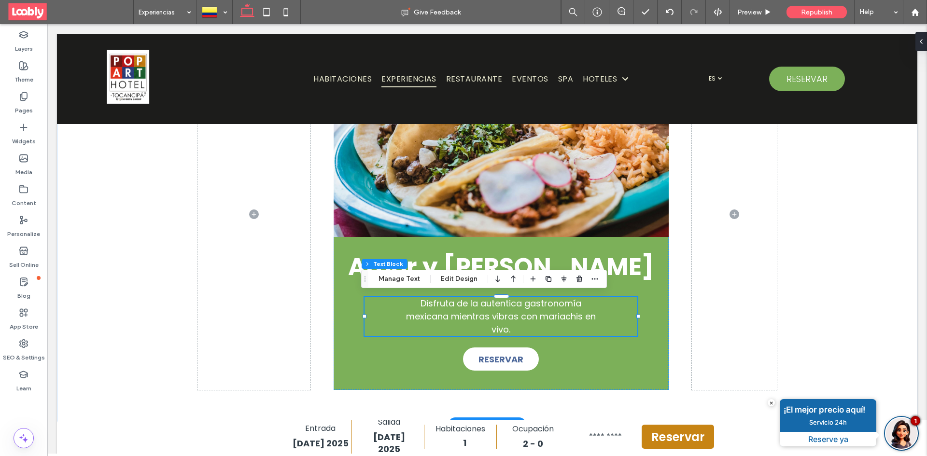
click at [515, 329] on div "Disfruta de la autentica gastronomía mexicana mientras vibras con mariachis en …" at bounding box center [501, 316] width 273 height 39
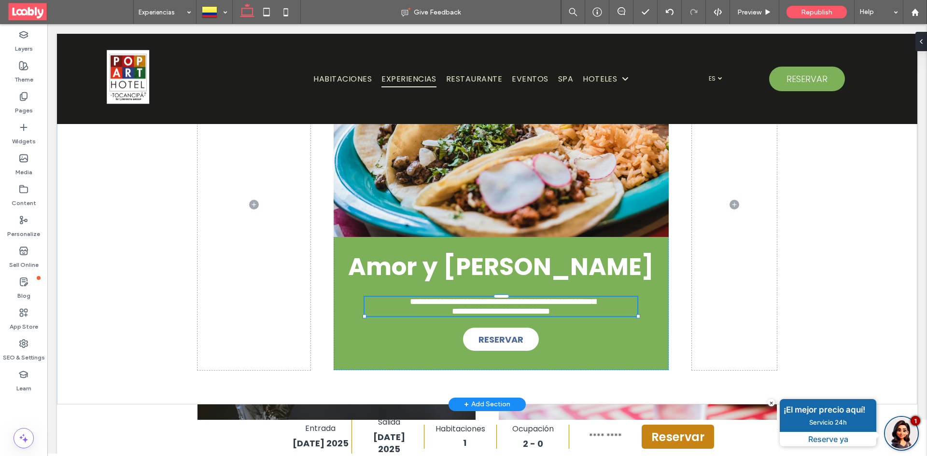
click at [510, 316] on p "**********" at bounding box center [501, 306] width 196 height 19
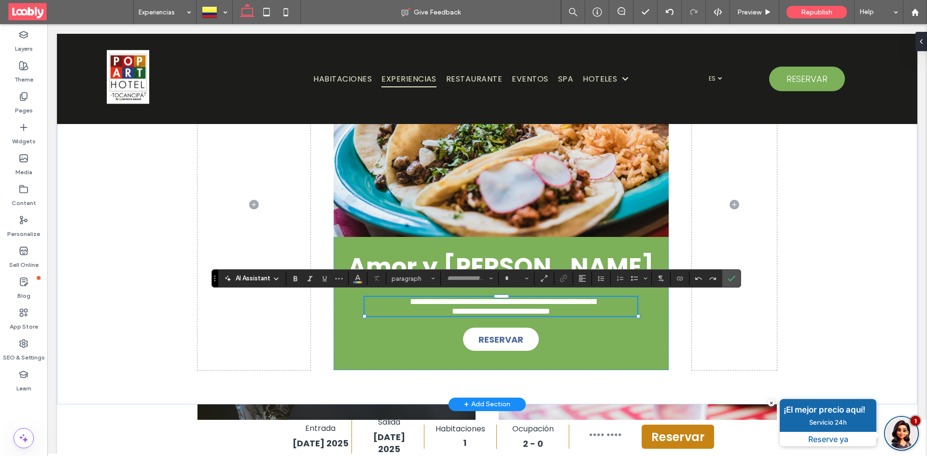
type input "*******"
type input "**"
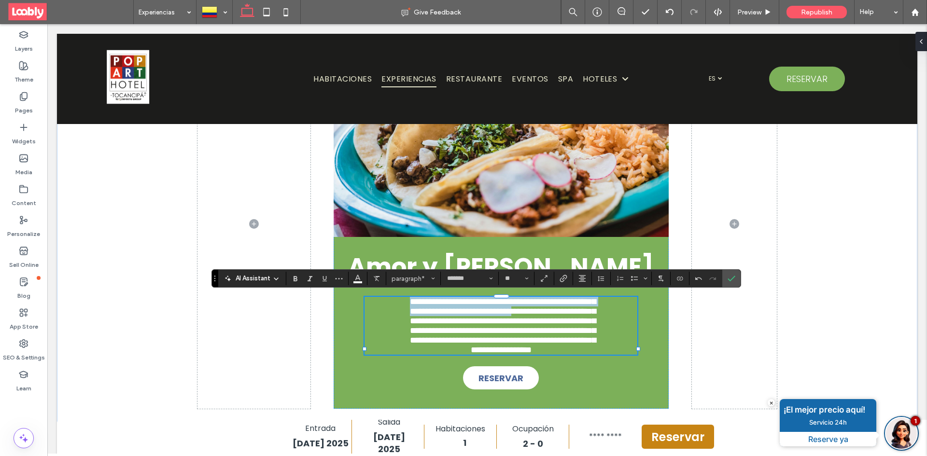
drag, startPoint x: 418, startPoint y: 300, endPoint x: 436, endPoint y: 324, distance: 29.6
click at [436, 324] on span "**********" at bounding box center [503, 325] width 186 height 57
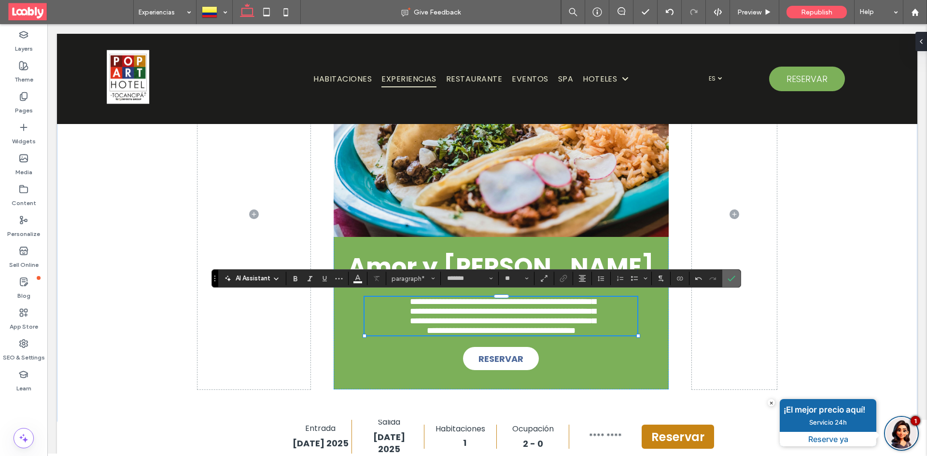
click at [732, 280] on icon "Confirm" at bounding box center [732, 279] width 8 height 8
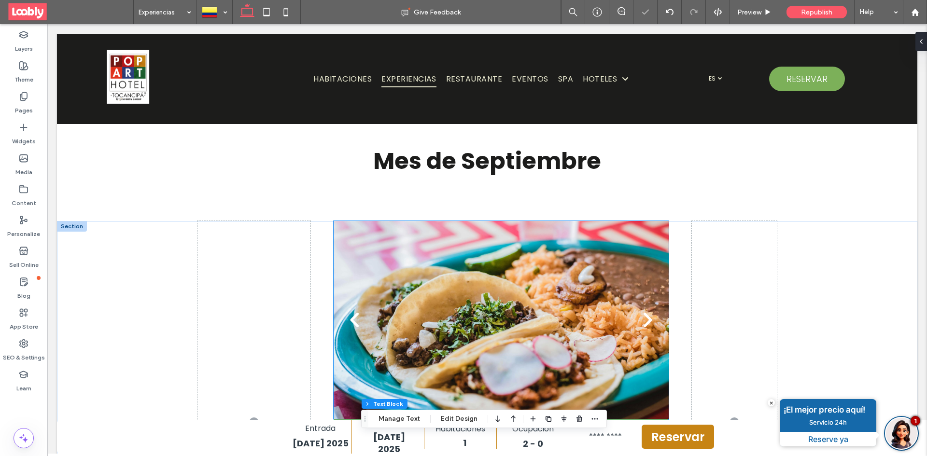
scroll to position [579, 0]
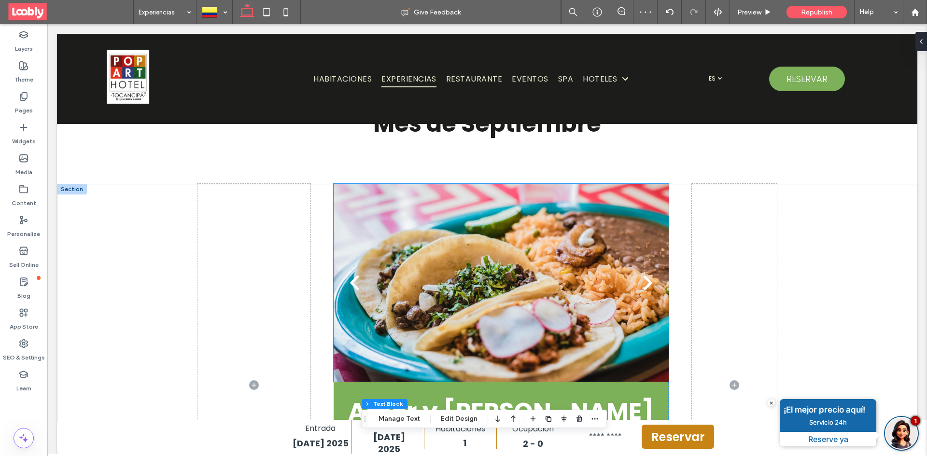
click at [482, 285] on div at bounding box center [501, 289] width 335 height 152
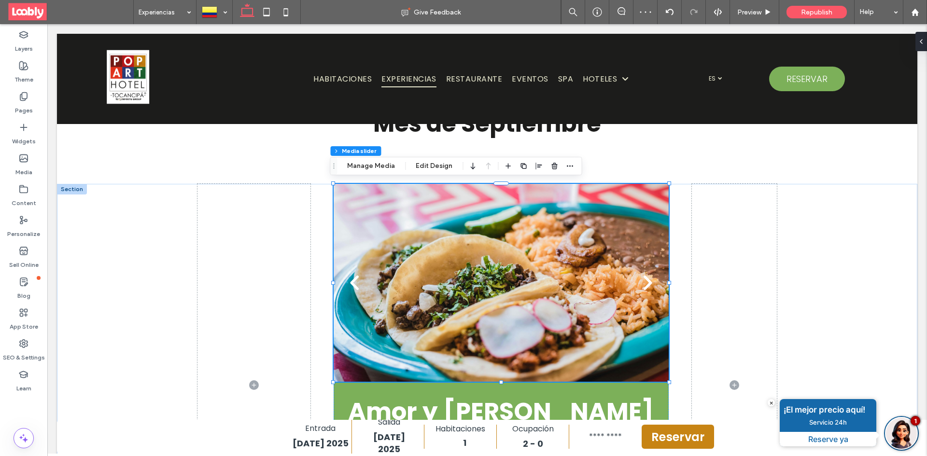
click at [499, 284] on div at bounding box center [501, 283] width 335 height 198
drag, startPoint x: 442, startPoint y: 167, endPoint x: 545, endPoint y: 160, distance: 103.1
click at [442, 167] on button "Edit Design" at bounding box center [433, 166] width 49 height 12
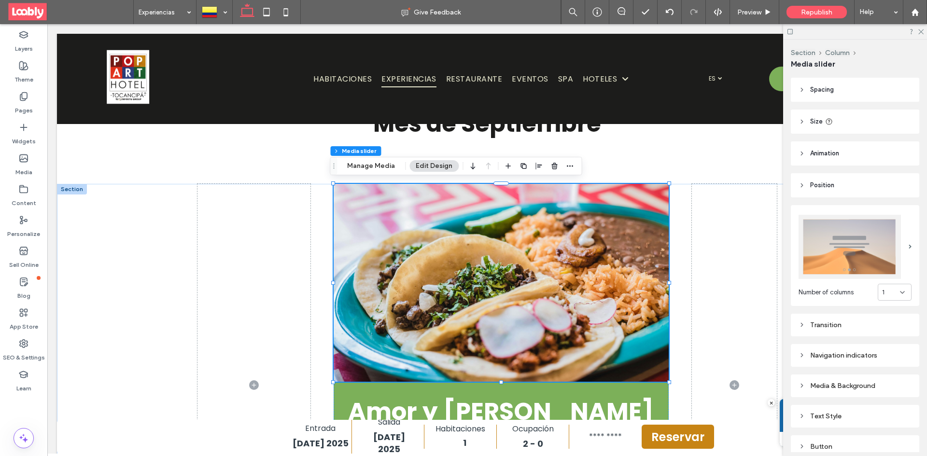
scroll to position [97, 0]
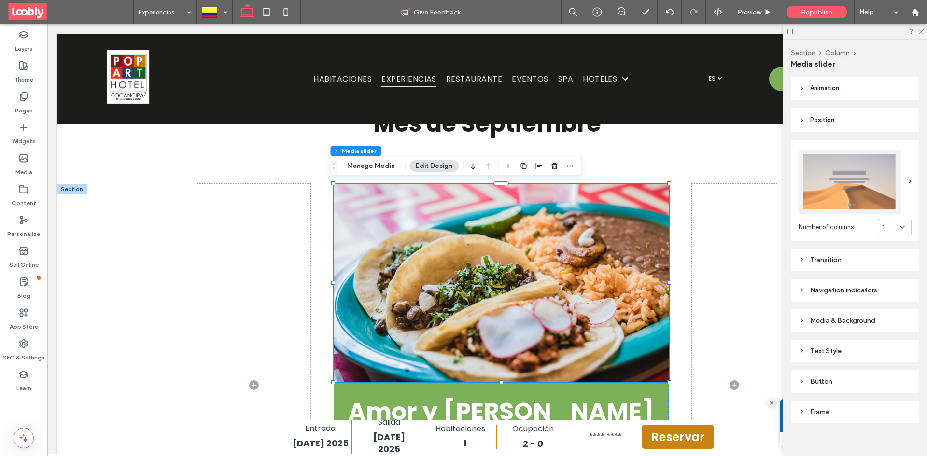
click at [850, 317] on div "Media & Background" at bounding box center [855, 321] width 113 height 8
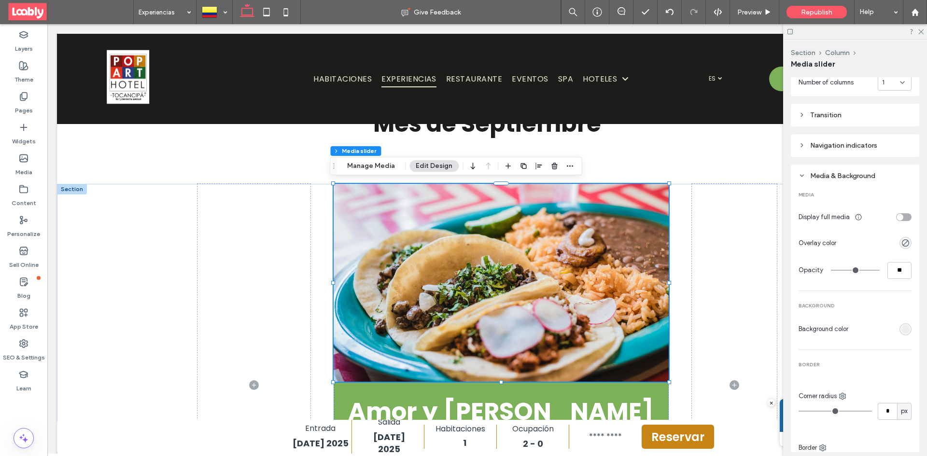
scroll to position [145, 0]
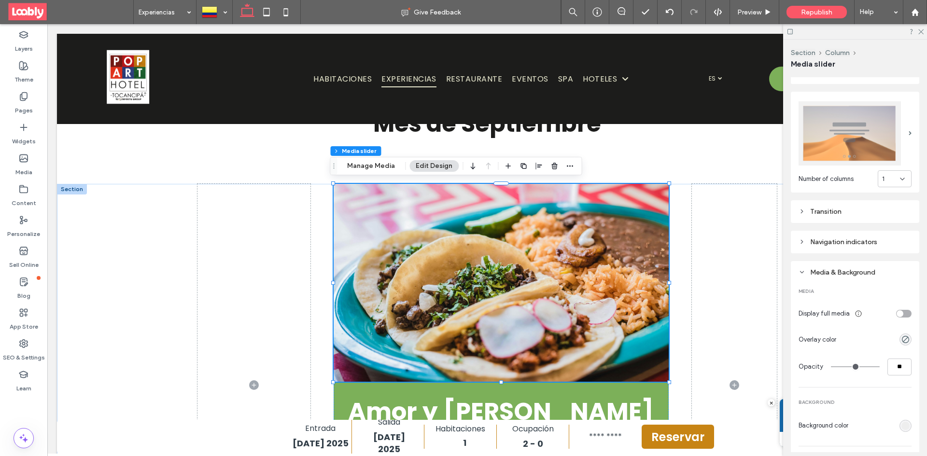
click at [898, 310] on div "toggle" at bounding box center [903, 314] width 15 height 8
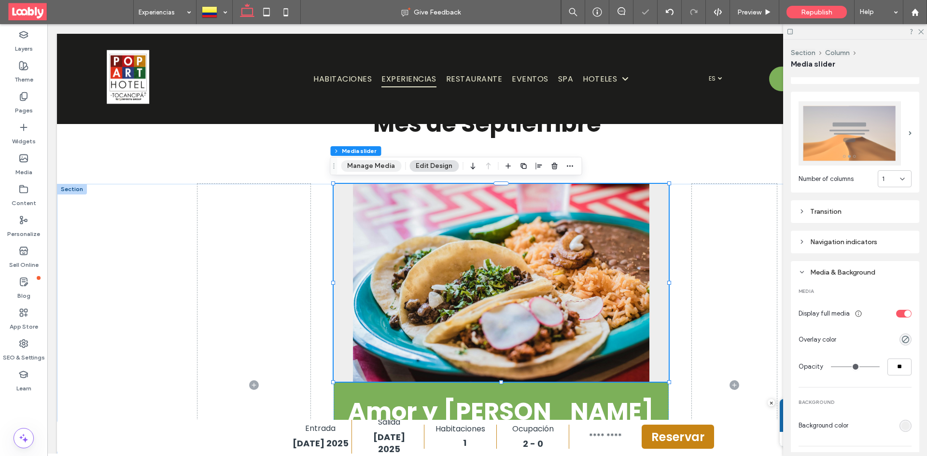
click at [379, 168] on button "Manage Media" at bounding box center [371, 166] width 60 height 12
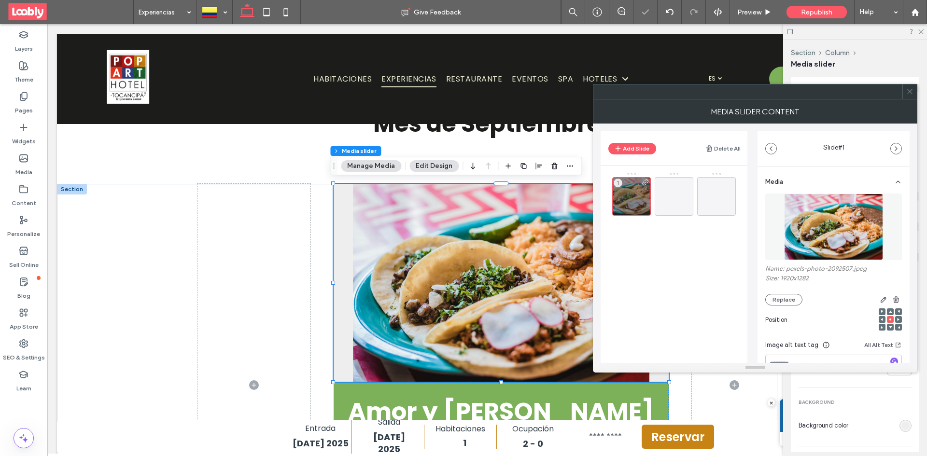
click at [845, 231] on img at bounding box center [833, 227] width 99 height 67
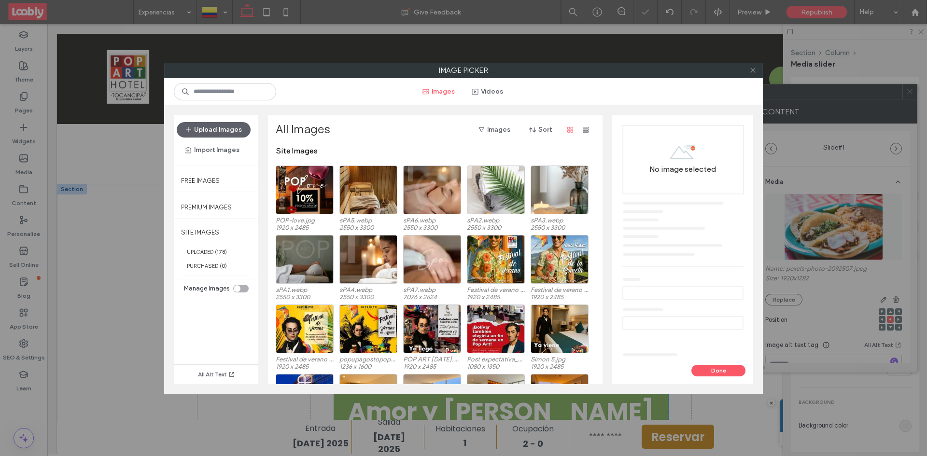
click at [755, 71] on icon at bounding box center [752, 70] width 7 height 7
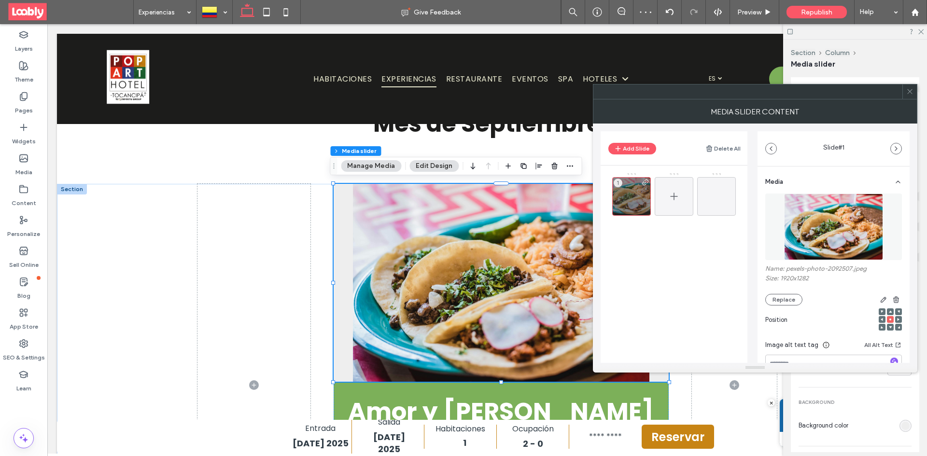
click at [670, 196] on icon at bounding box center [674, 197] width 12 height 12
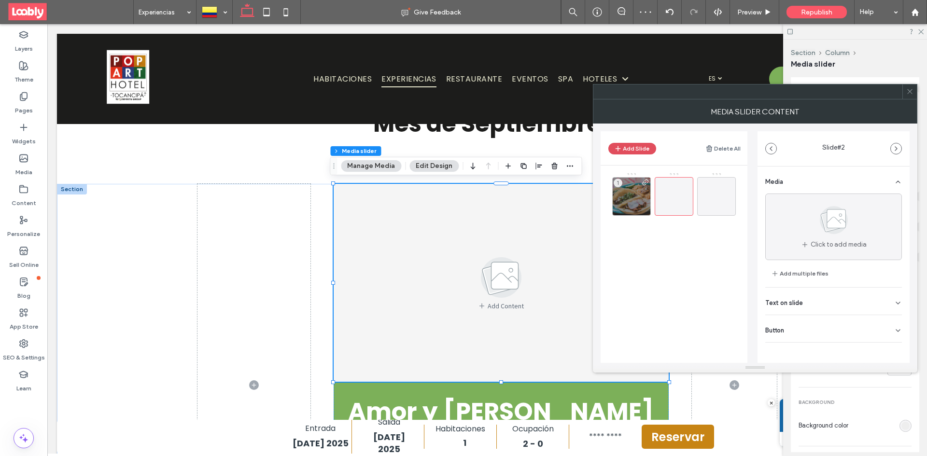
click at [643, 148] on button "Add Slide" at bounding box center [632, 149] width 48 height 12
click at [624, 148] on button "Add Slide" at bounding box center [632, 149] width 48 height 12
click at [681, 196] on div at bounding box center [674, 196] width 39 height 39
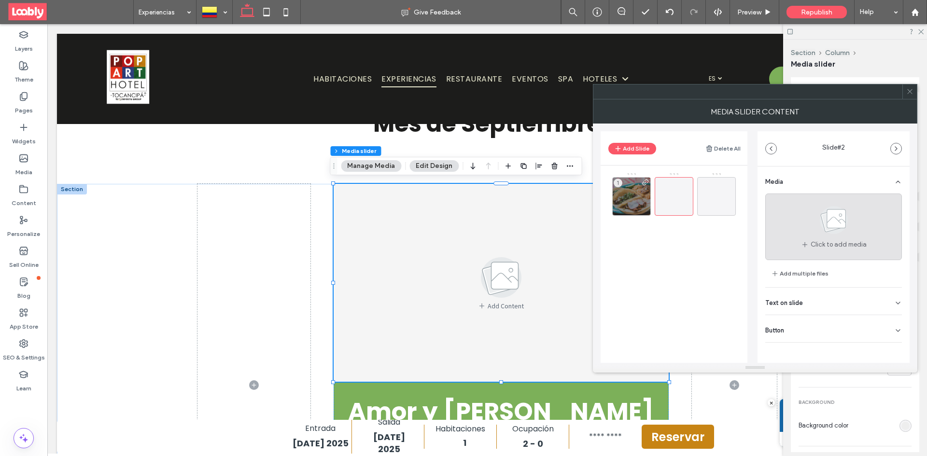
click at [856, 219] on div "Click to add media" at bounding box center [833, 227] width 137 height 67
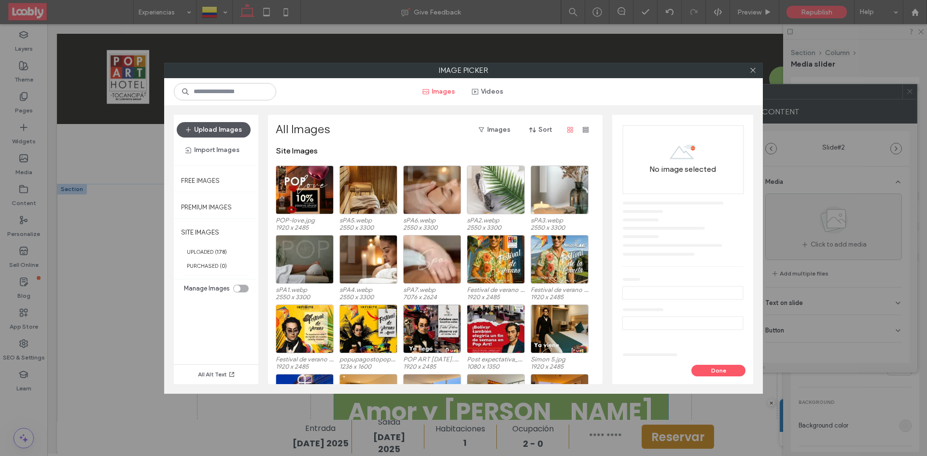
click at [216, 131] on button "Upload Images" at bounding box center [214, 129] width 74 height 15
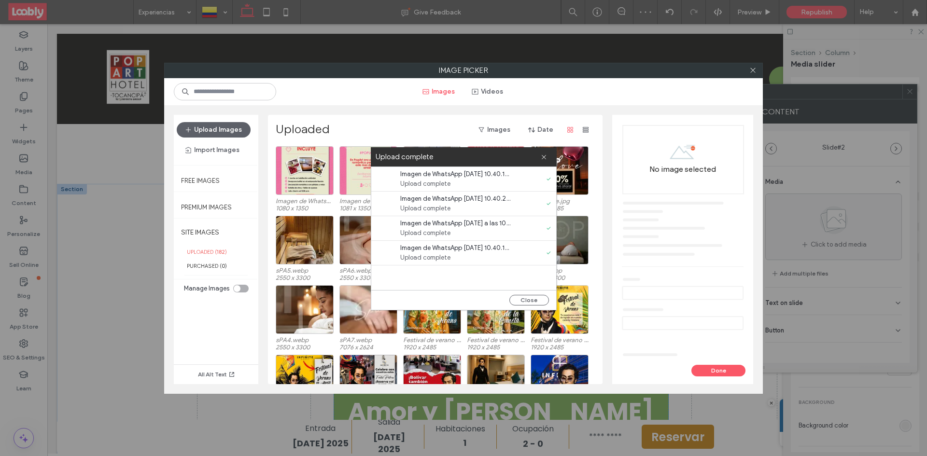
drag, startPoint x: 717, startPoint y: 366, endPoint x: 734, endPoint y: 218, distance: 149.2
click at [717, 367] on button "Done" at bounding box center [718, 371] width 54 height 12
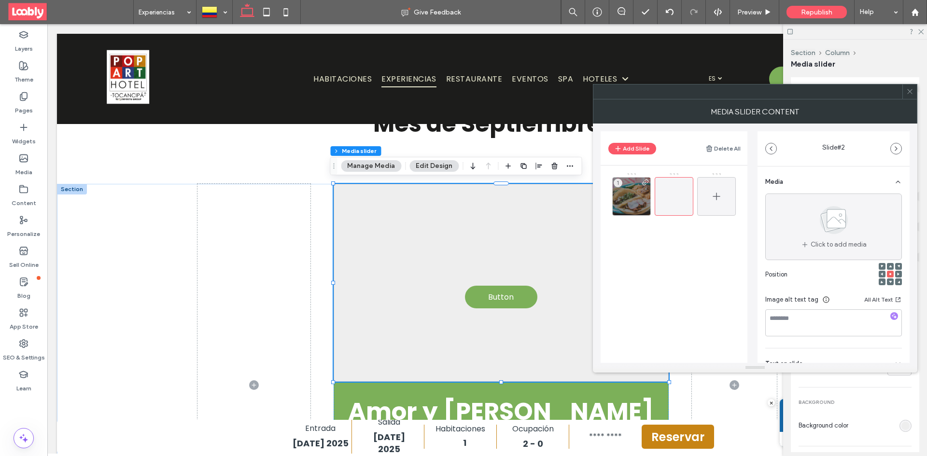
click at [719, 198] on icon at bounding box center [717, 197] width 12 height 12
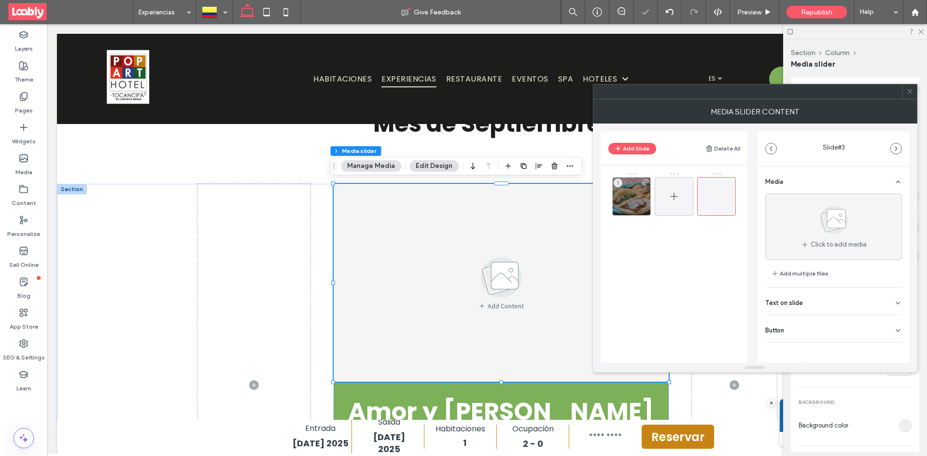
click at [683, 197] on div at bounding box center [674, 196] width 39 height 39
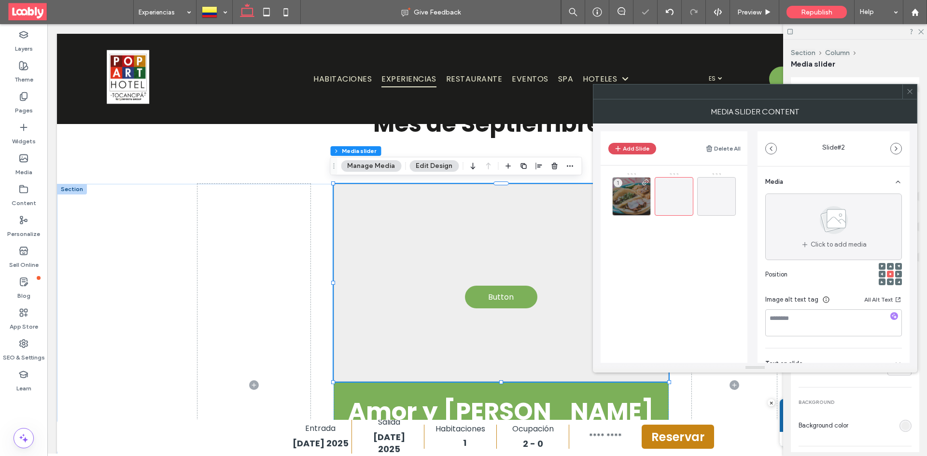
click at [640, 149] on button "Add Slide" at bounding box center [632, 149] width 48 height 12
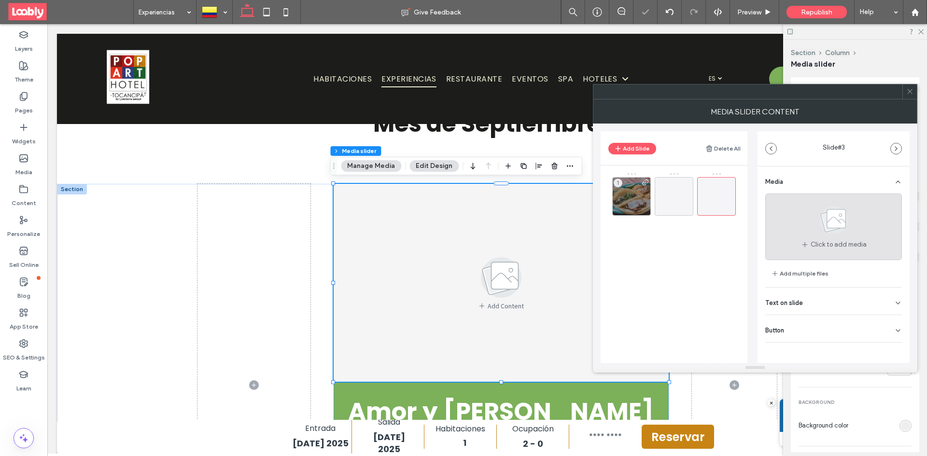
click at [789, 217] on div "Click to add media" at bounding box center [833, 227] width 137 height 67
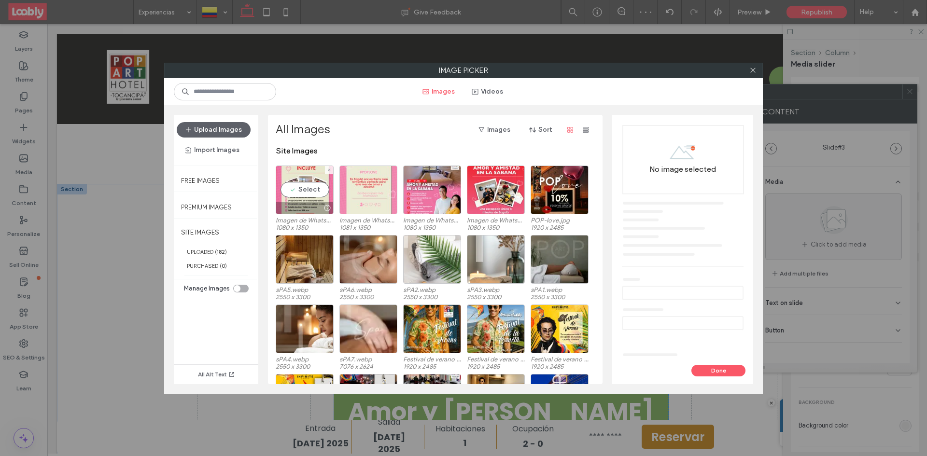
drag, startPoint x: 300, startPoint y: 189, endPoint x: 360, endPoint y: 190, distance: 59.9
click at [301, 189] on div "Select" at bounding box center [305, 190] width 58 height 49
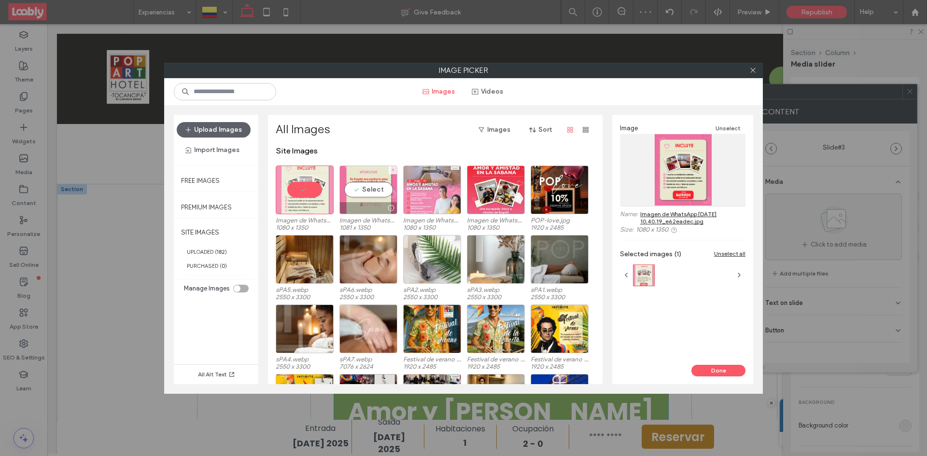
drag, startPoint x: 362, startPoint y: 190, endPoint x: 442, endPoint y: 191, distance: 79.7
click at [365, 191] on div "Select" at bounding box center [368, 190] width 58 height 49
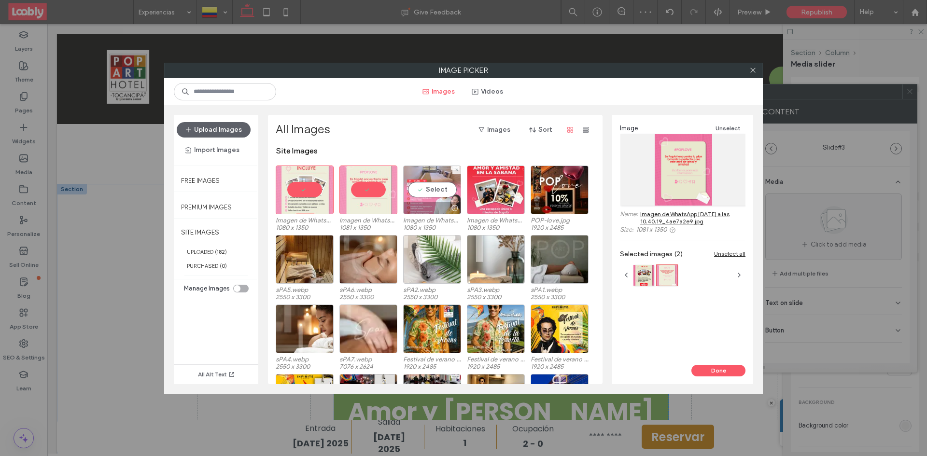
click at [442, 191] on div "Select" at bounding box center [432, 190] width 58 height 49
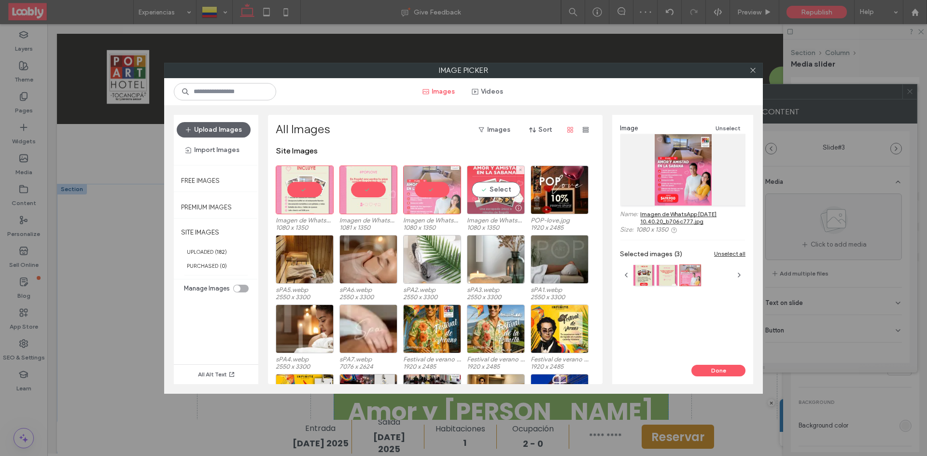
click at [493, 188] on div "Select" at bounding box center [496, 190] width 58 height 49
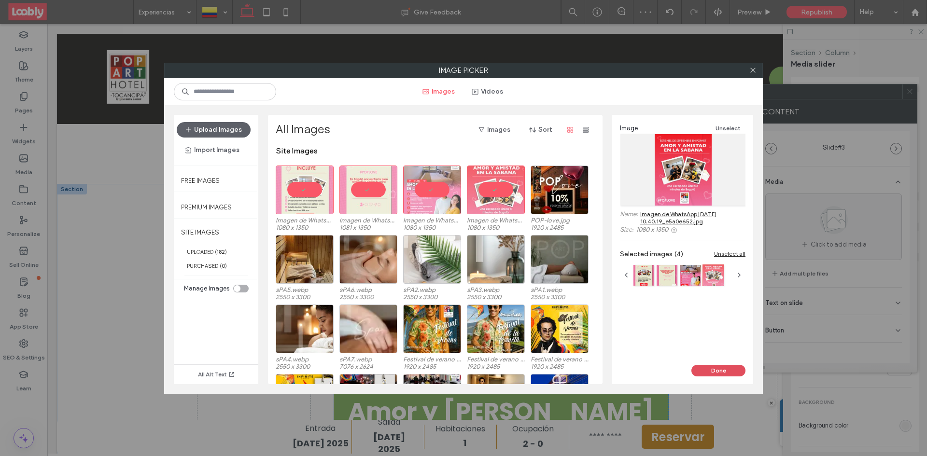
click at [719, 372] on button "Done" at bounding box center [718, 371] width 54 height 12
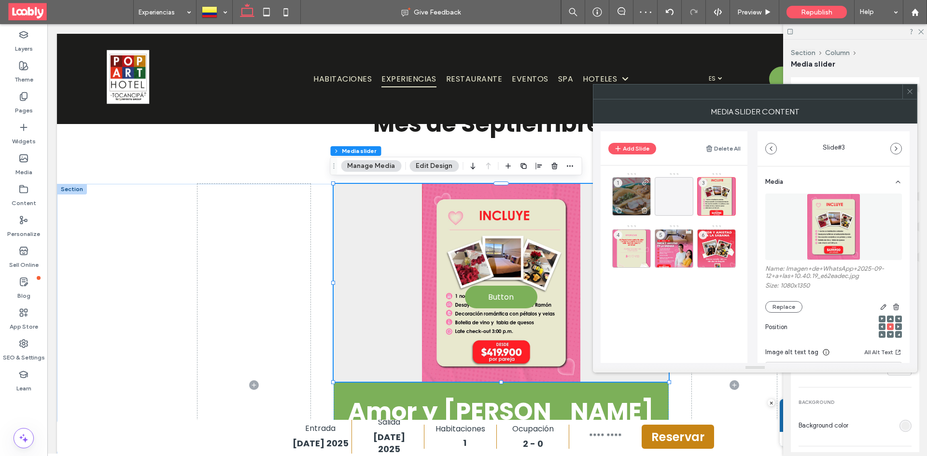
click at [643, 212] on icon at bounding box center [645, 210] width 8 height 9
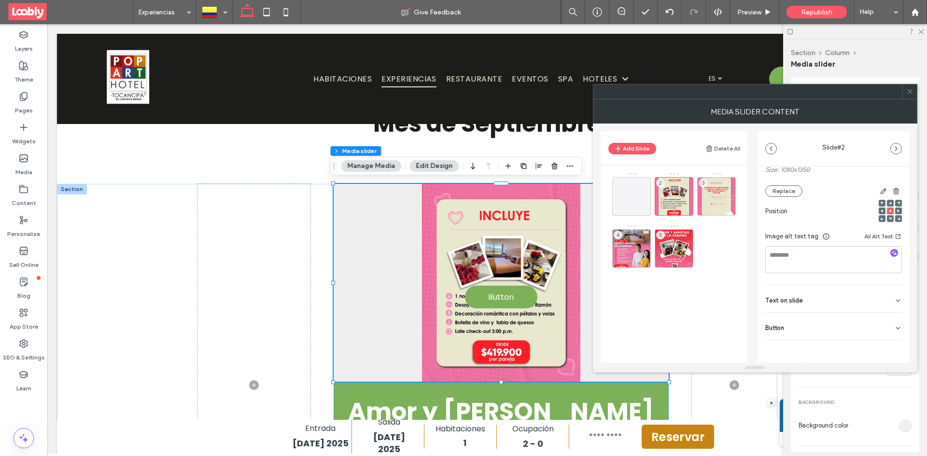
click at [898, 329] on div "Media Name: Imagen+de+WhatsApp+2025-09-12+a+las+10.40.19_e62eadec.jpg Size: 108…" at bounding box center [834, 225] width 152 height 348
click at [894, 329] on icon at bounding box center [898, 328] width 8 height 8
click at [891, 345] on button at bounding box center [893, 348] width 17 height 17
click at [720, 195] on div "3" at bounding box center [716, 196] width 39 height 39
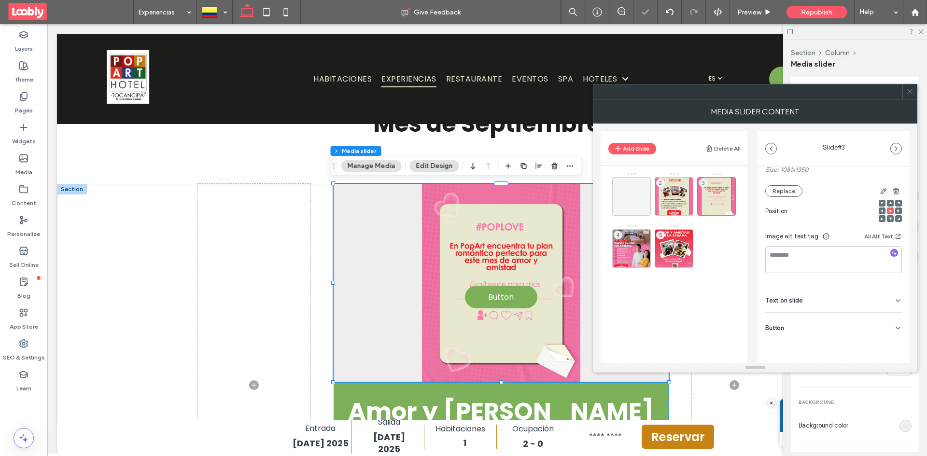
click at [894, 325] on icon at bounding box center [898, 328] width 8 height 8
click at [893, 338] on div "Button" at bounding box center [833, 326] width 137 height 27
click at [890, 343] on div "Media Name: Imagen+de+WhatsApp+2025-09-12+a+las+10.40.19_4ae7a2e9.jpg Size: 108…" at bounding box center [834, 225] width 152 height 348
click at [896, 327] on use at bounding box center [898, 328] width 4 height 2
click at [889, 349] on icon at bounding box center [893, 348] width 9 height 9
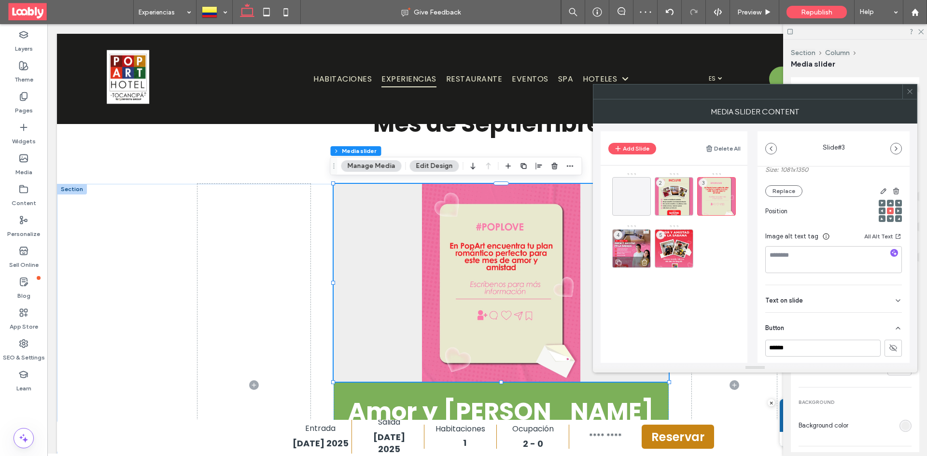
click at [633, 243] on div "4" at bounding box center [631, 248] width 39 height 39
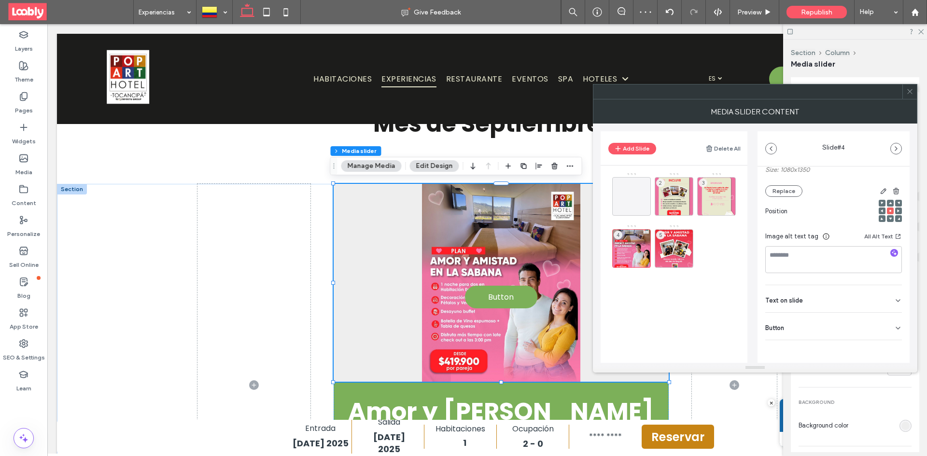
click at [894, 335] on div "Button" at bounding box center [833, 326] width 137 height 27
click at [889, 346] on use at bounding box center [893, 348] width 8 height 6
click at [682, 249] on div "5" at bounding box center [674, 248] width 39 height 39
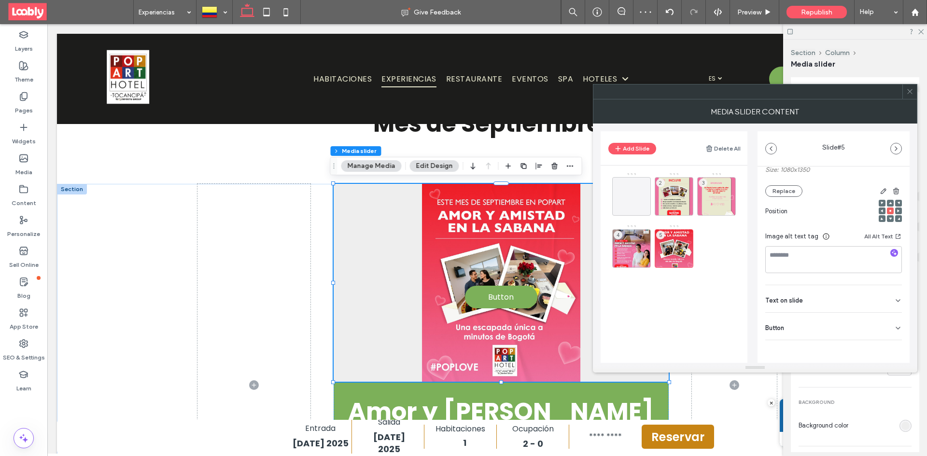
click at [896, 328] on use at bounding box center [898, 328] width 4 height 2
click at [889, 347] on icon at bounding box center [893, 348] width 9 height 9
click at [905, 93] on div at bounding box center [909, 91] width 14 height 14
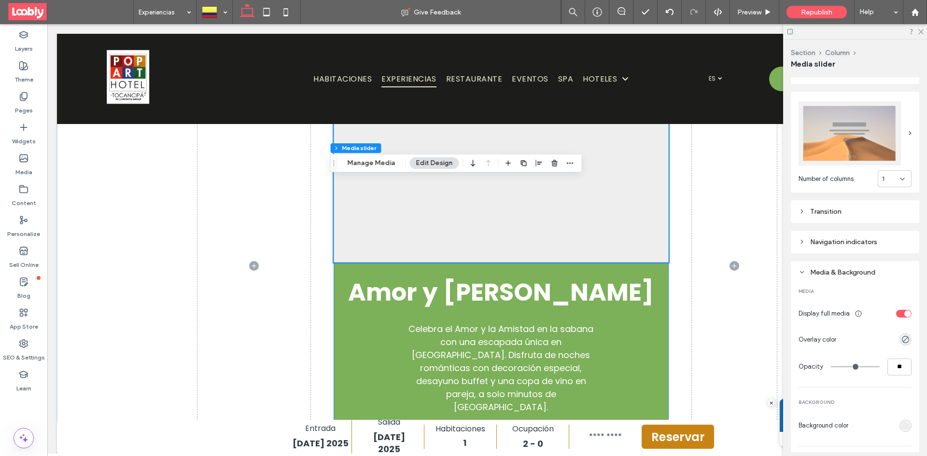
scroll to position [724, 0]
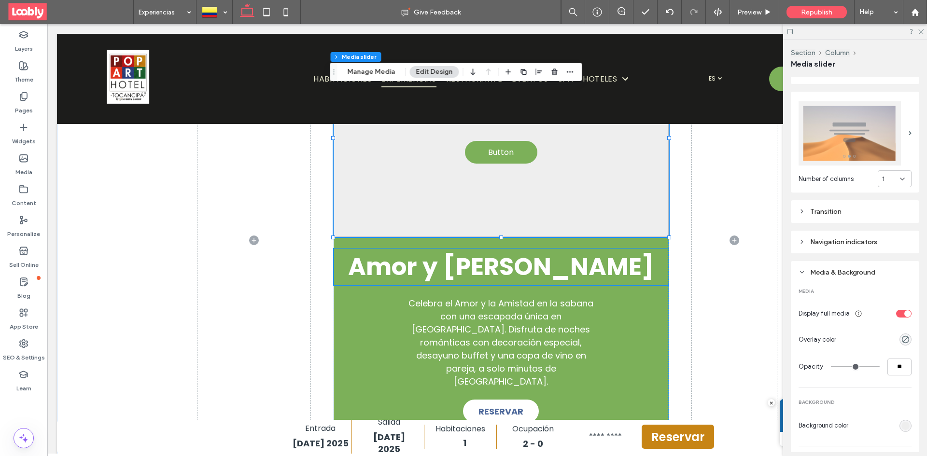
click at [358, 249] on h2 "Amor y Amistad" at bounding box center [501, 267] width 335 height 37
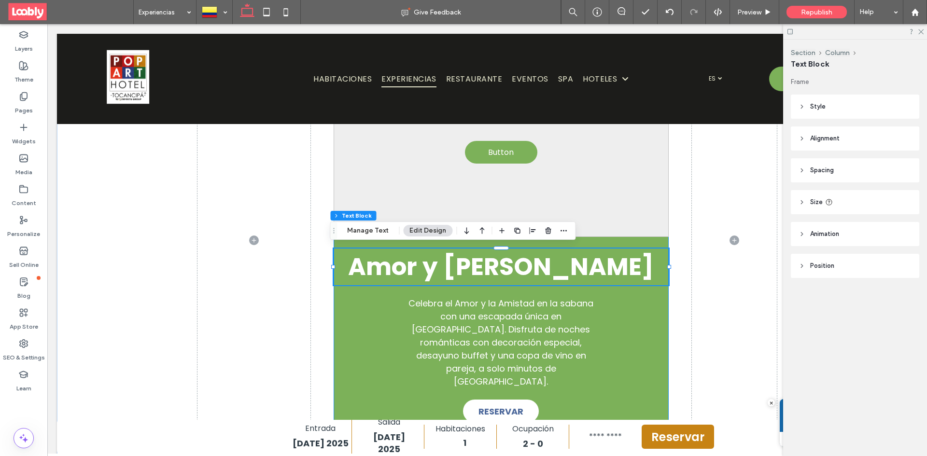
click at [365, 317] on div "Celebra el Amor y la Amistad en la sabana con una escapada única en Pop Art Hot…" at bounding box center [501, 342] width 273 height 91
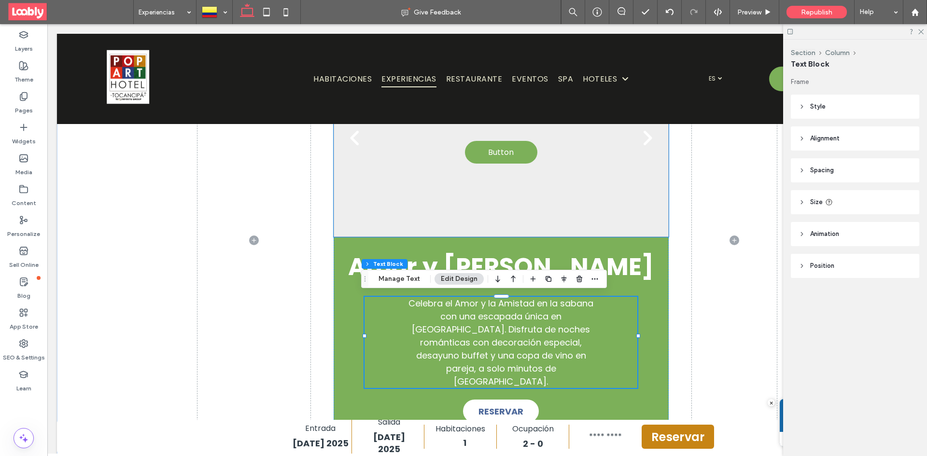
click at [464, 189] on div "Button Button" at bounding box center [501, 144] width 335 height 152
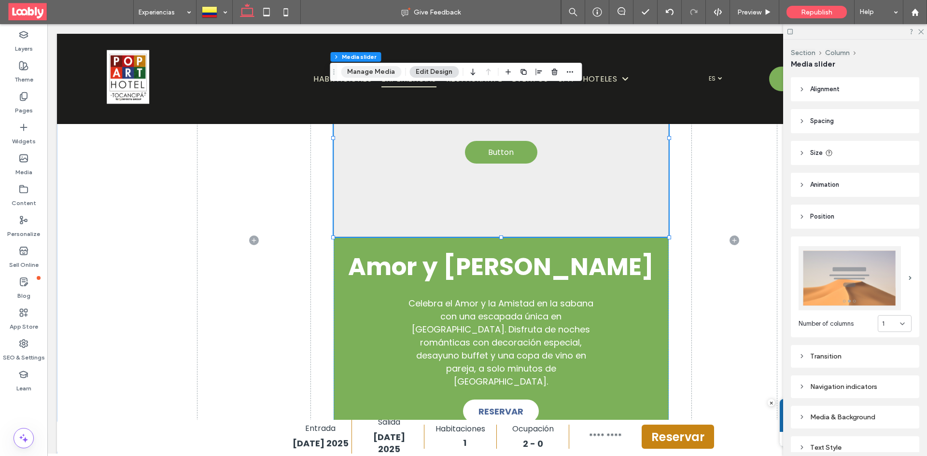
click at [377, 67] on button "Manage Media" at bounding box center [371, 72] width 60 height 12
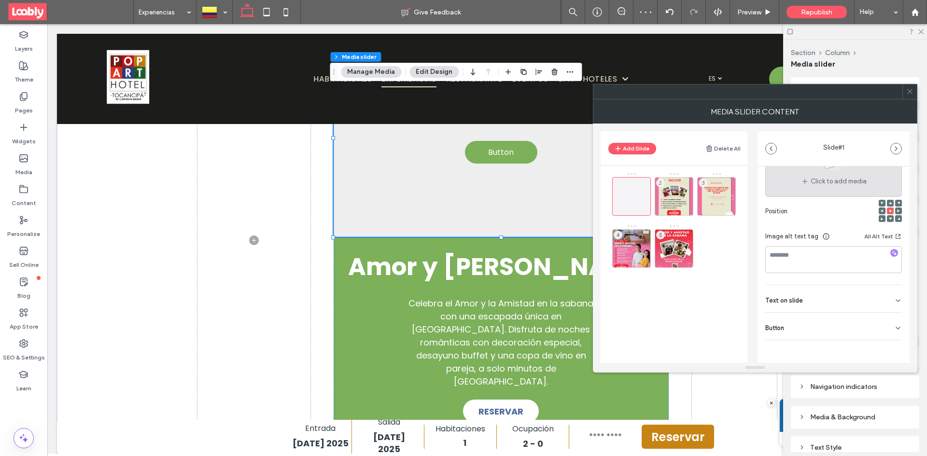
scroll to position [0, 0]
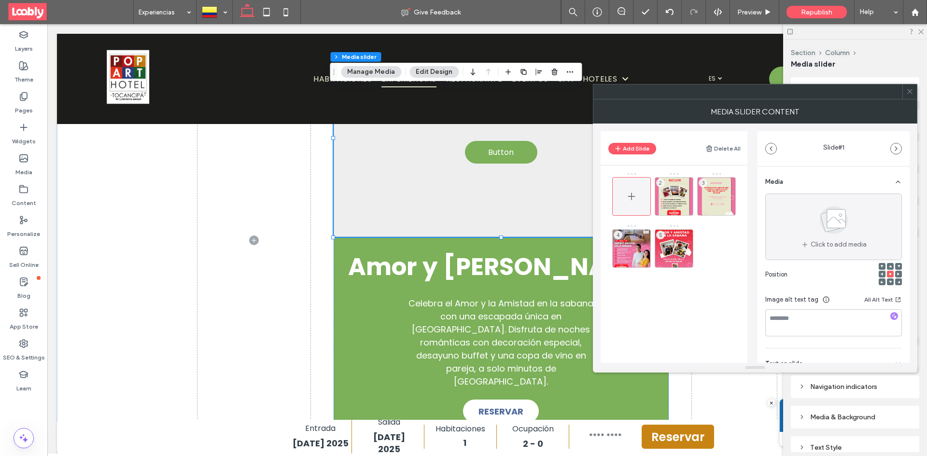
drag, startPoint x: 629, startPoint y: 195, endPoint x: 632, endPoint y: 183, distance: 11.9
click at [632, 183] on span at bounding box center [632, 197] width 12 height 28
drag, startPoint x: 638, startPoint y: 194, endPoint x: 715, endPoint y: 247, distance: 94.0
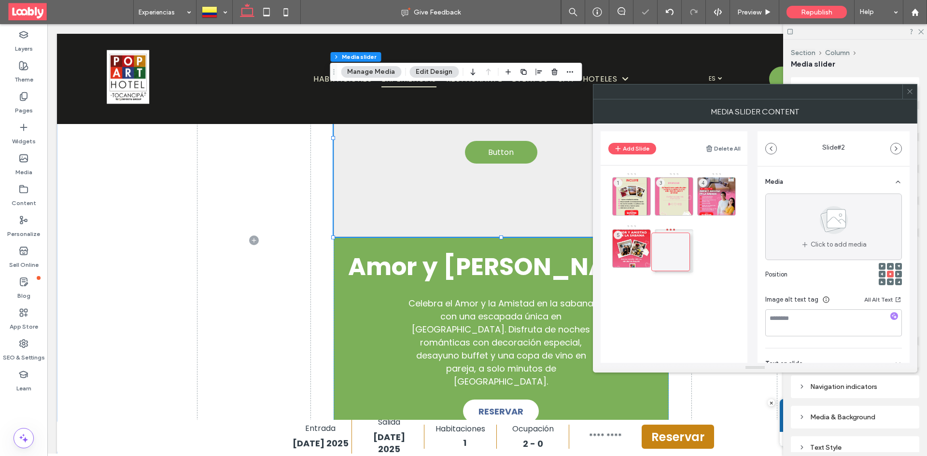
drag, startPoint x: 679, startPoint y: 197, endPoint x: 754, endPoint y: 252, distance: 92.3
click at [677, 243] on icon at bounding box center [674, 249] width 12 height 12
click at [682, 263] on div at bounding box center [674, 248] width 39 height 39
click at [653, 253] on div "1 2 3 4" at bounding box center [679, 222] width 135 height 100
click at [642, 243] on div "4" at bounding box center [631, 248] width 39 height 39
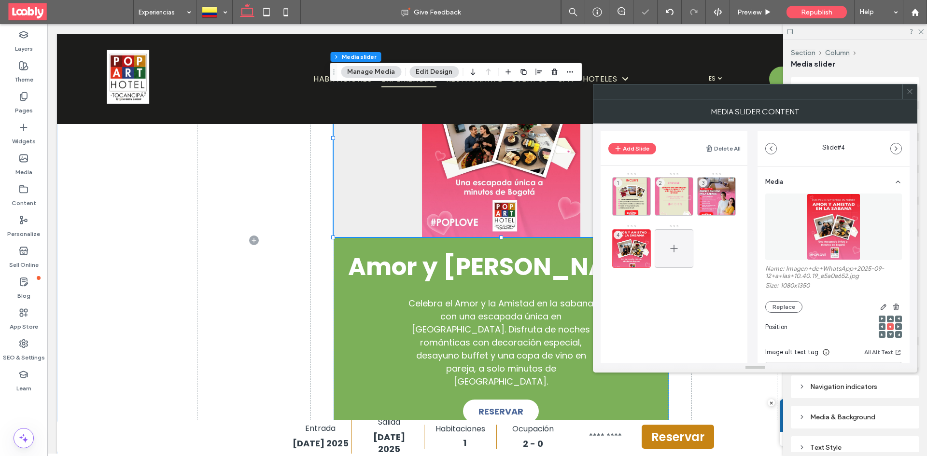
click at [690, 244] on div at bounding box center [674, 248] width 39 height 39
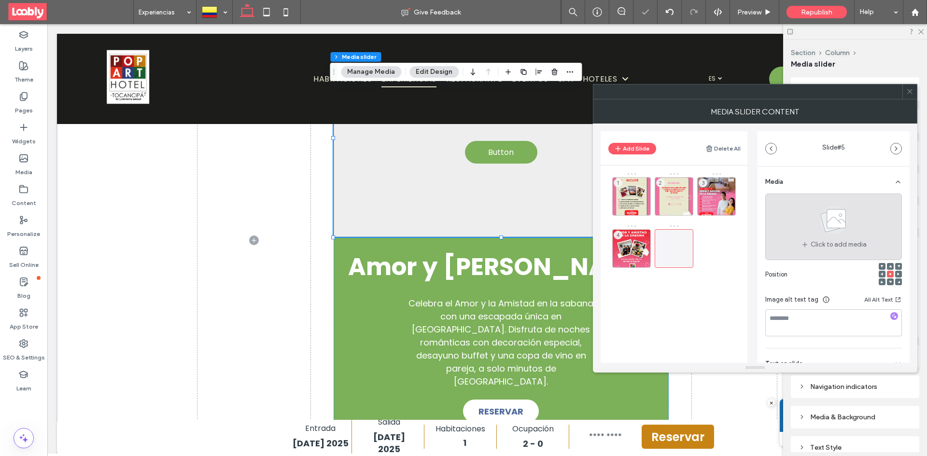
click at [848, 213] on icon at bounding box center [834, 220] width 48 height 32
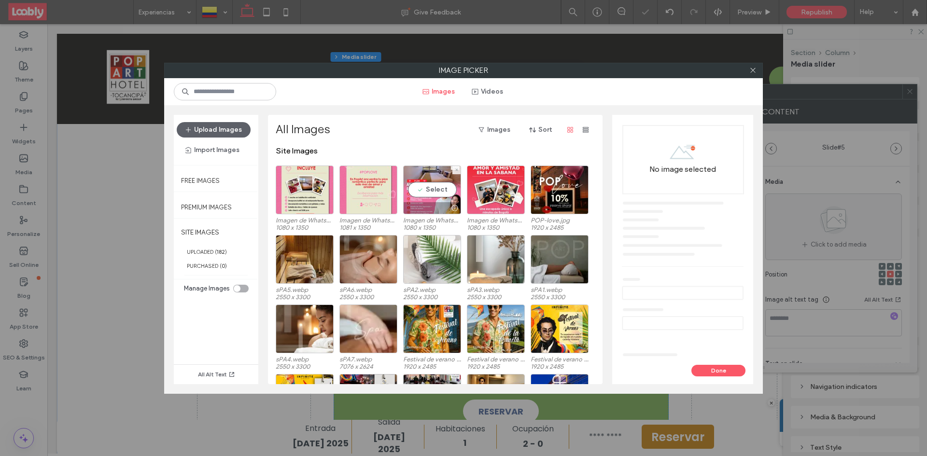
click at [403, 193] on div "Imagen de WhatsApp 2025-09-12 a las 10.40.19_e62eadec.jpg 1080 x 1350 Imagen de…" at bounding box center [438, 201] width 324 height 70
click at [447, 186] on div "Select" at bounding box center [432, 190] width 58 height 49
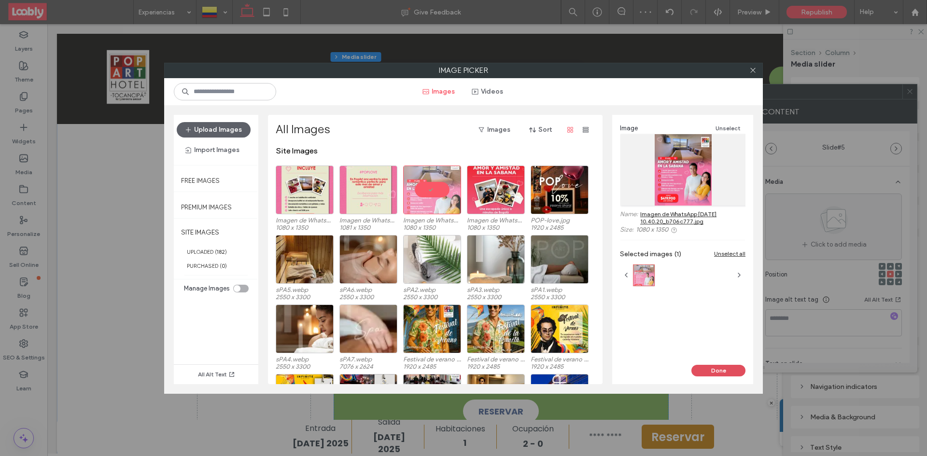
click at [710, 371] on button "Done" at bounding box center [718, 371] width 54 height 12
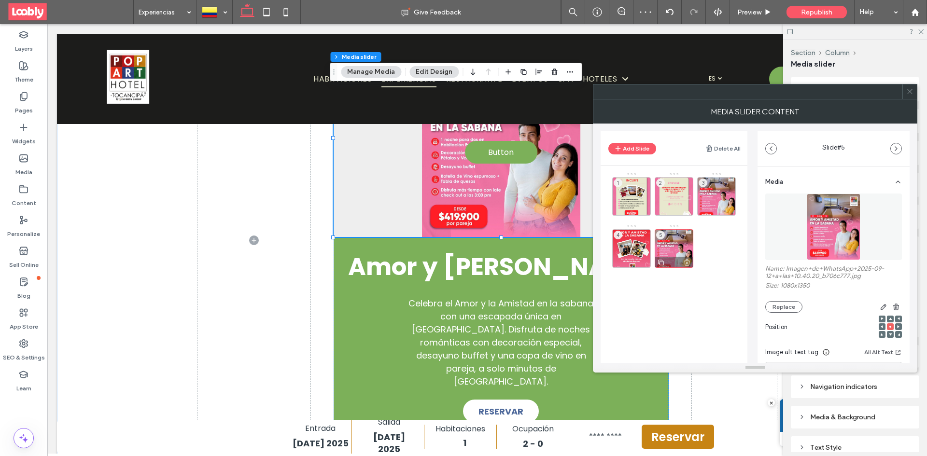
click at [688, 265] on icon at bounding box center [687, 262] width 8 height 9
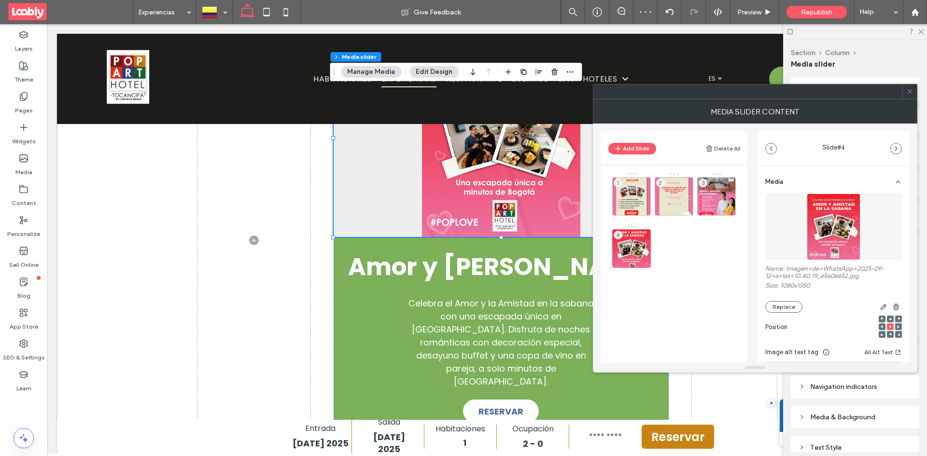
click at [909, 93] on use at bounding box center [909, 91] width 5 height 5
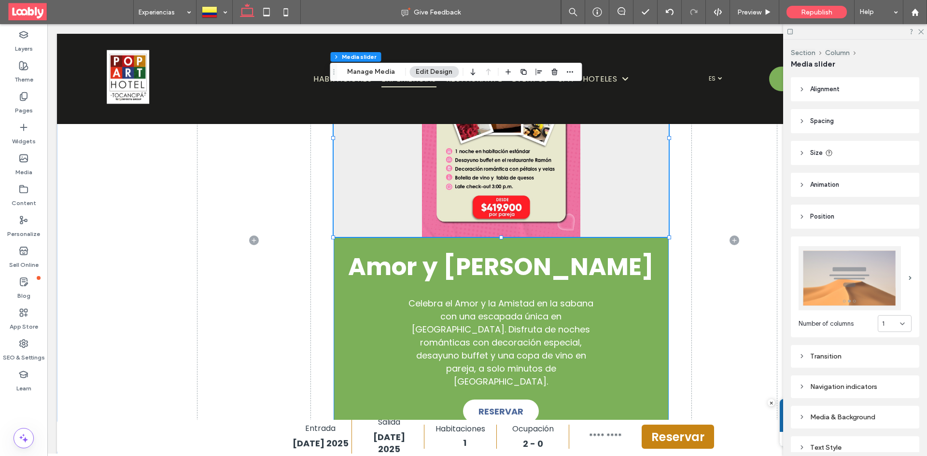
click at [344, 357] on div "a a a a Amor y Amistad Celebra el Amor y la Amistad en la sabana con una escapa…" at bounding box center [501, 240] width 335 height 403
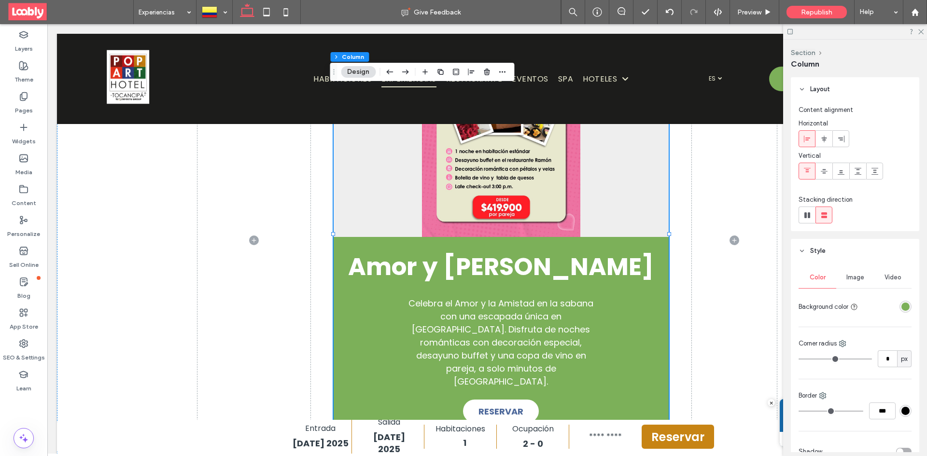
click at [901, 305] on div "rgba(124, 176, 89, 1)" at bounding box center [905, 307] width 8 height 8
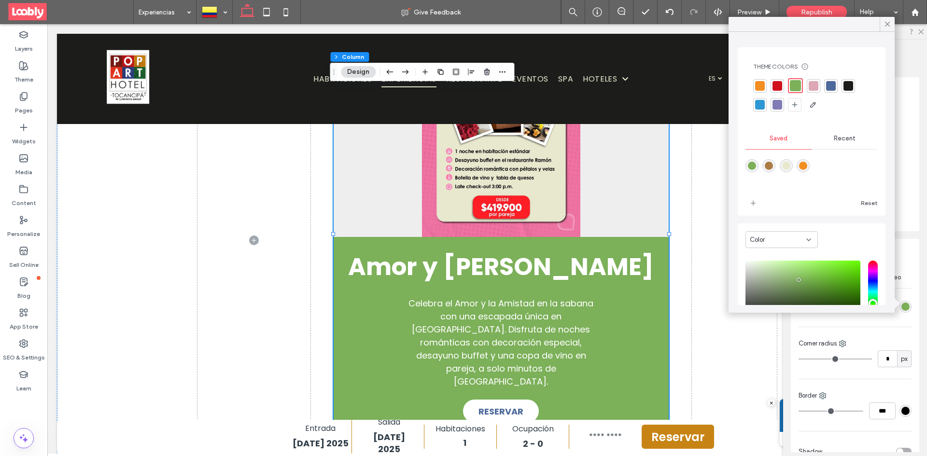
click at [790, 169] on div "rgba(232,232,206,1)" at bounding box center [786, 166] width 8 height 8
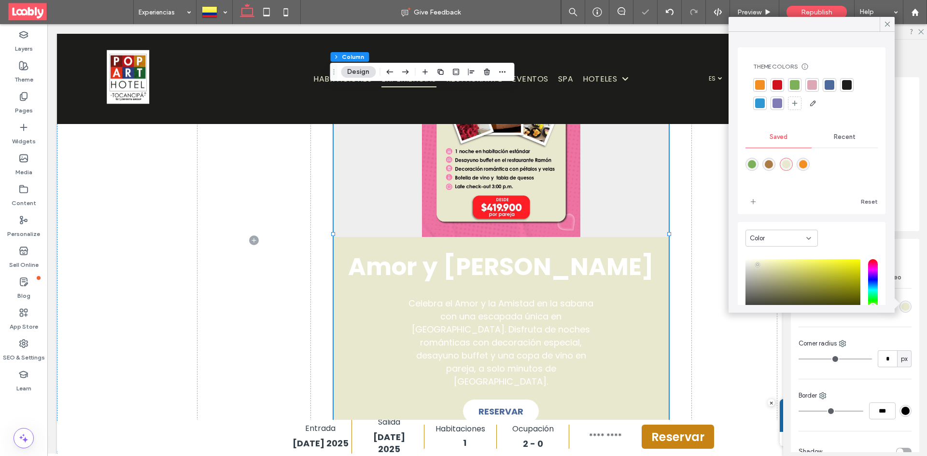
click at [807, 164] on div "rgba(242,142,34,1)" at bounding box center [803, 164] width 8 height 8
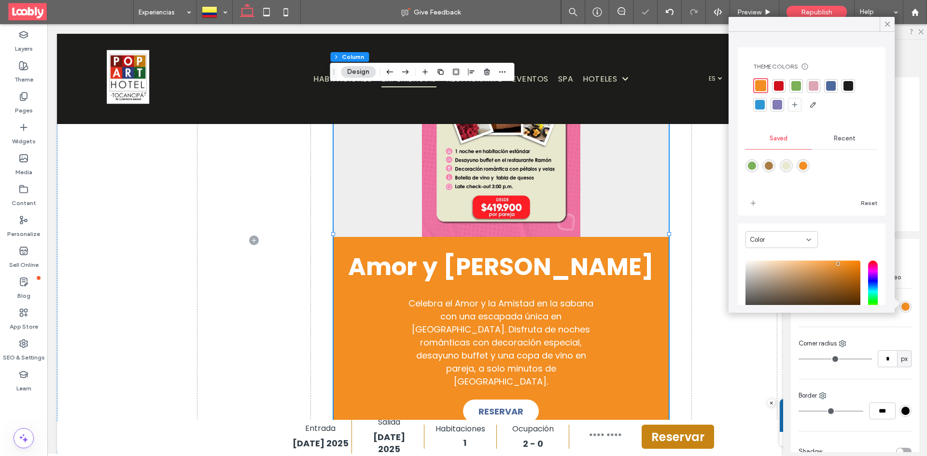
click at [811, 87] on div at bounding box center [814, 86] width 10 height 10
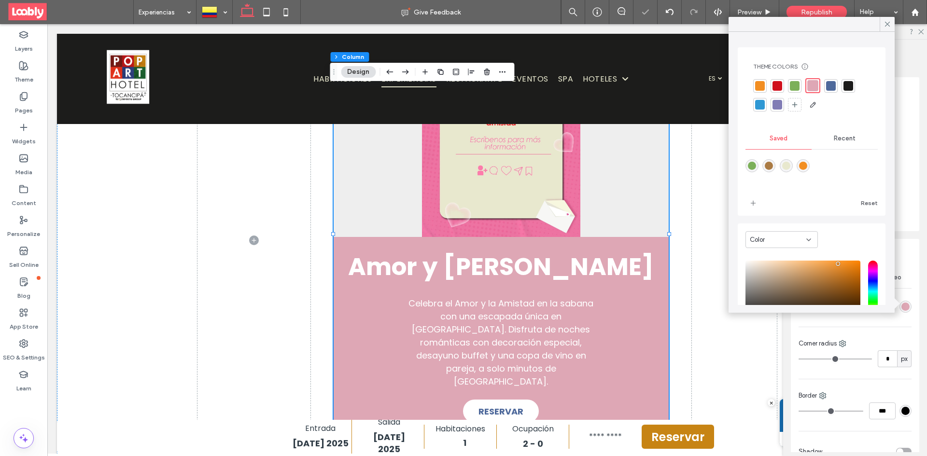
click at [836, 142] on span "Recent" at bounding box center [845, 139] width 22 height 8
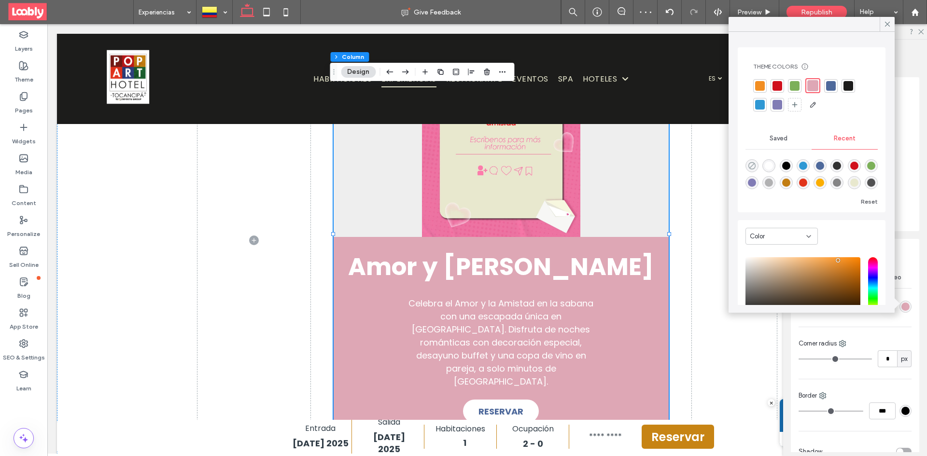
click at [751, 168] on use "rgba(0, 0, 0, 0)" at bounding box center [751, 165] width 7 height 7
type input "*******"
type input "*"
type input "**"
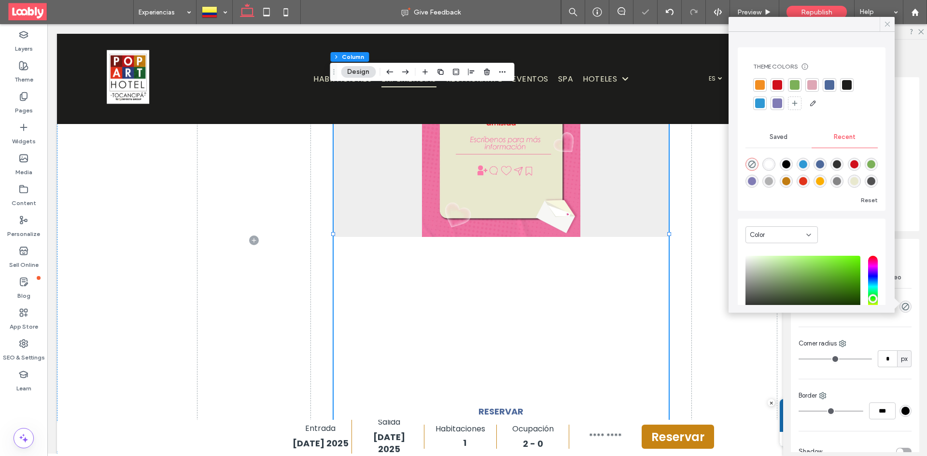
click at [885, 25] on icon at bounding box center [887, 24] width 9 height 9
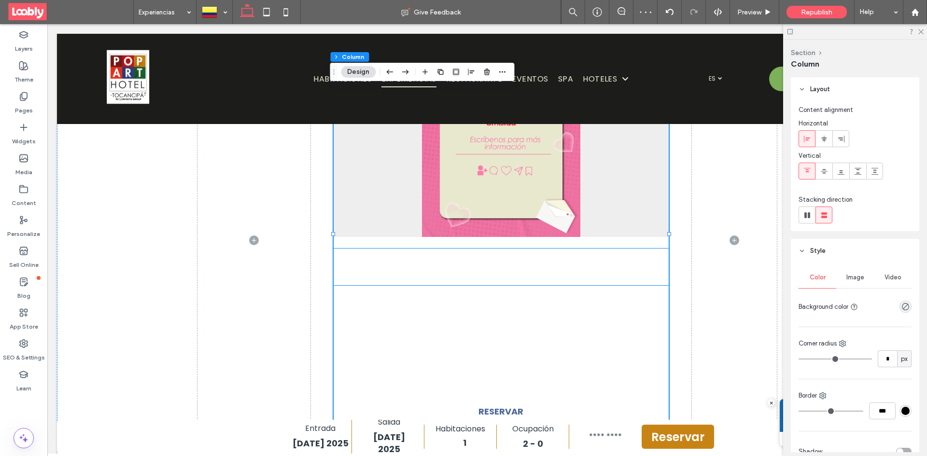
click at [531, 271] on span "Amor y Amistad" at bounding box center [501, 267] width 306 height 34
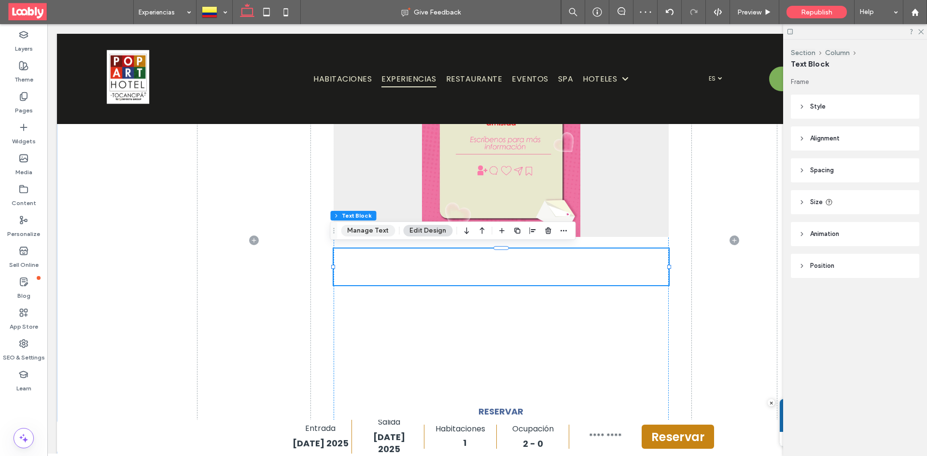
drag, startPoint x: 367, startPoint y: 231, endPoint x: 413, endPoint y: 209, distance: 51.4
click at [367, 231] on button "Manage Text" at bounding box center [368, 231] width 54 height 12
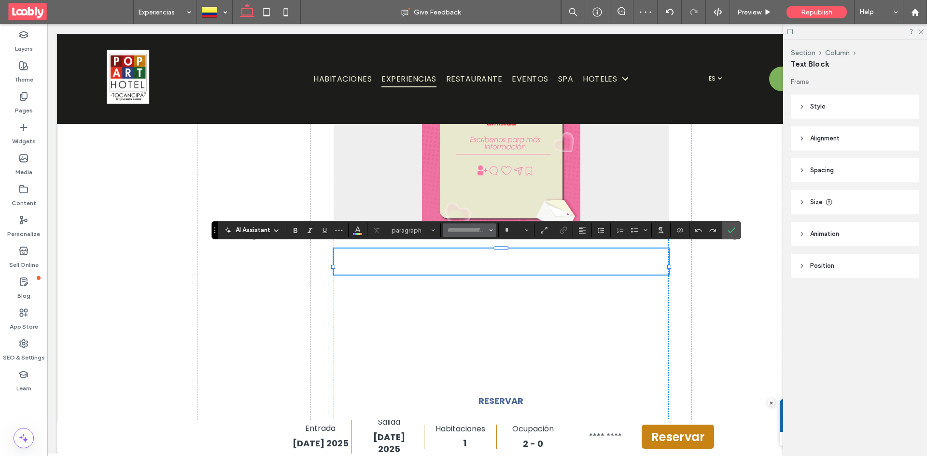
type input "*******"
type input "**"
click at [361, 230] on icon "Color" at bounding box center [358, 229] width 8 height 8
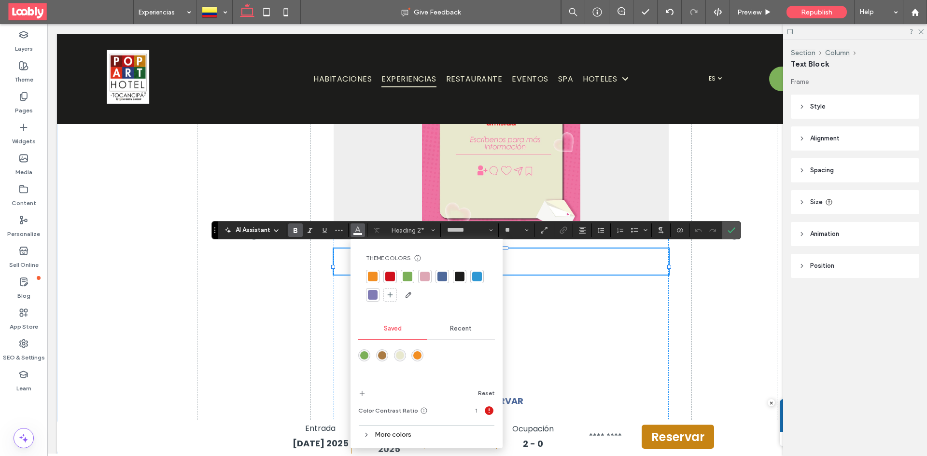
click at [611, 269] on h2 "**********" at bounding box center [501, 262] width 335 height 26
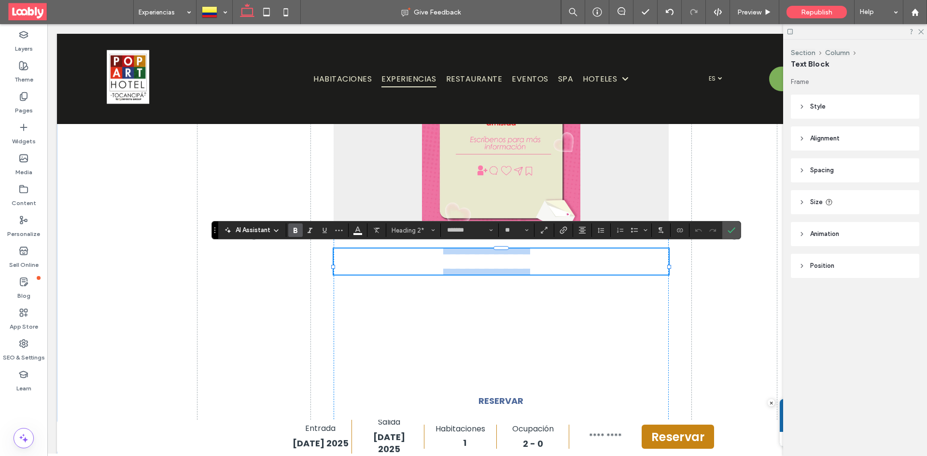
drag, startPoint x: 542, startPoint y: 264, endPoint x: 418, endPoint y: 265, distance: 124.6
click at [434, 265] on span "**********" at bounding box center [501, 262] width 134 height 24
click at [555, 269] on span "**********" at bounding box center [501, 262] width 134 height 24
drag, startPoint x: 647, startPoint y: 270, endPoint x: 346, endPoint y: 261, distance: 300.9
click at [362, 267] on h2 "**********" at bounding box center [501, 262] width 335 height 26
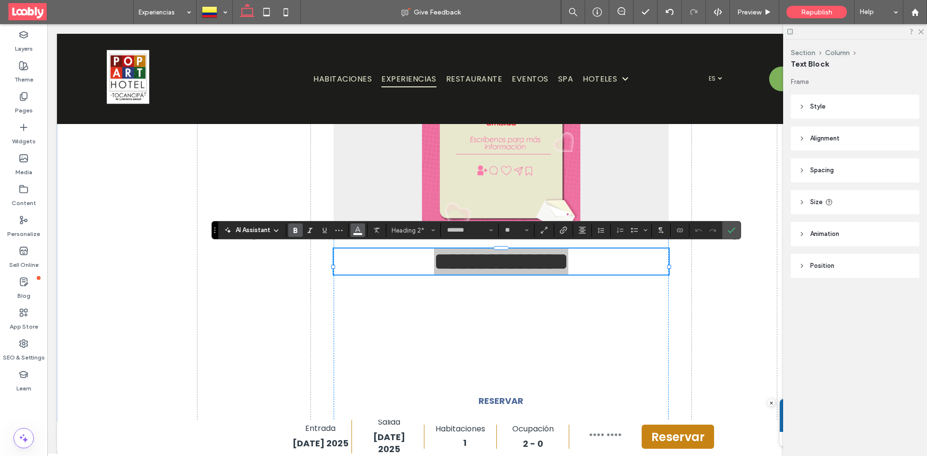
click at [362, 234] on button "Color" at bounding box center [358, 231] width 14 height 14
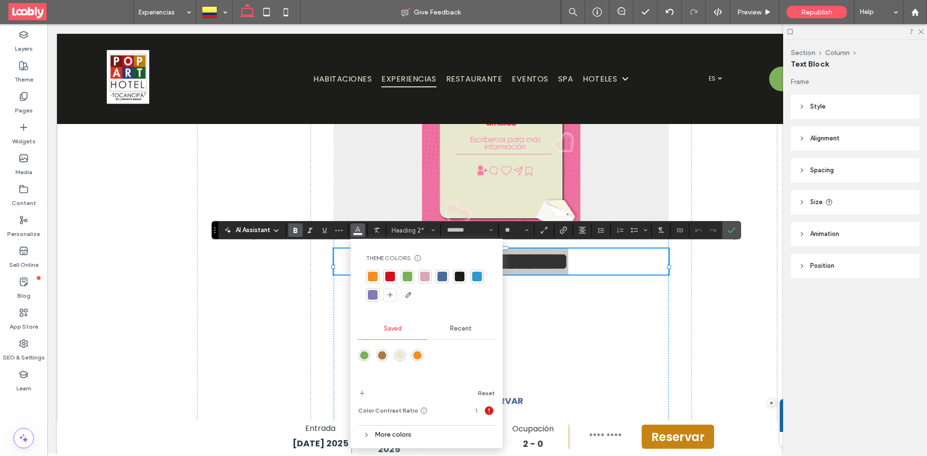
click at [462, 279] on div at bounding box center [460, 277] width 10 height 10
click at [736, 229] on label "Confirm" at bounding box center [731, 230] width 14 height 17
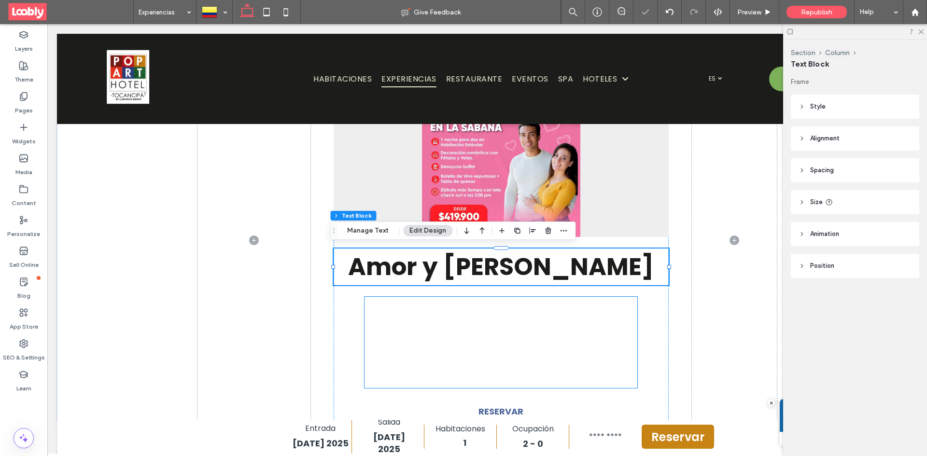
click at [484, 330] on span "Celebra el Amor y la Amistad en la sabana con una escapada única en Pop Art Hot…" at bounding box center [500, 342] width 185 height 90
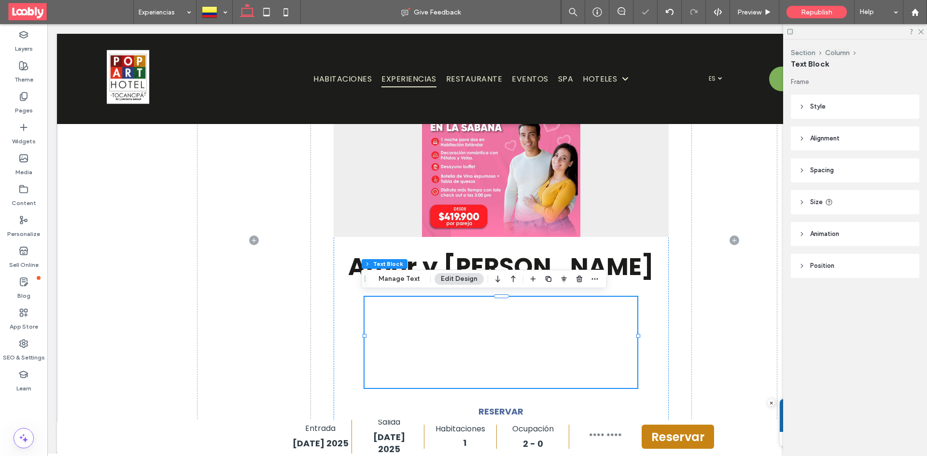
click at [511, 321] on p "Celebra el Amor y la Amistad en la sabana con una escapada única en Pop Art Hot…" at bounding box center [501, 342] width 196 height 91
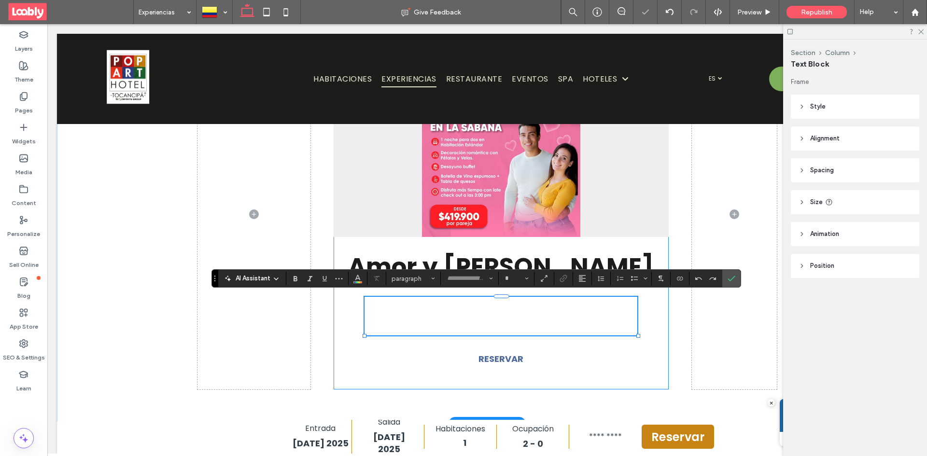
type input "*******"
type input "**"
click at [355, 279] on icon "Color" at bounding box center [358, 278] width 8 height 8
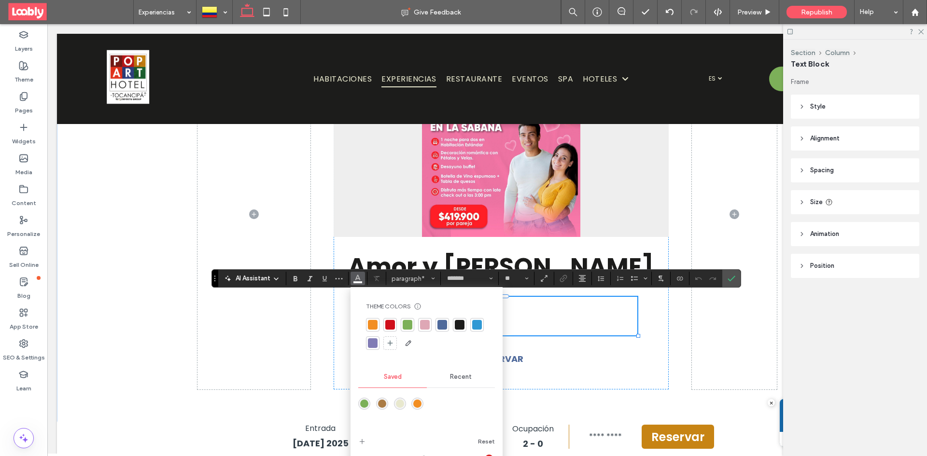
click at [455, 326] on div at bounding box center [460, 325] width 10 height 10
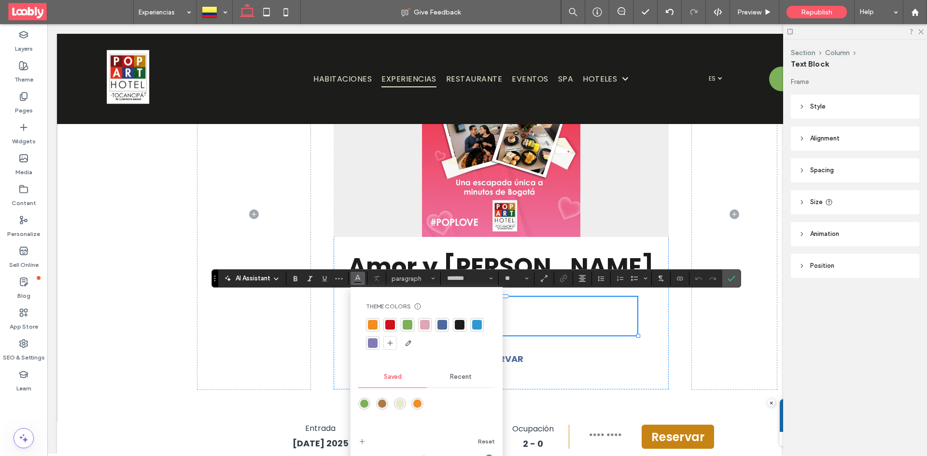
click at [537, 318] on span "**********" at bounding box center [503, 316] width 186 height 38
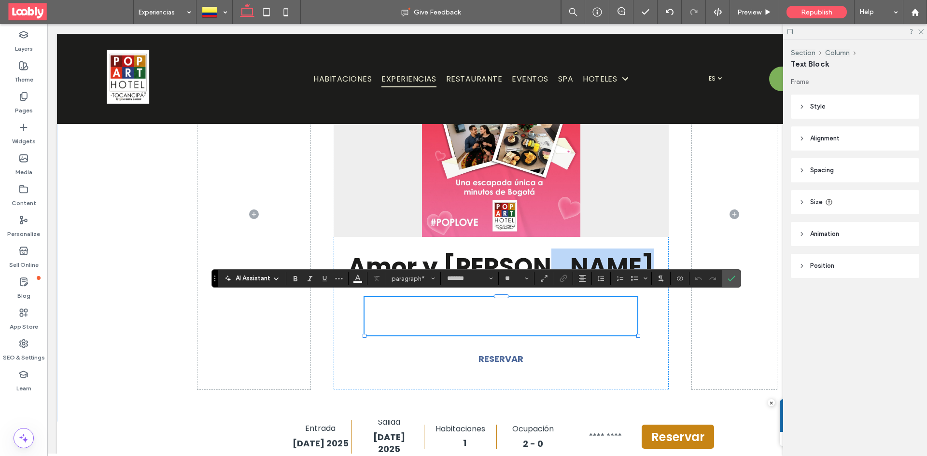
drag, startPoint x: 366, startPoint y: 301, endPoint x: 550, endPoint y: 331, distance: 186.9
click at [550, 331] on div "**********" at bounding box center [501, 316] width 273 height 39
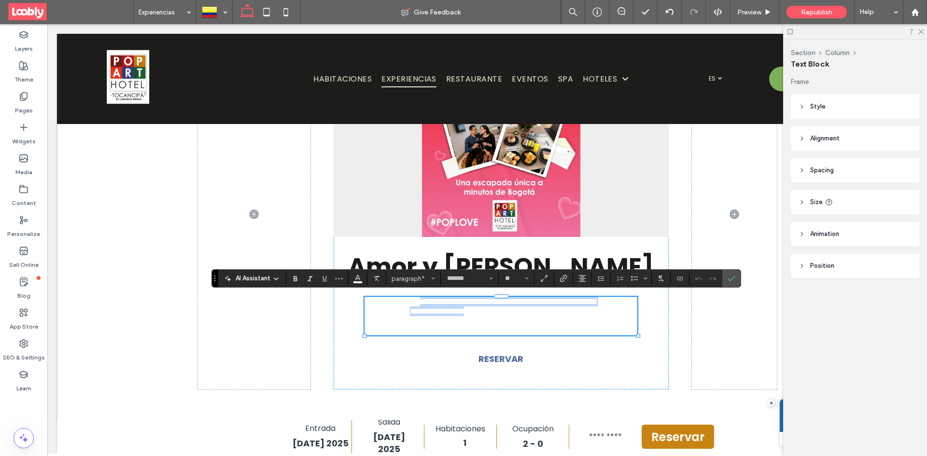
drag, startPoint x: 420, startPoint y: 303, endPoint x: 501, endPoint y: 310, distance: 81.9
click at [550, 311] on span "**********" at bounding box center [503, 316] width 186 height 38
drag, startPoint x: 474, startPoint y: 308, endPoint x: 433, endPoint y: 306, distance: 40.6
click at [472, 307] on span "**********" at bounding box center [503, 316] width 186 height 38
click at [410, 301] on span "**********" at bounding box center [503, 316] width 186 height 38
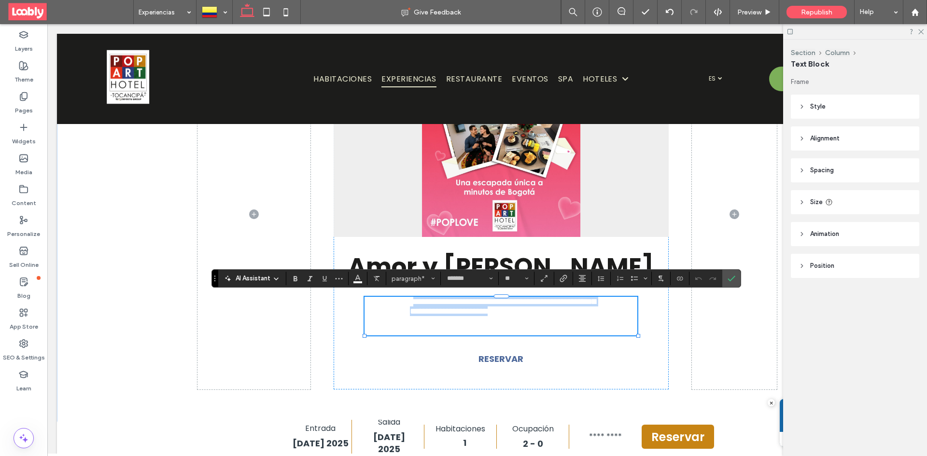
drag, startPoint x: 408, startPoint y: 301, endPoint x: 506, endPoint y: 312, distance: 98.1
click at [577, 315] on span "**********" at bounding box center [503, 316] width 186 height 38
click at [410, 303] on span "**********" at bounding box center [503, 316] width 186 height 38
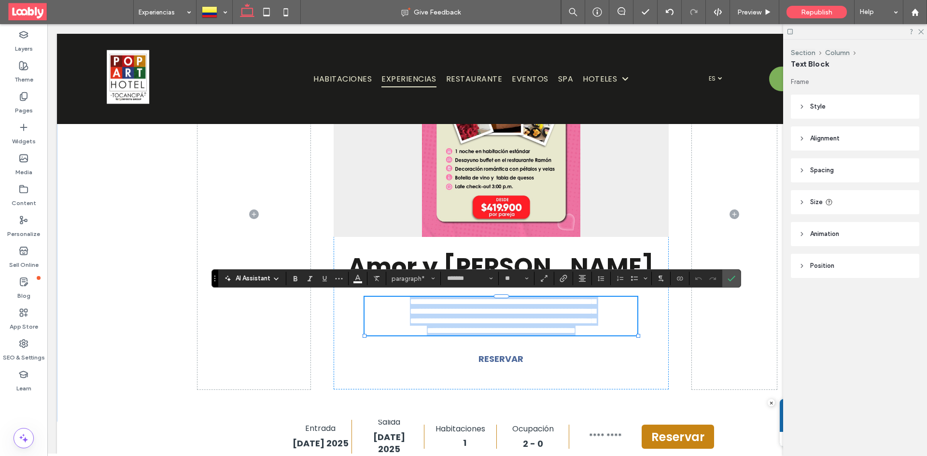
drag, startPoint x: 404, startPoint y: 301, endPoint x: 596, endPoint y: 370, distance: 203.7
click at [596, 336] on div "**********" at bounding box center [501, 316] width 273 height 39
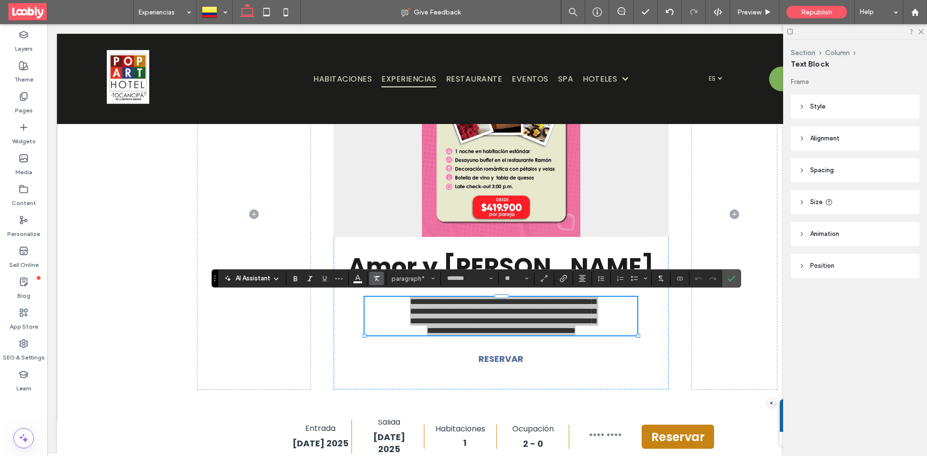
click at [359, 283] on span "Color" at bounding box center [358, 277] width 8 height 13
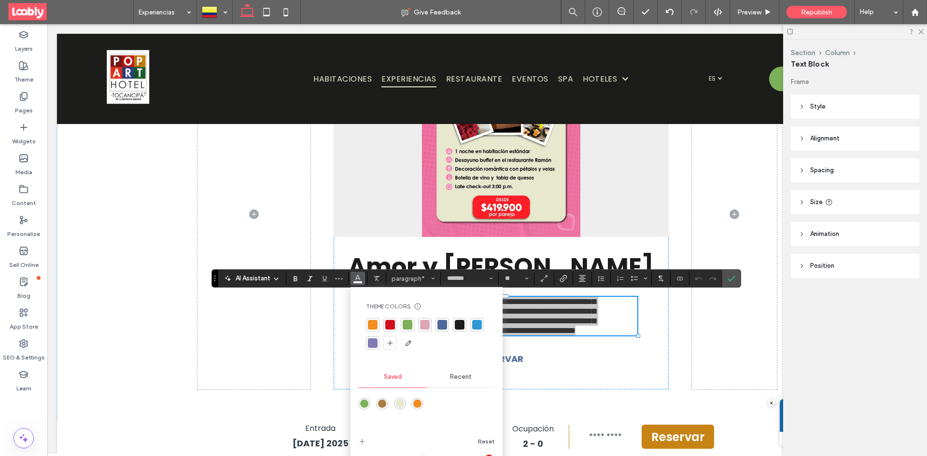
click at [459, 324] on div at bounding box center [460, 325] width 10 height 10
drag, startPoint x: 732, startPoint y: 280, endPoint x: 440, endPoint y: 218, distance: 298.5
click at [732, 280] on icon "Confirm" at bounding box center [732, 279] width 8 height 8
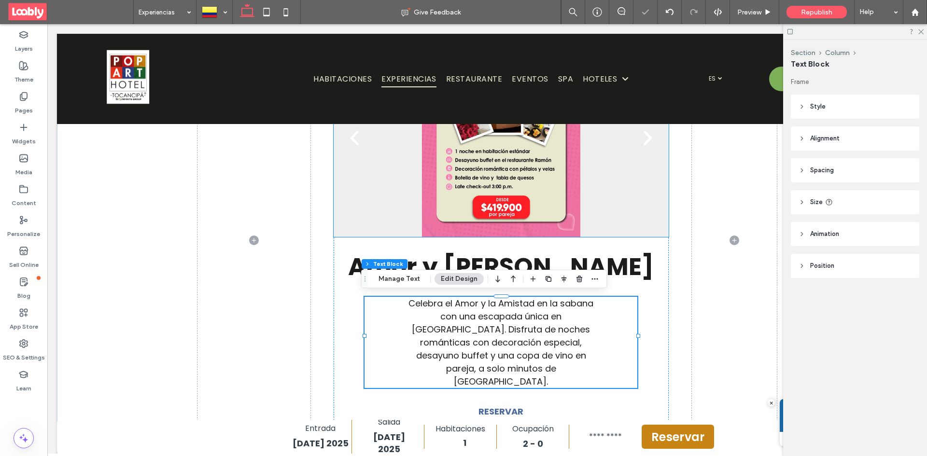
click at [386, 212] on div at bounding box center [501, 144] width 335 height 152
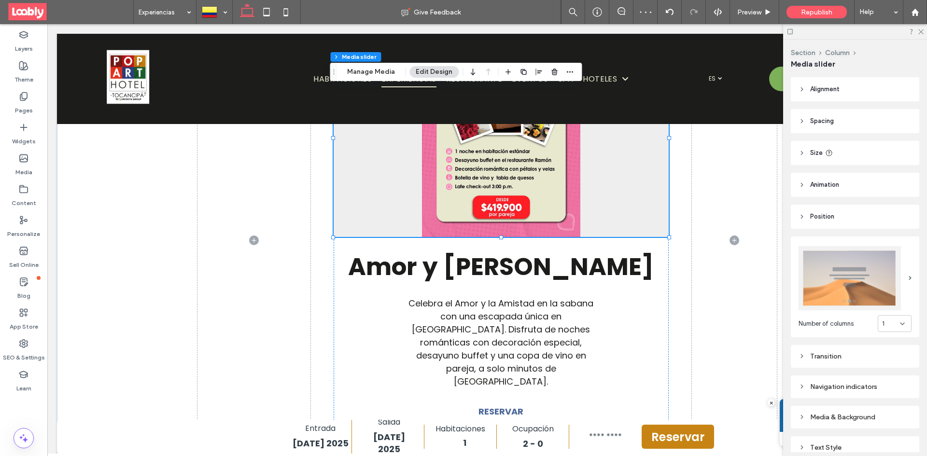
click at [859, 416] on div "Media & Background" at bounding box center [855, 417] width 113 height 8
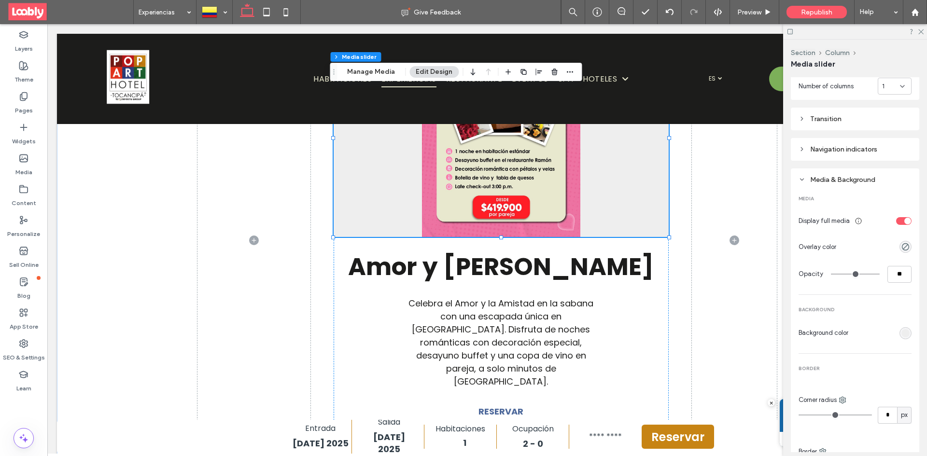
scroll to position [241, 0]
click at [898, 321] on section "Background color" at bounding box center [855, 329] width 113 height 17
click at [902, 325] on div "rgb(238, 238, 238)" at bounding box center [905, 329] width 8 height 8
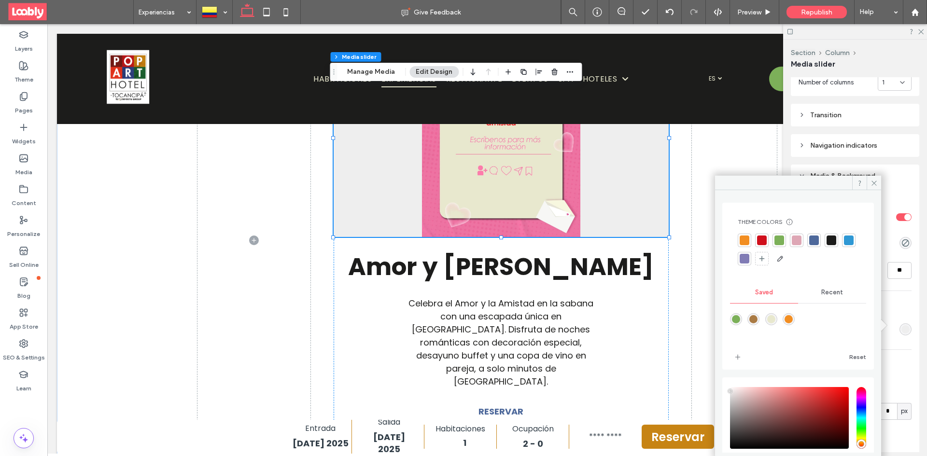
click at [826, 297] on div "Recent" at bounding box center [832, 292] width 68 height 21
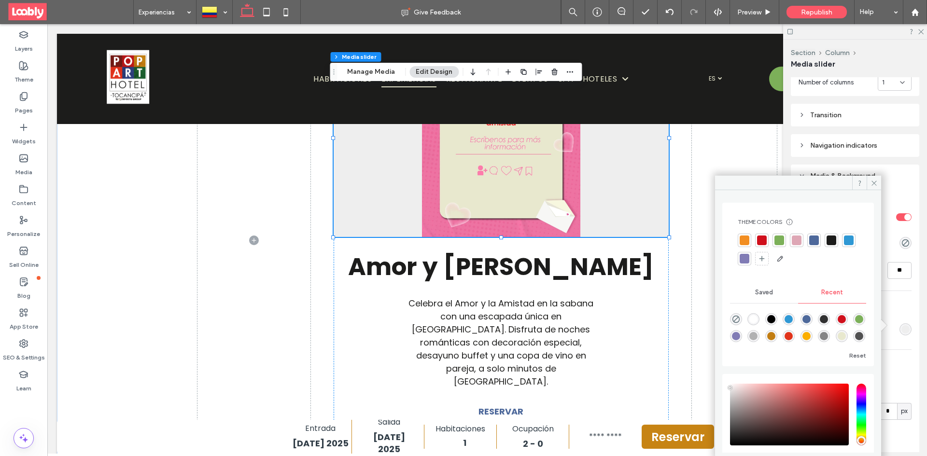
drag, startPoint x: 726, startPoint y: 321, endPoint x: 732, endPoint y: 321, distance: 5.3
click at [727, 321] on div "Theme Colors Save time with Theme Colors Create a color palette to instantly ad…" at bounding box center [798, 285] width 152 height 164
click at [740, 319] on use "rgba(0, 0, 0, 0)" at bounding box center [735, 319] width 7 height 7
type input "*******"
type input "*"
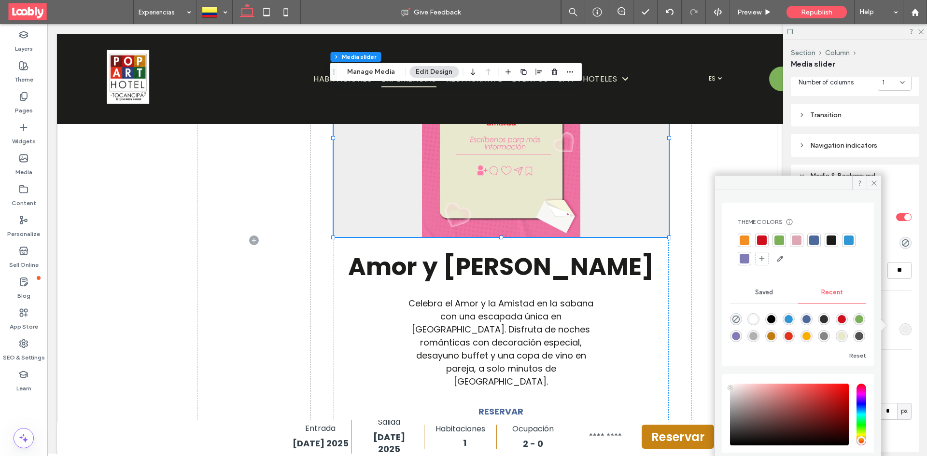
type input "**"
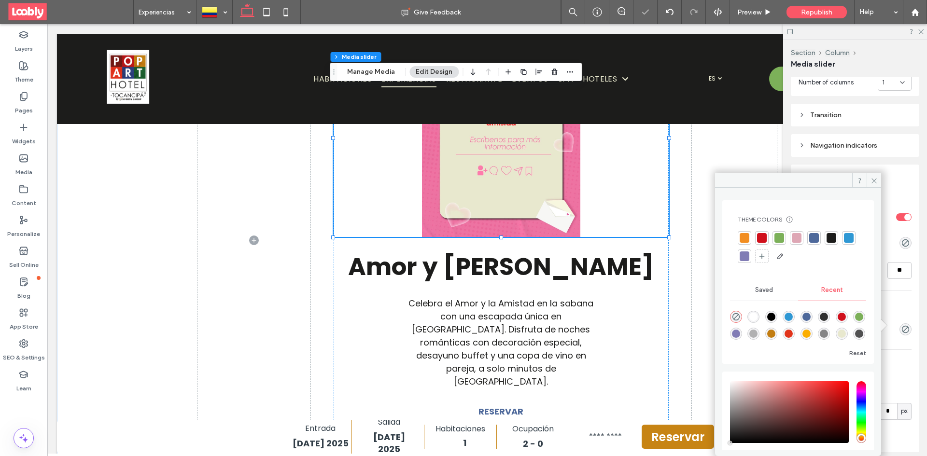
click at [872, 181] on icon at bounding box center [874, 180] width 7 height 7
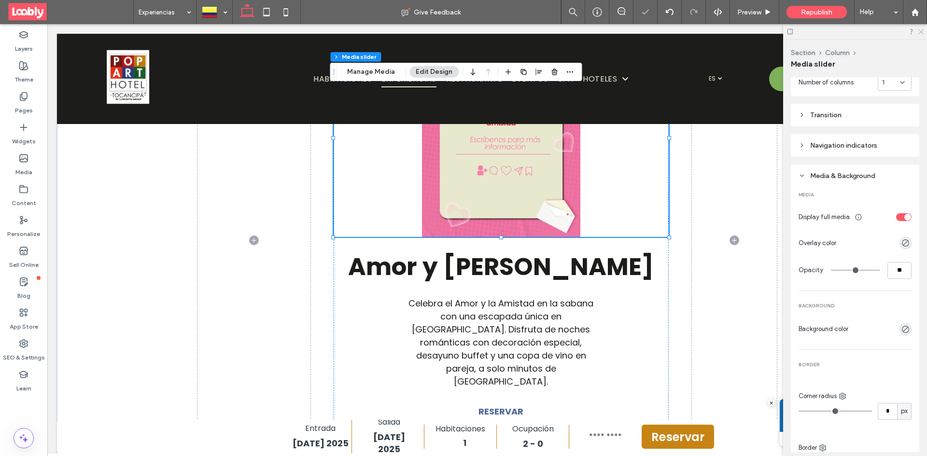
click at [919, 31] on icon at bounding box center [920, 31] width 6 height 6
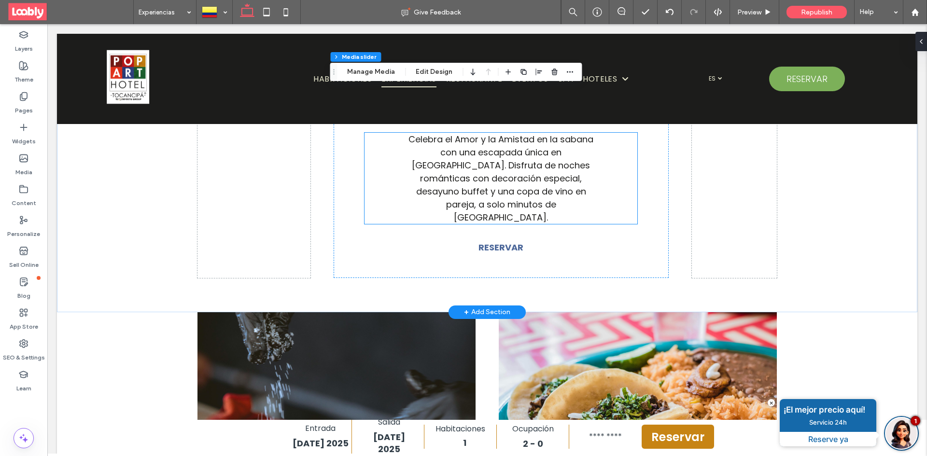
scroll to position [869, 0]
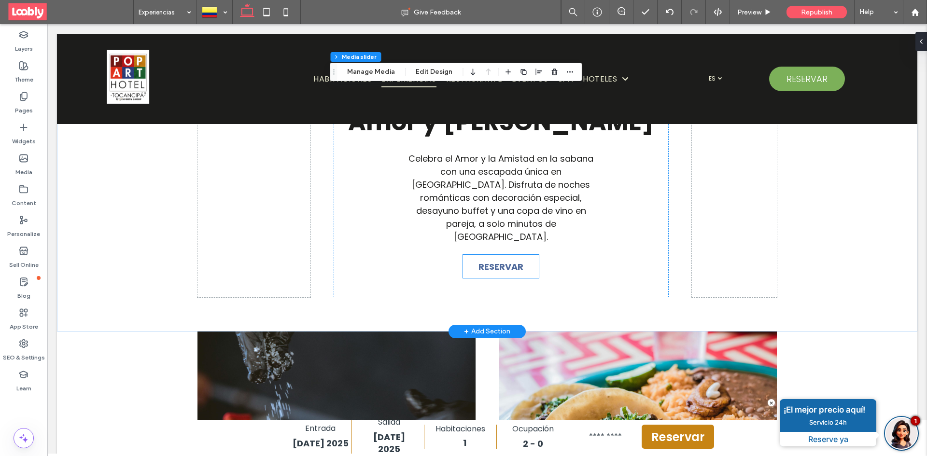
drag, startPoint x: 494, startPoint y: 257, endPoint x: 574, endPoint y: 252, distance: 79.8
click at [494, 257] on span "RESERVAR" at bounding box center [501, 266] width 45 height 23
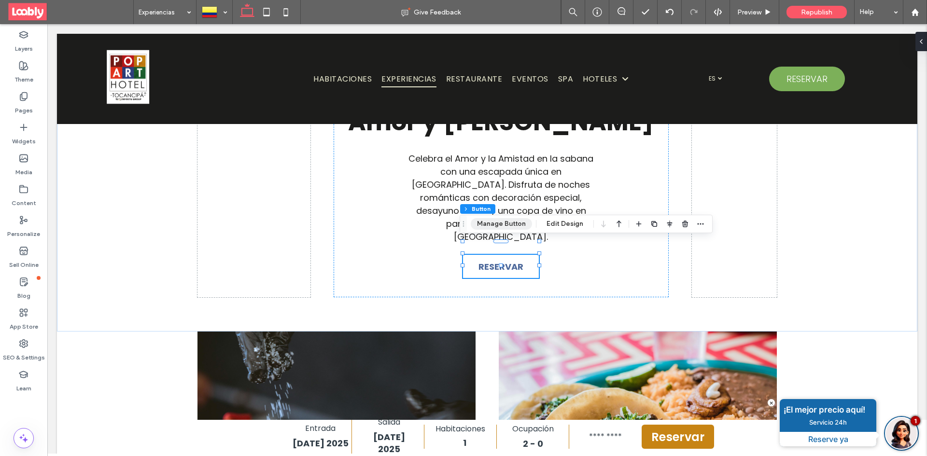
click at [497, 228] on button "Manage Button" at bounding box center [501, 224] width 61 height 12
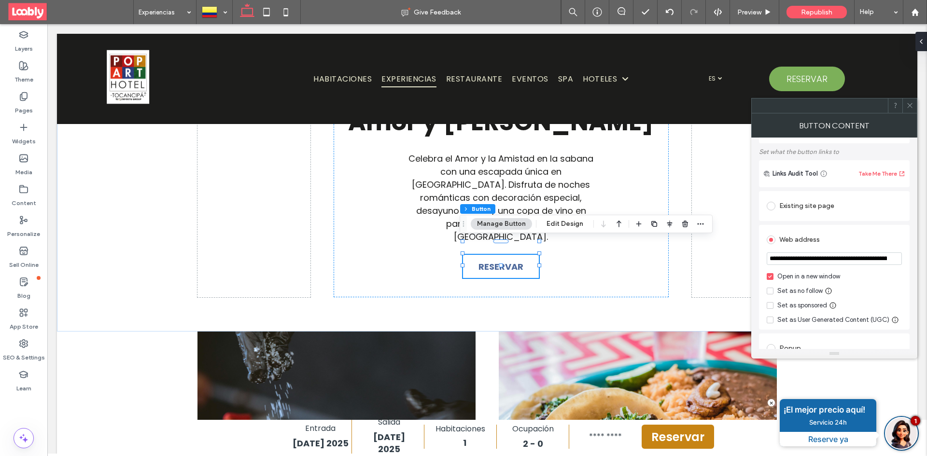
scroll to position [0, 0]
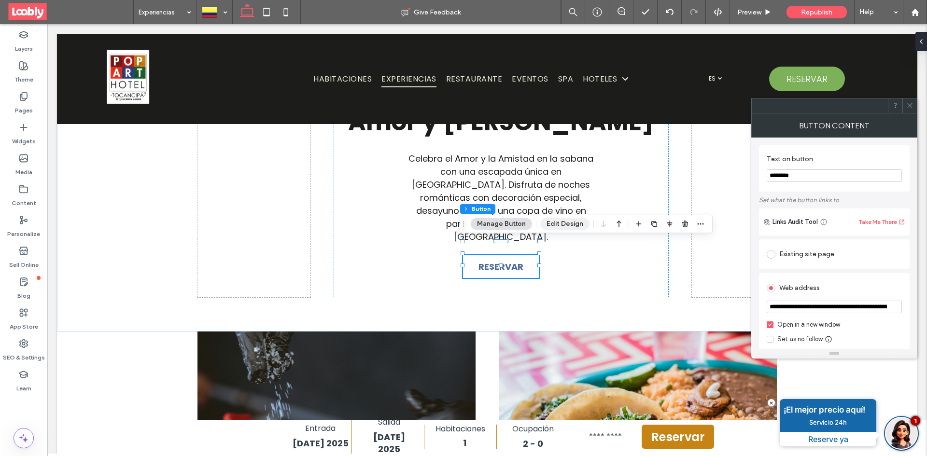
click at [571, 225] on button "Edit Design" at bounding box center [564, 224] width 49 height 12
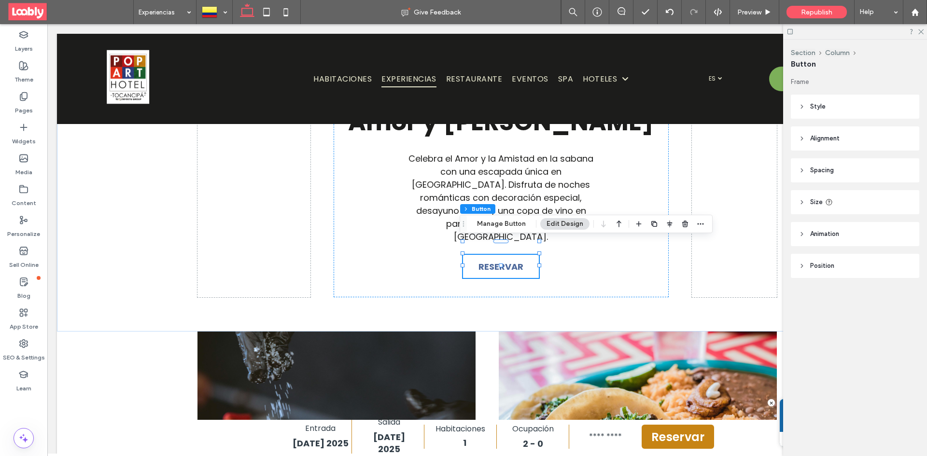
click at [826, 134] on span "Alignment" at bounding box center [824, 139] width 29 height 10
drag, startPoint x: 825, startPoint y: 135, endPoint x: 822, endPoint y: 129, distance: 6.1
click at [824, 134] on span "Alignment" at bounding box center [824, 139] width 29 height 10
click at [813, 113] on header "Style" at bounding box center [855, 107] width 128 height 24
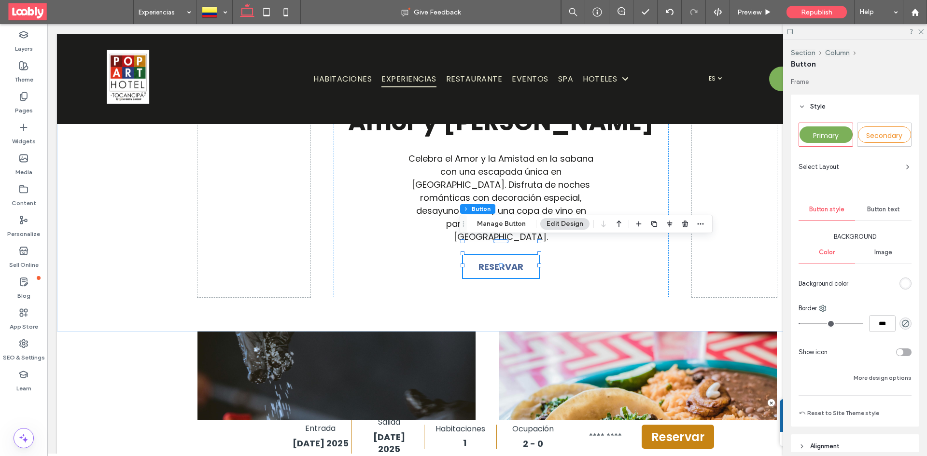
click at [904, 285] on div "rgb(255, 255, 255)" at bounding box center [905, 284] width 8 height 8
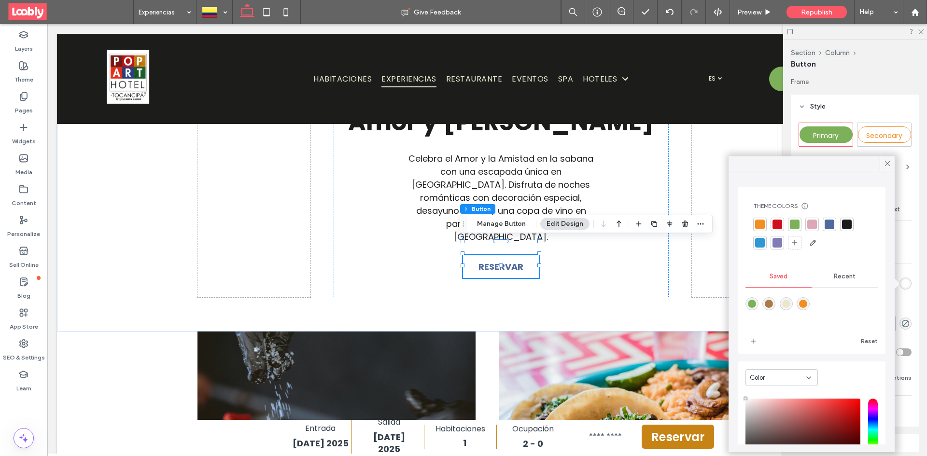
click at [844, 224] on div at bounding box center [847, 225] width 10 height 10
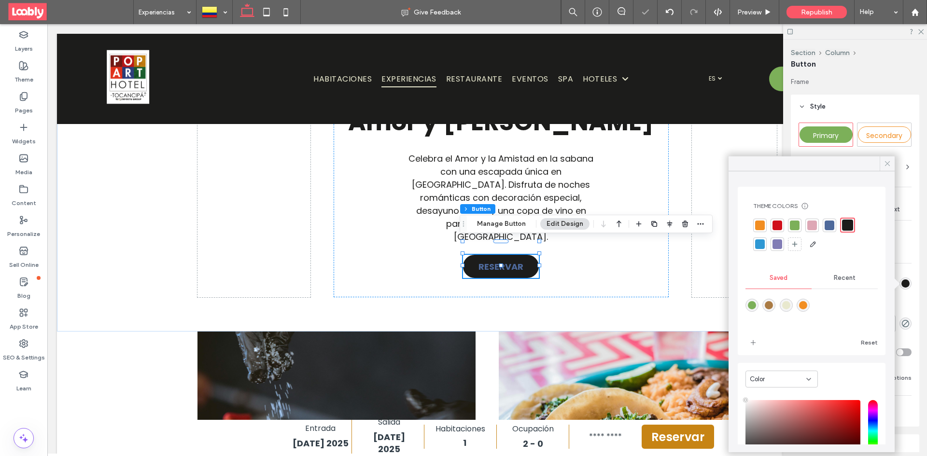
click at [885, 163] on icon at bounding box center [887, 163] width 9 height 9
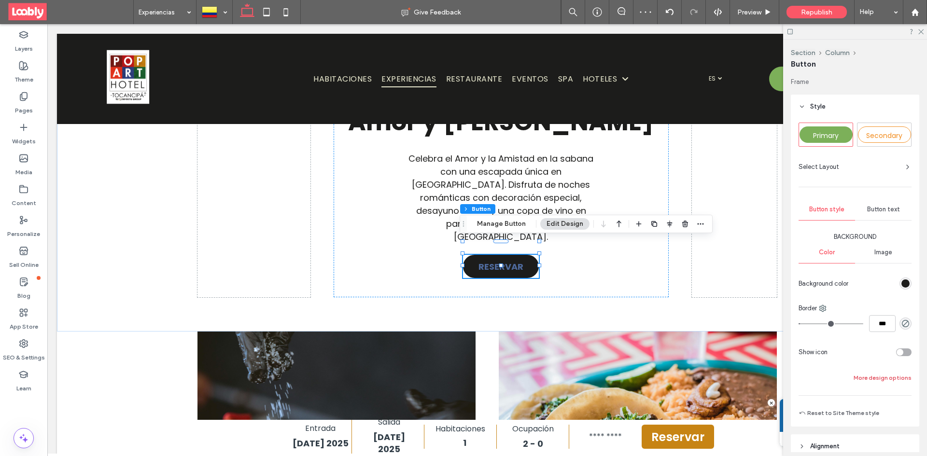
click at [875, 375] on button "More design options" at bounding box center [883, 378] width 58 height 12
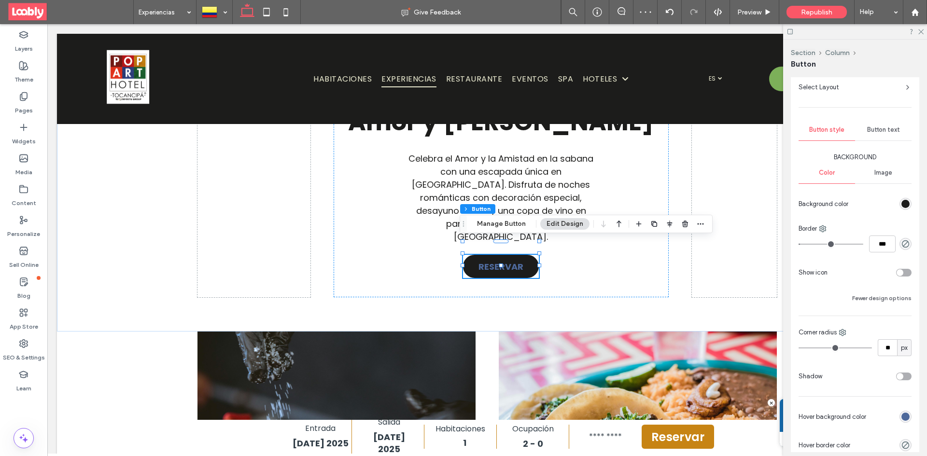
scroll to position [97, 0]
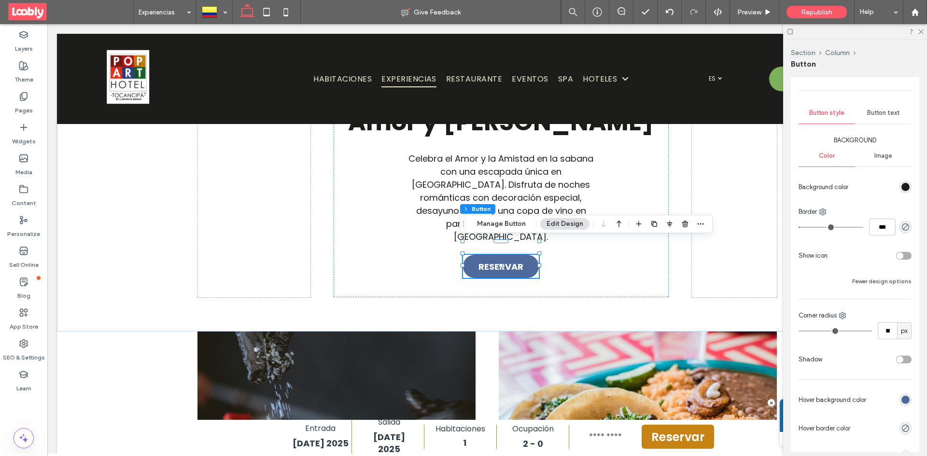
click at [901, 400] on div "rgb(78, 105, 155)" at bounding box center [905, 400] width 8 height 8
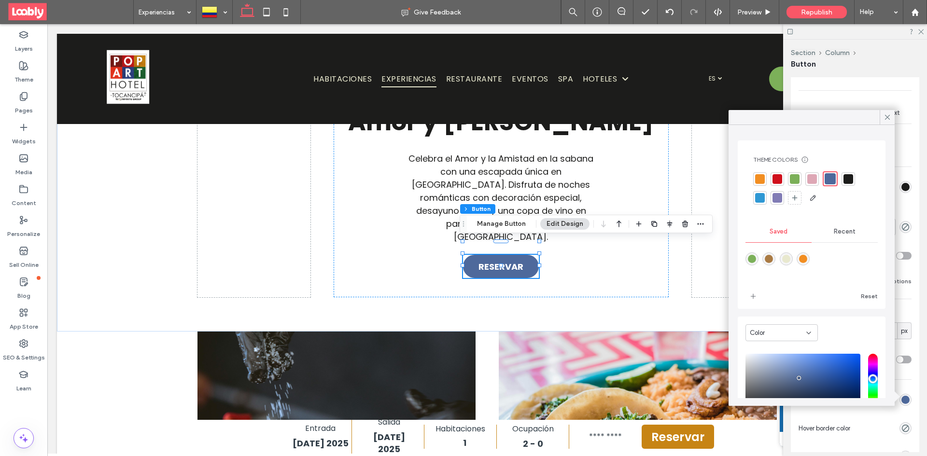
click at [838, 229] on span "Recent" at bounding box center [845, 232] width 22 height 8
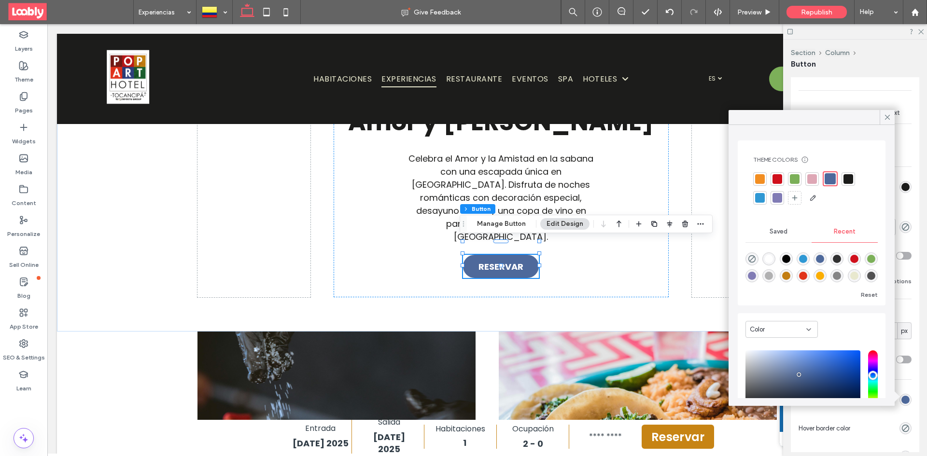
click at [764, 259] on div "rgba(255, 255, 255, 1)" at bounding box center [768, 259] width 13 height 13
type input "*******"
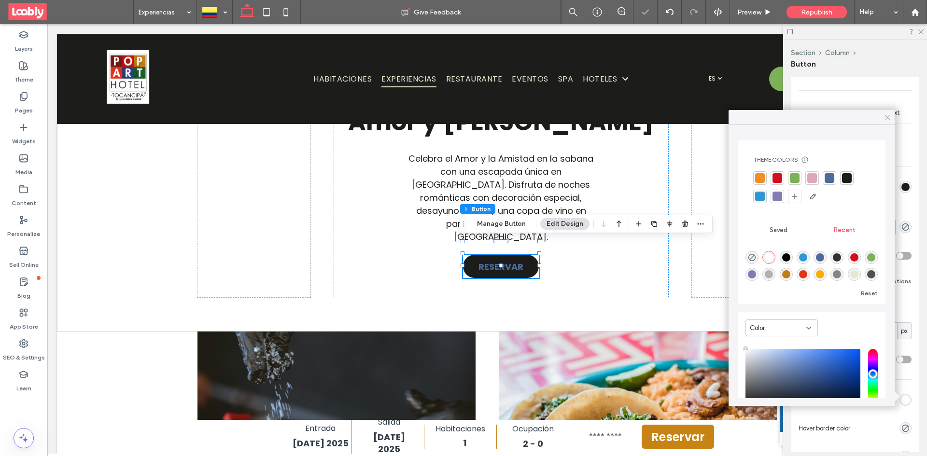
click at [885, 118] on icon at bounding box center [887, 117] width 9 height 9
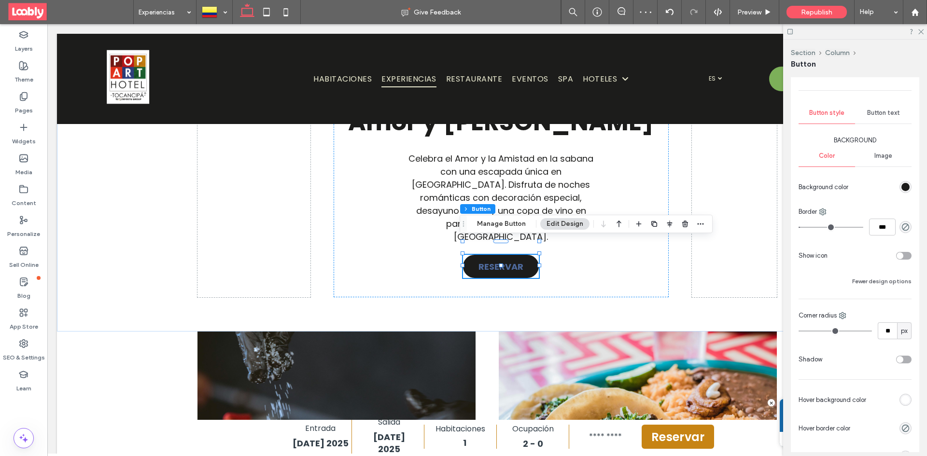
click at [884, 157] on span "Image" at bounding box center [883, 156] width 18 height 8
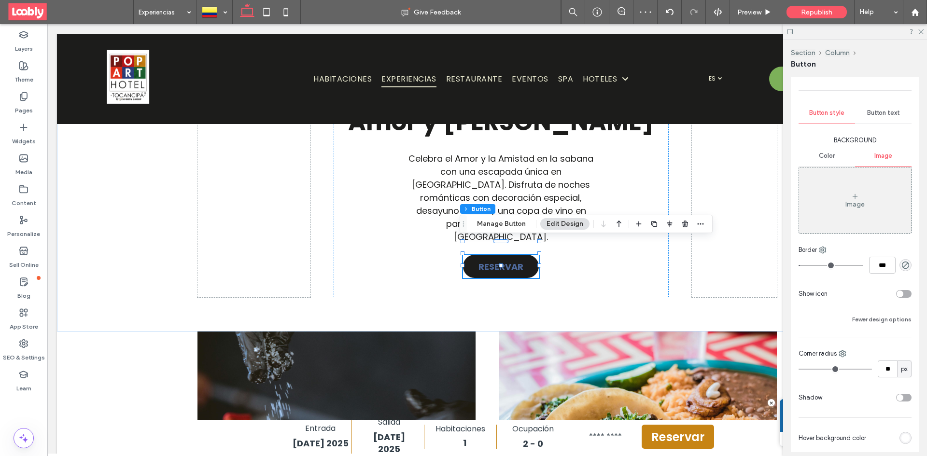
click at [880, 116] on span "Button text" at bounding box center [883, 113] width 33 height 8
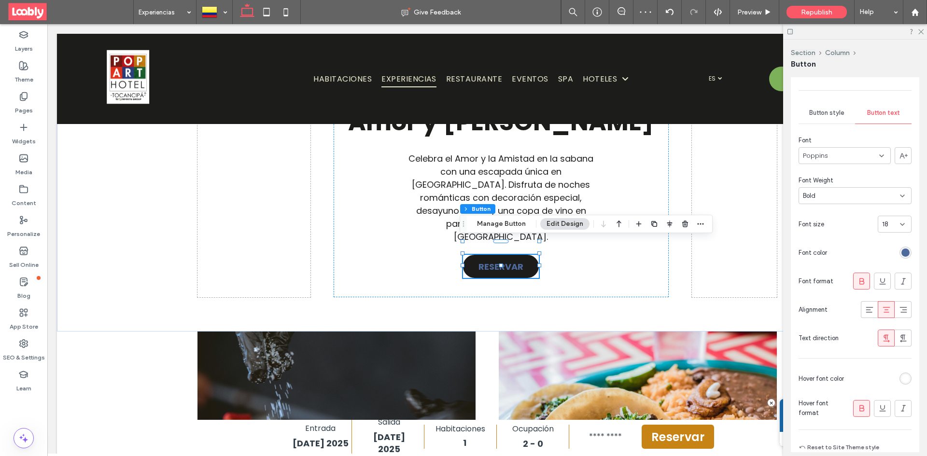
click at [902, 255] on div "rgb(78, 105, 155)" at bounding box center [905, 253] width 8 height 8
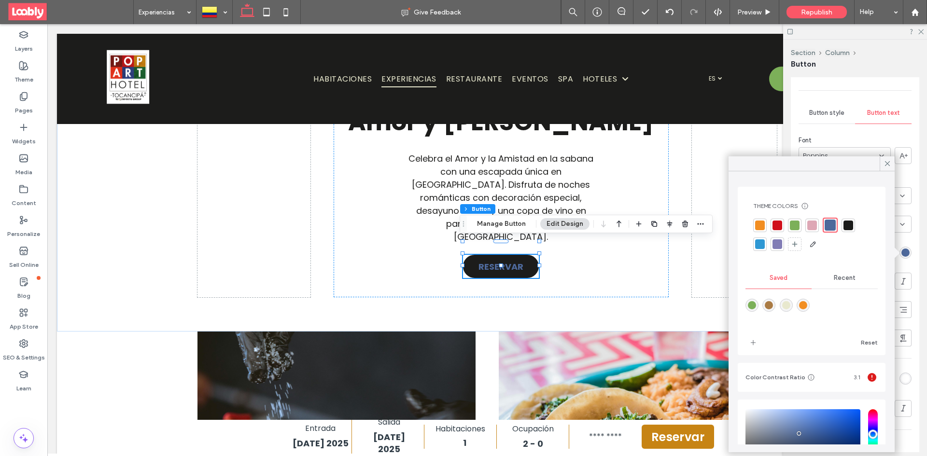
click at [834, 277] on span "Recent" at bounding box center [845, 278] width 22 height 8
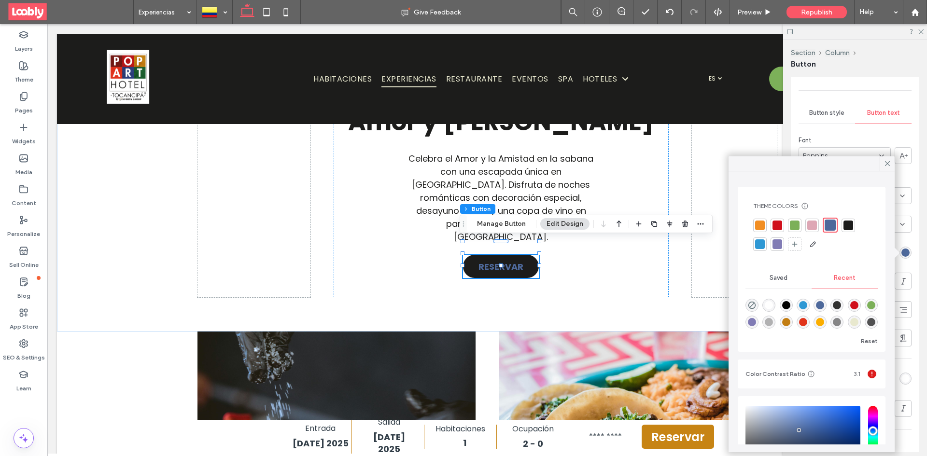
drag, startPoint x: 772, startPoint y: 306, endPoint x: 803, endPoint y: 268, distance: 49.3
click at [774, 303] on div "rgba(255, 255, 255, 1)" at bounding box center [768, 305] width 13 height 13
type input "*******"
click at [887, 163] on use at bounding box center [887, 163] width 5 height 5
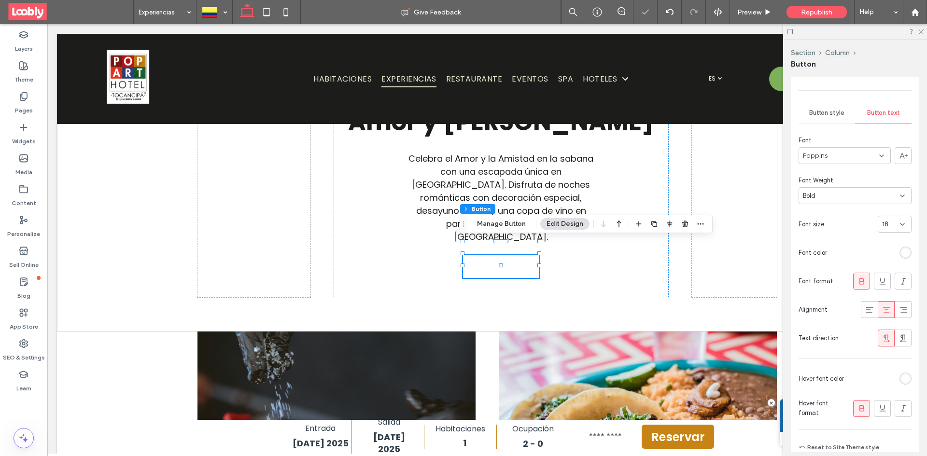
click at [900, 372] on div at bounding box center [880, 378] width 64 height 17
click at [904, 380] on div "rgb(255, 255, 255)" at bounding box center [905, 379] width 8 height 8
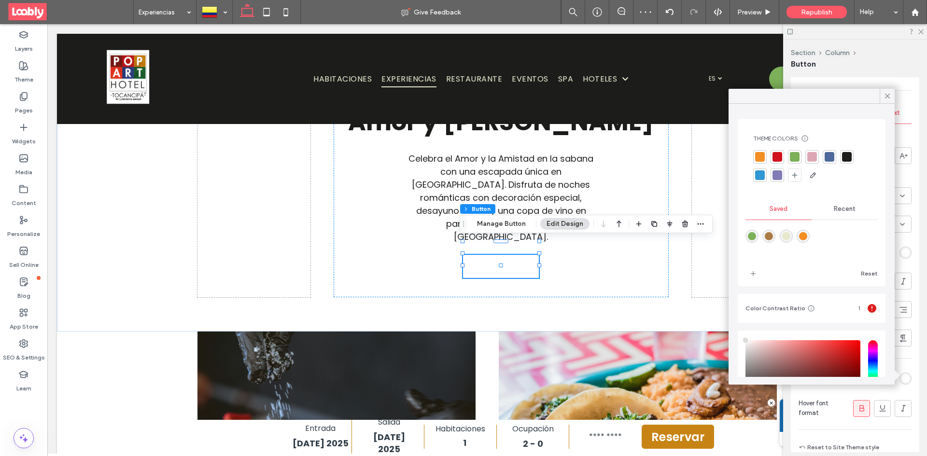
click at [847, 159] on div at bounding box center [847, 157] width 10 height 10
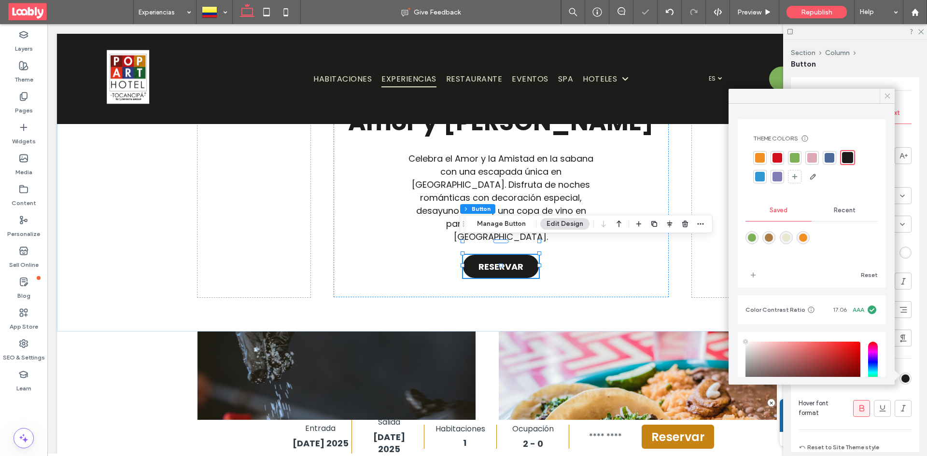
click at [883, 94] on icon at bounding box center [887, 96] width 9 height 9
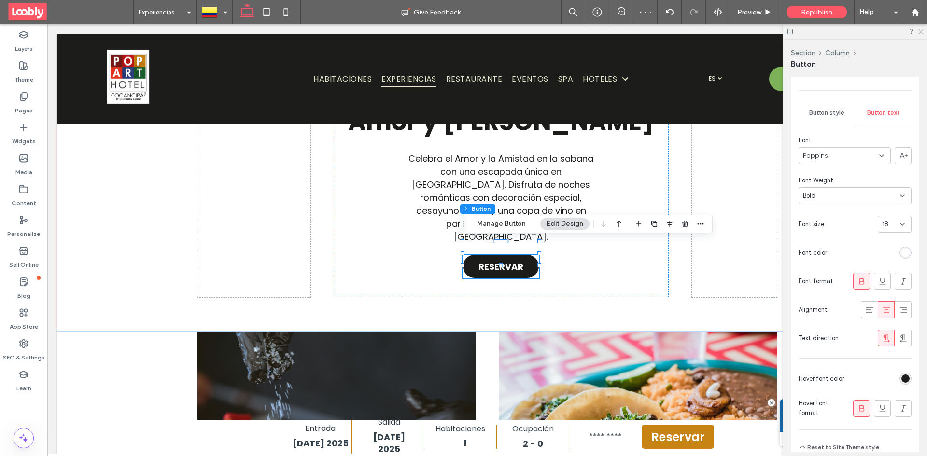
drag, startPoint x: 922, startPoint y: 32, endPoint x: 649, endPoint y: 139, distance: 292.7
click at [922, 32] on icon at bounding box center [920, 31] width 6 height 6
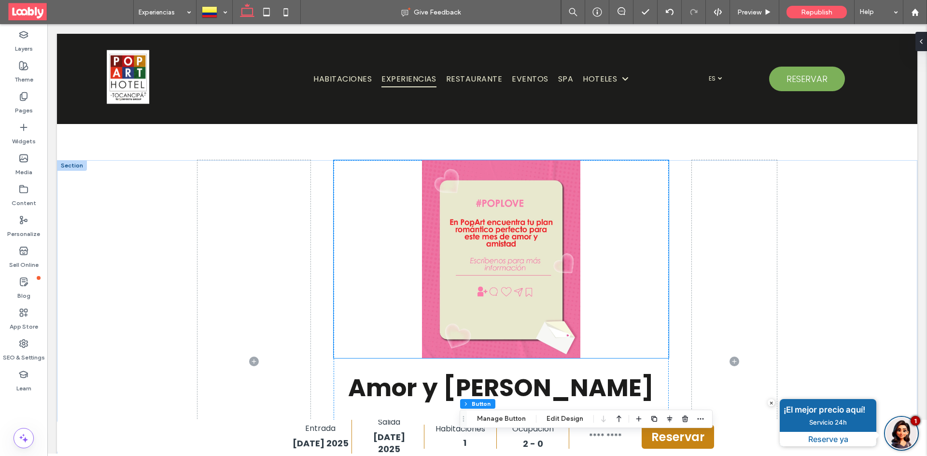
scroll to position [579, 0]
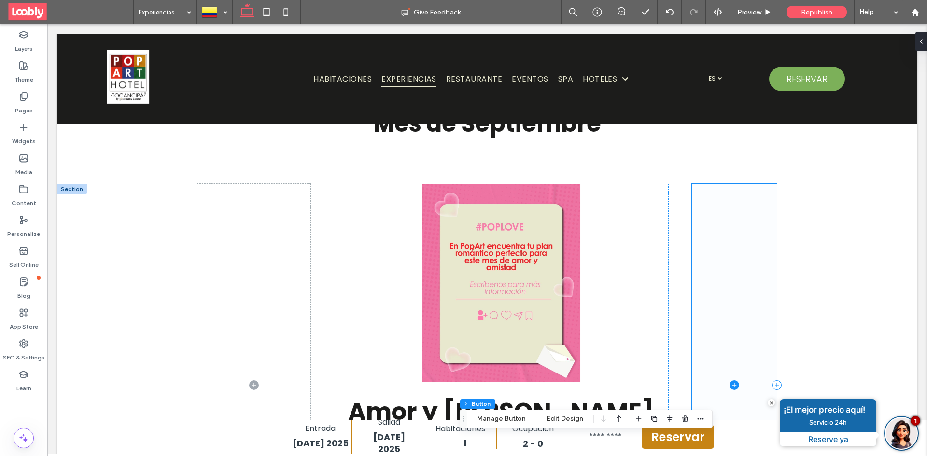
click at [692, 381] on span at bounding box center [734, 385] width 85 height 403
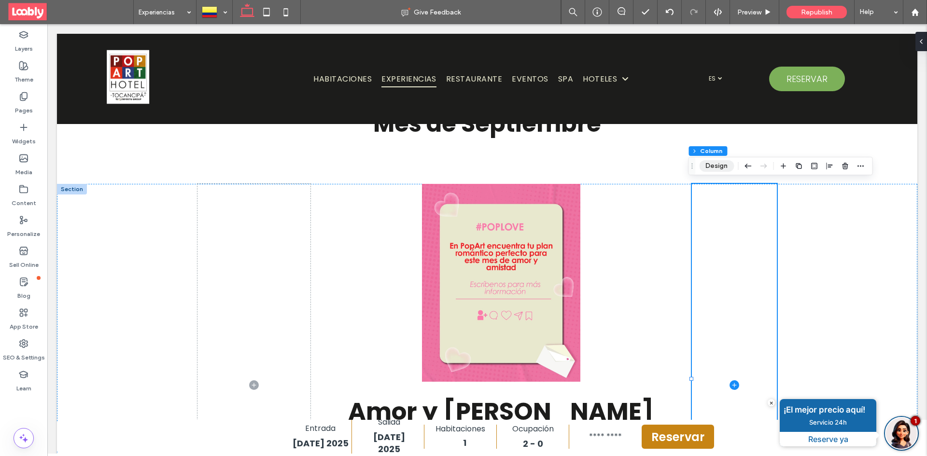
click at [724, 163] on button "Design" at bounding box center [716, 166] width 35 height 12
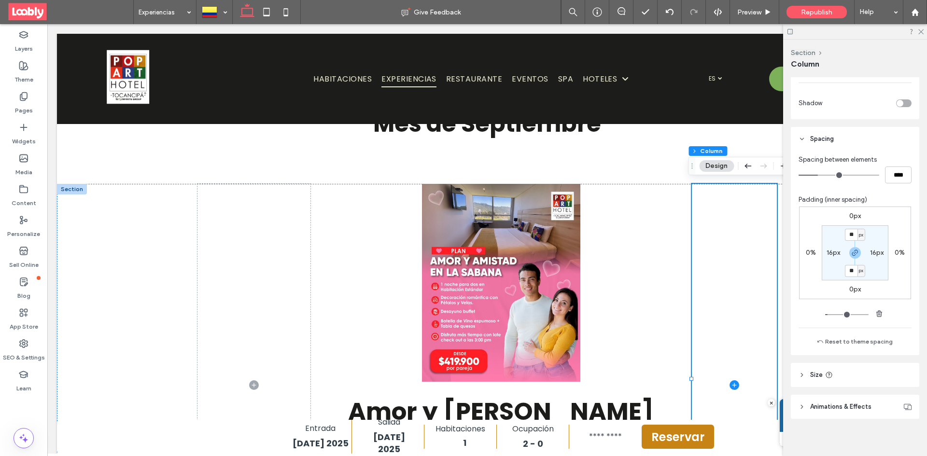
scroll to position [354, 0]
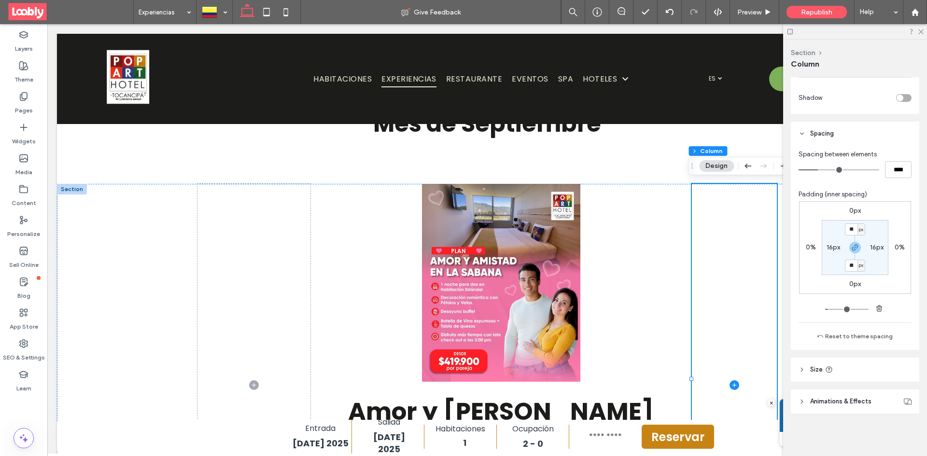
click at [805, 374] on header "Size" at bounding box center [855, 370] width 128 height 24
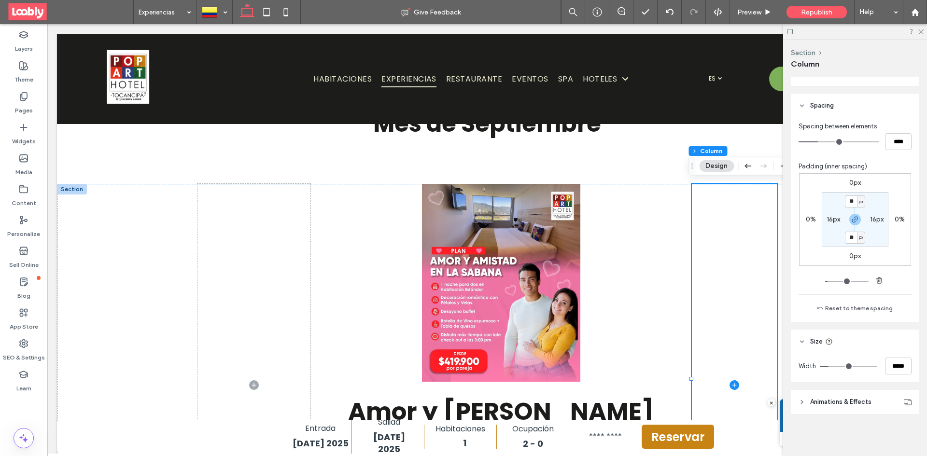
scroll to position [382, 0]
click at [893, 367] on input "*****" at bounding box center [898, 365] width 27 height 17
type input "**"
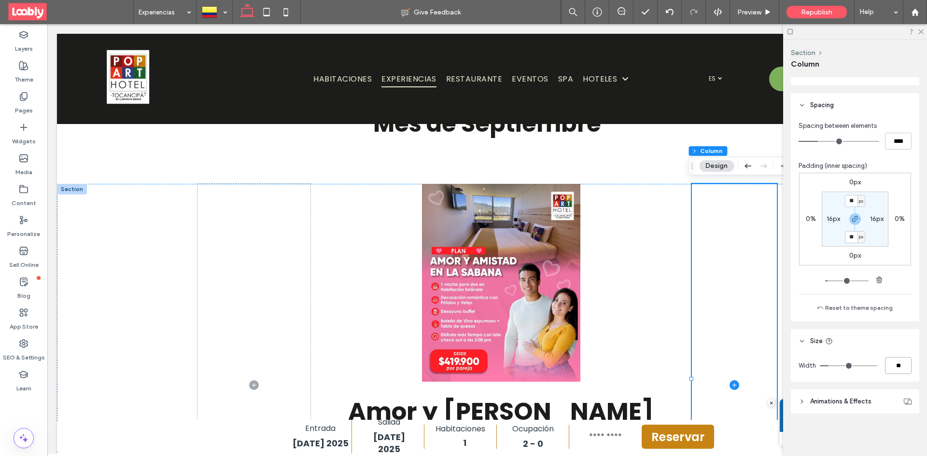
type input "***"
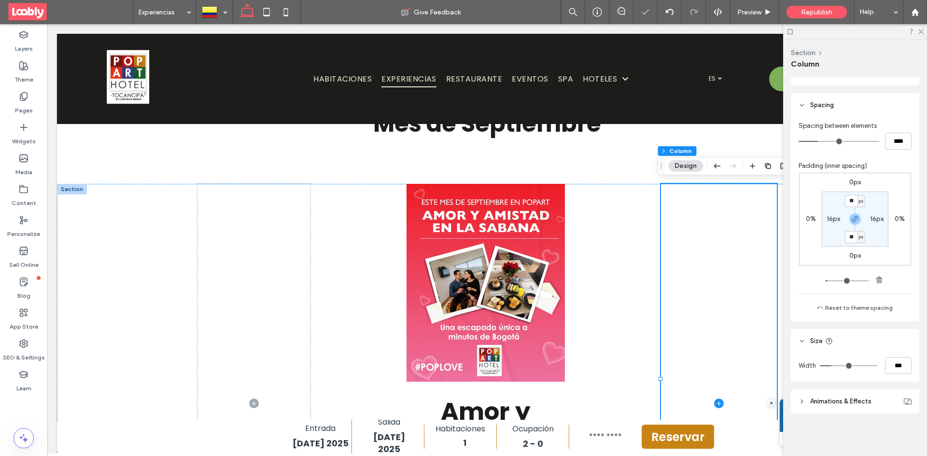
drag, startPoint x: 924, startPoint y: 29, endPoint x: 910, endPoint y: 56, distance: 29.8
click at [923, 29] on div at bounding box center [855, 31] width 144 height 15
drag, startPoint x: 254, startPoint y: 273, endPoint x: 310, endPoint y: 258, distance: 57.4
click at [255, 273] on span at bounding box center [253, 404] width 113 height 440
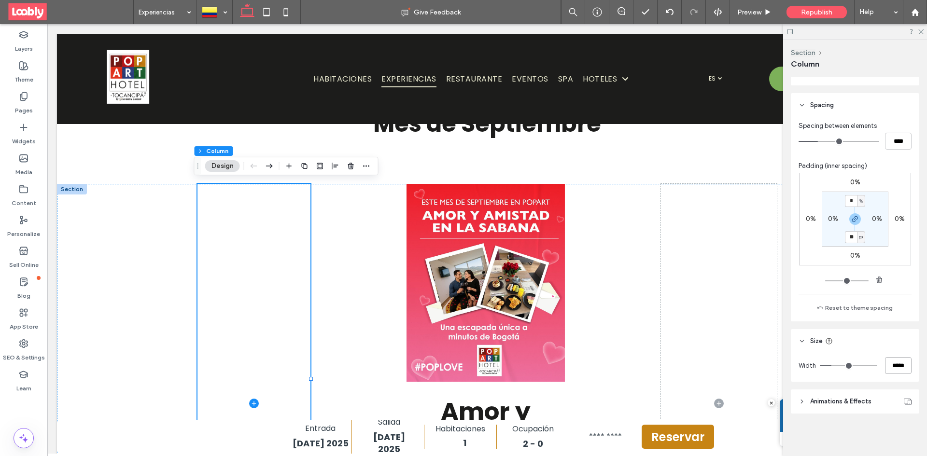
click at [891, 371] on input "*****" at bounding box center [898, 365] width 27 height 17
type input "***"
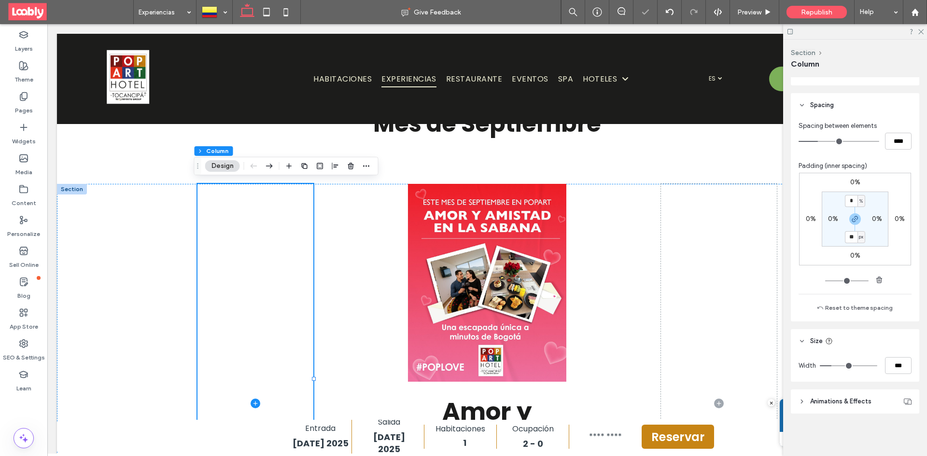
click at [922, 27] on div at bounding box center [855, 31] width 144 height 15
click at [919, 30] on icon at bounding box center [920, 31] width 6 height 6
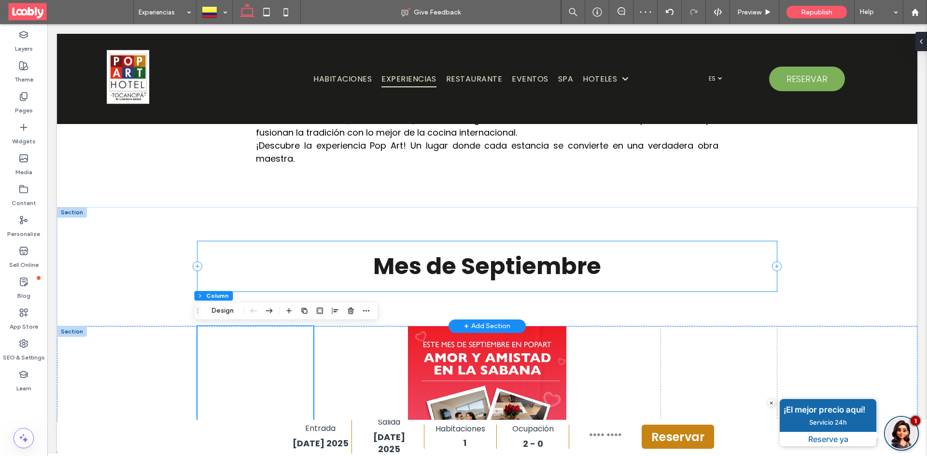
scroll to position [434, 0]
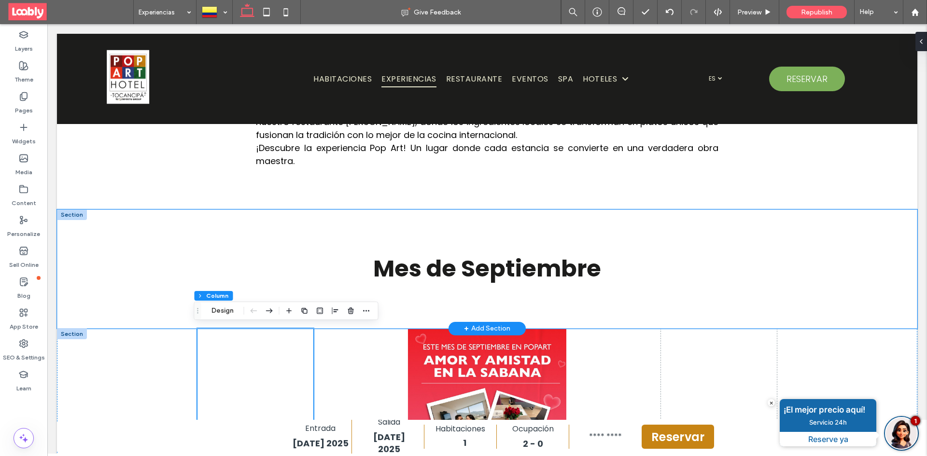
click at [105, 220] on div "Mes de Septiembre" at bounding box center [487, 269] width 860 height 119
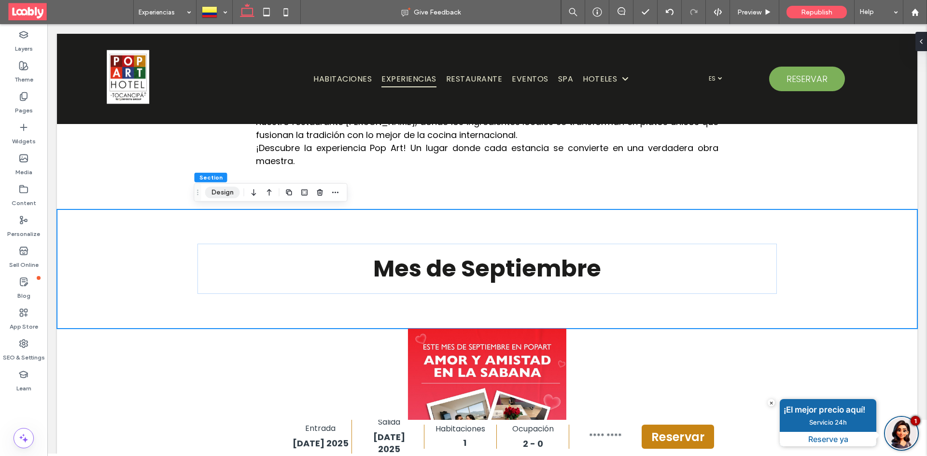
click at [223, 196] on button "Design" at bounding box center [222, 193] width 35 height 12
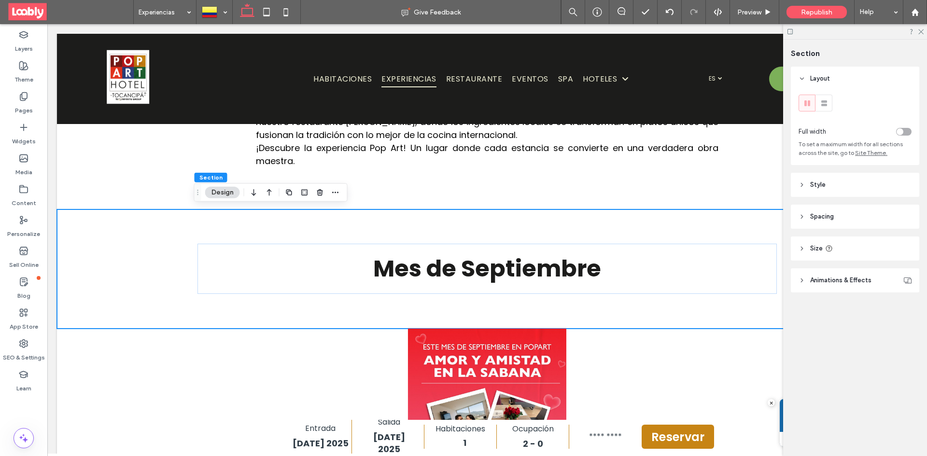
click at [844, 218] on header "Spacing" at bounding box center [855, 217] width 128 height 24
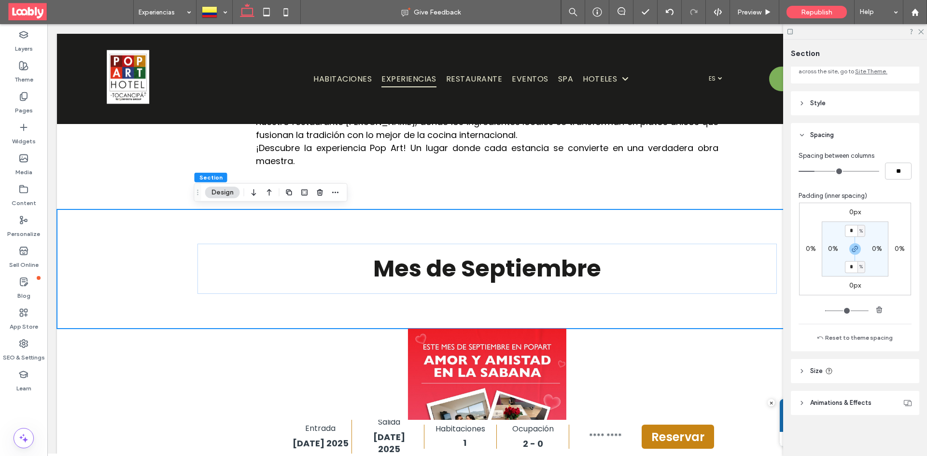
scroll to position [83, 0]
click at [850, 373] on header "Size" at bounding box center [855, 370] width 128 height 24
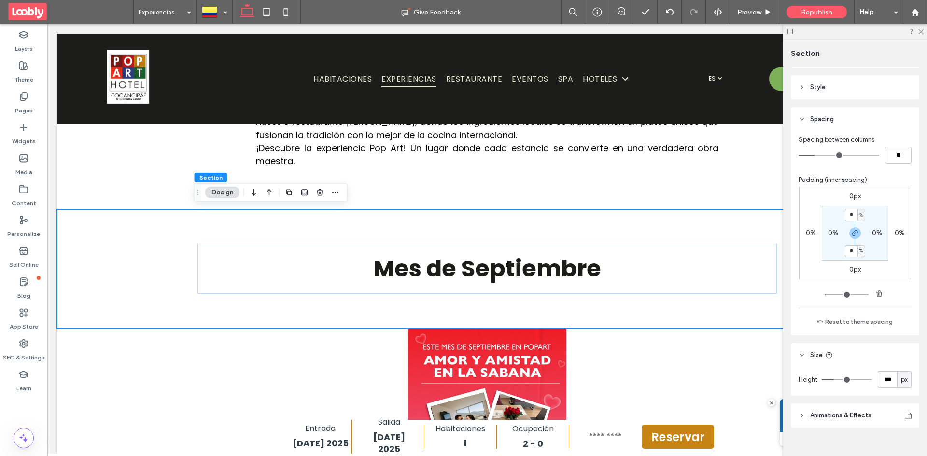
scroll to position [107, 0]
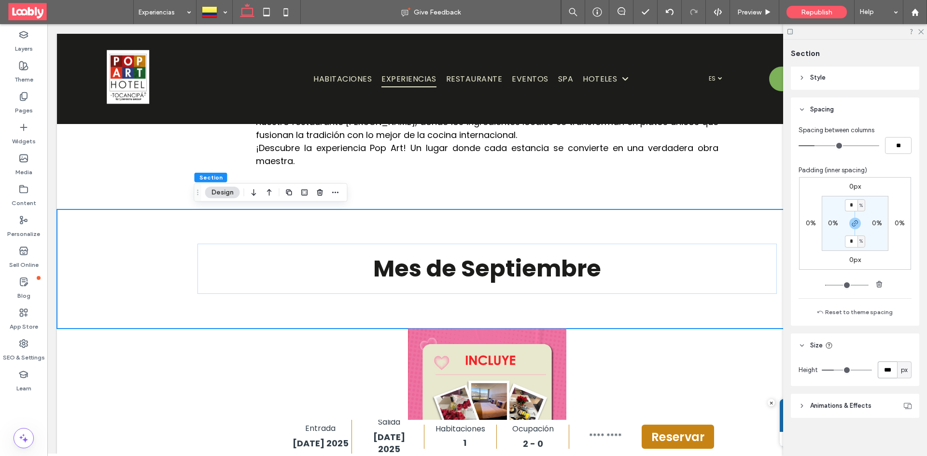
click at [886, 373] on input "***" at bounding box center [887, 370] width 19 height 17
click at [848, 208] on input "*" at bounding box center [851, 205] width 13 height 12
type input "*"
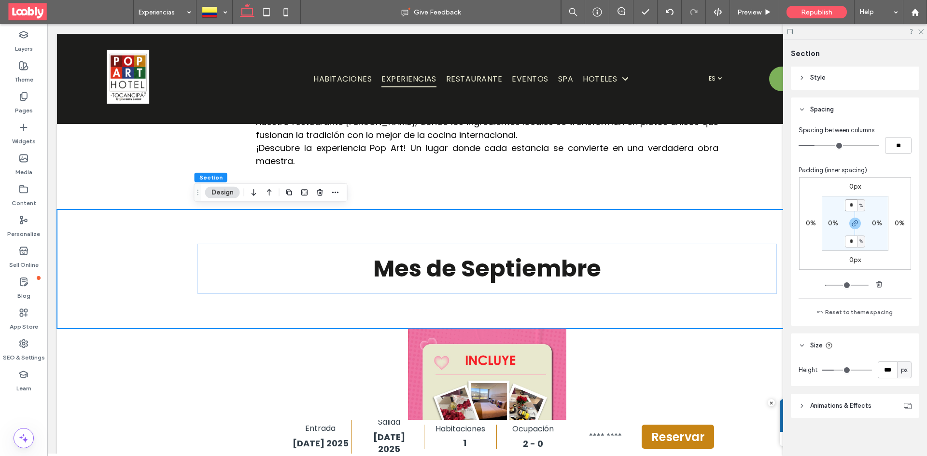
type input "*"
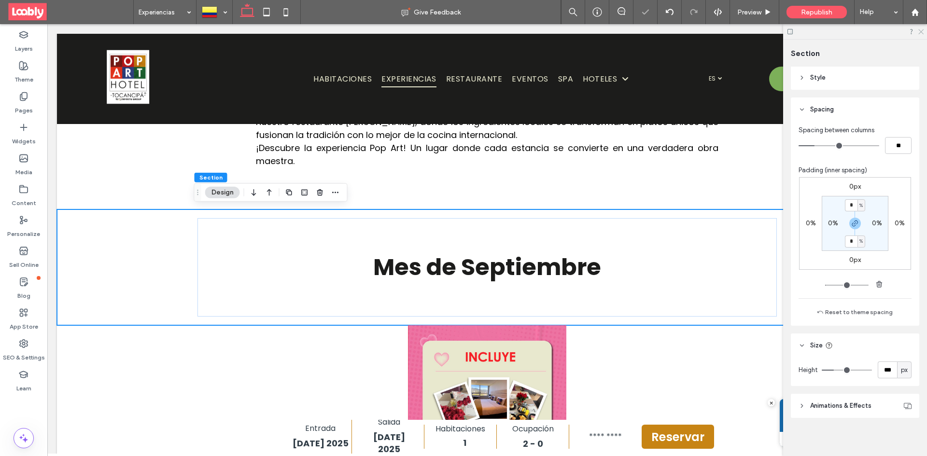
click at [921, 28] on icon at bounding box center [920, 31] width 6 height 6
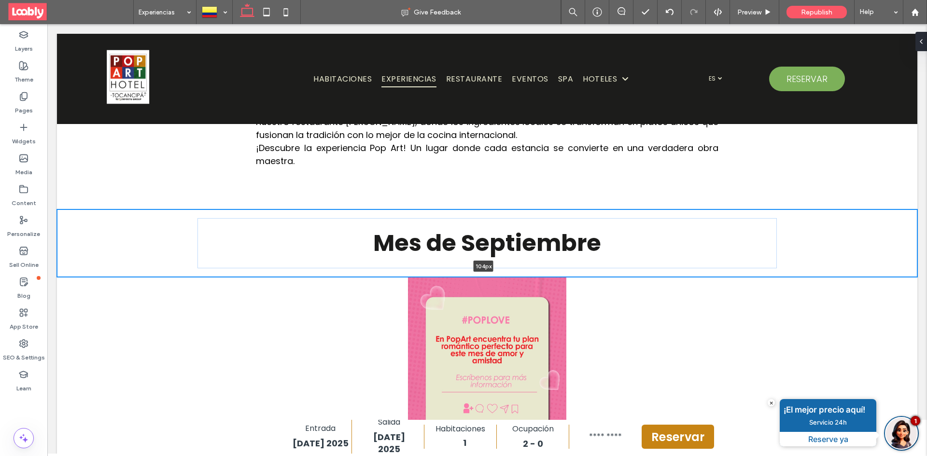
drag, startPoint x: 681, startPoint y: 325, endPoint x: 706, endPoint y: 259, distance: 70.3
click at [706, 259] on div "Mes de Septiembre 104px Section + Add Section" at bounding box center [487, 244] width 860 height 68
type input "***"
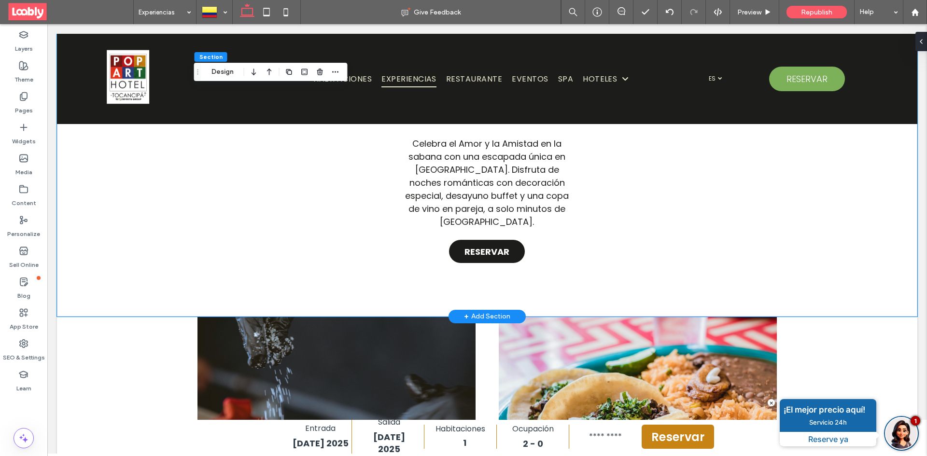
scroll to position [772, 0]
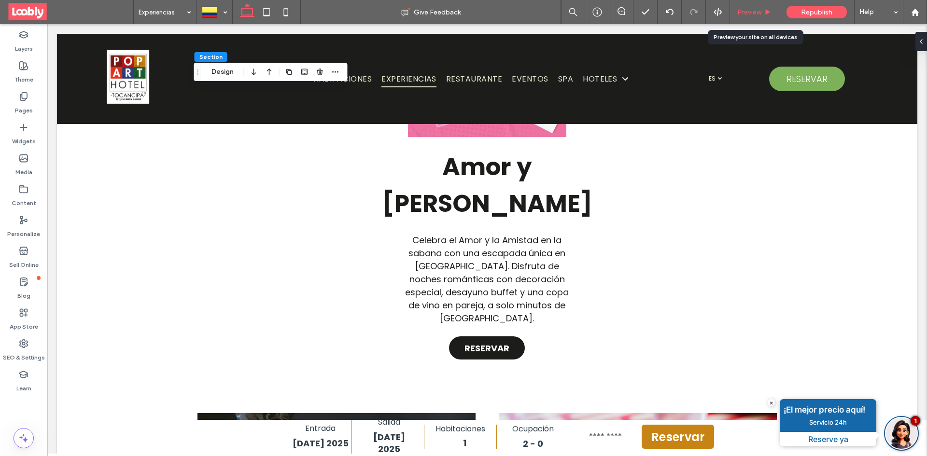
click at [753, 9] on span "Preview" at bounding box center [749, 12] width 24 height 8
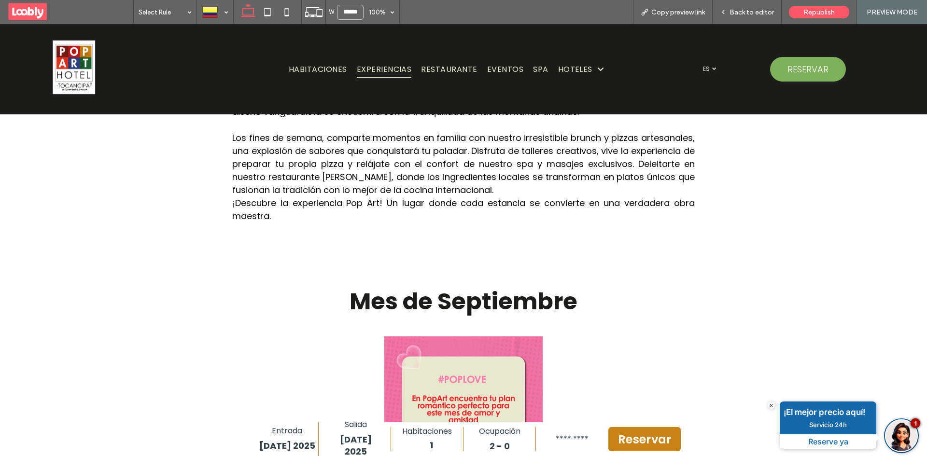
scroll to position [491, 0]
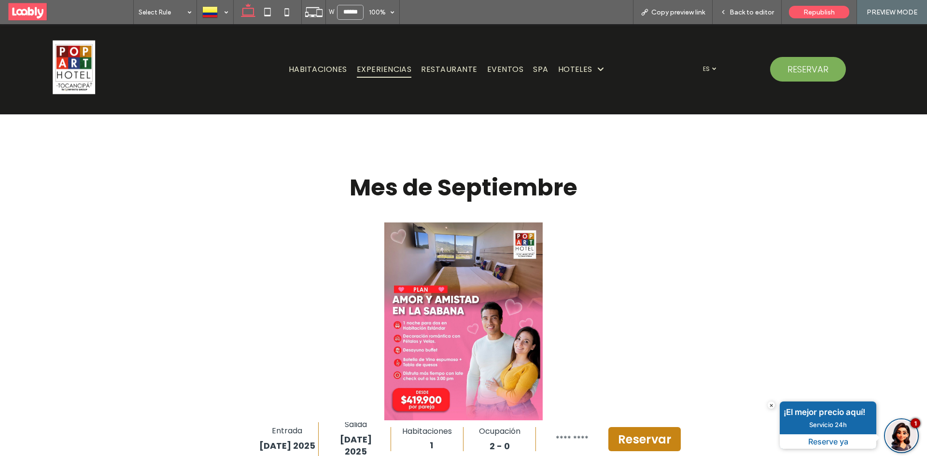
click at [562, 281] on div at bounding box center [463, 328] width 301 height 152
click at [737, 13] on span "Back to editor" at bounding box center [752, 12] width 44 height 8
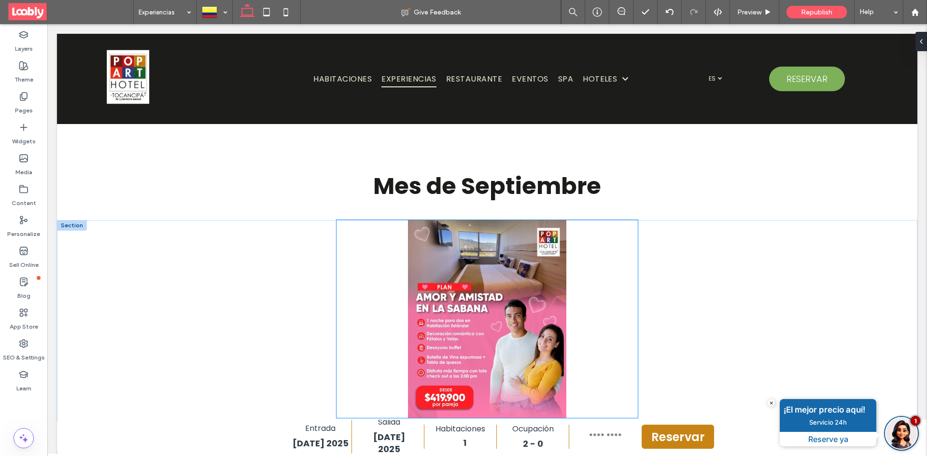
scroll to position [493, 0]
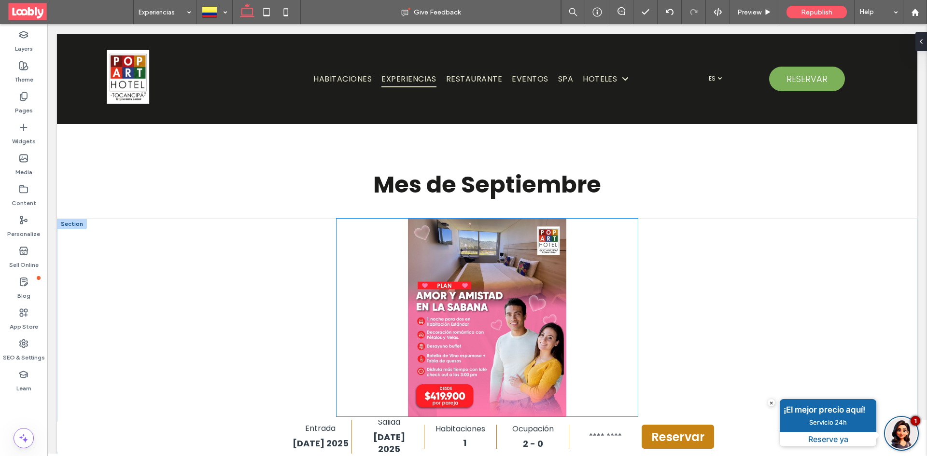
click at [567, 306] on div at bounding box center [487, 324] width 301 height 152
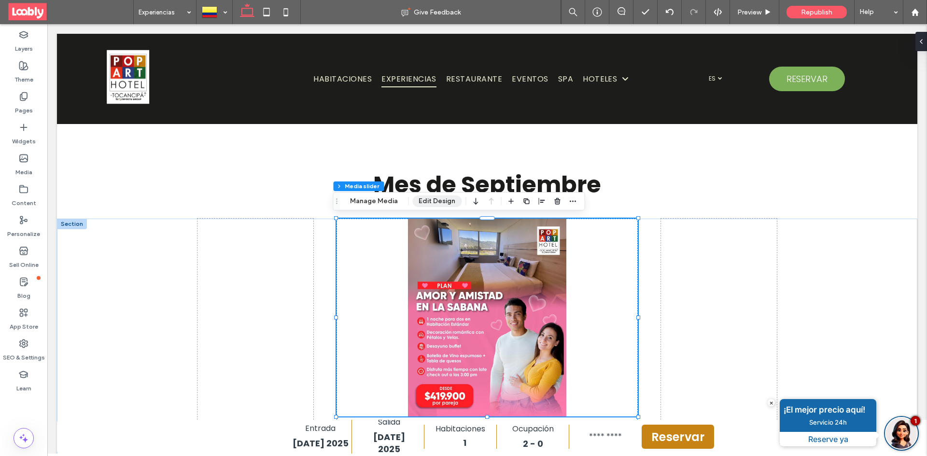
click at [438, 204] on button "Edit Design" at bounding box center [436, 202] width 49 height 12
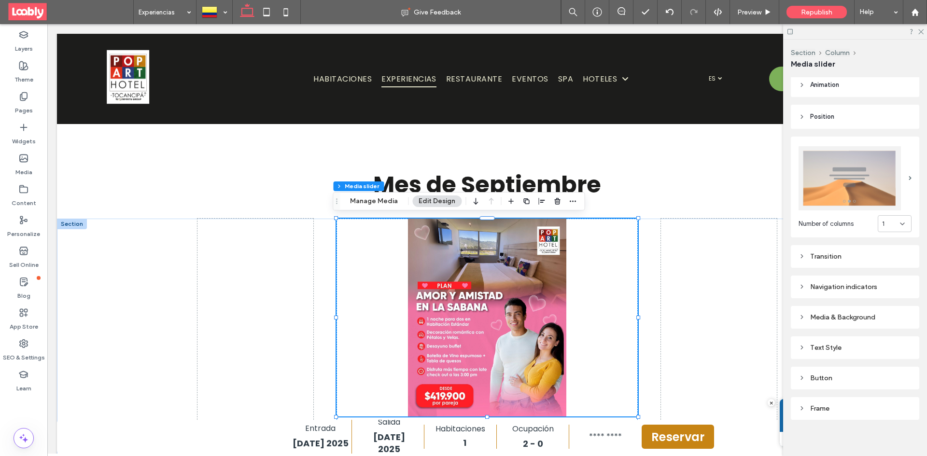
scroll to position [103, 0]
click at [856, 287] on div "Navigation indicators" at bounding box center [855, 284] width 128 height 23
click at [882, 283] on div "Navigation indicators" at bounding box center [855, 284] width 113 height 8
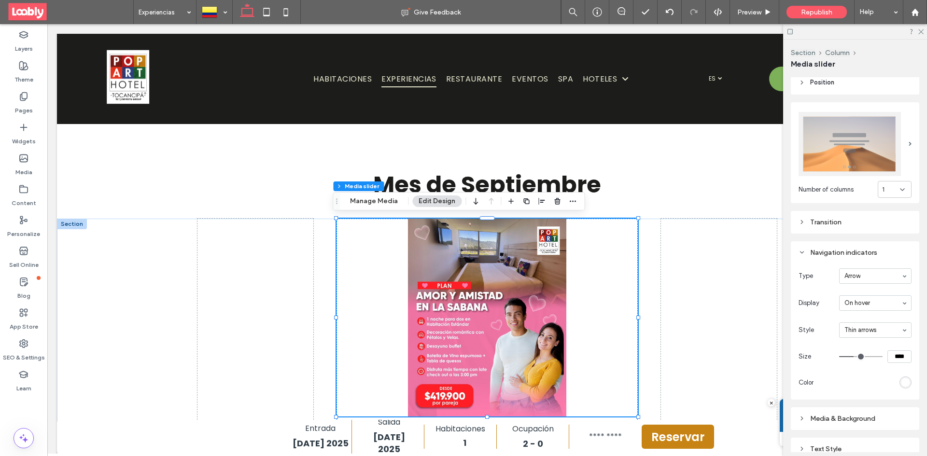
scroll to position [151, 0]
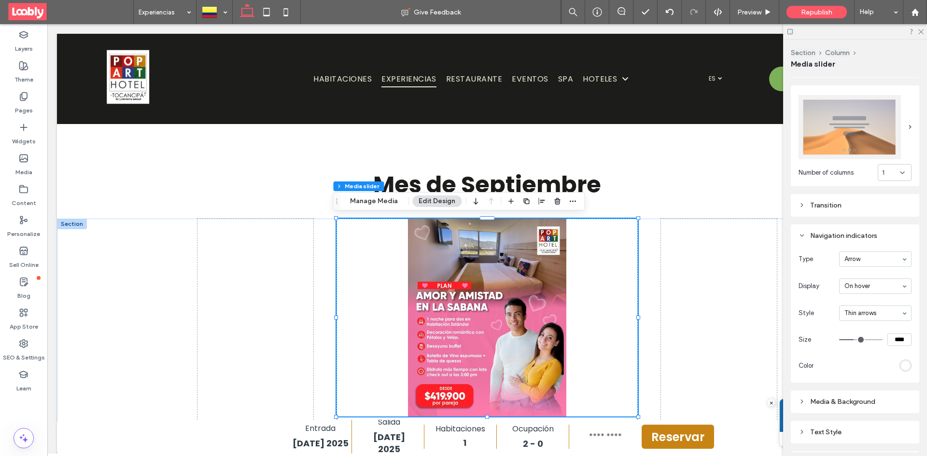
click at [904, 364] on div "rgb(255, 255, 255)" at bounding box center [905, 366] width 8 height 8
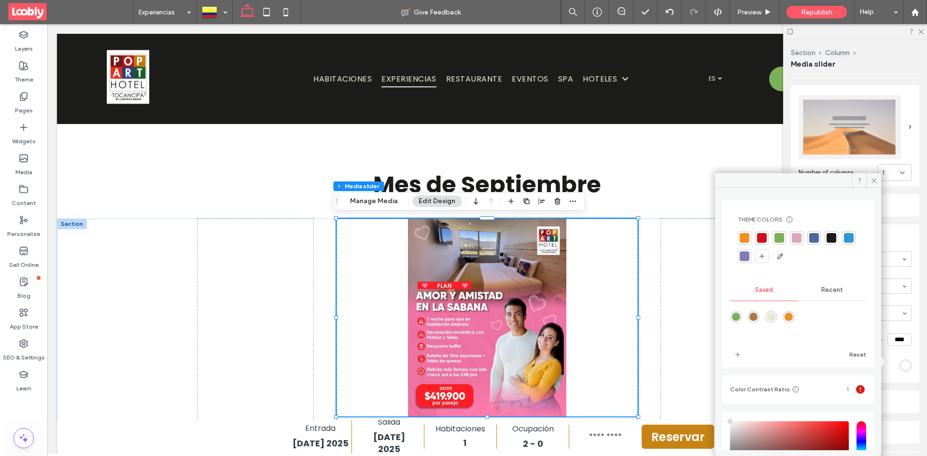
click at [837, 238] on div at bounding box center [832, 238] width 14 height 14
click at [873, 178] on icon at bounding box center [874, 180] width 7 height 7
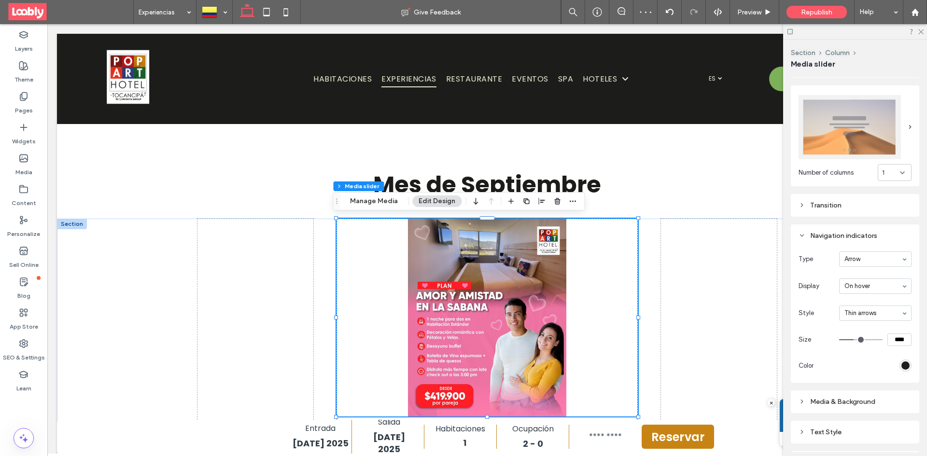
click at [925, 28] on div at bounding box center [855, 31] width 144 height 15
click at [819, 14] on span "Republish" at bounding box center [816, 12] width 31 height 8
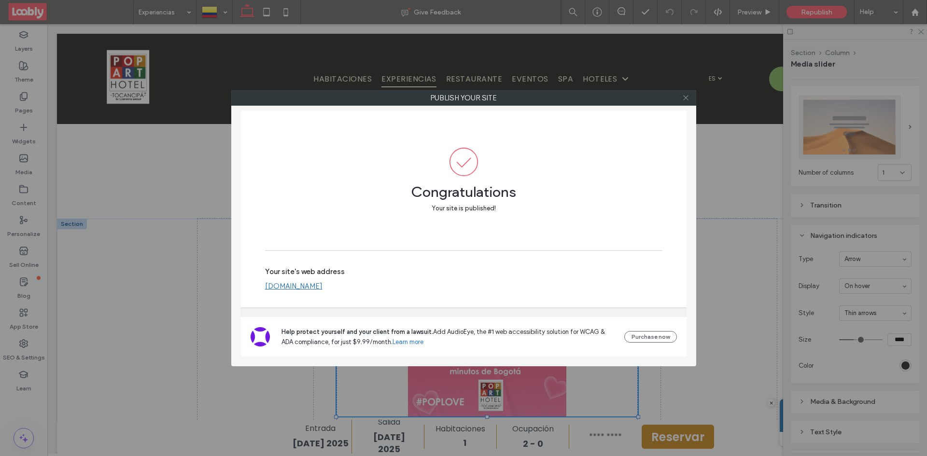
click at [684, 98] on icon at bounding box center [685, 97] width 7 height 7
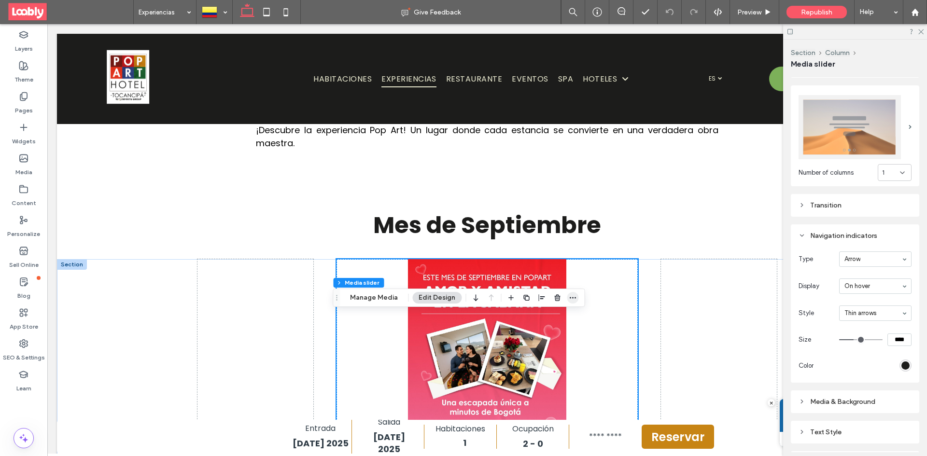
scroll to position [396, 0]
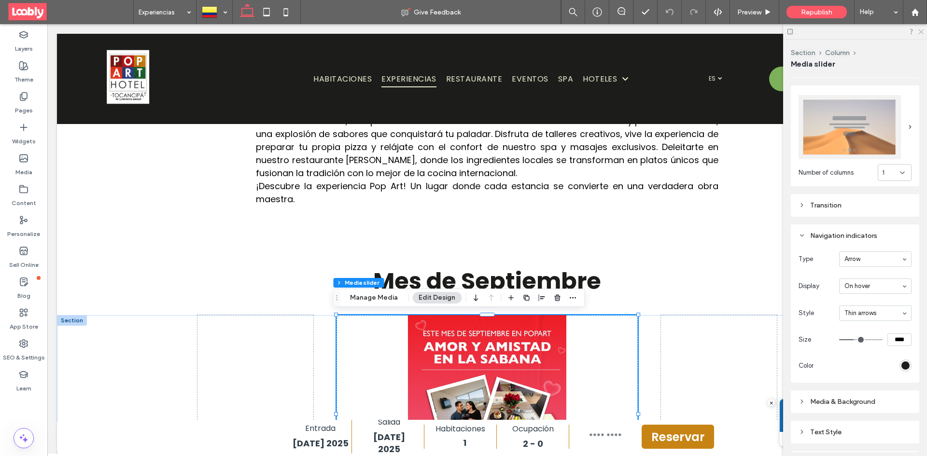
click at [920, 32] on icon at bounding box center [920, 31] width 6 height 6
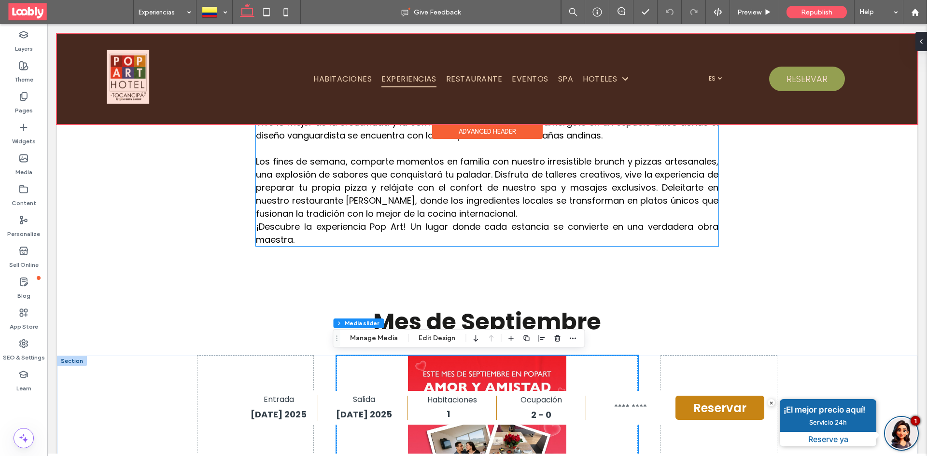
scroll to position [348, 0]
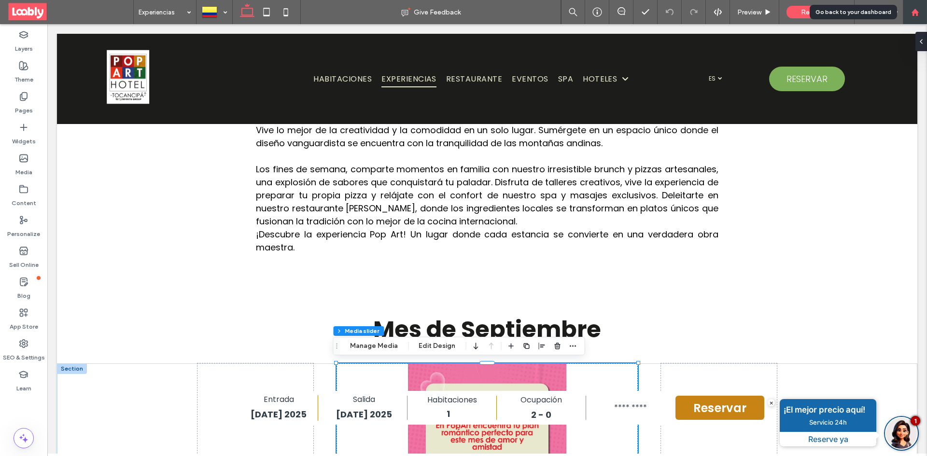
click at [913, 16] on div at bounding box center [915, 12] width 24 height 24
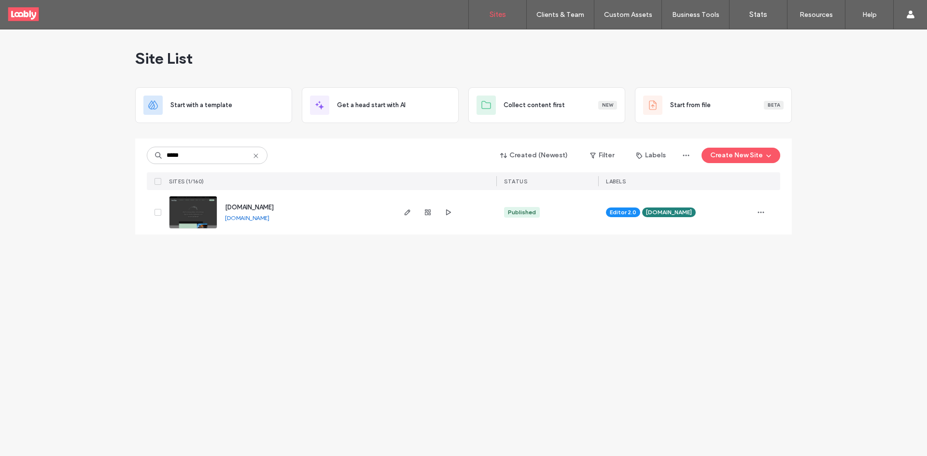
type input "*****"
click at [245, 210] on span "[DOMAIN_NAME]" at bounding box center [249, 207] width 49 height 7
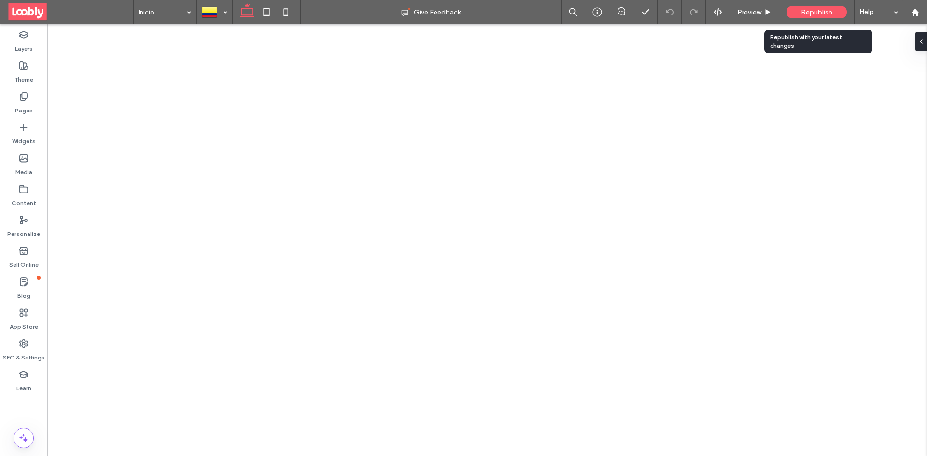
click at [822, 16] on div "Republish" at bounding box center [817, 12] width 60 height 13
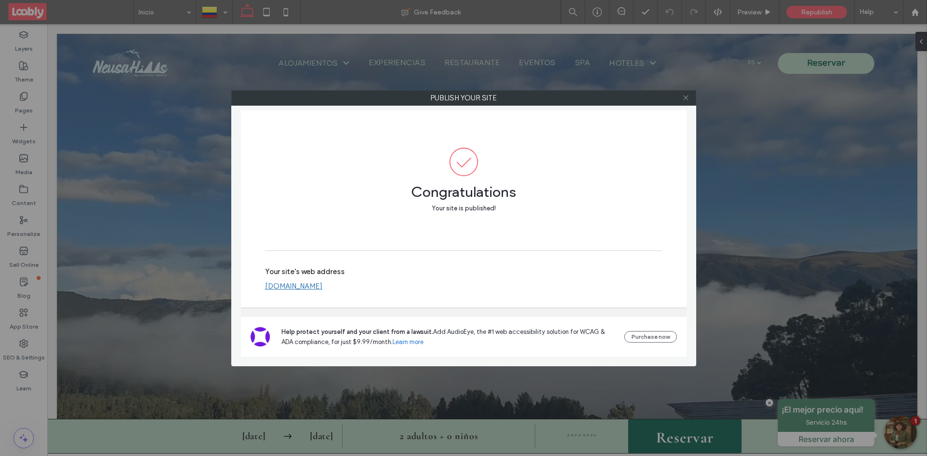
click at [687, 99] on icon at bounding box center [685, 97] width 7 height 7
